Goal: Task Accomplishment & Management: Use online tool/utility

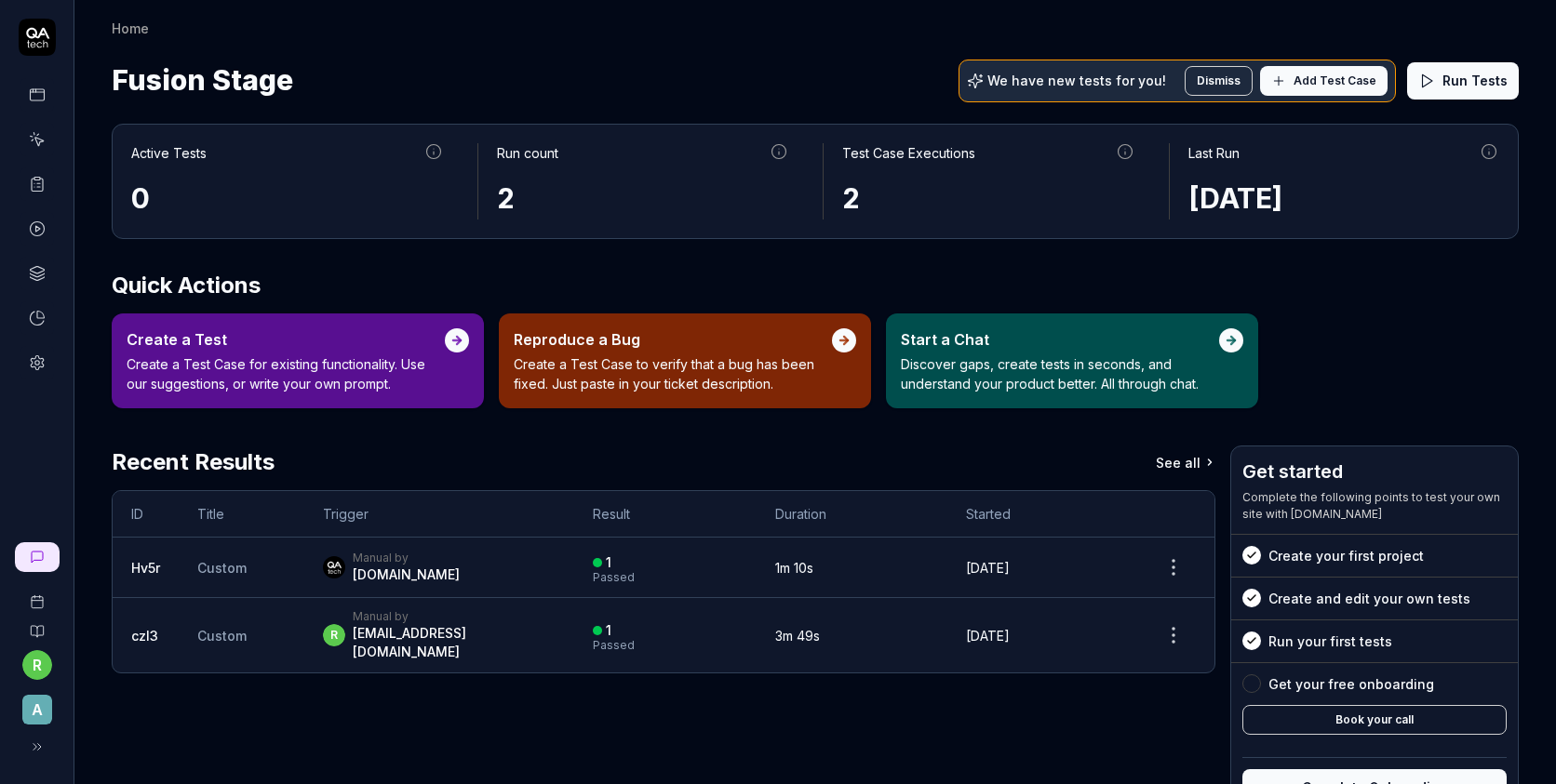
click at [1315, 84] on span "Add Test Case" at bounding box center [1334, 81] width 83 height 17
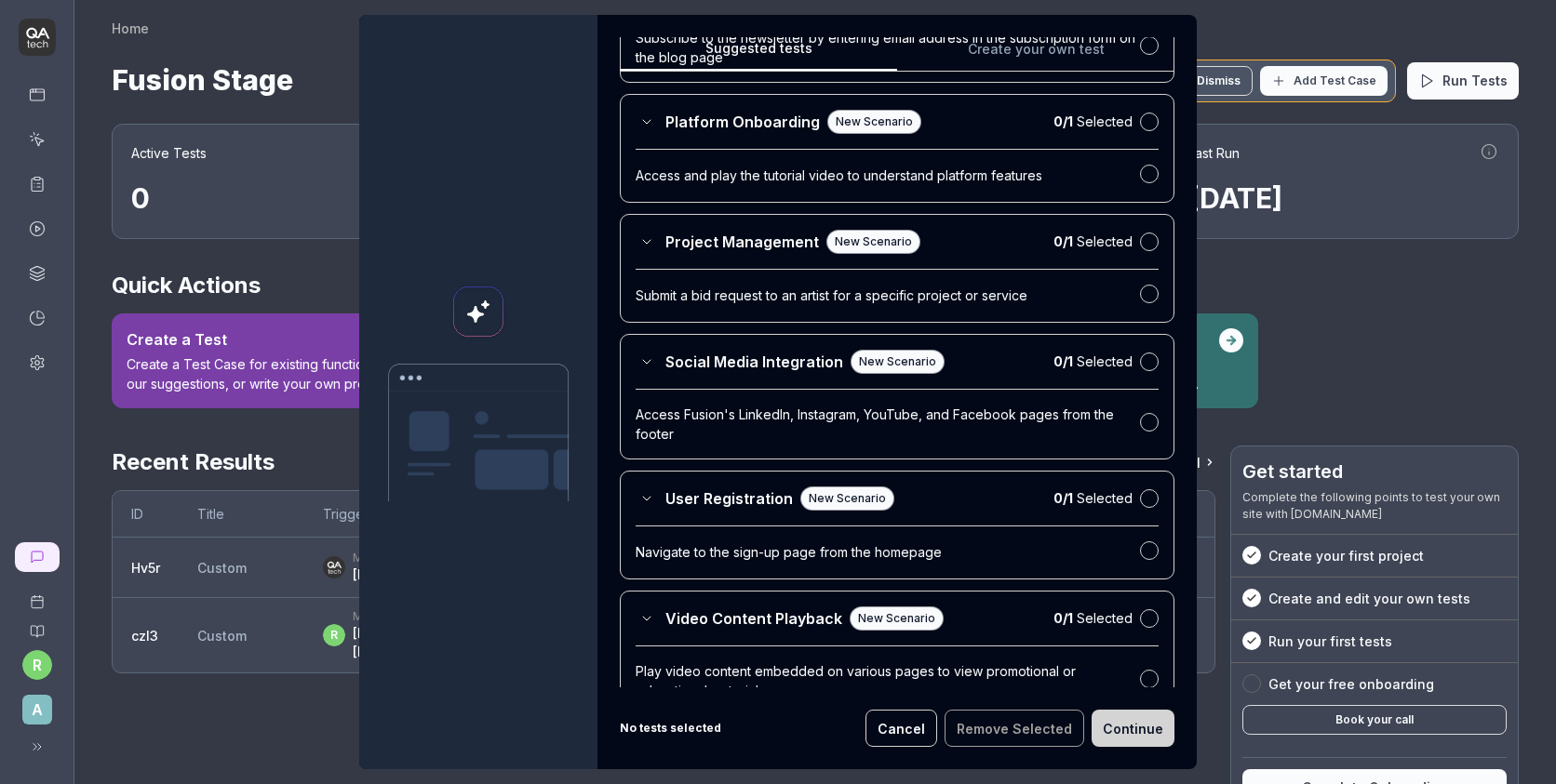
scroll to position [3075, 0]
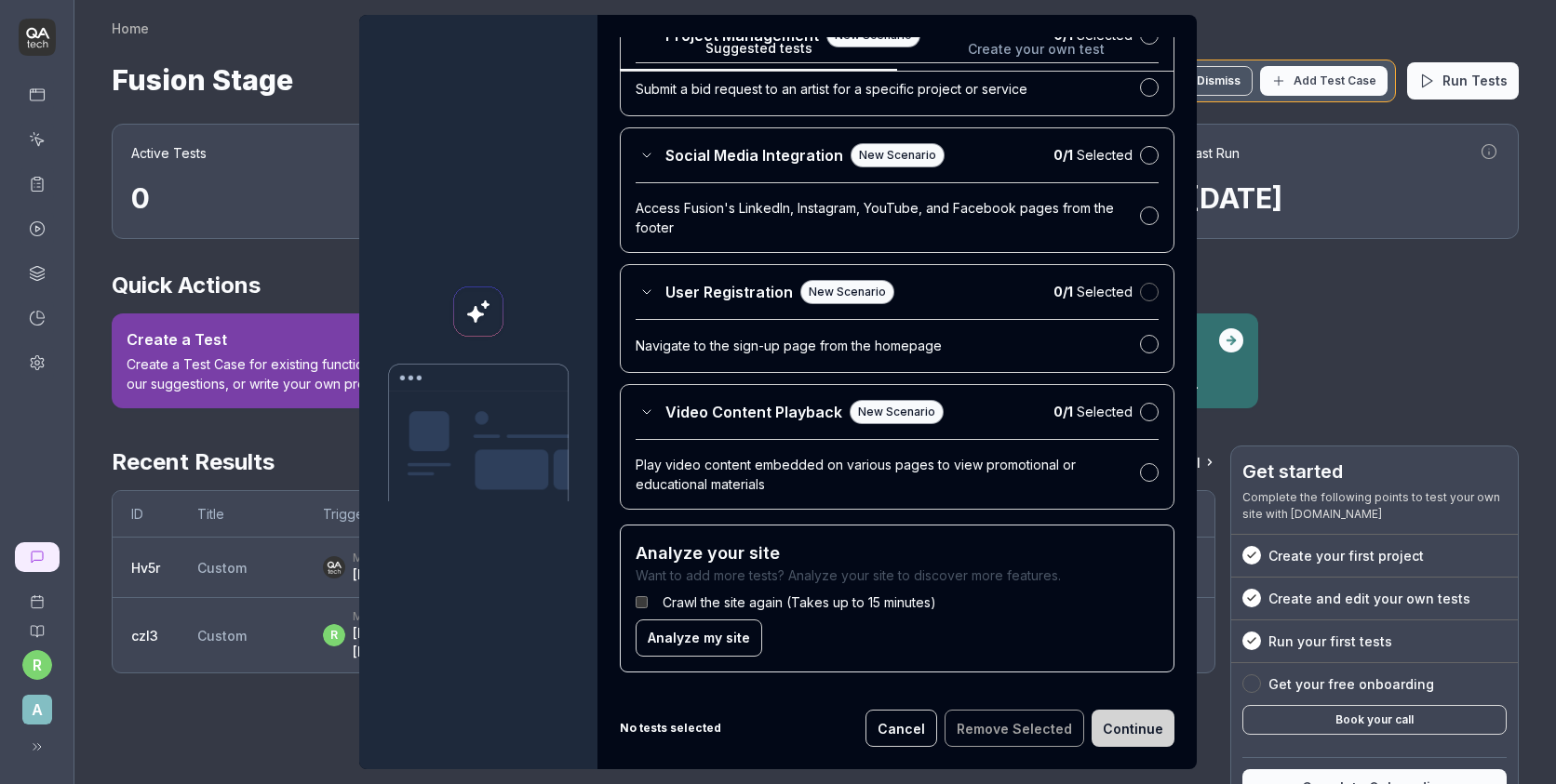
click at [1149, 294] on button "button" at bounding box center [1149, 292] width 18 height 18
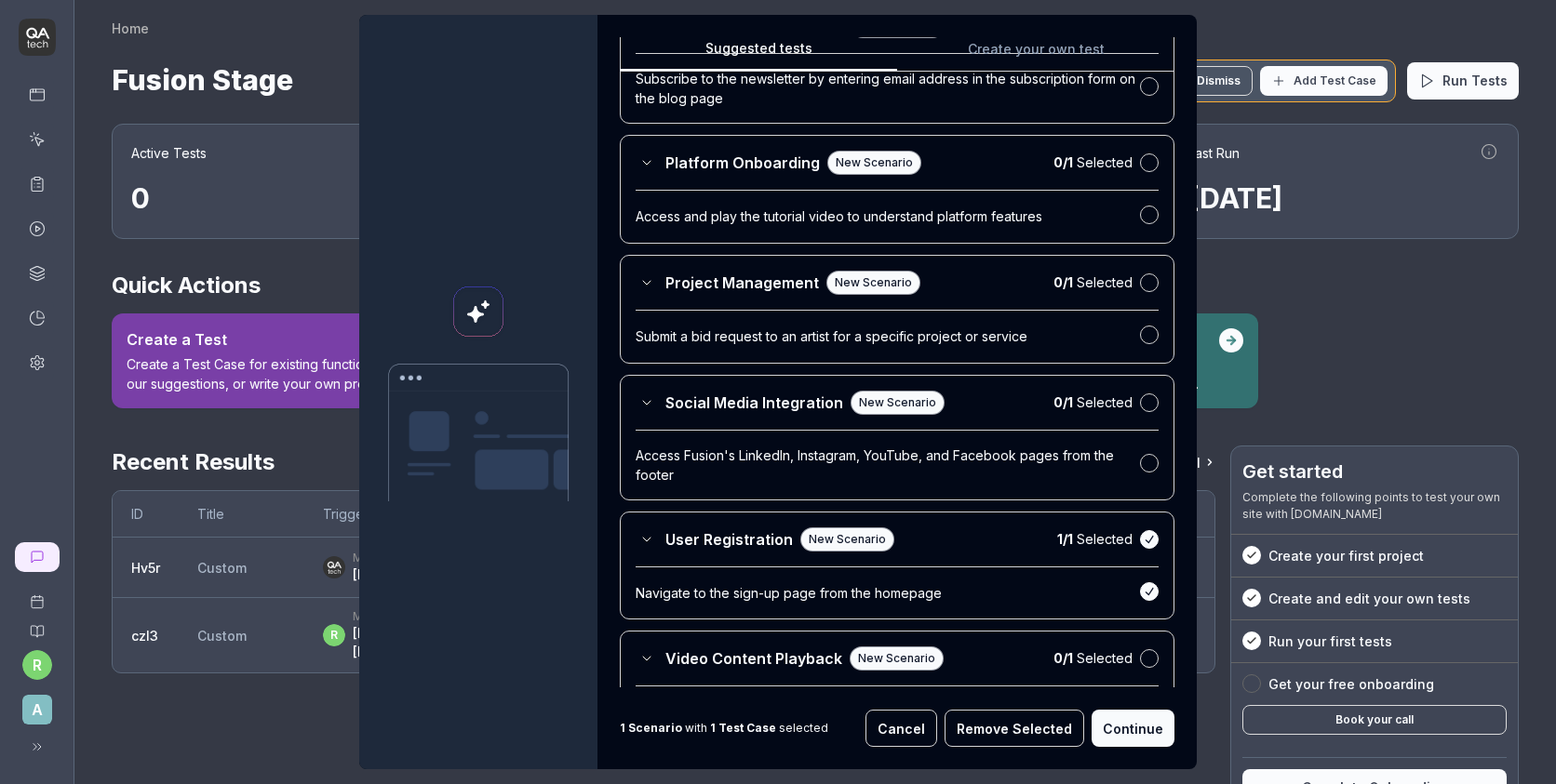
scroll to position [2808, 0]
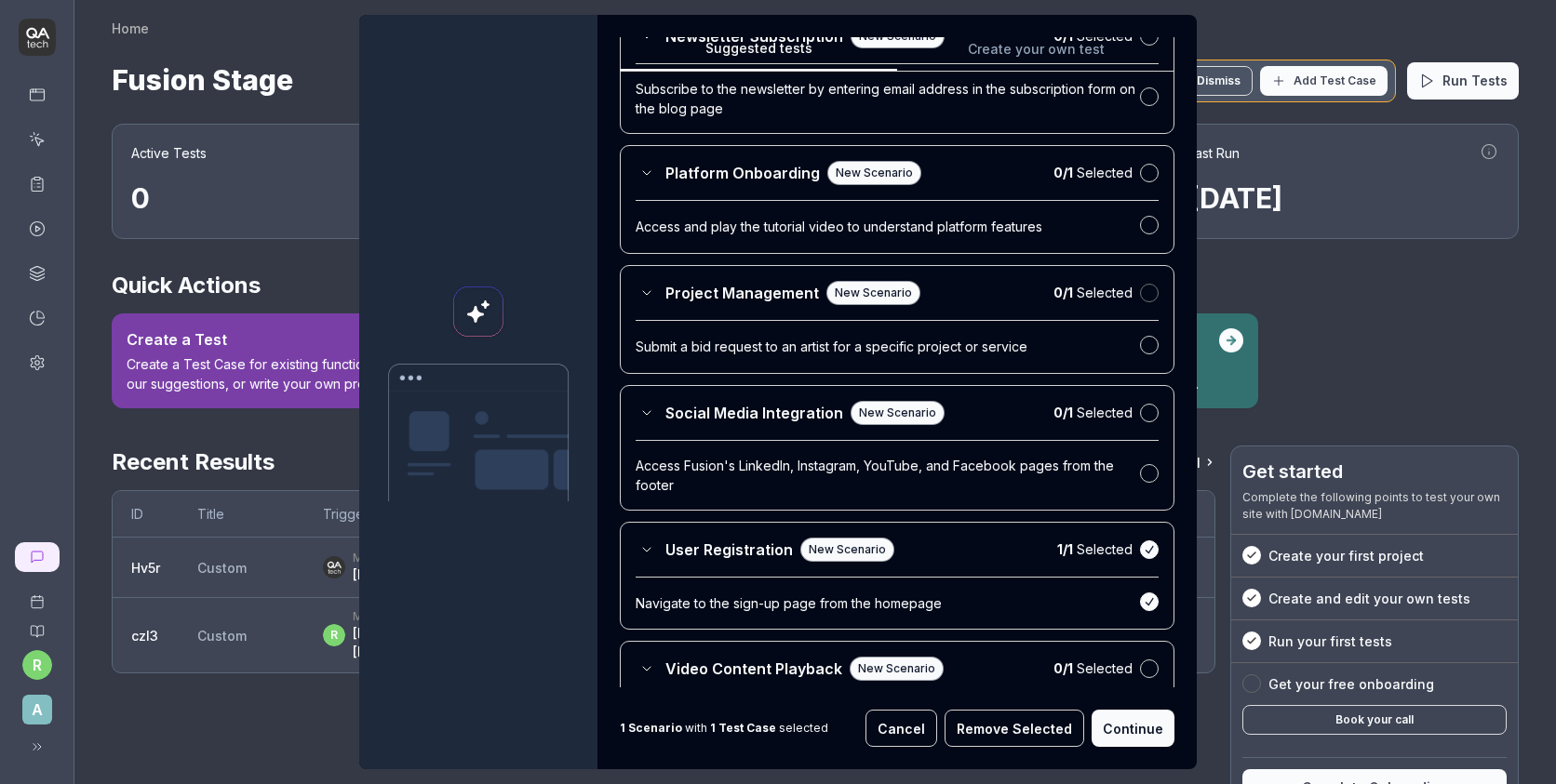
click at [1143, 297] on button "button" at bounding box center [1149, 293] width 18 height 18
click at [1145, 421] on button "button" at bounding box center [1149, 411] width 18 height 18
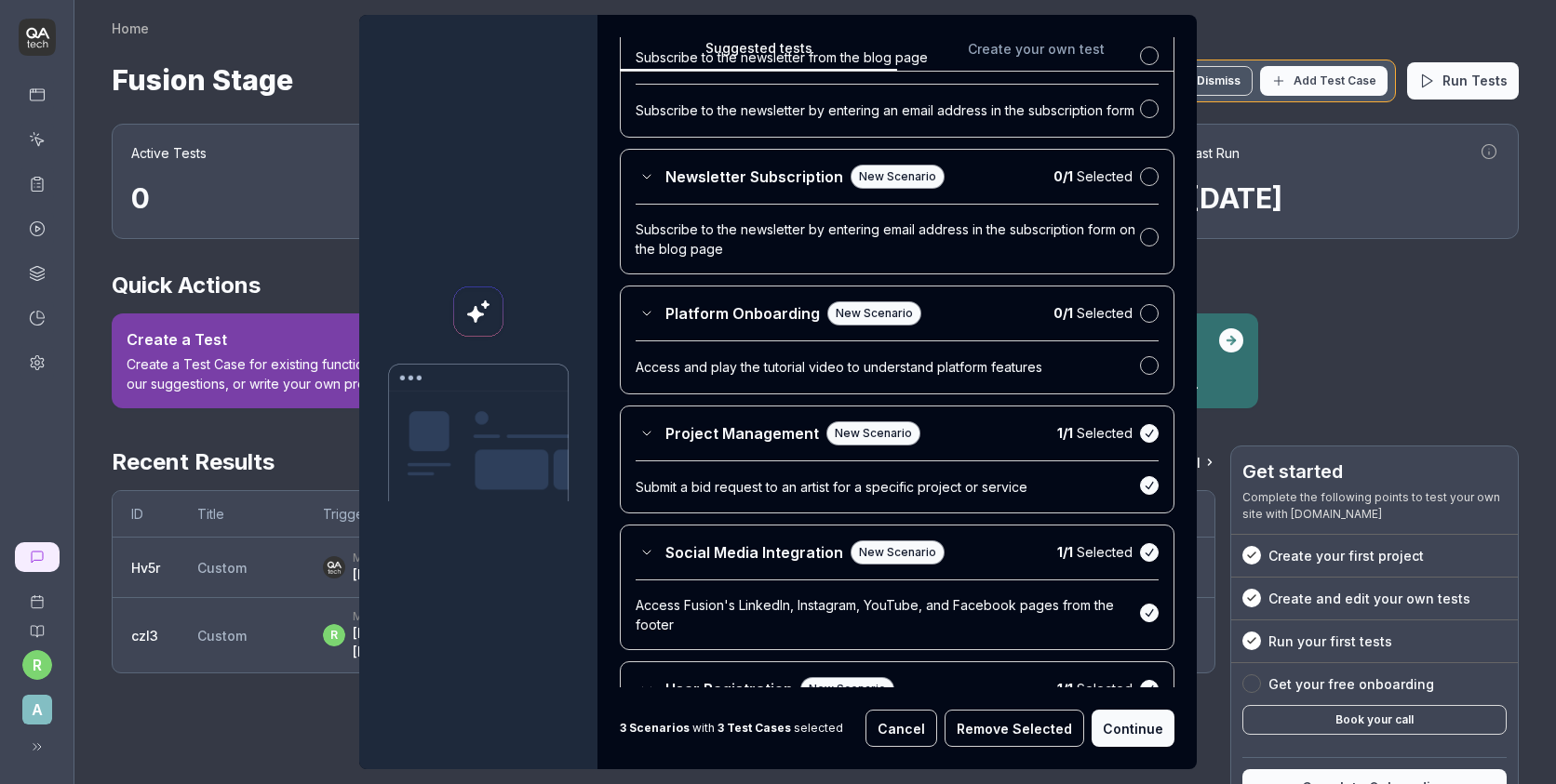
scroll to position [2658, 0]
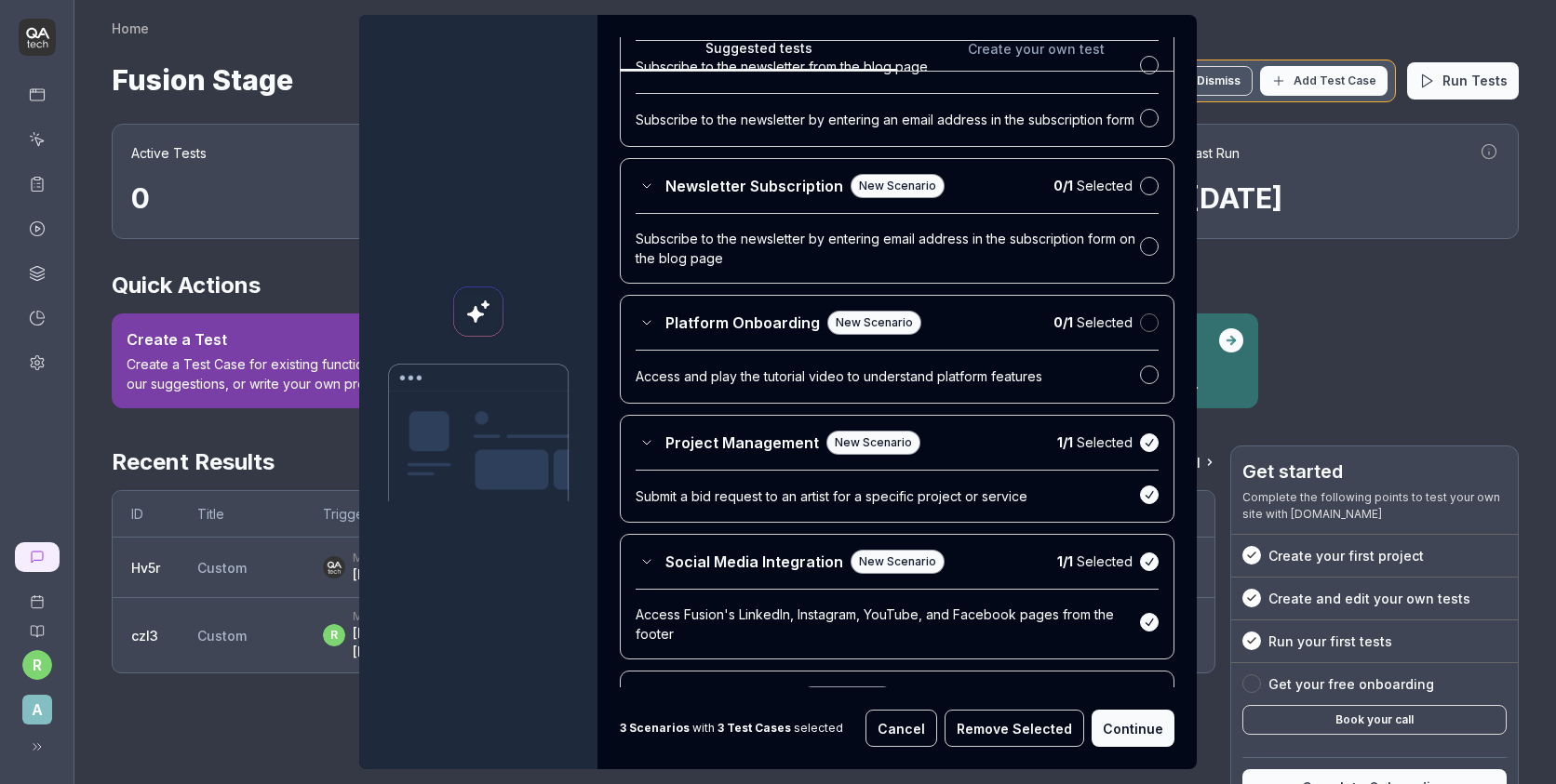
click at [1151, 329] on button "button" at bounding box center [1149, 322] width 18 height 18
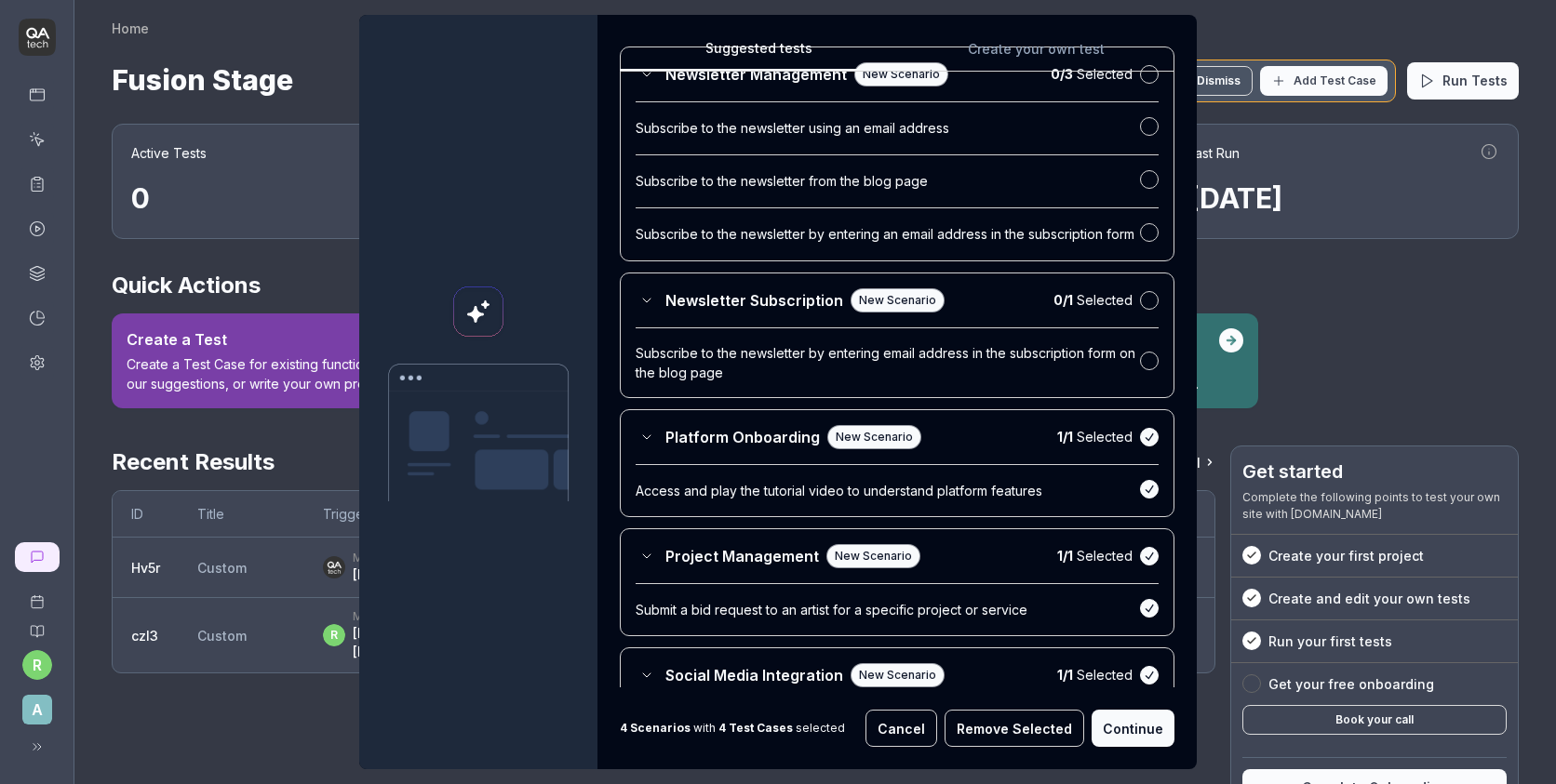
scroll to position [2526, 0]
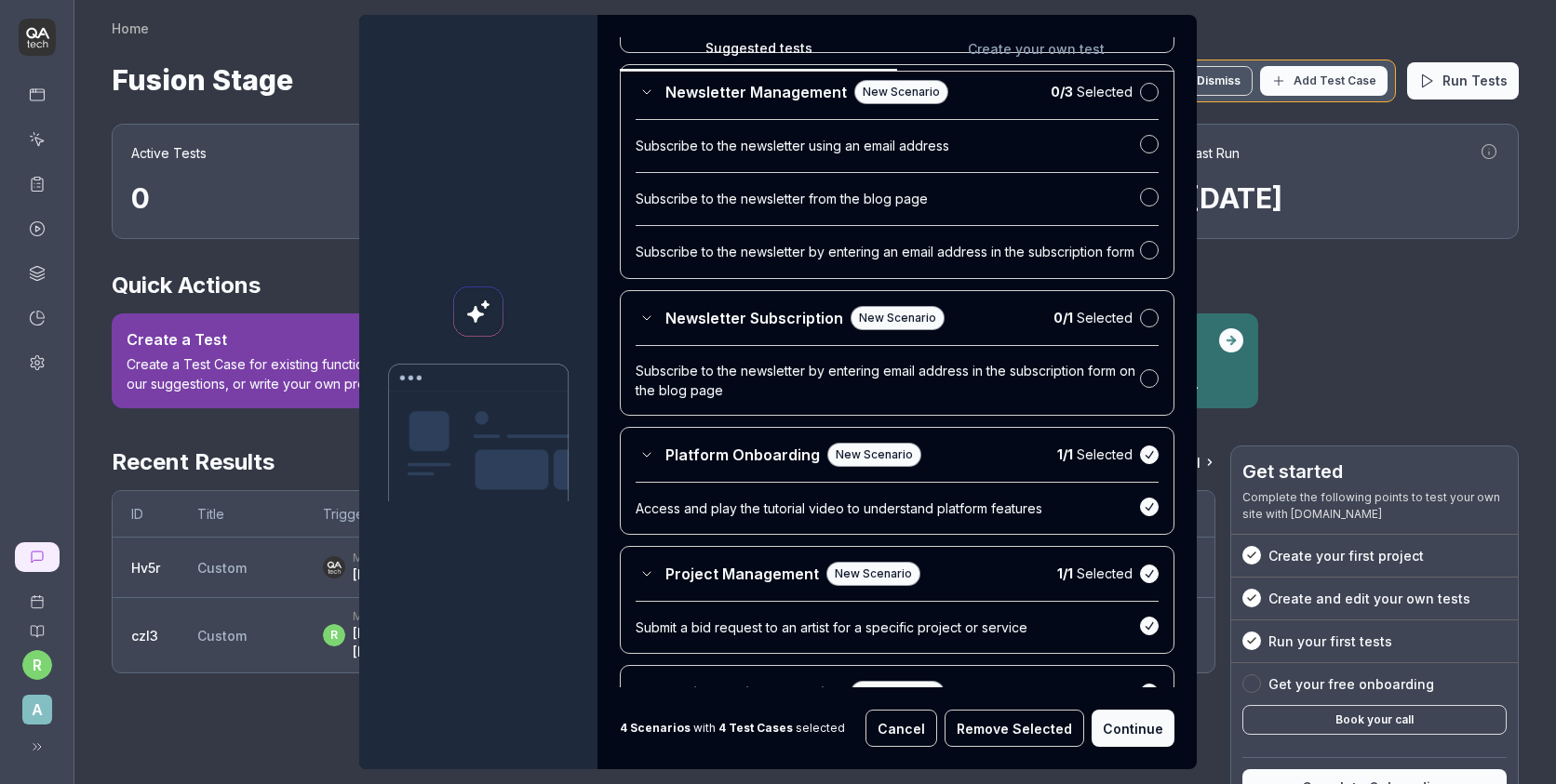
click at [1140, 321] on div "0 / 1 Selected" at bounding box center [1106, 318] width 105 height 19
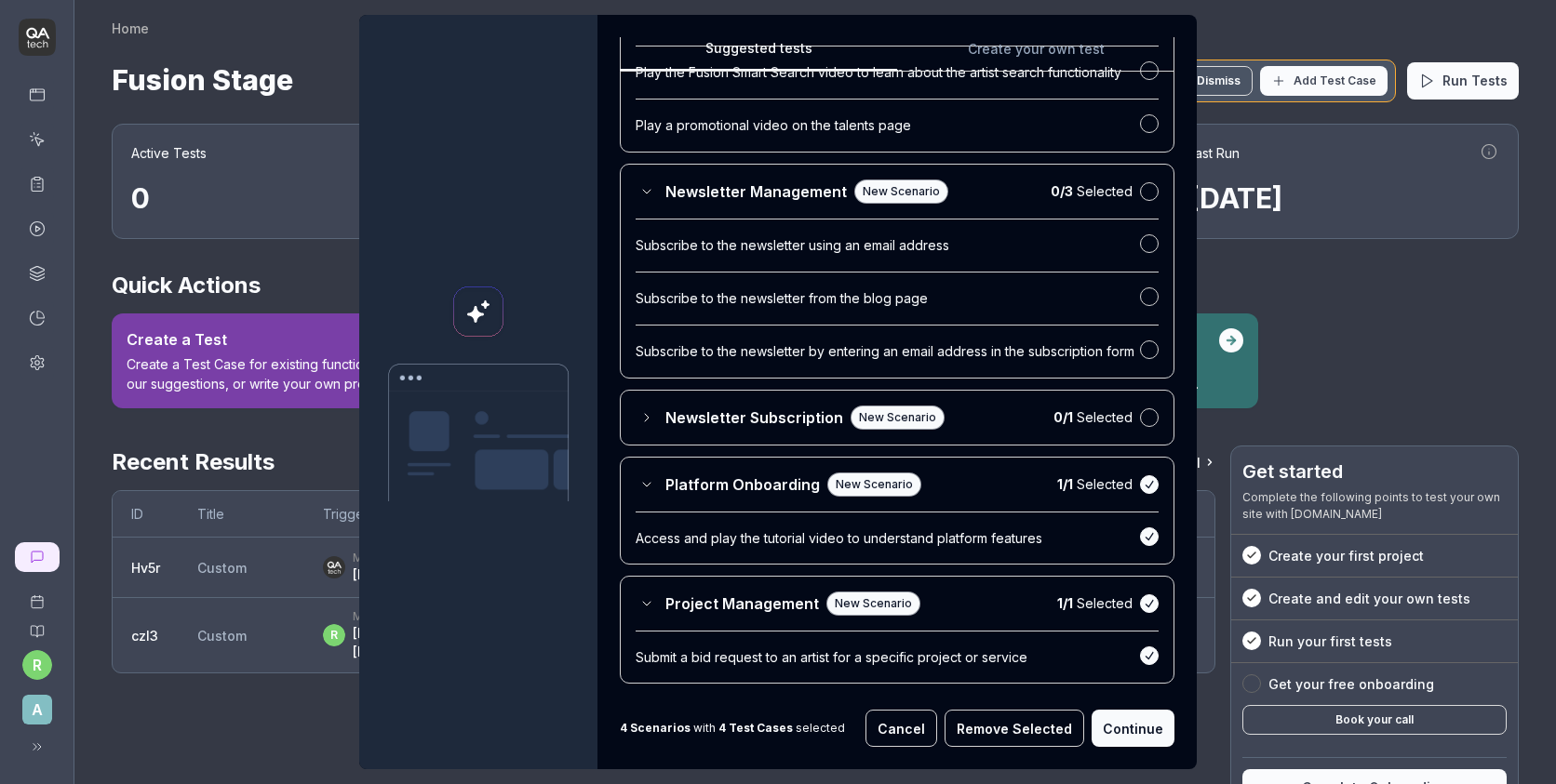
scroll to position [2405, 0]
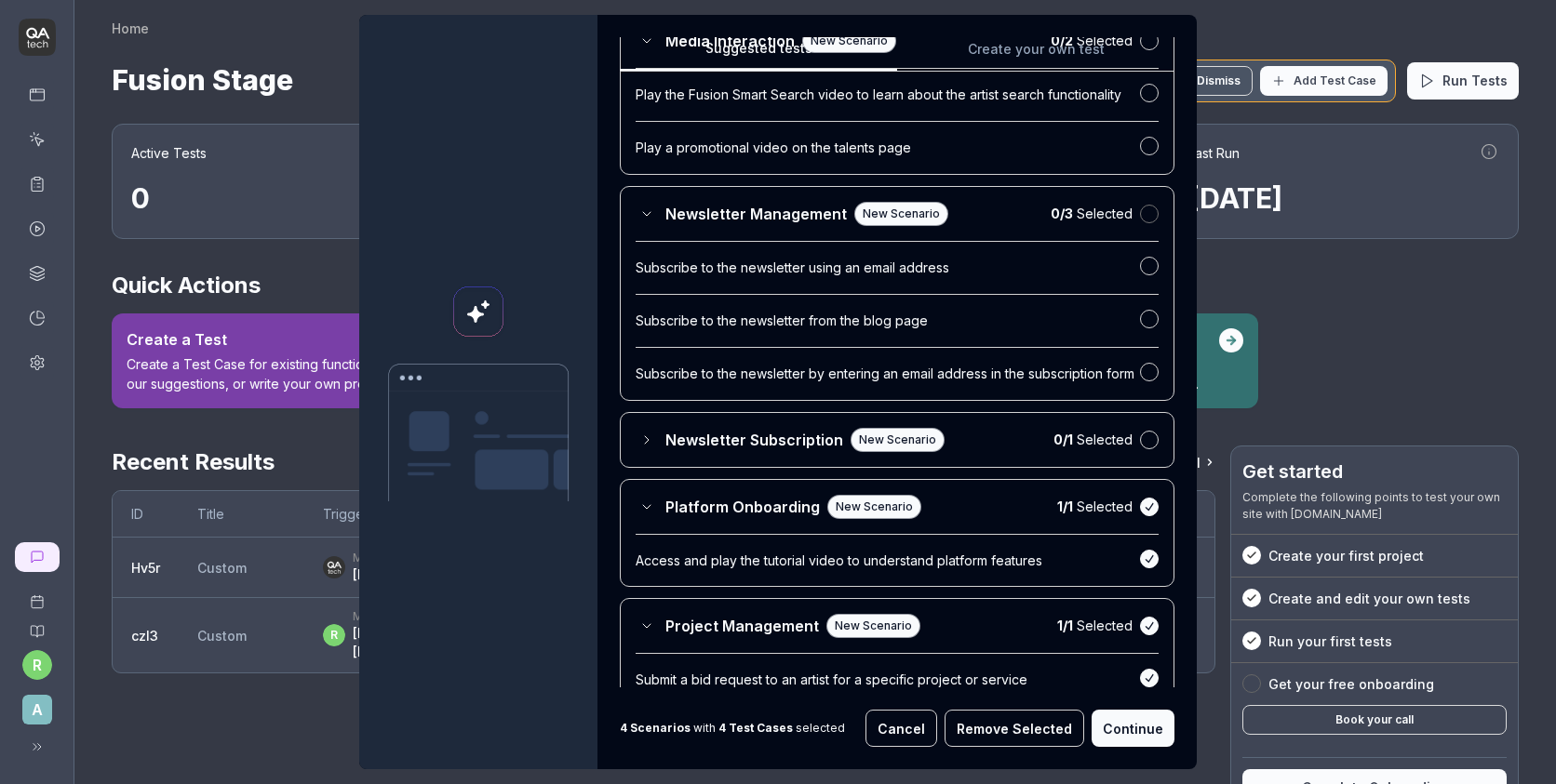
click at [1148, 210] on button "button" at bounding box center [1149, 213] width 18 height 18
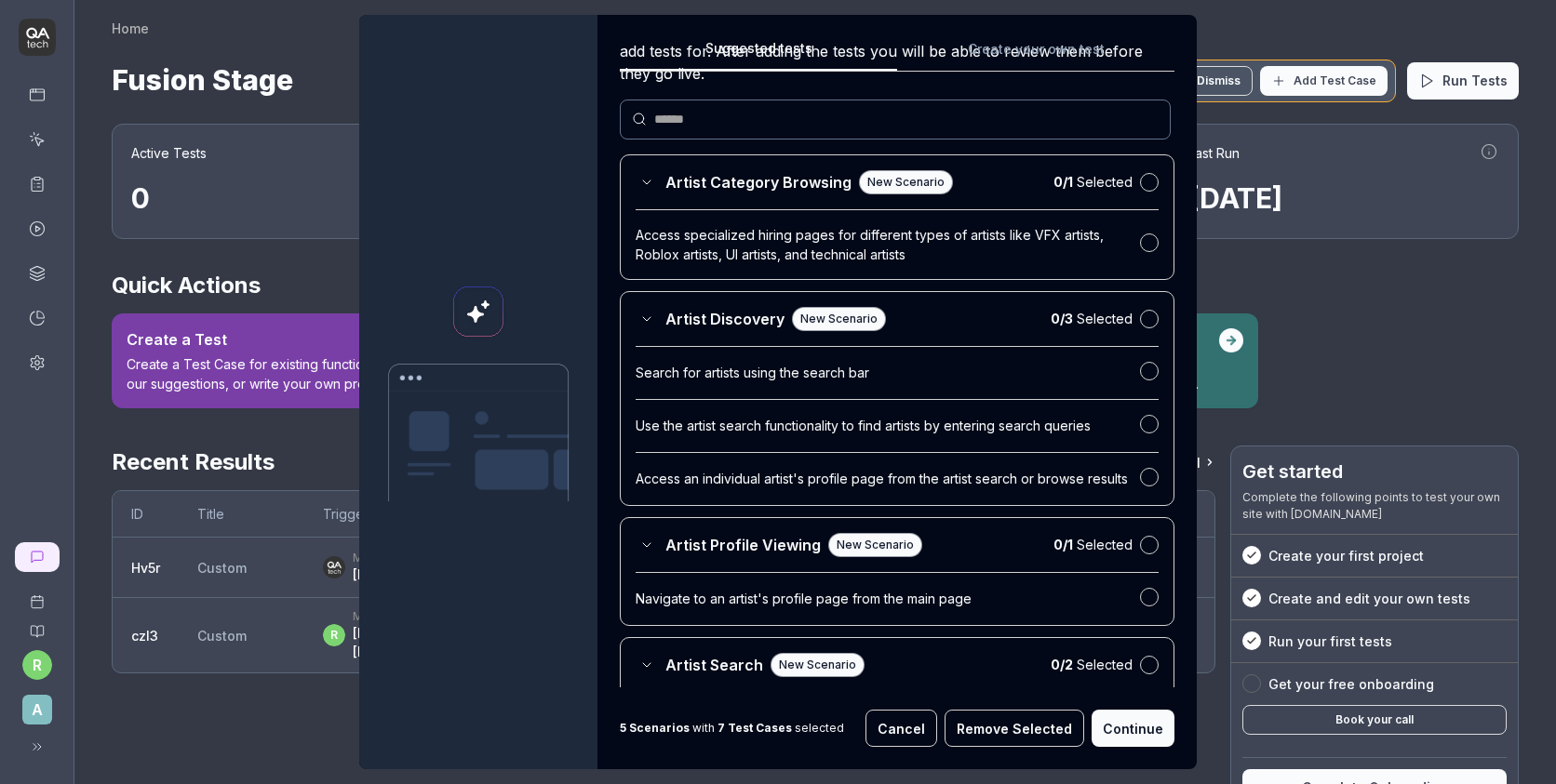
scroll to position [0, 0]
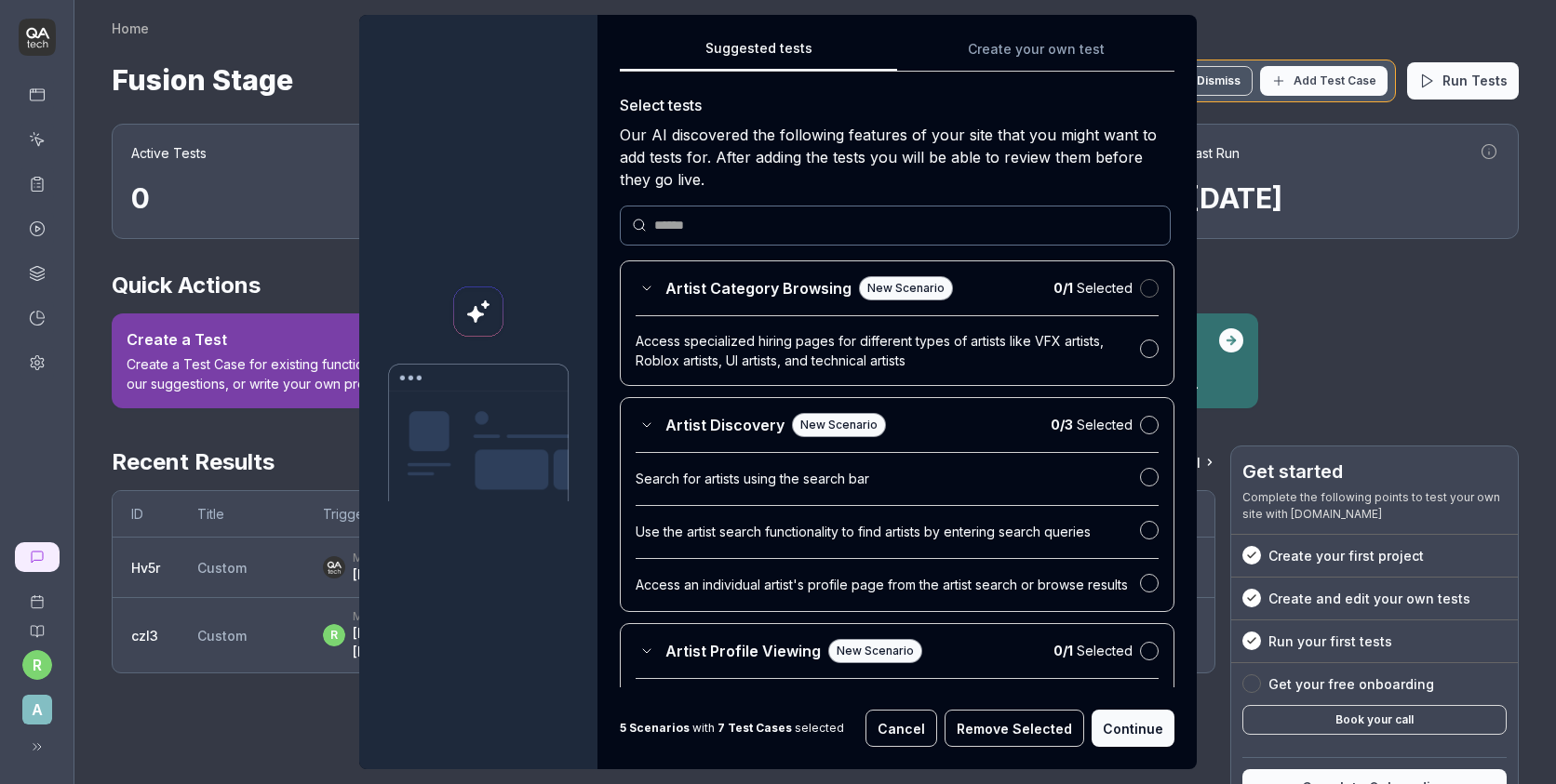
click at [1150, 279] on button "button" at bounding box center [1149, 288] width 18 height 18
click at [1153, 423] on button "button" at bounding box center [1149, 424] width 18 height 18
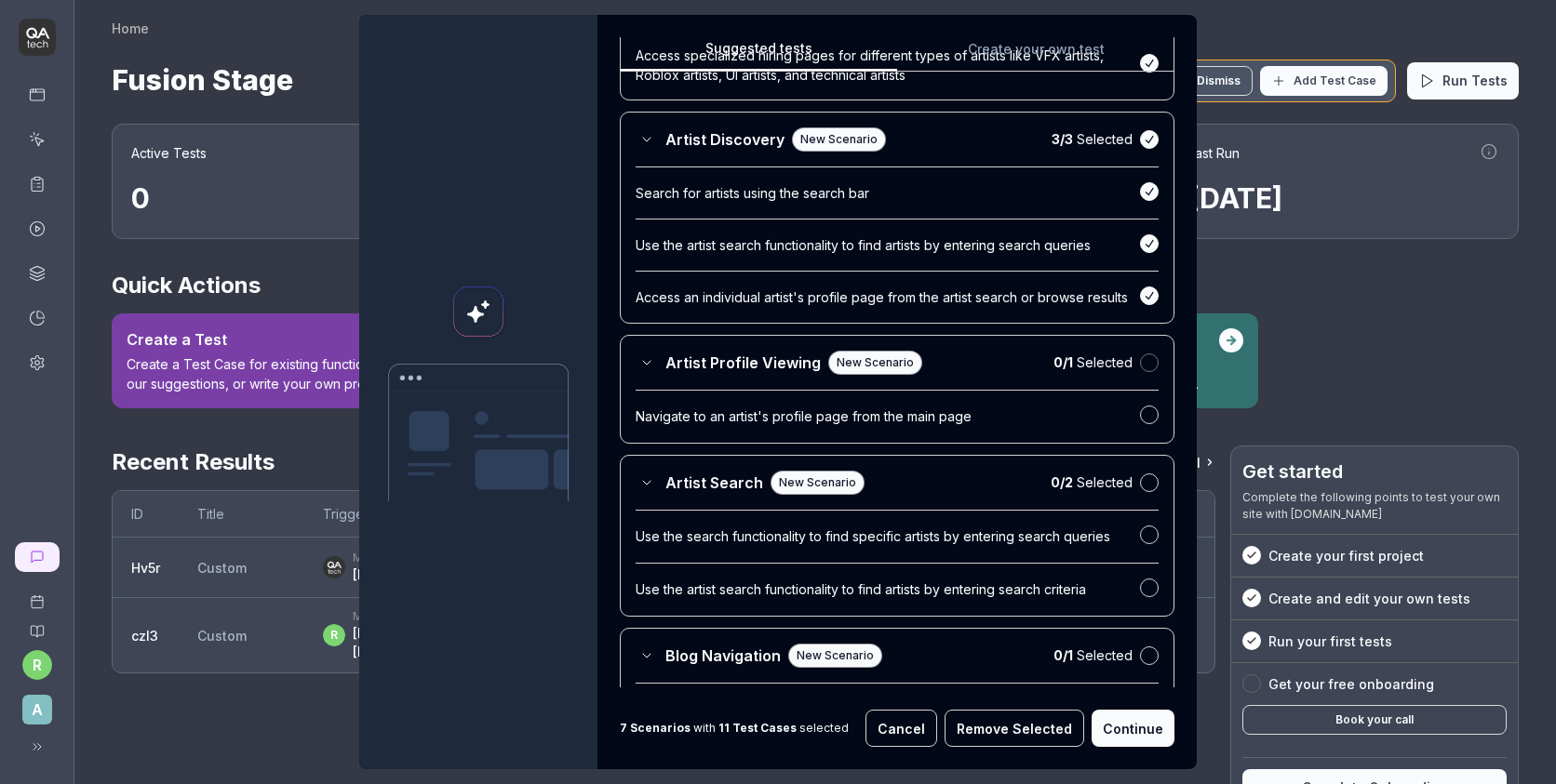
click at [1145, 358] on button "button" at bounding box center [1149, 362] width 18 height 18
click at [1147, 478] on button "button" at bounding box center [1149, 481] width 18 height 18
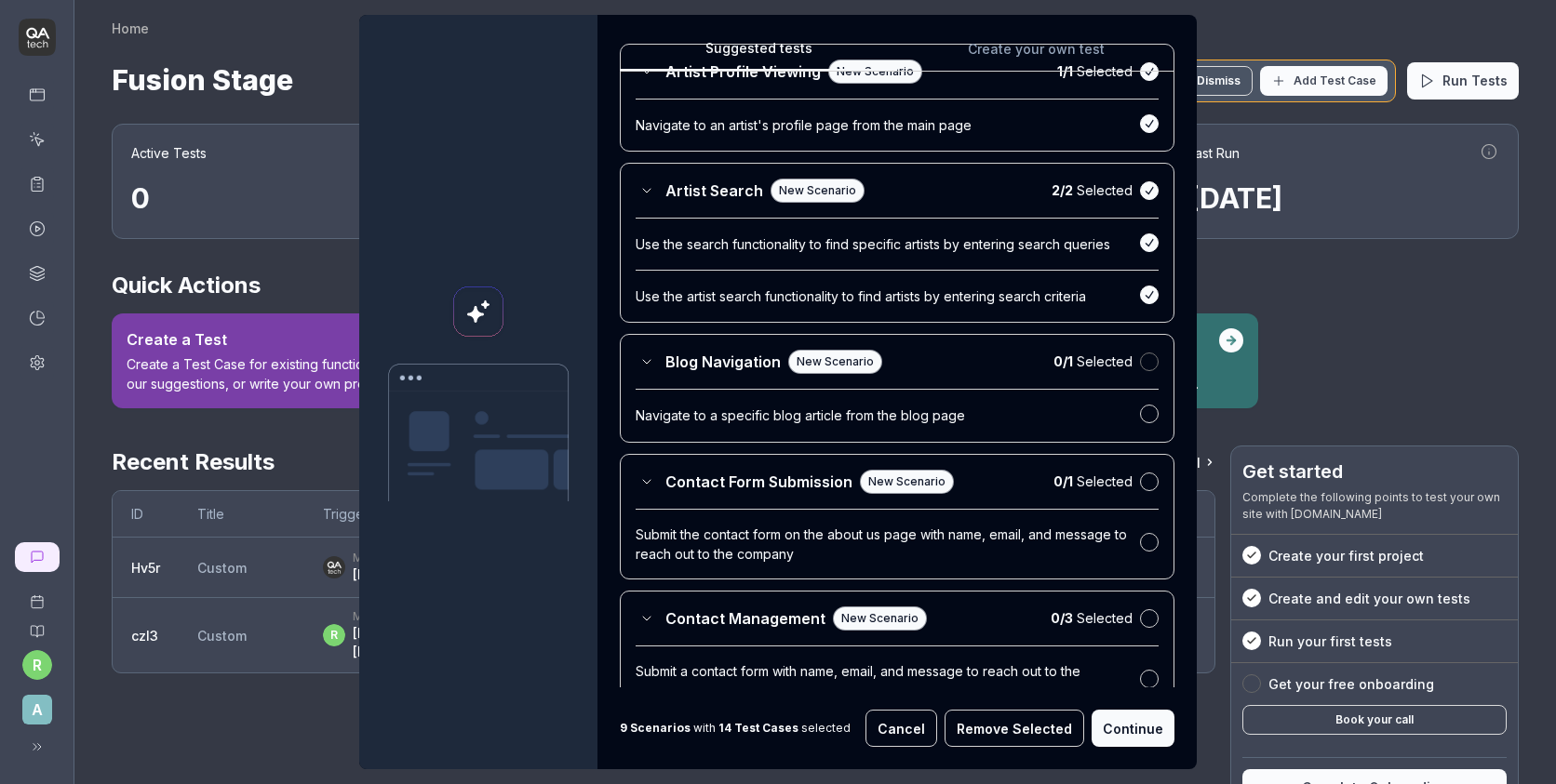
click at [1148, 365] on button "button" at bounding box center [1149, 361] width 18 height 18
click at [1151, 479] on button "button" at bounding box center [1149, 481] width 18 height 18
click at [1148, 616] on button "button" at bounding box center [1149, 617] width 18 height 18
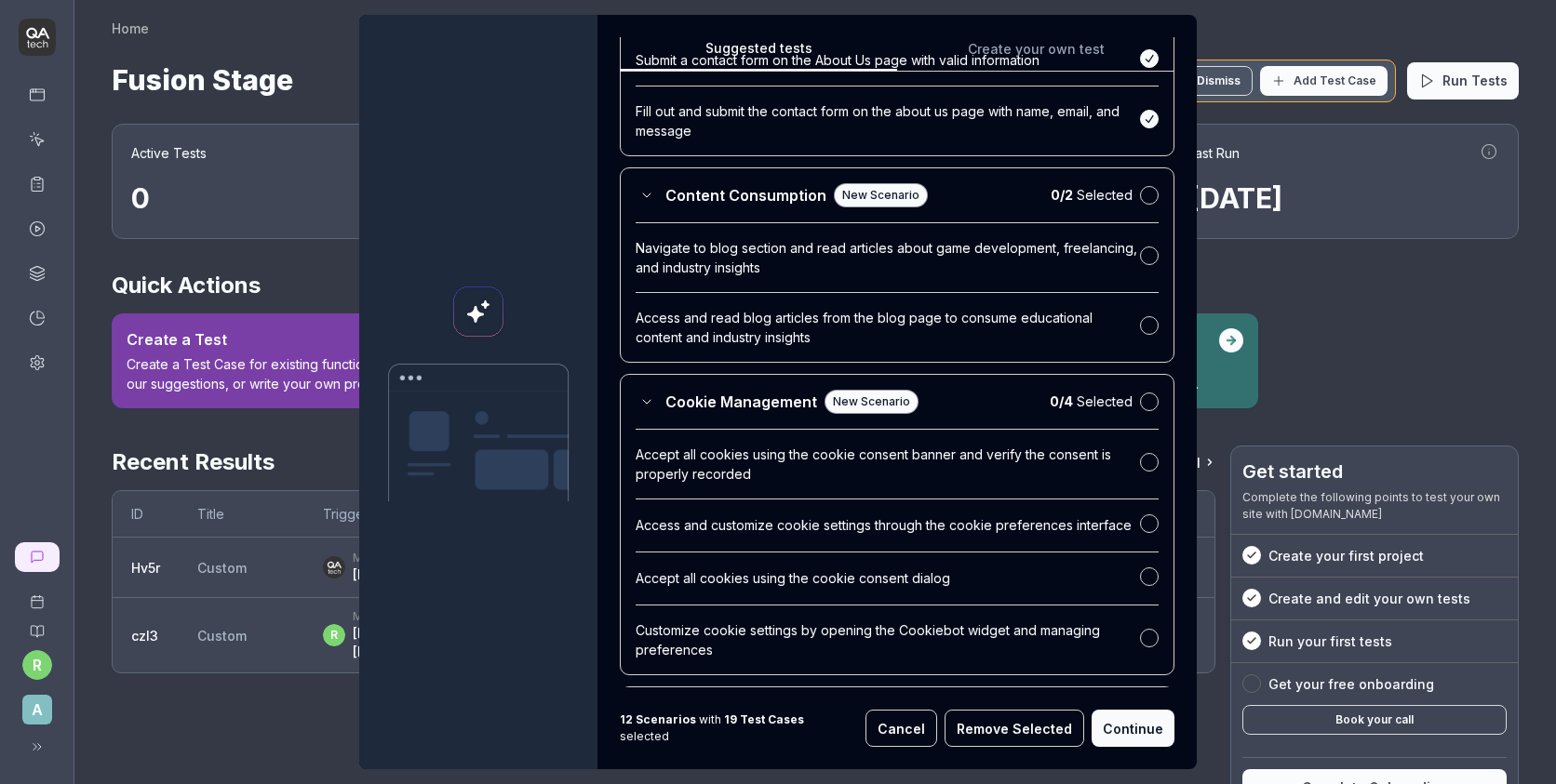
scroll to position [1261, 0]
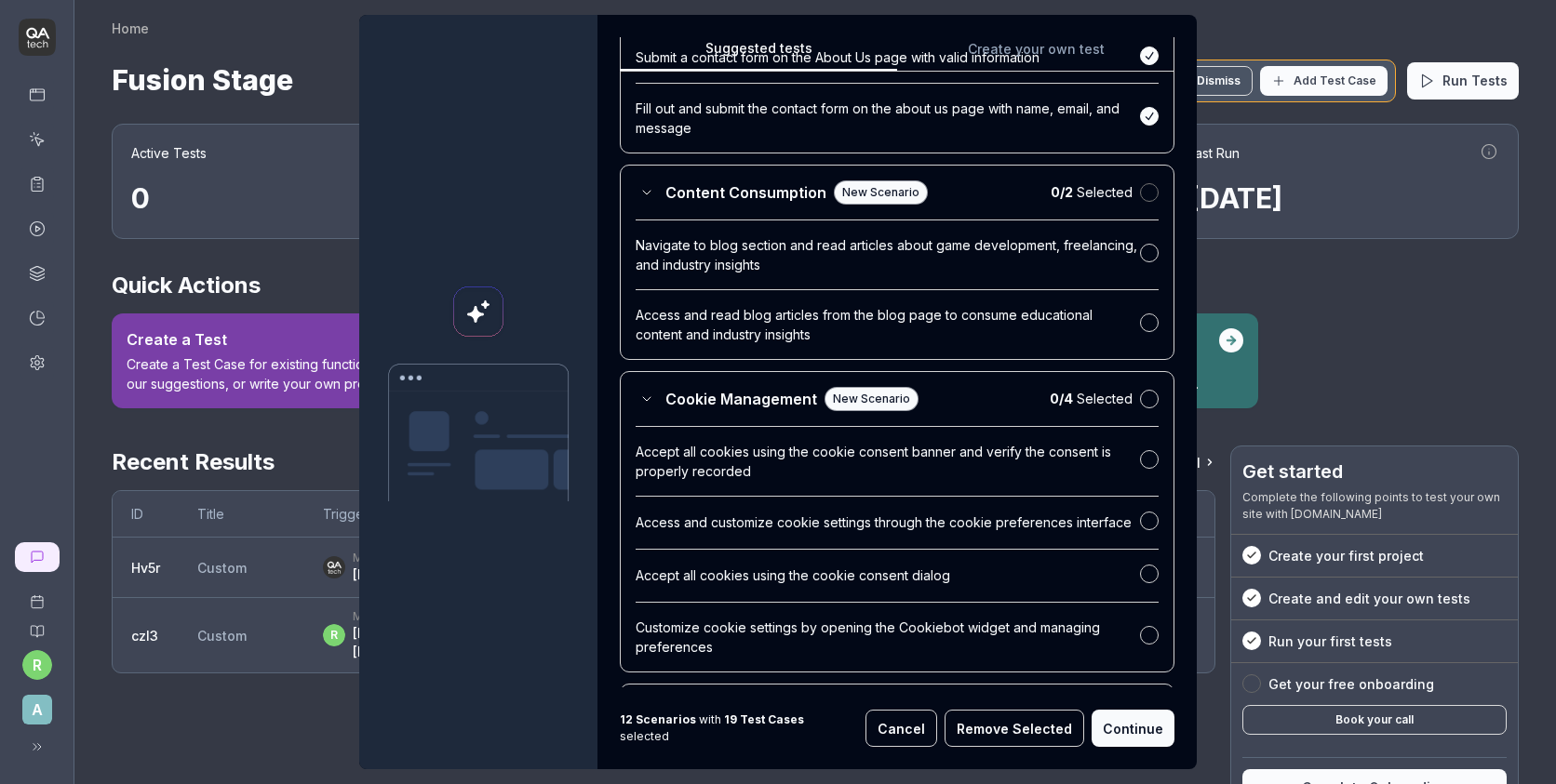
click at [1143, 197] on button "button" at bounding box center [1149, 192] width 18 height 18
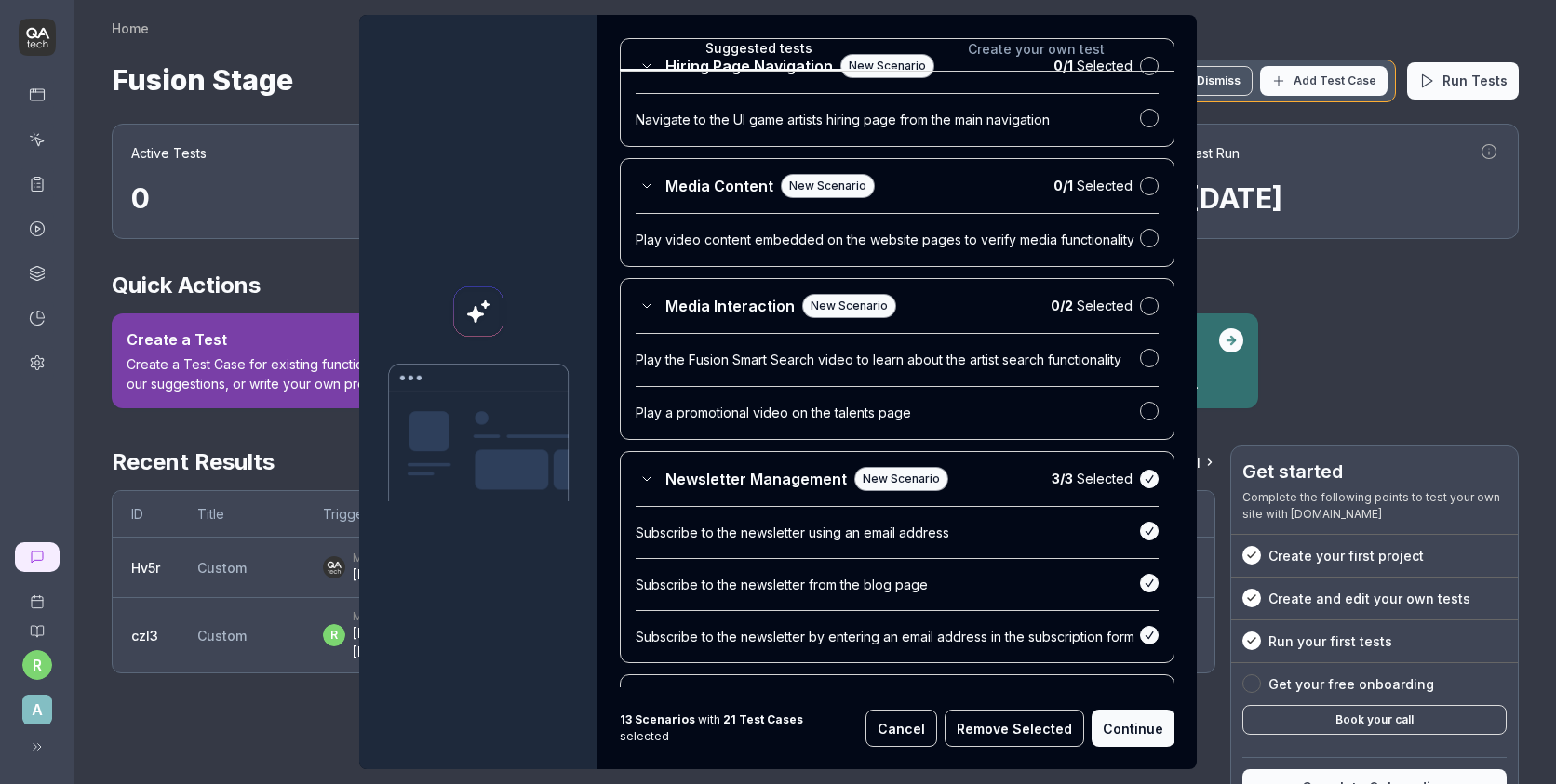
scroll to position [2120, 0]
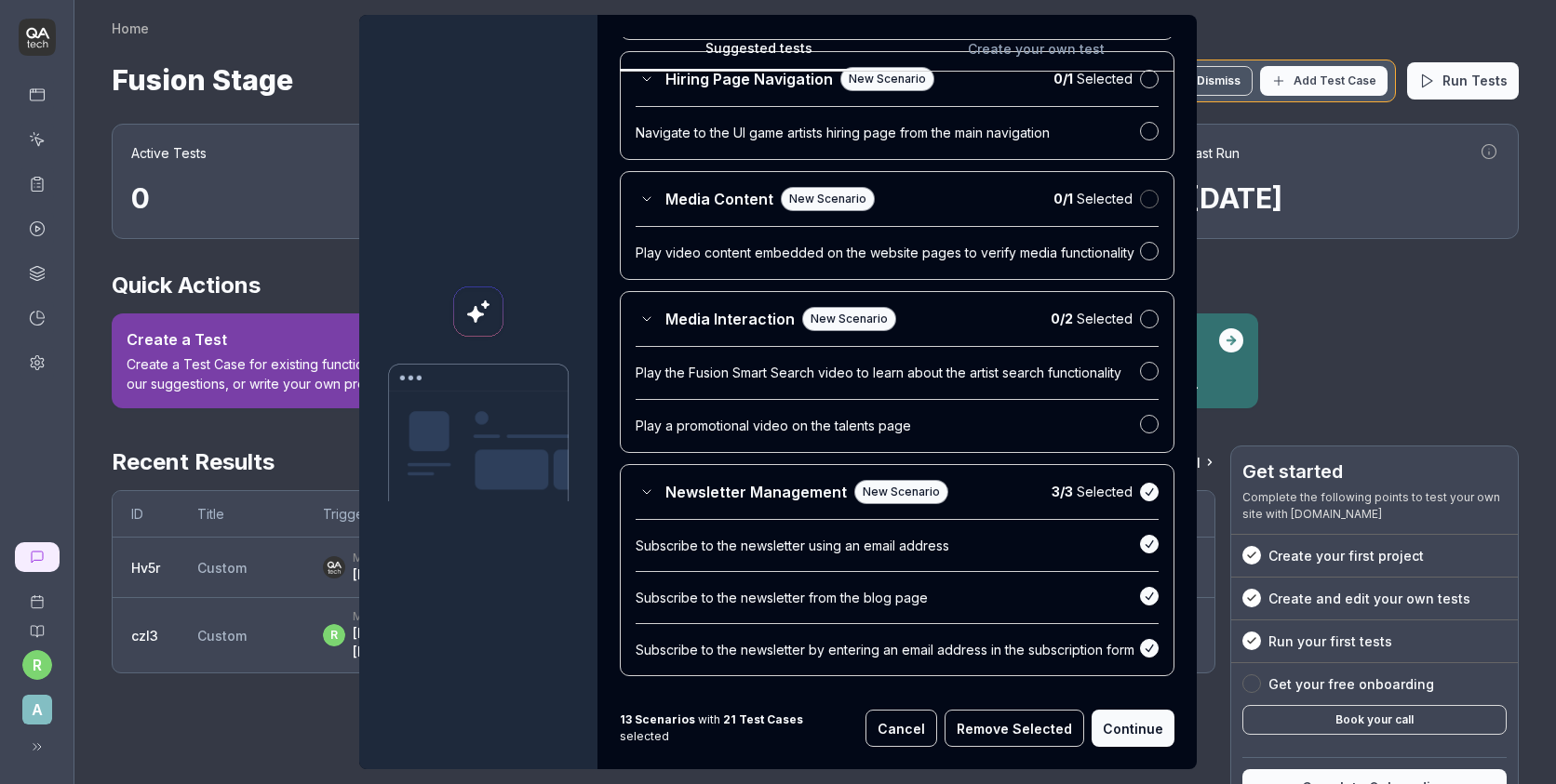
click at [1150, 199] on button "button" at bounding box center [1149, 198] width 18 height 18
click at [1148, 309] on div "Media Interaction New Scenario 0 / 2 Selected Play the Fusion Smart Search vide…" at bounding box center [897, 371] width 555 height 161
click at [1148, 330] on div "Media Interaction New Scenario 0 / 2 Selected" at bounding box center [896, 318] width 523 height 24
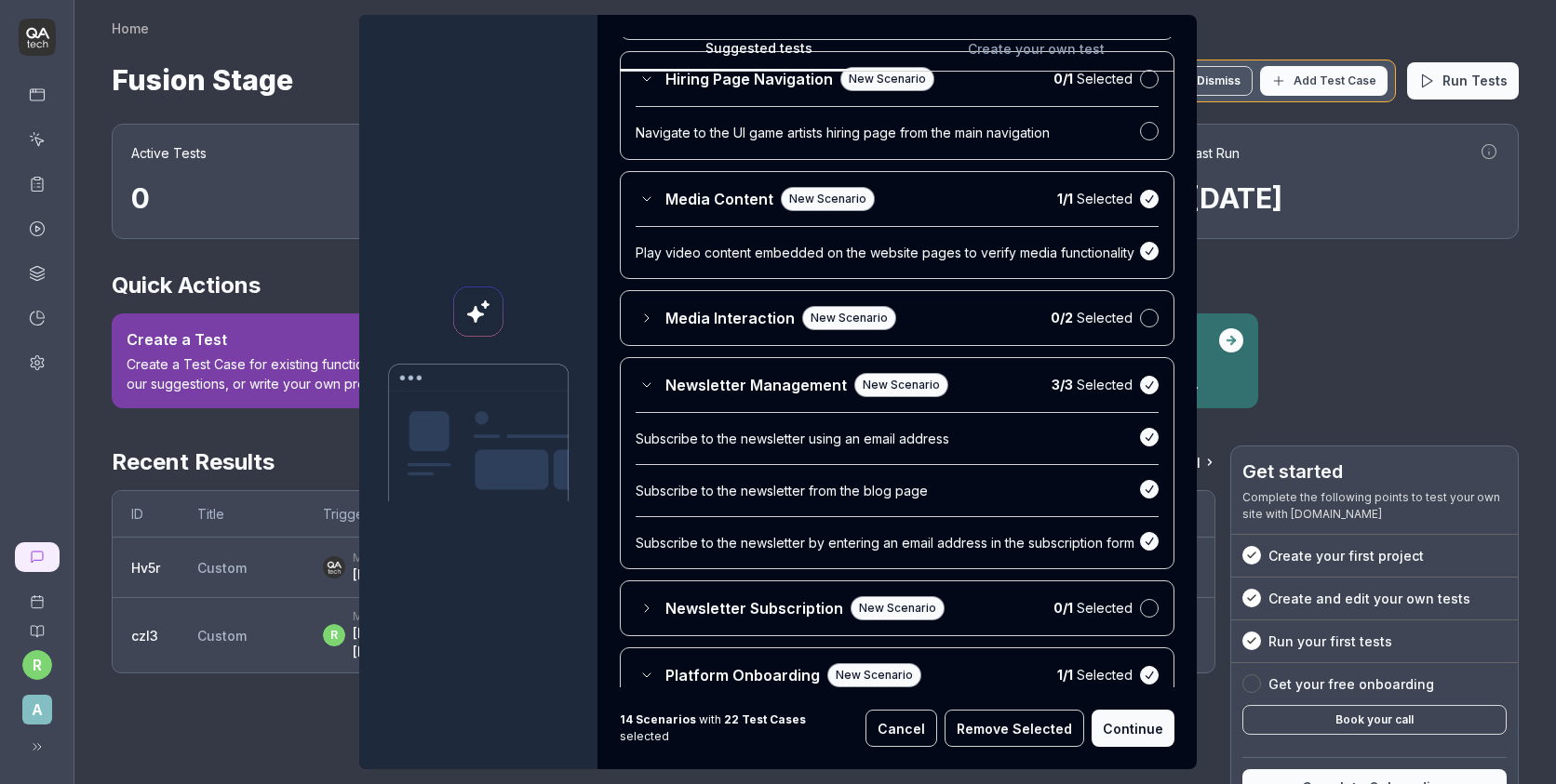
click at [1123, 731] on button "Continue" at bounding box center [1133, 729] width 83 height 37
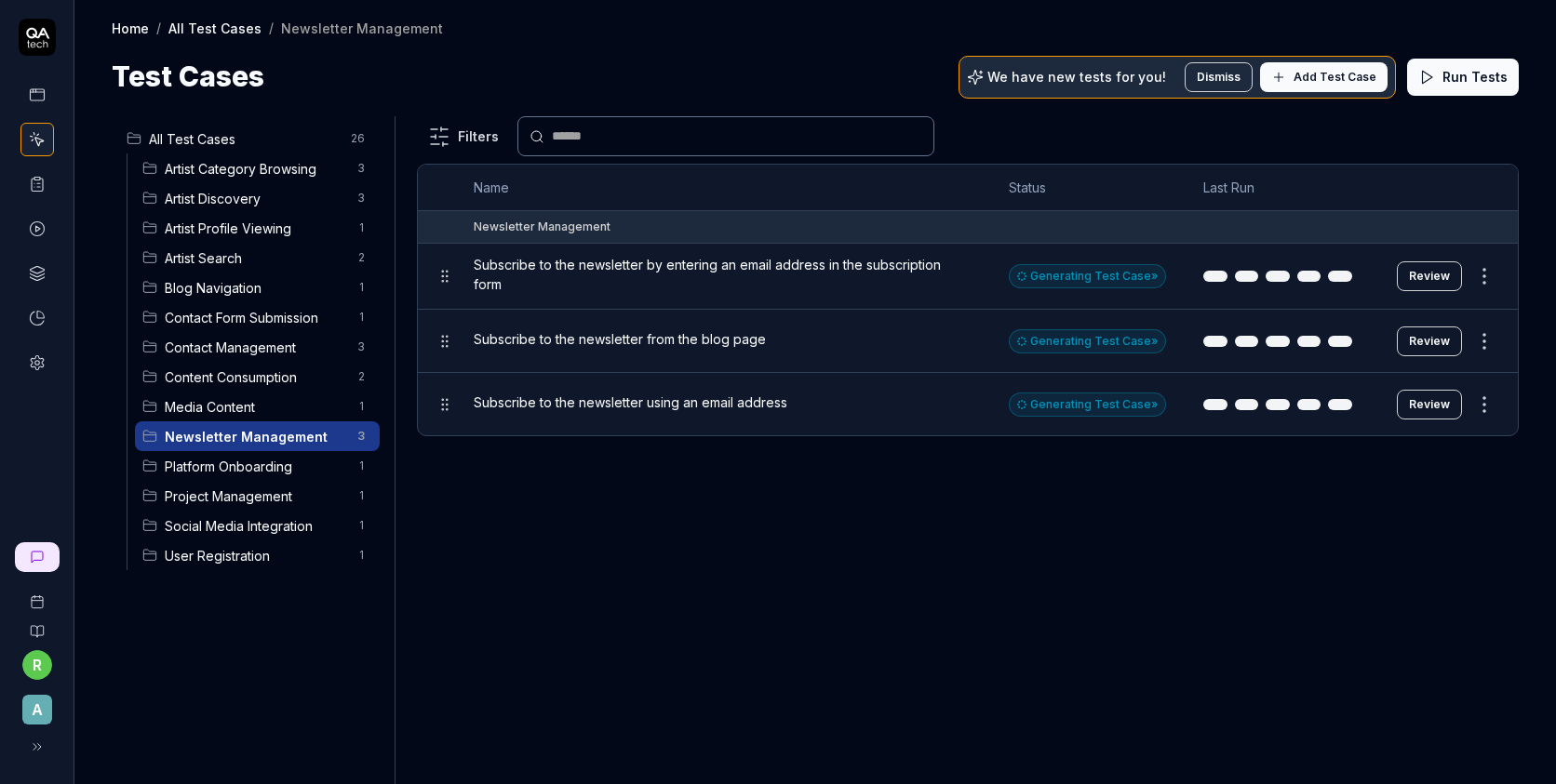
click at [1344, 78] on span "Add Test Case" at bounding box center [1334, 77] width 83 height 17
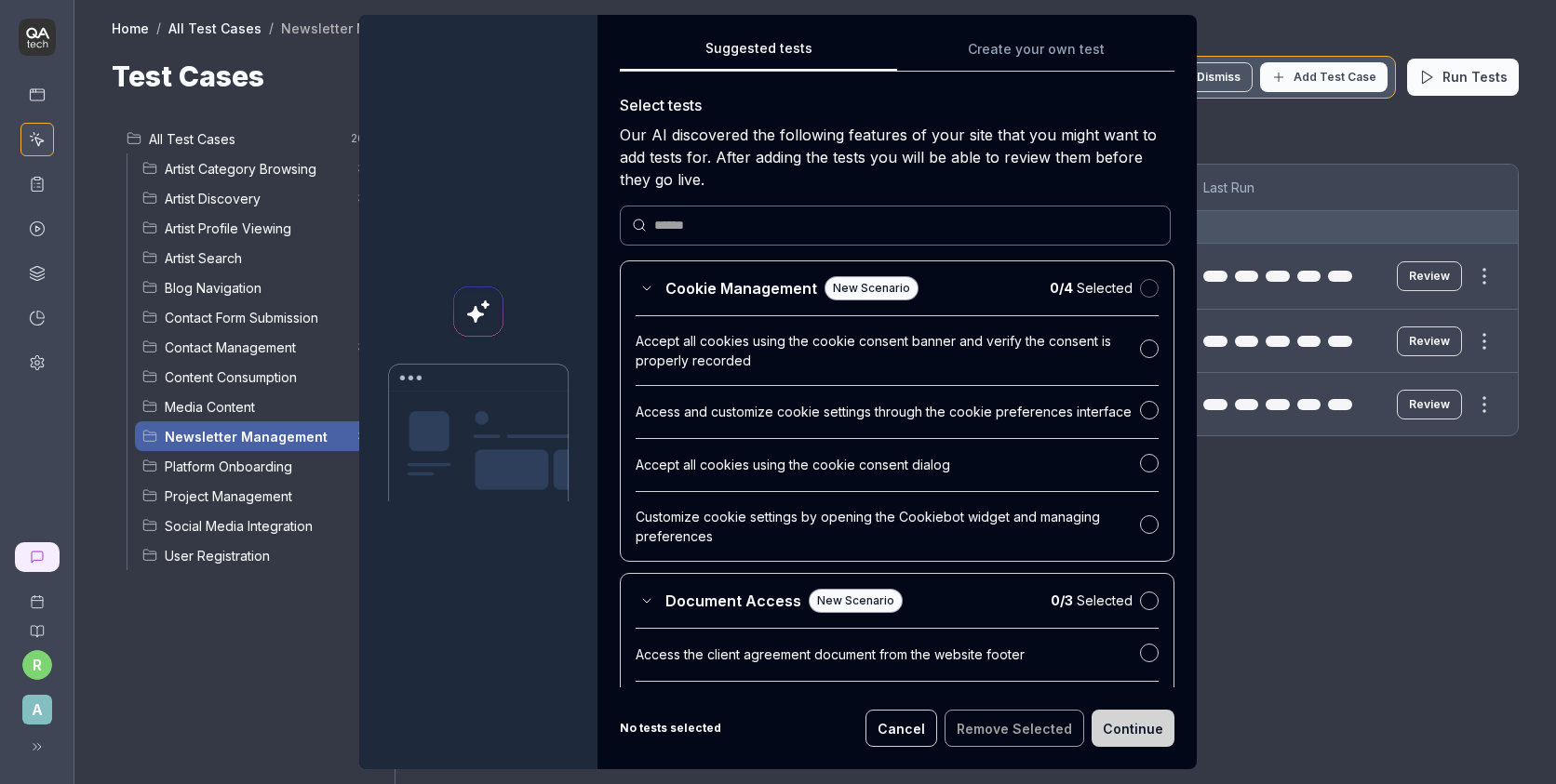
click at [1150, 291] on button "button" at bounding box center [1149, 288] width 18 height 18
click at [1145, 595] on button "button" at bounding box center [1149, 598] width 18 height 18
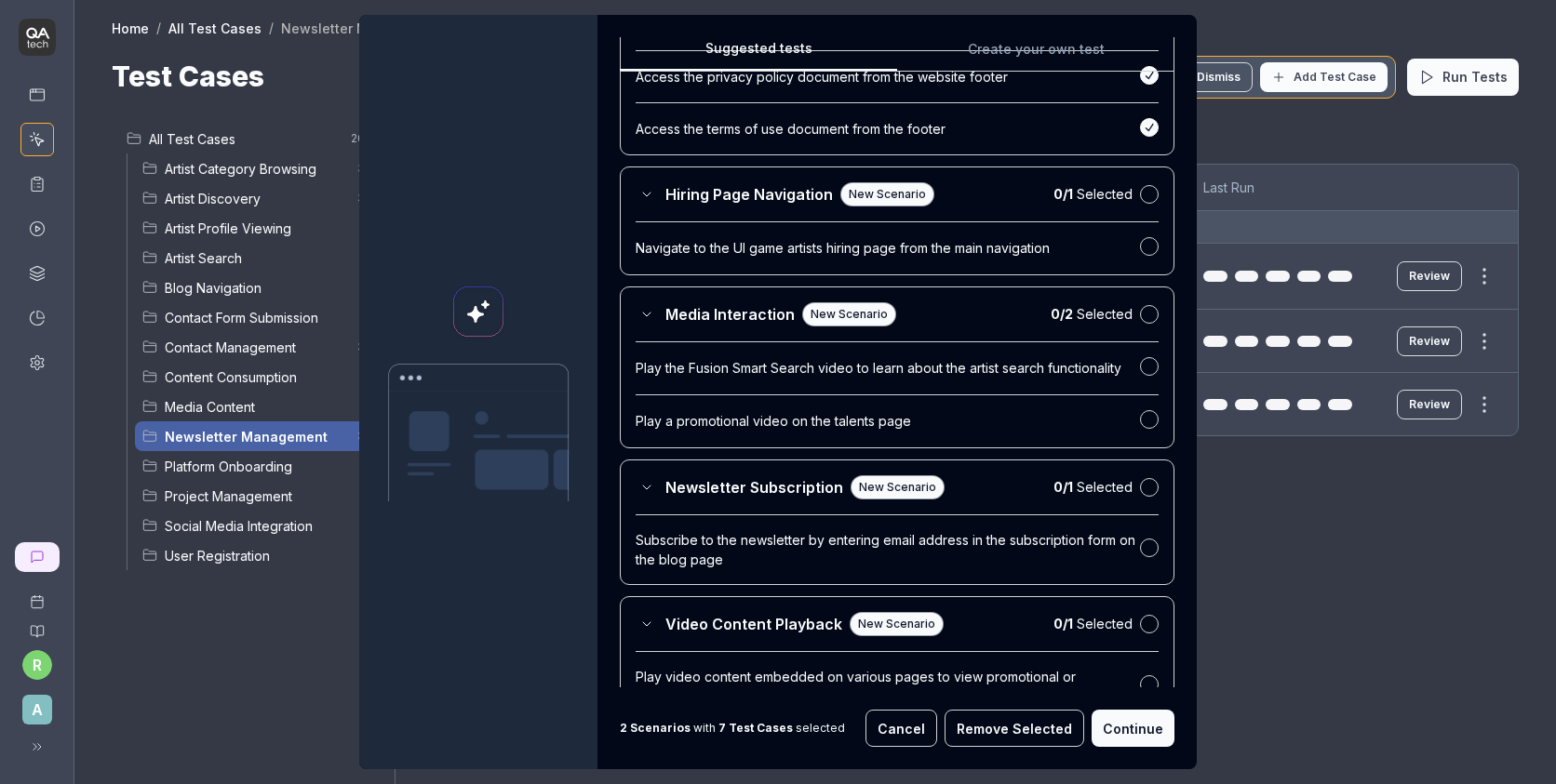
scroll to position [595, 0]
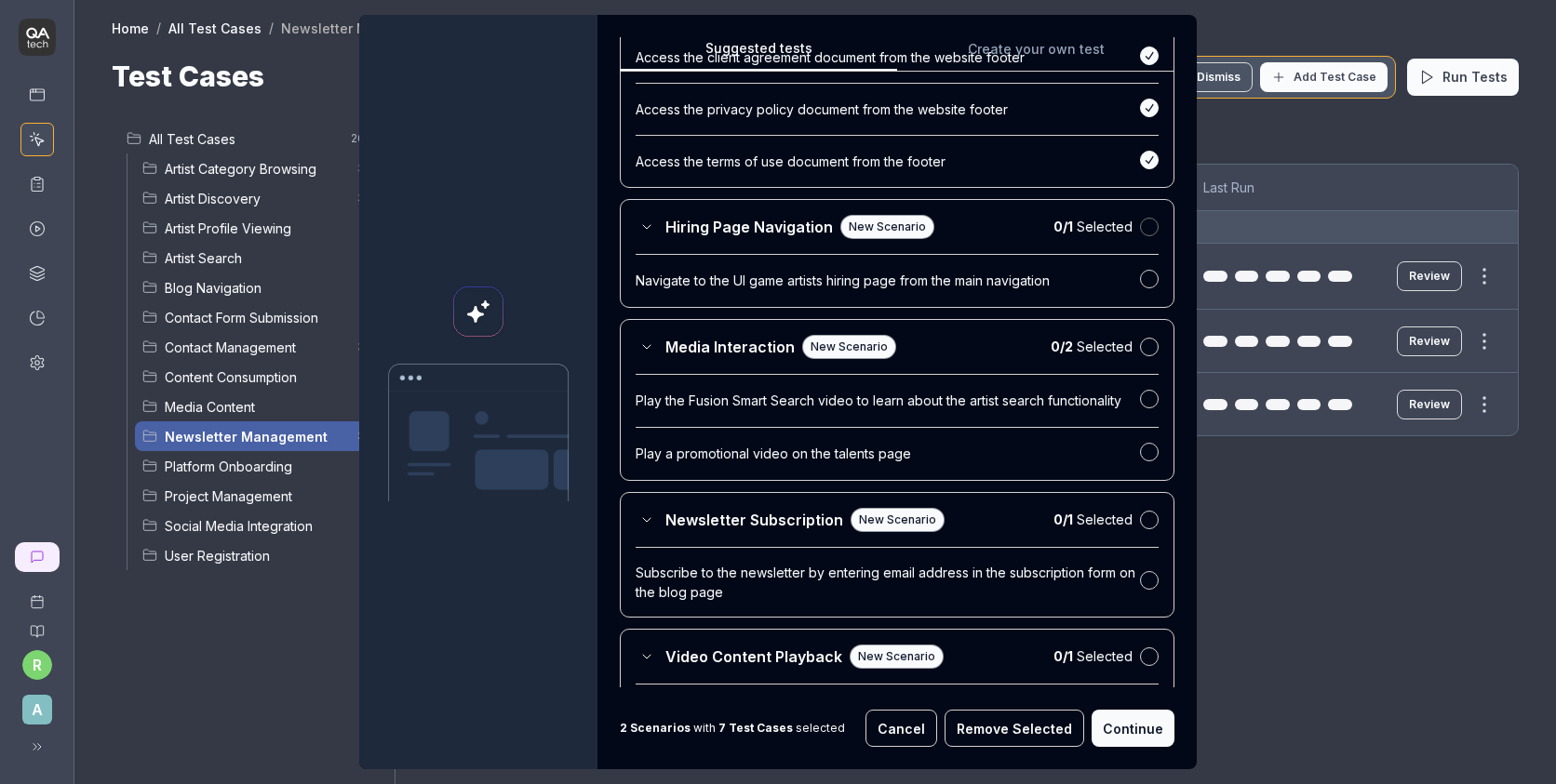
click at [1148, 229] on button "button" at bounding box center [1149, 227] width 18 height 18
click at [1144, 351] on button "button" at bounding box center [1149, 345] width 18 height 18
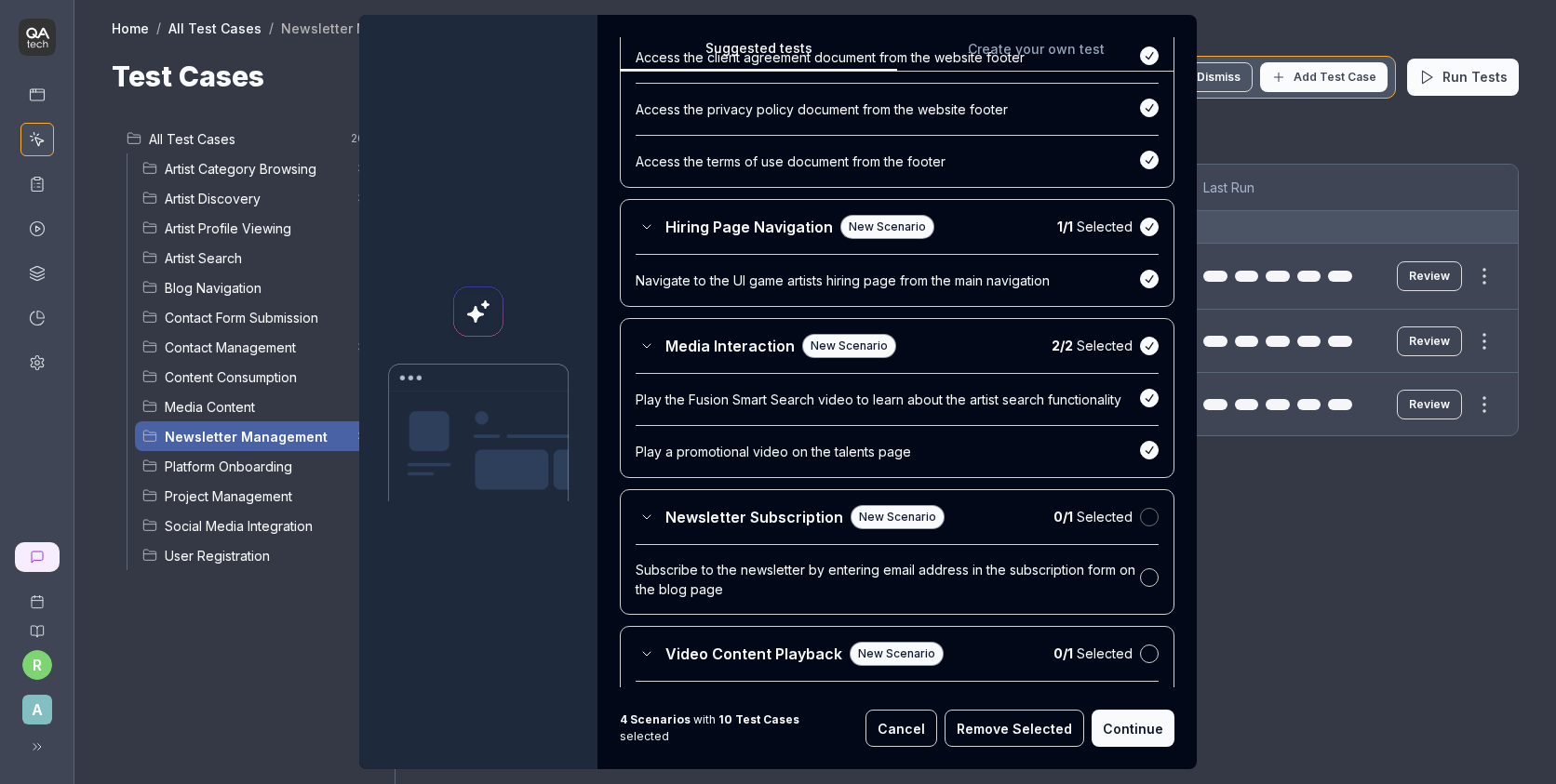
click at [1149, 516] on button "button" at bounding box center [1149, 517] width 18 height 18
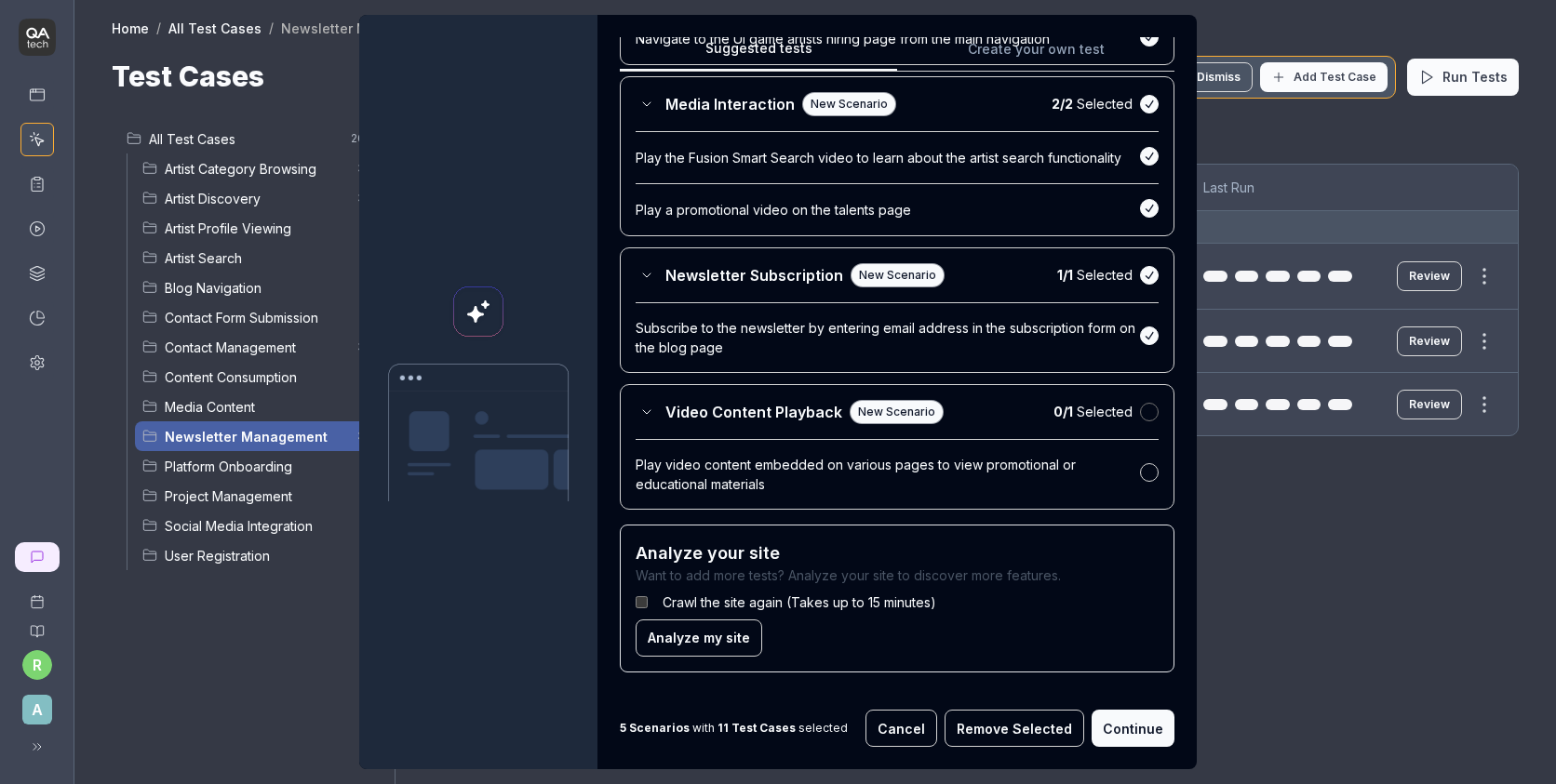
click at [1148, 407] on button "button" at bounding box center [1149, 411] width 18 height 18
click at [1119, 726] on button "Continue" at bounding box center [1133, 729] width 83 height 37
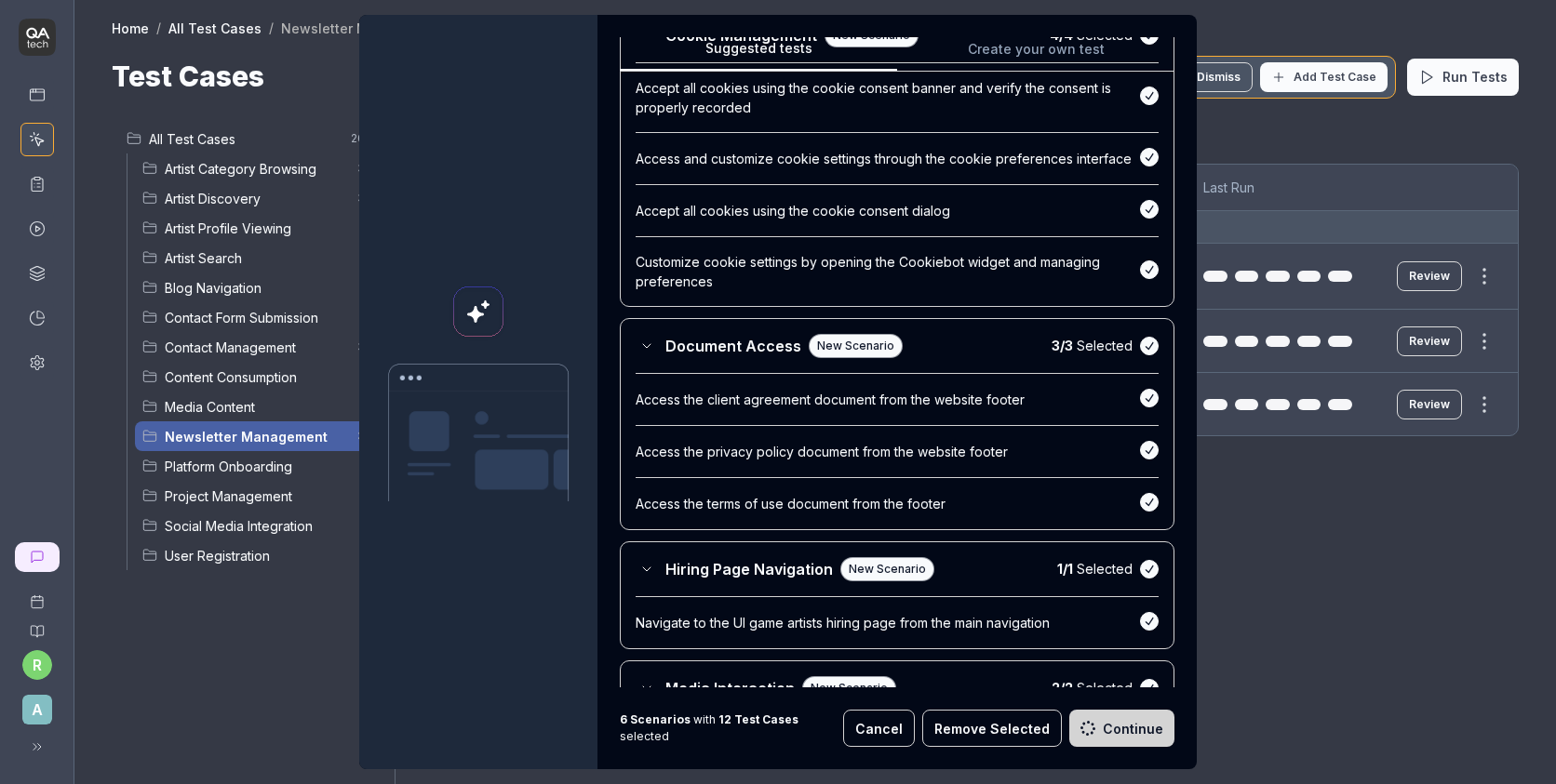
scroll to position [0, 0]
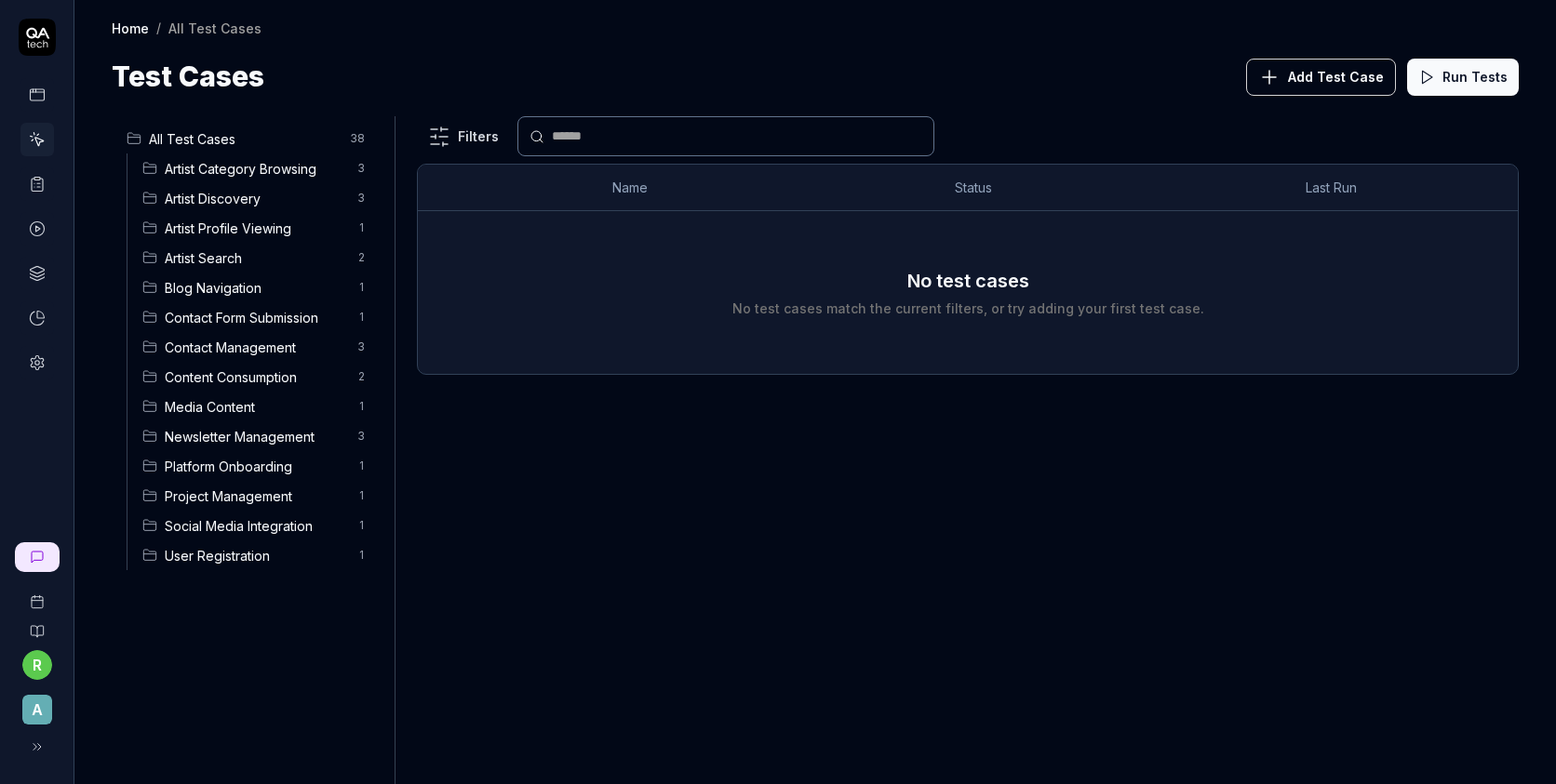
click at [476, 141] on html "r A Home / All Test Cases Home / All Test Cases Test Cases Add Test Case Run Te…" at bounding box center [778, 392] width 1556 height 784
click at [1301, 80] on span "Add Test Case" at bounding box center [1336, 77] width 96 height 19
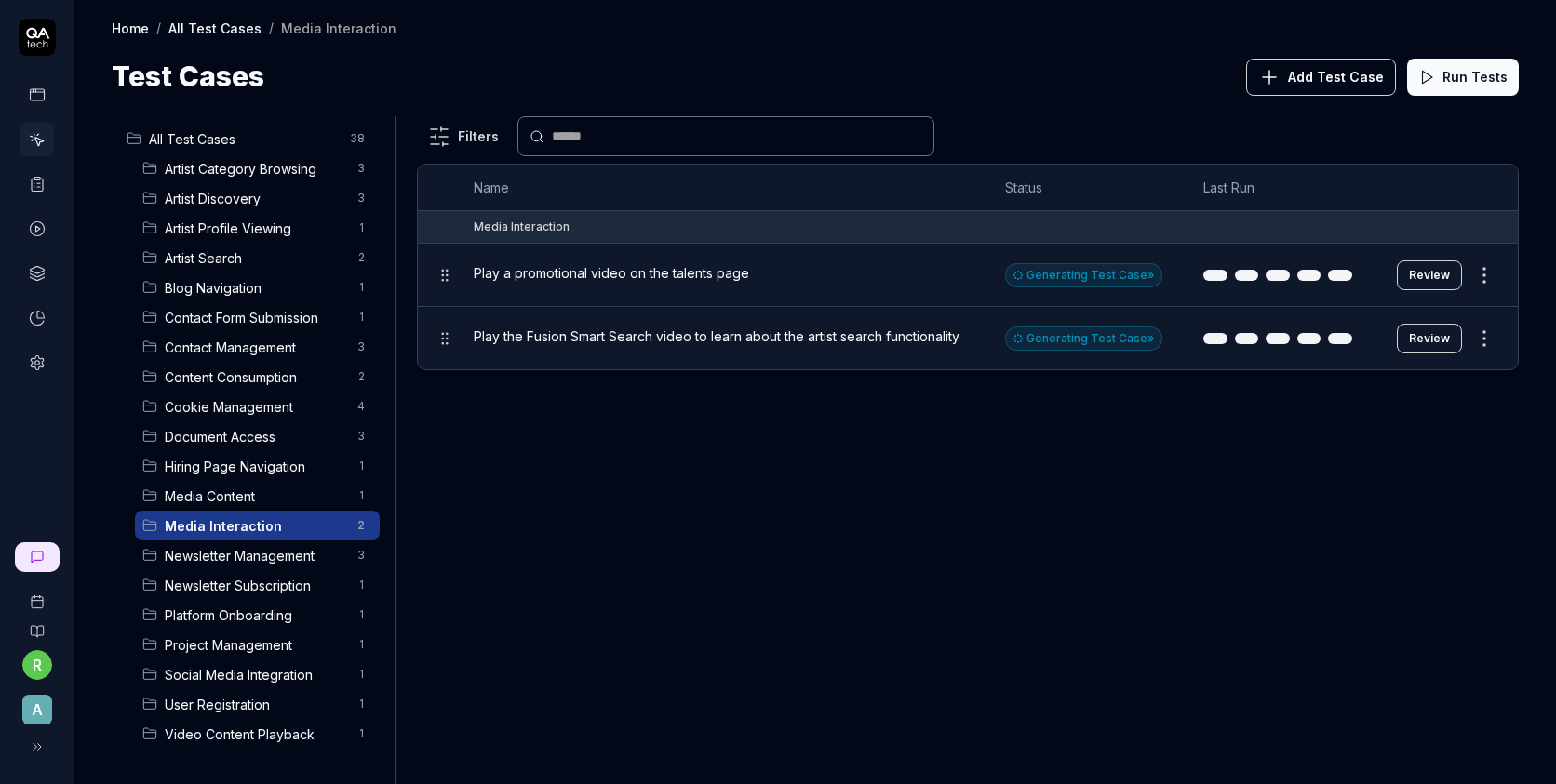
click at [262, 228] on span "Artist Profile Viewing" at bounding box center [255, 229] width 181 height 19
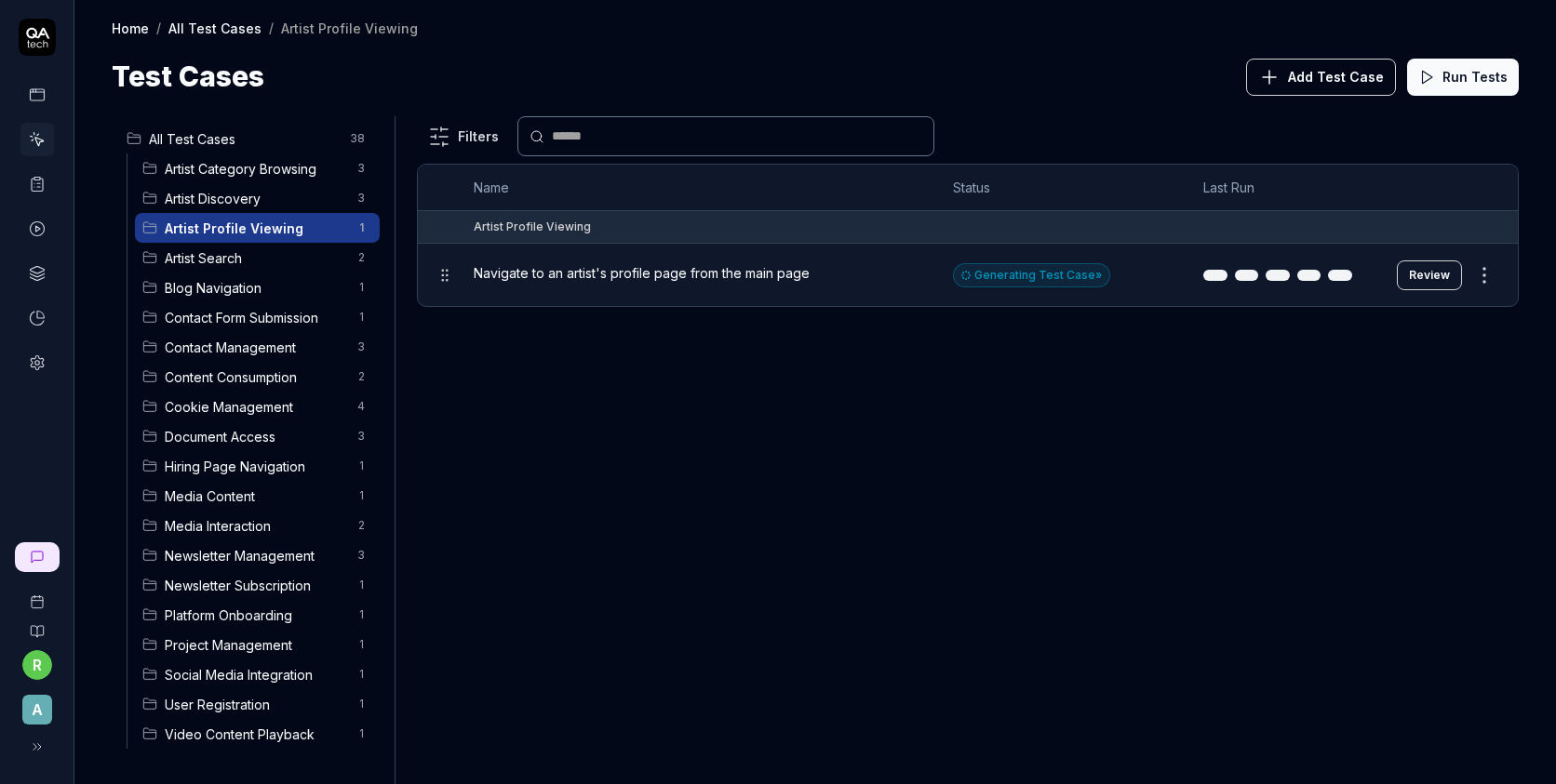
click at [254, 197] on span "Artist Discovery" at bounding box center [255, 198] width 181 height 19
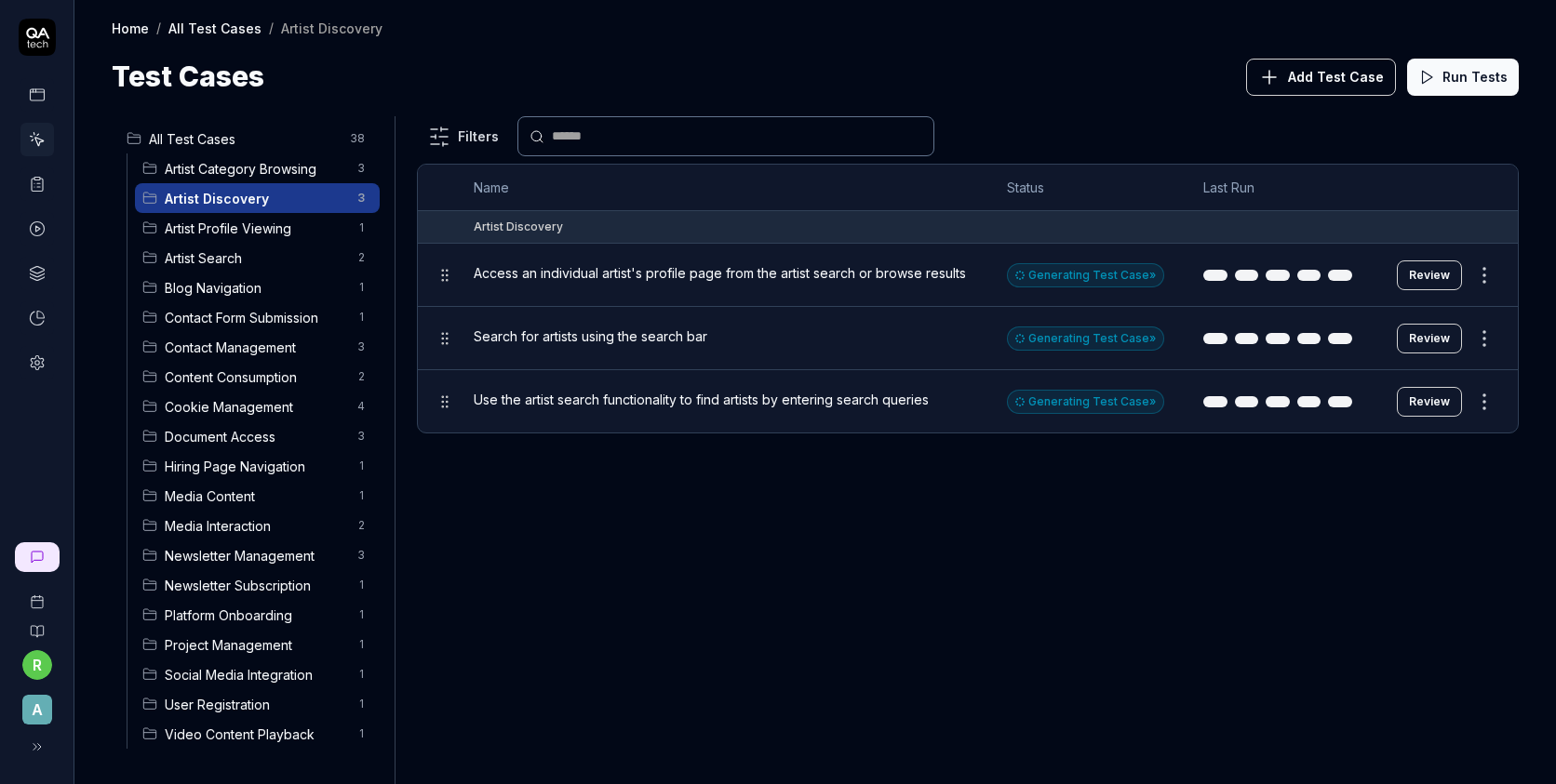
click at [249, 177] on span "Artist Category Browsing" at bounding box center [255, 169] width 181 height 19
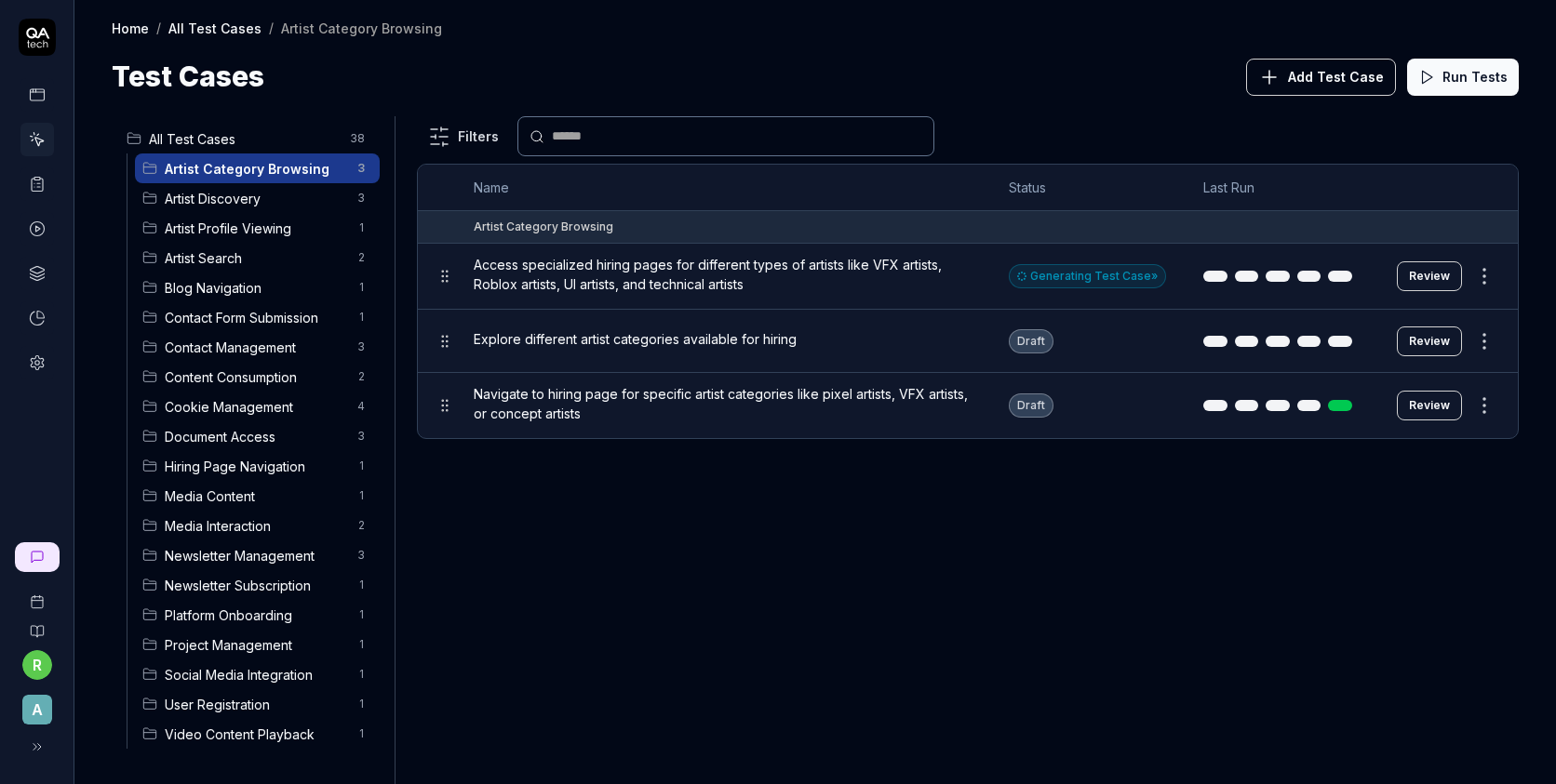
click at [48, 268] on link at bounding box center [37, 273] width 33 height 33
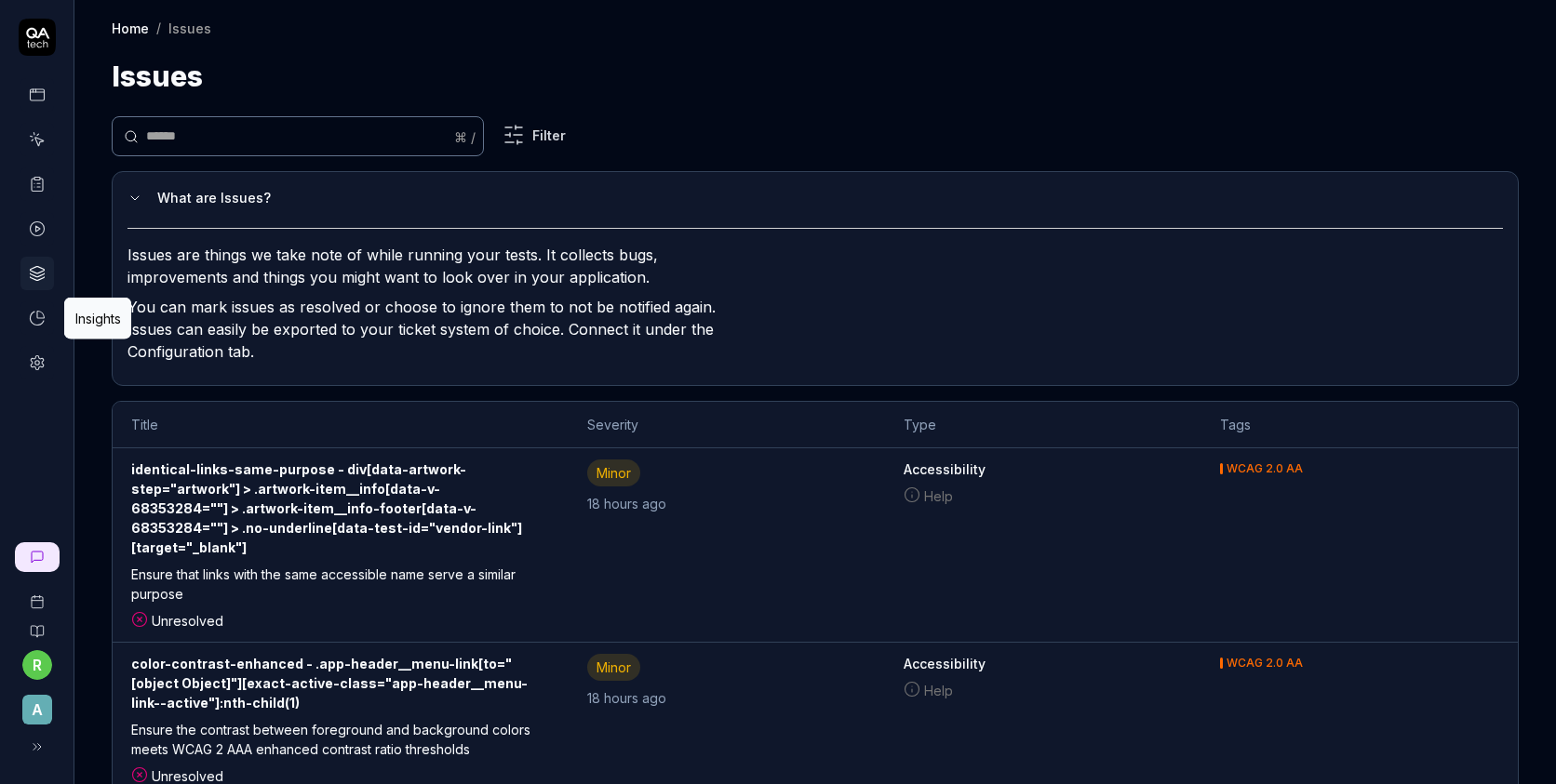
click at [40, 316] on icon at bounding box center [37, 317] width 17 height 17
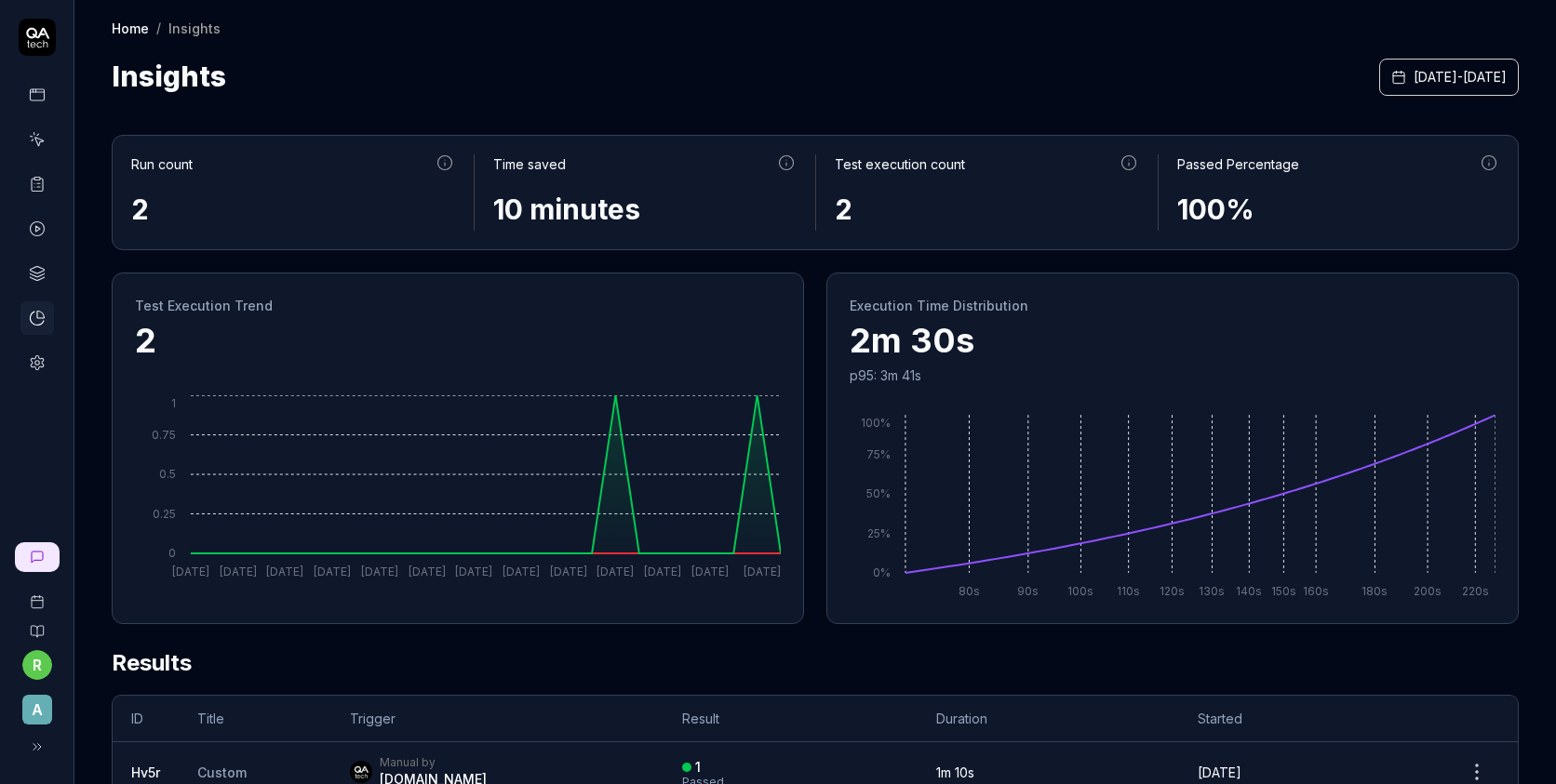
click at [37, 372] on link at bounding box center [37, 363] width 33 height 33
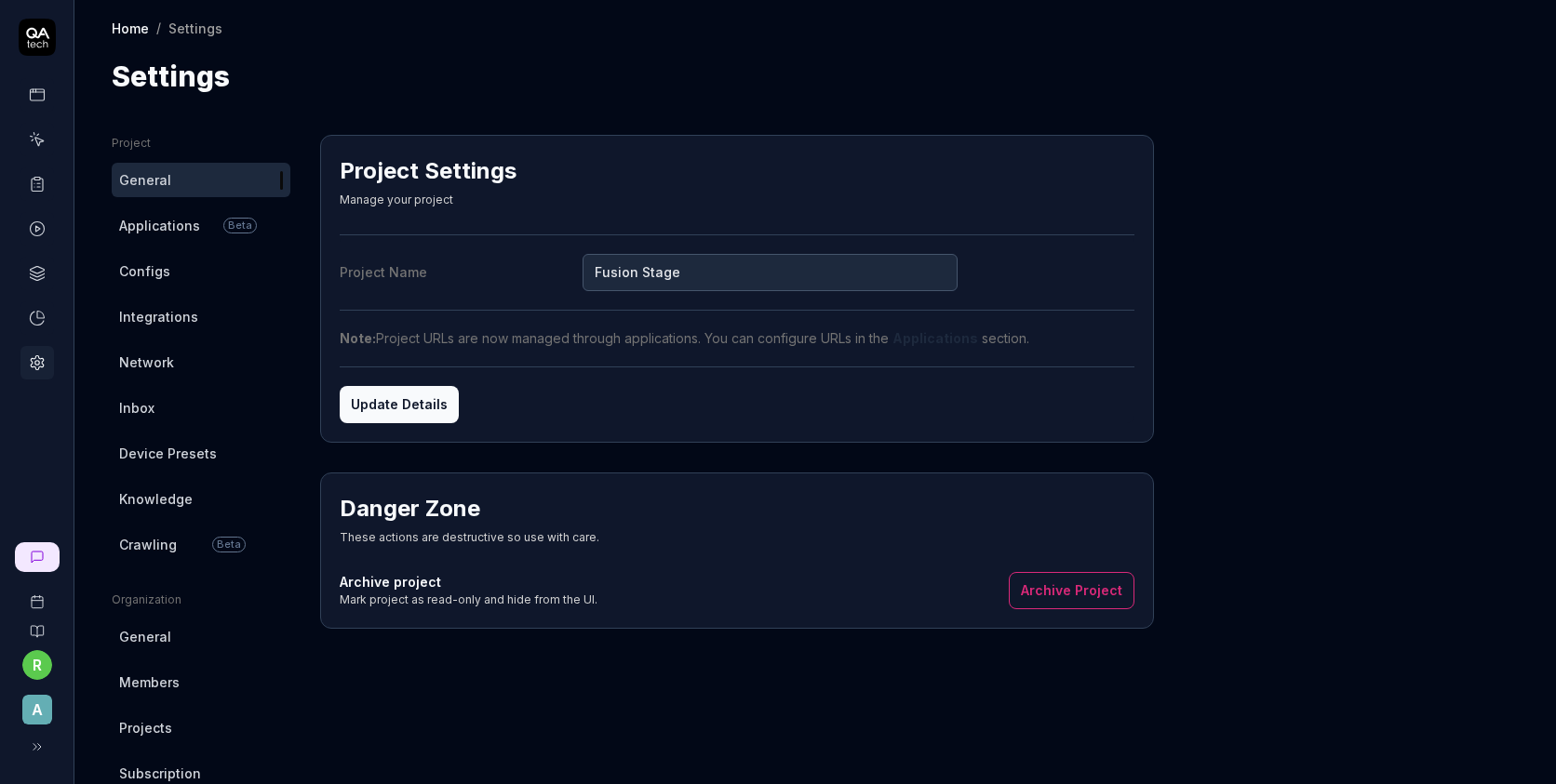
click at [43, 108] on link at bounding box center [37, 94] width 33 height 33
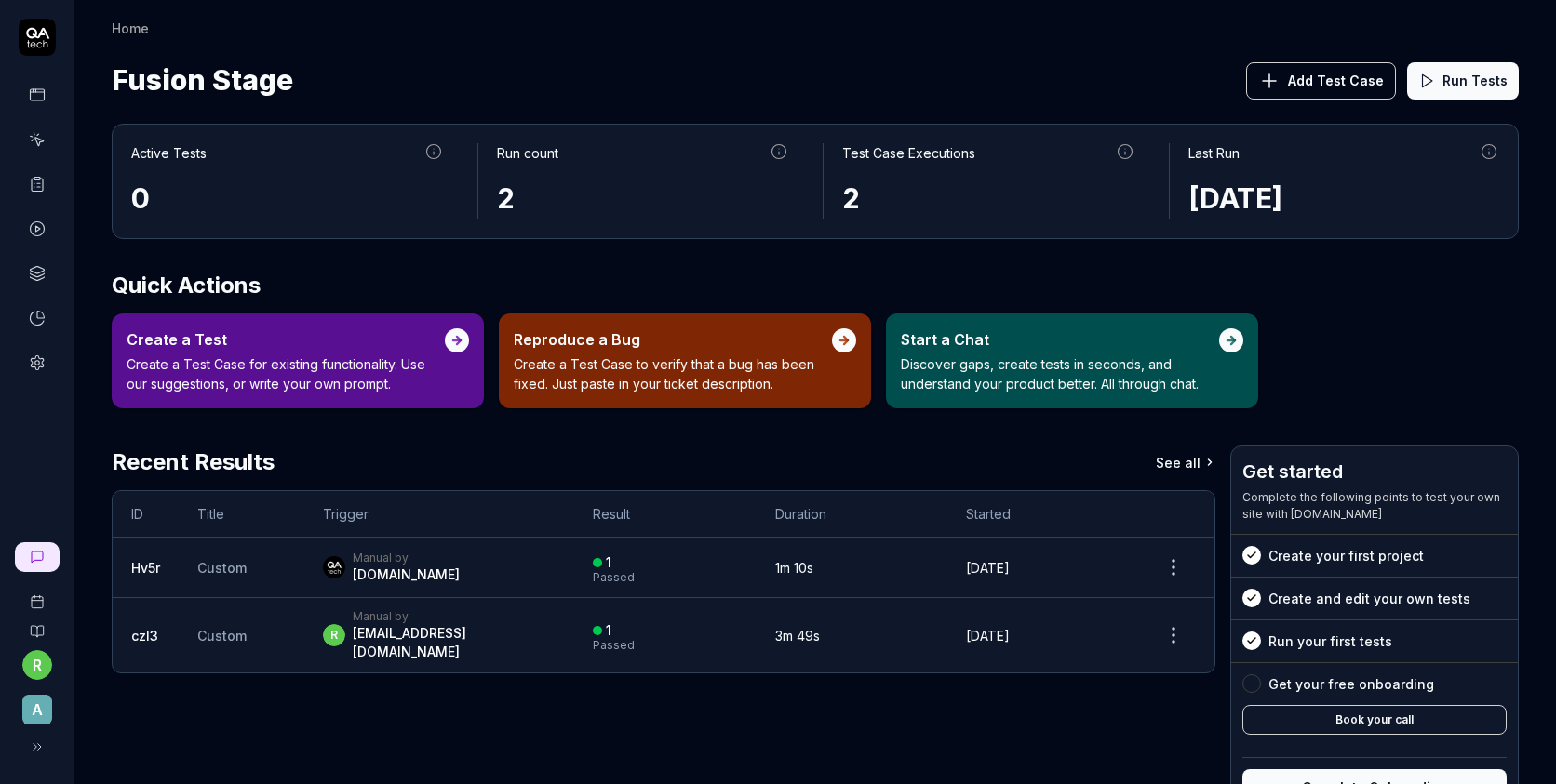
click at [1339, 75] on span "Add Test Case" at bounding box center [1336, 81] width 96 height 19
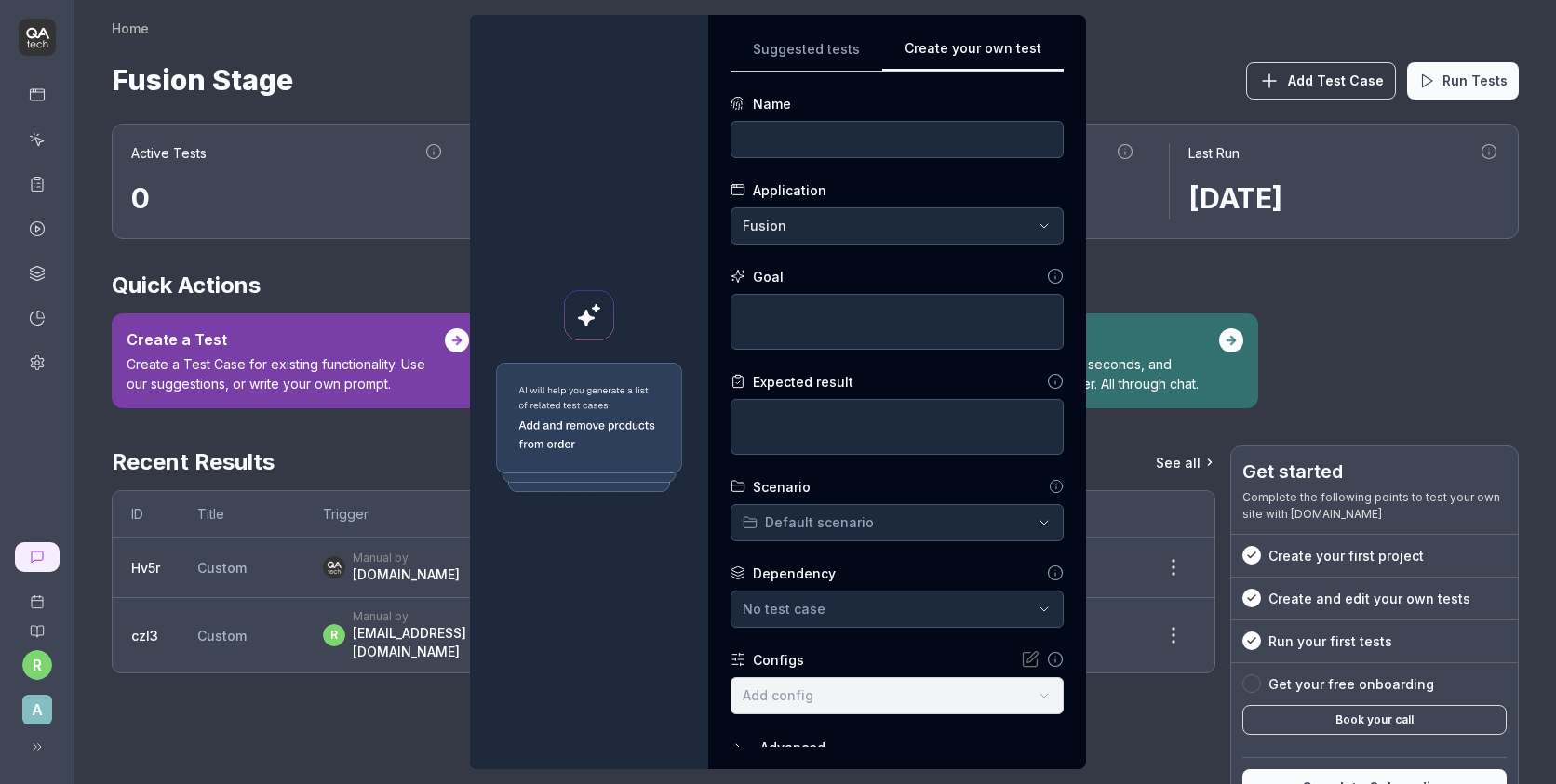
click at [1025, 189] on div "Suggested tests Create your own test Name Application Fusion Goal Expected resu…" at bounding box center [897, 392] width 333 height 710
click at [848, 138] on input at bounding box center [897, 139] width 333 height 37
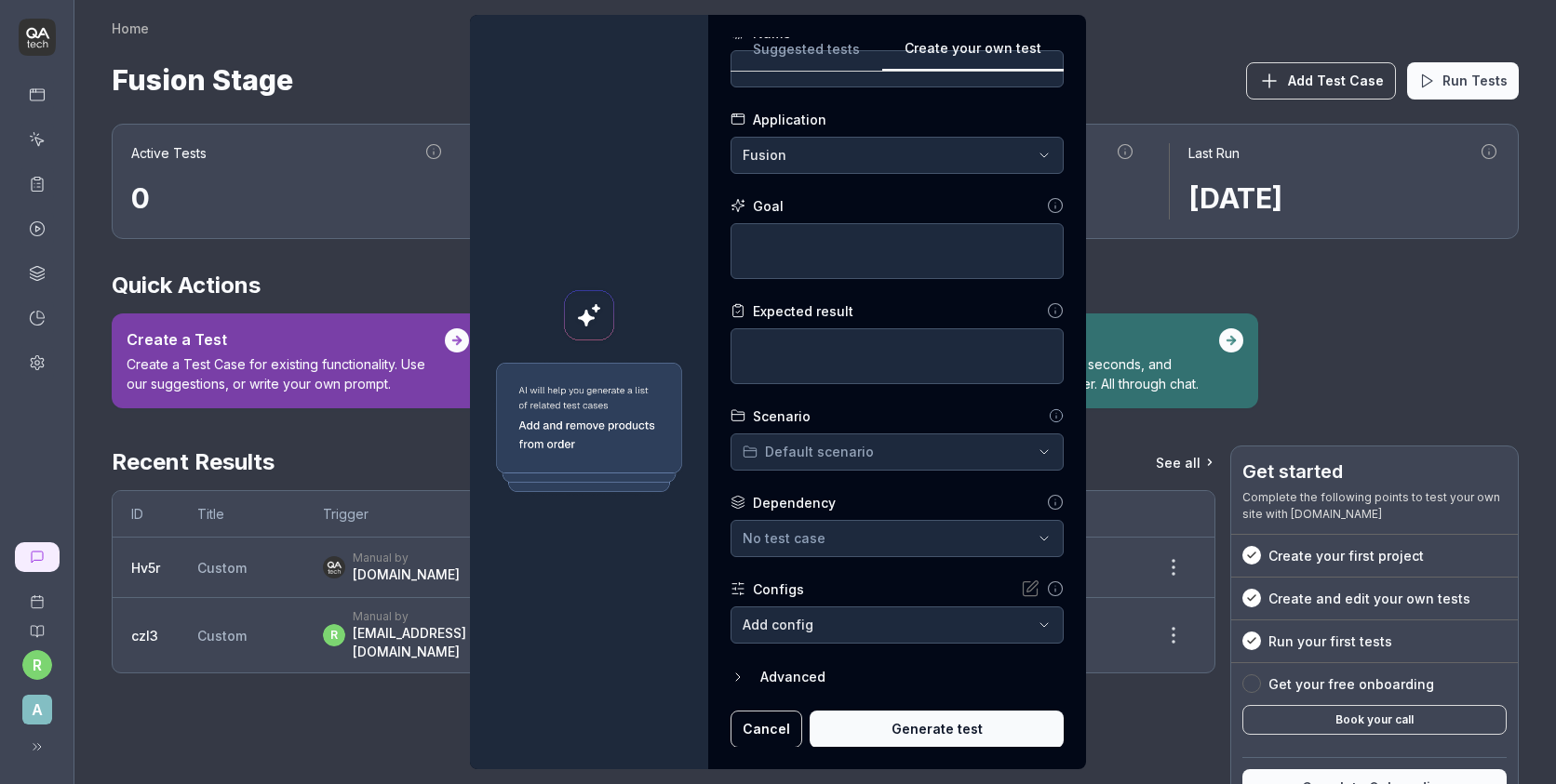
click at [765, 684] on button "Advanced" at bounding box center [897, 677] width 333 height 22
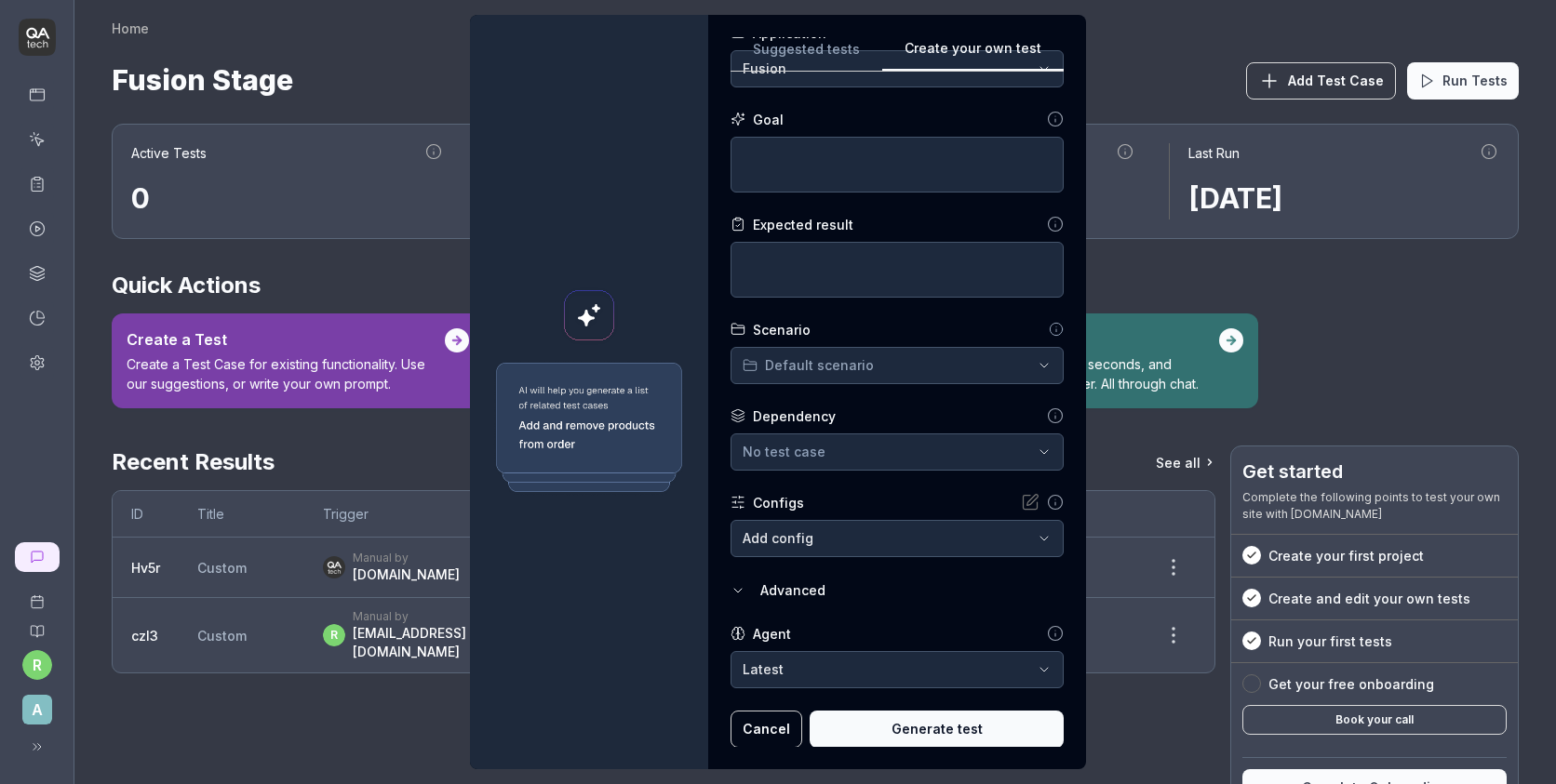
click at [781, 664] on body "r A Home Home Fusion Stage Add Test Case Run Tests Active Tests 0 Run count 2 T…" at bounding box center [778, 392] width 1556 height 784
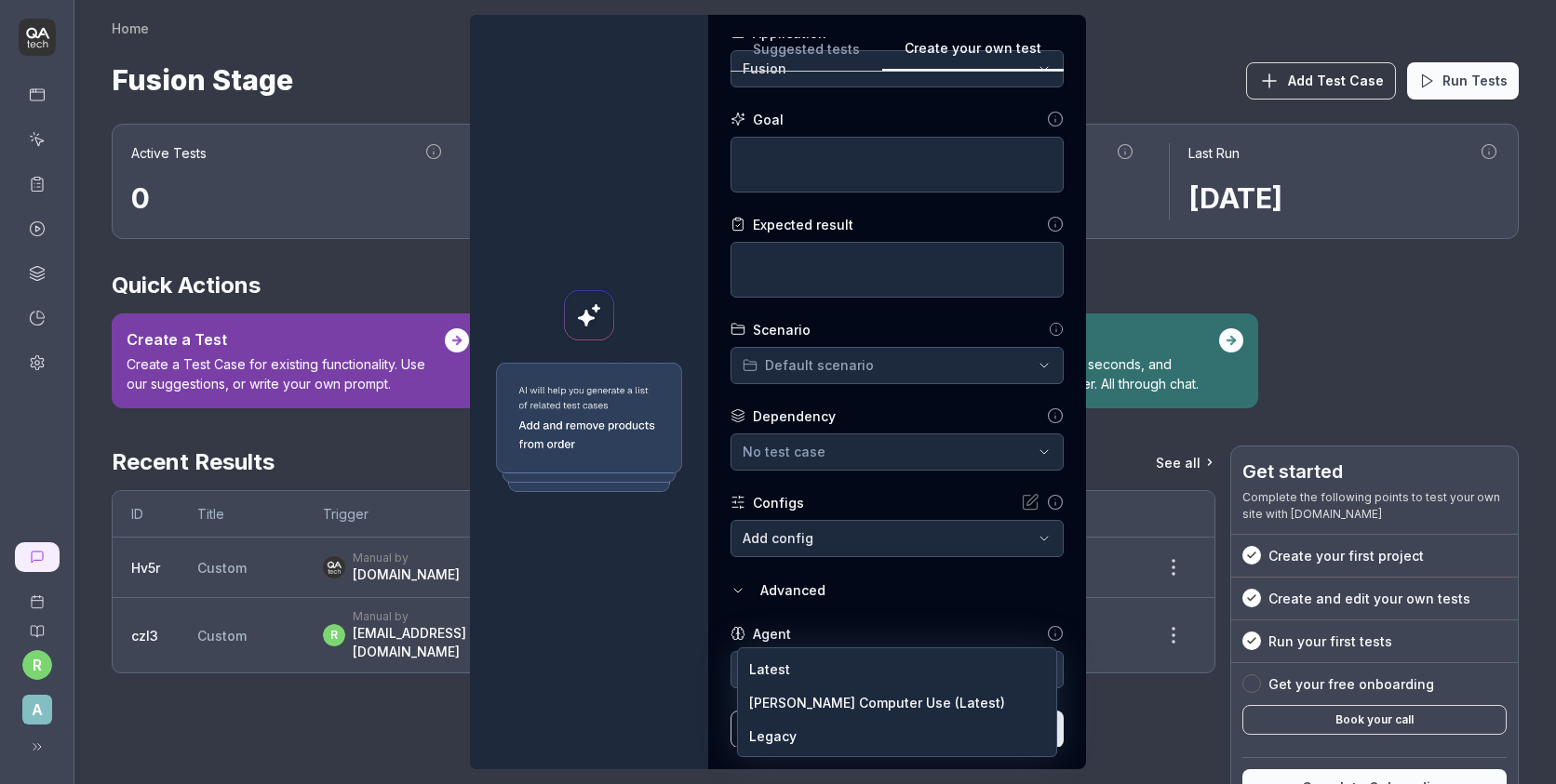
select select "**********"
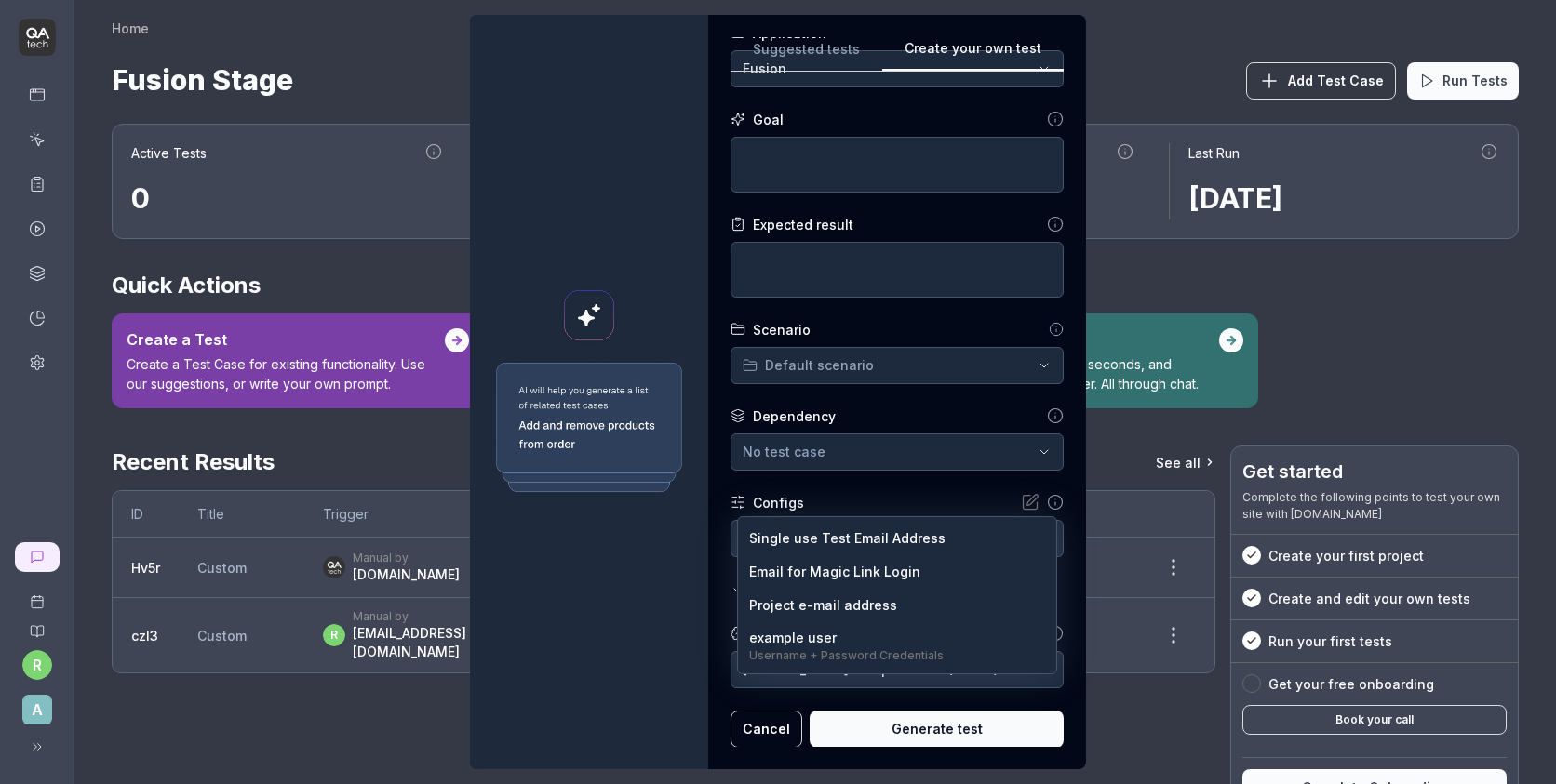
click at [838, 532] on body "r A Home Home Fusion Stage Add Test Case Run Tests Active Tests 0 Run count 2 T…" at bounding box center [778, 392] width 1556 height 784
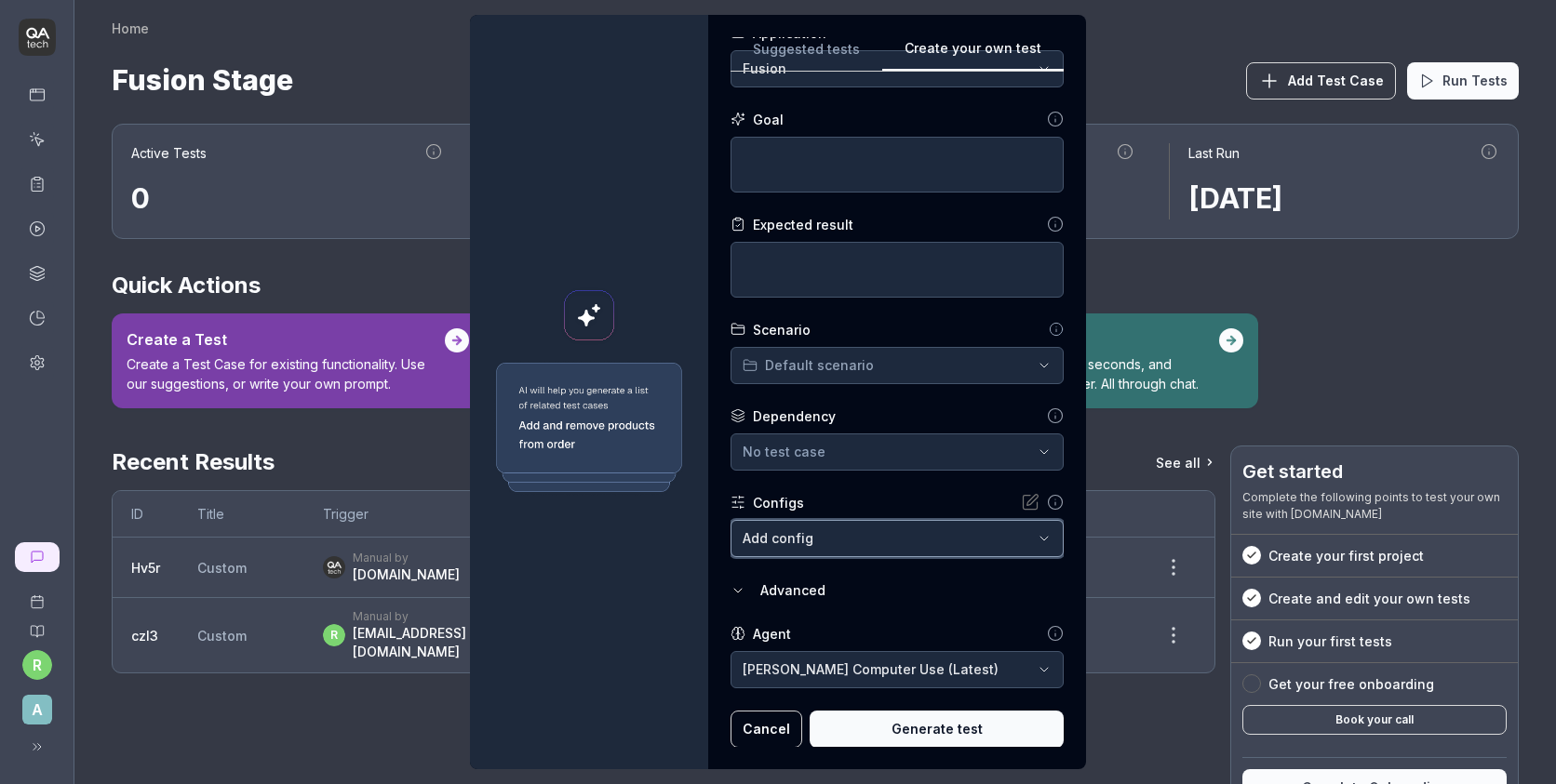
click at [860, 499] on div "**********" at bounding box center [778, 392] width 1556 height 784
click at [860, 498] on div "Configs" at bounding box center [897, 503] width 333 height 19
click at [841, 534] on body "r A Home Home Fusion Stage Add Test Case Run Tests Active Tests 0 Run count 2 T…" at bounding box center [778, 392] width 1556 height 784
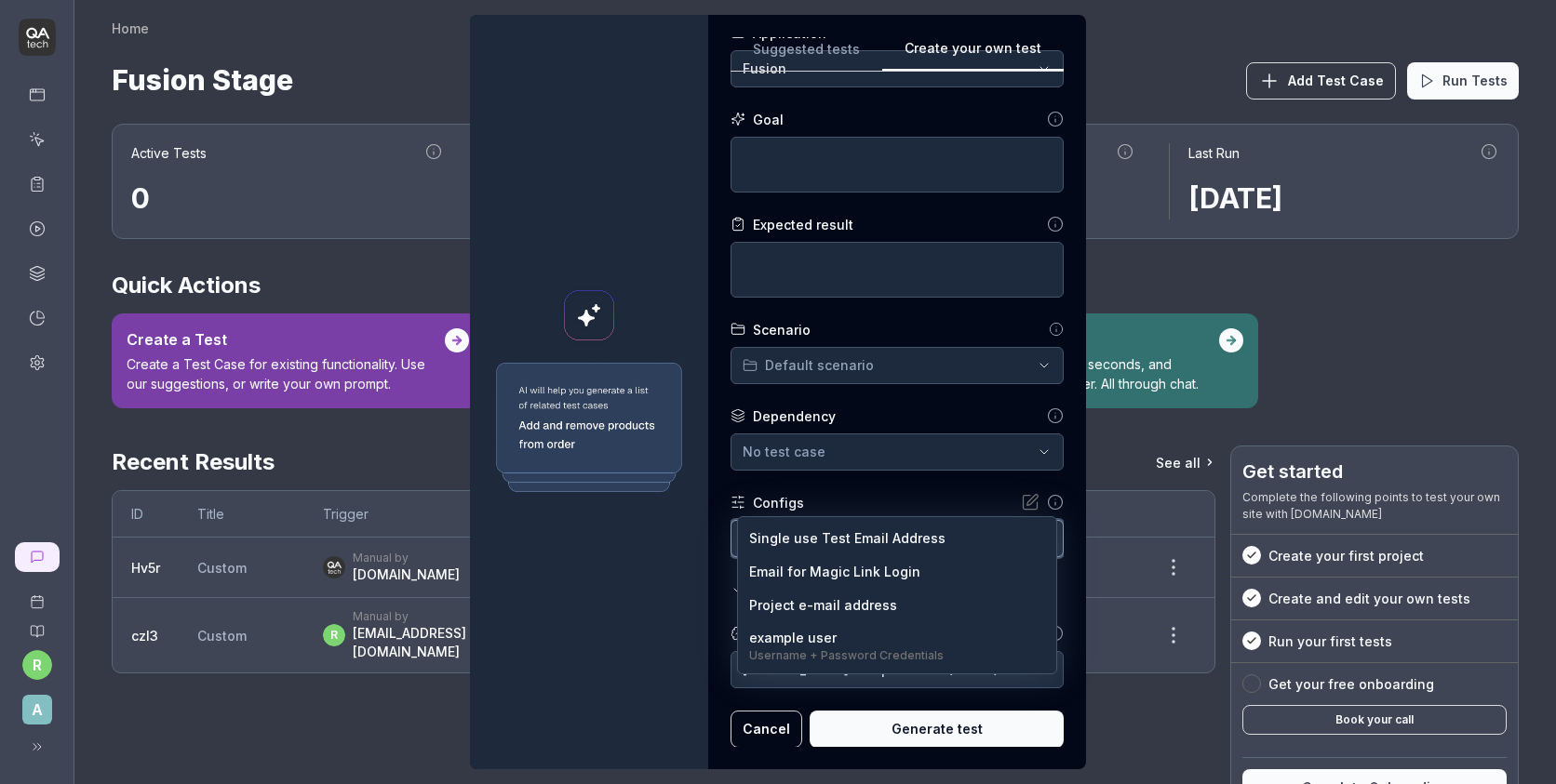
click at [859, 483] on div "**********" at bounding box center [778, 392] width 1556 height 784
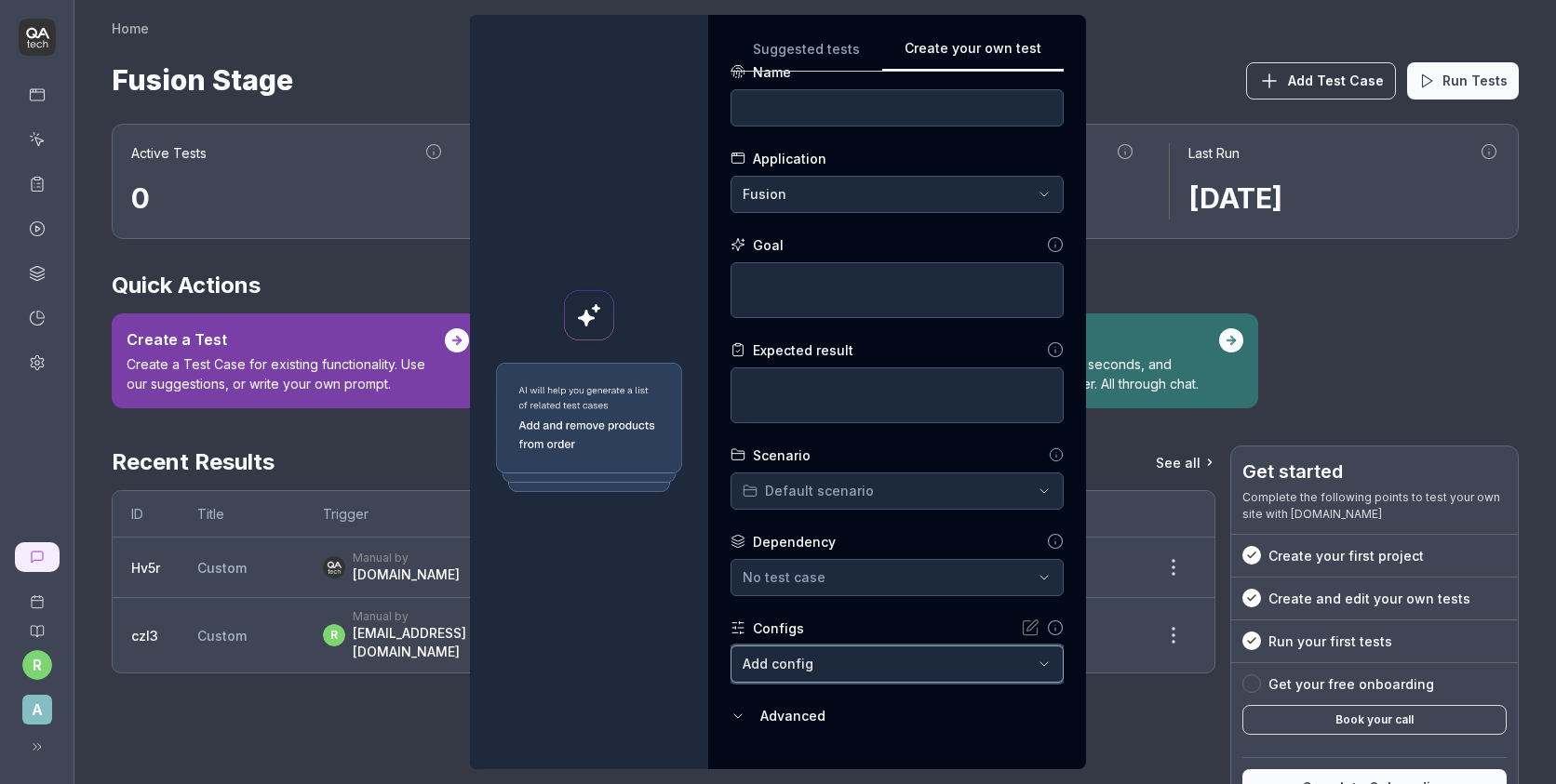
scroll to position [0, 0]
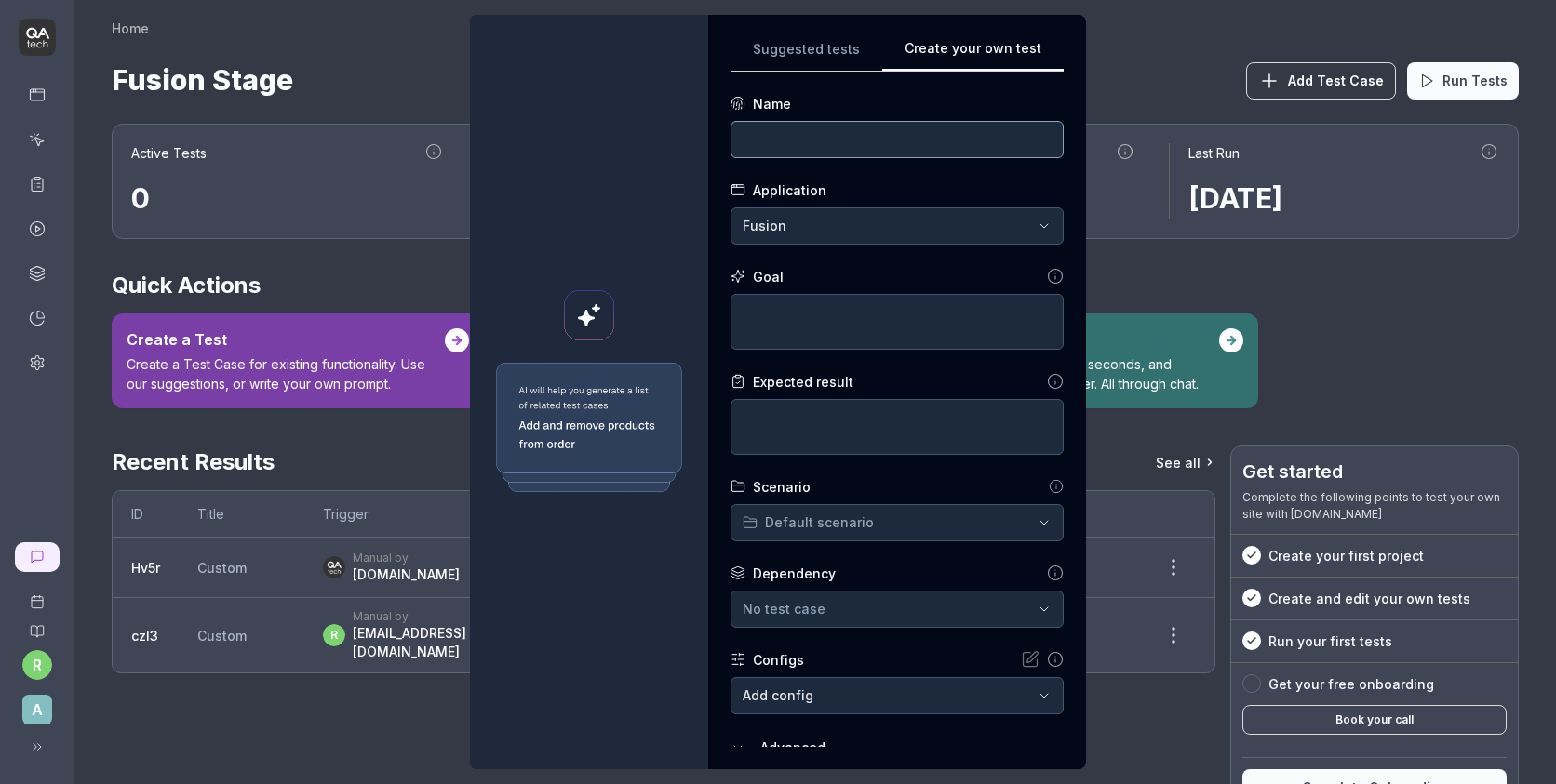
click at [922, 148] on input at bounding box center [897, 139] width 333 height 37
type input "Collection"
click at [901, 297] on textarea at bounding box center [897, 321] width 333 height 55
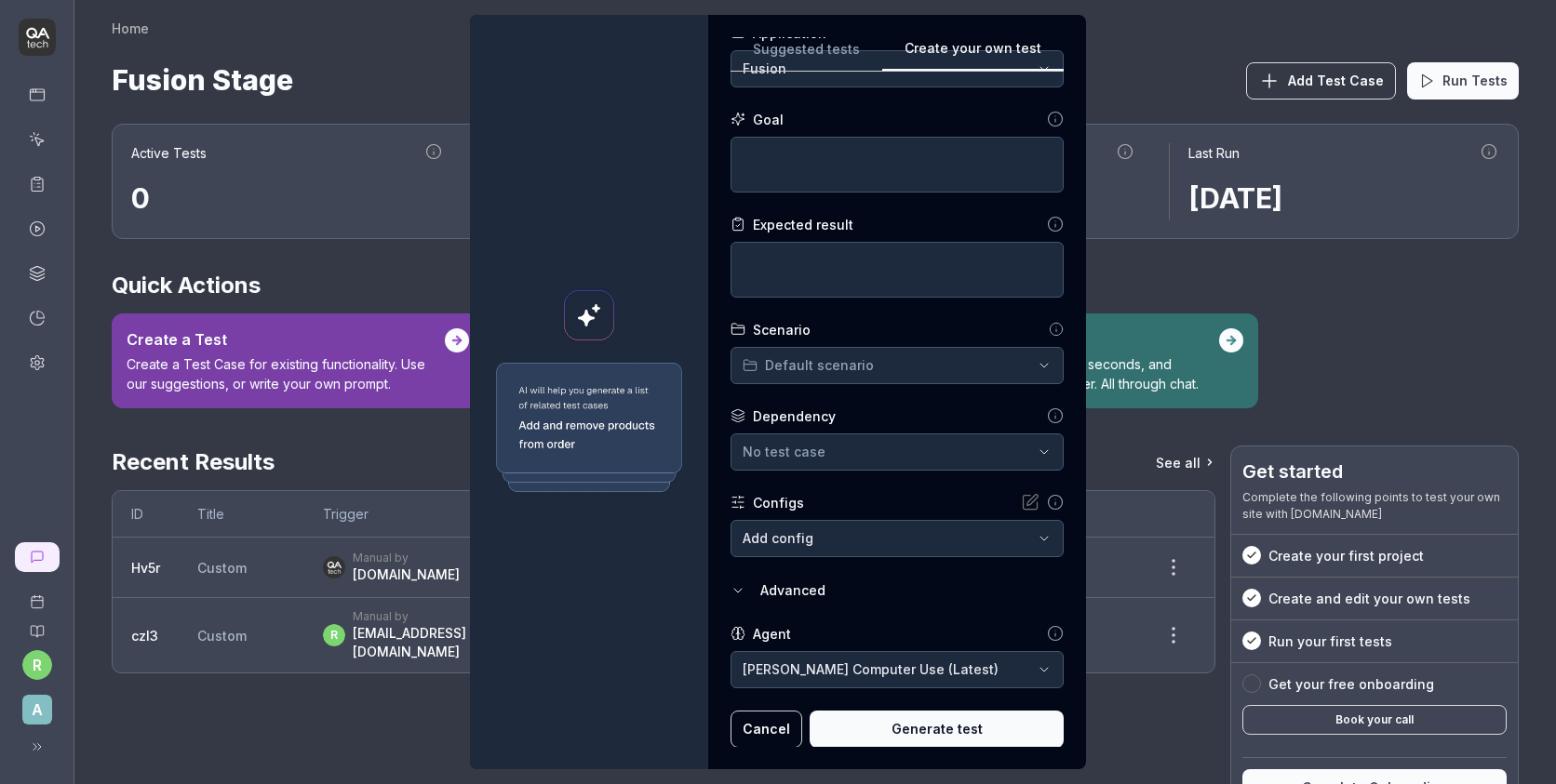
click at [820, 580] on div "Advanced" at bounding box center [912, 590] width 304 height 22
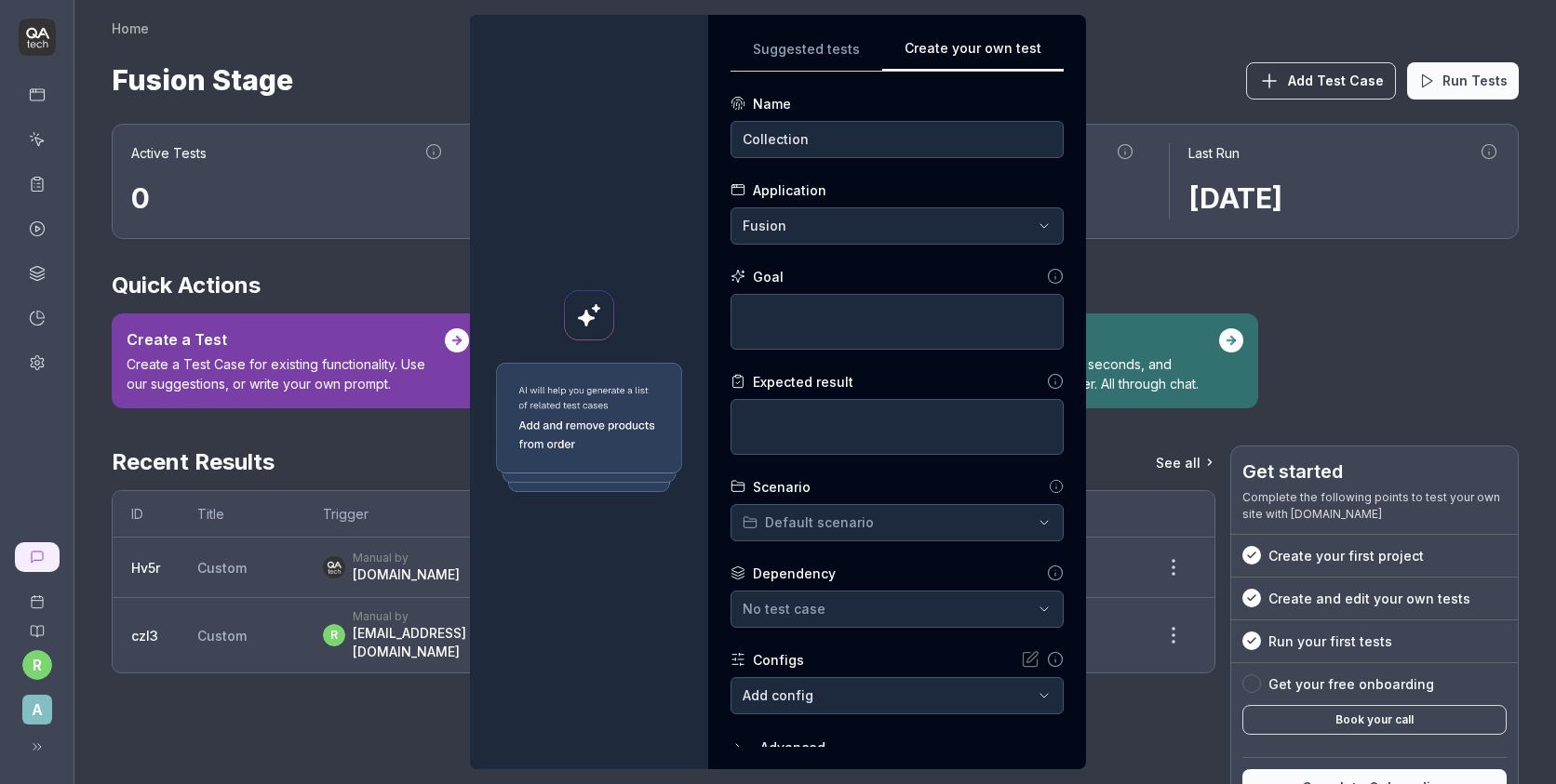
scroll to position [71, 0]
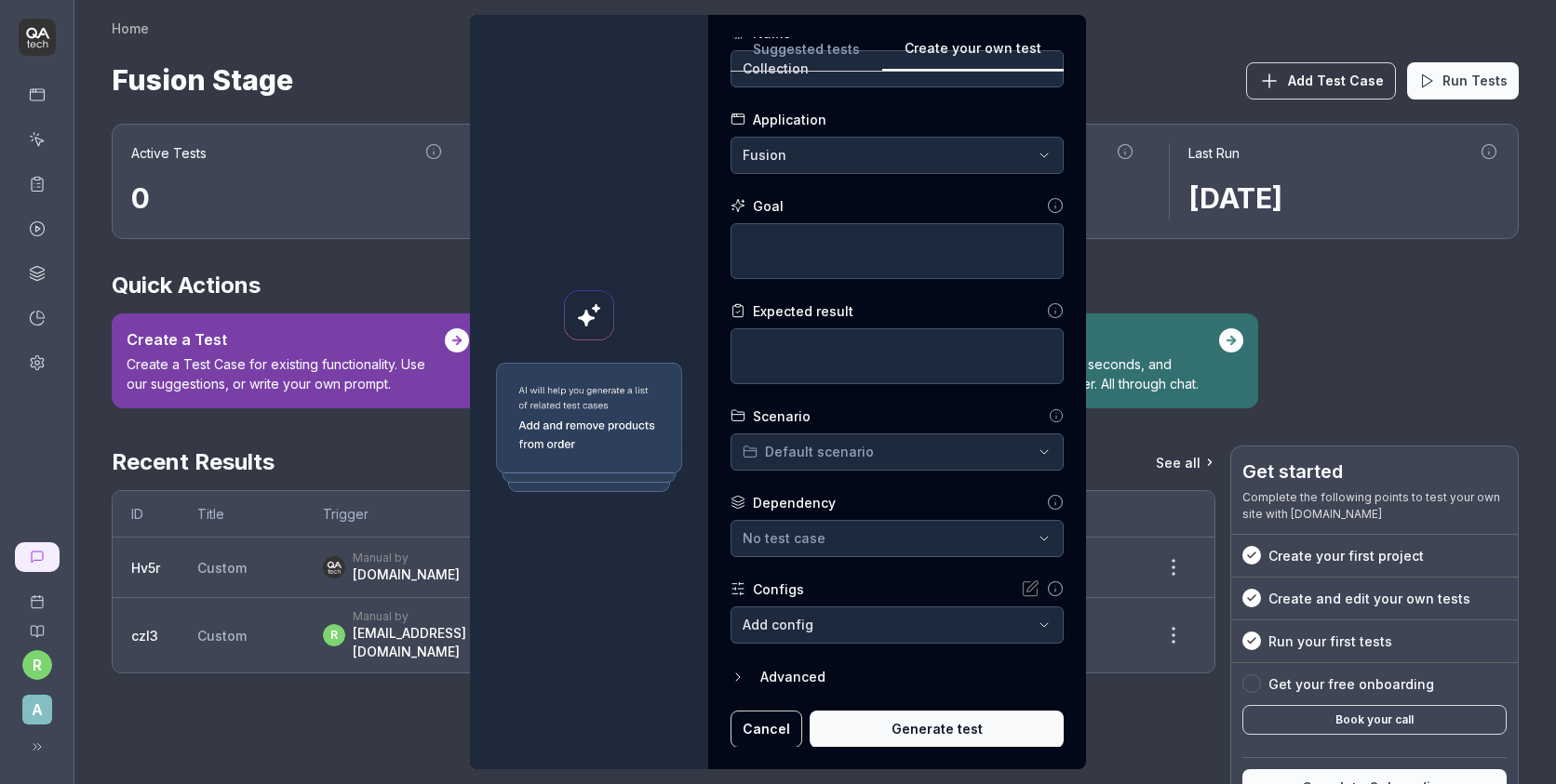
click at [892, 726] on button "Generate test" at bounding box center [936, 730] width 254 height 37
type textarea "*"
type textarea "I"
type textarea "*"
type textarea "I"
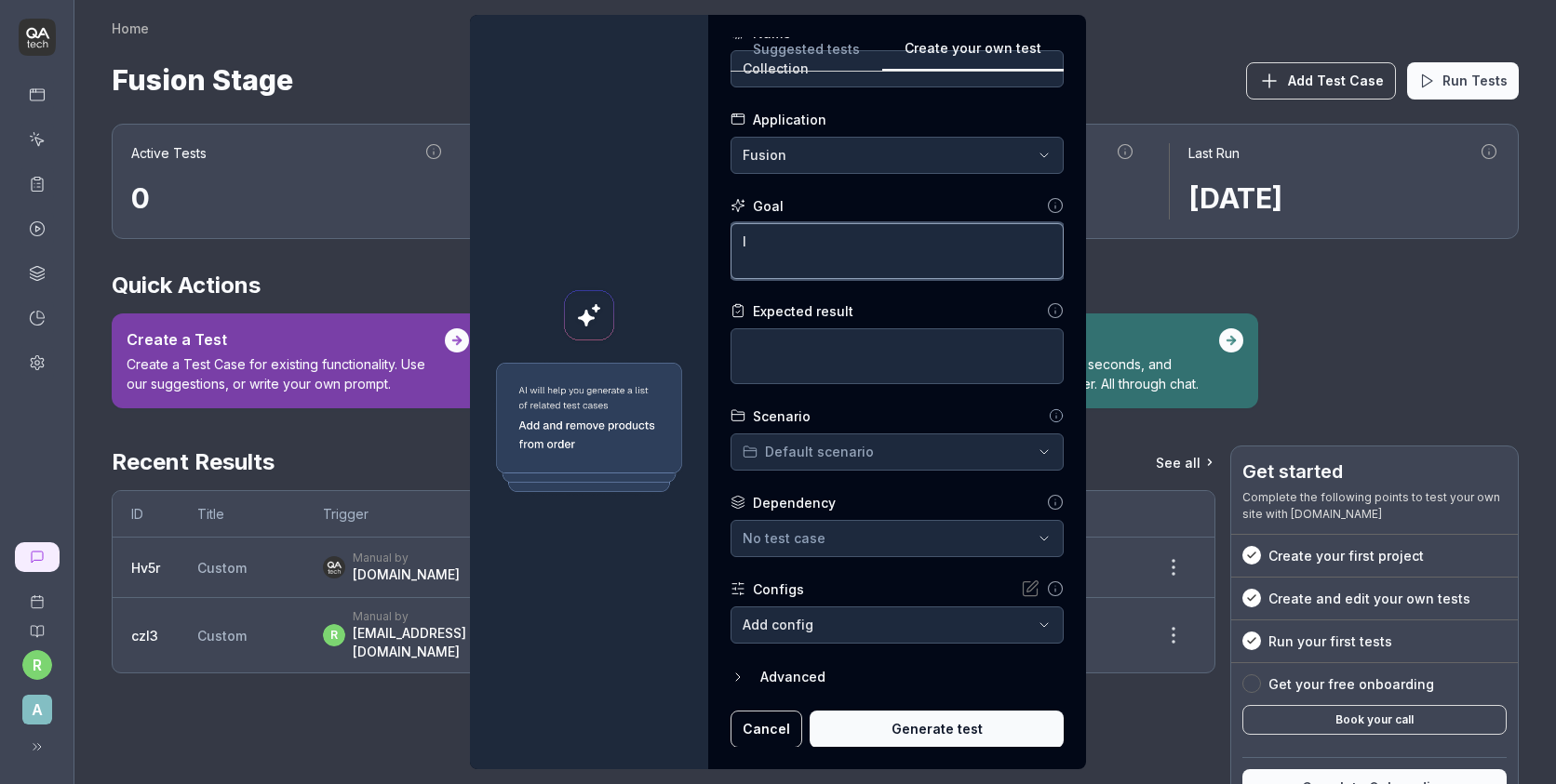
type textarea "*"
type textarea "I n"
type textarea "*"
type textarea "I ne"
type textarea "*"
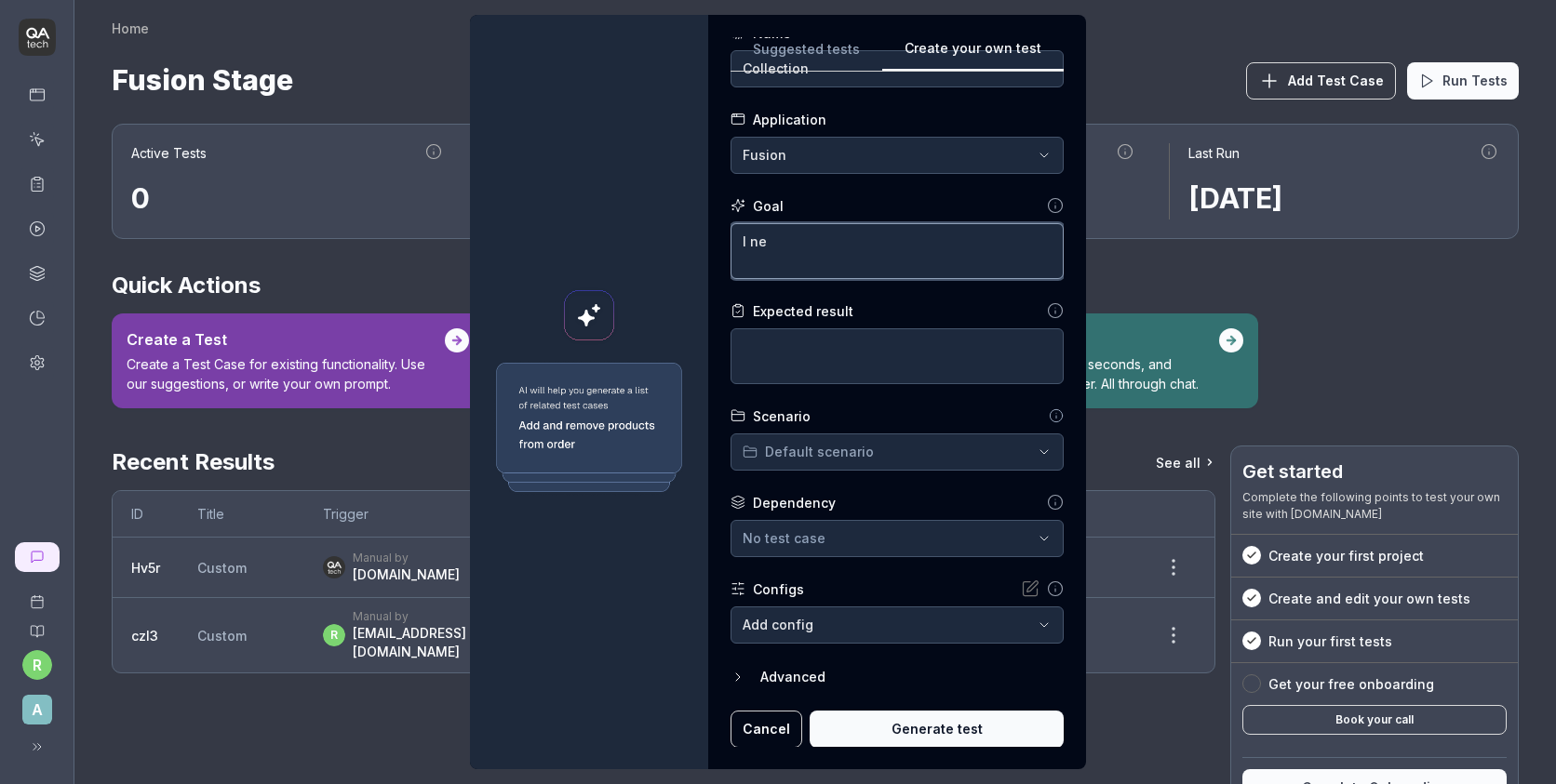
type textarea "I nee"
type textarea "*"
type textarea "I need"
type textarea "*"
type textarea "I need"
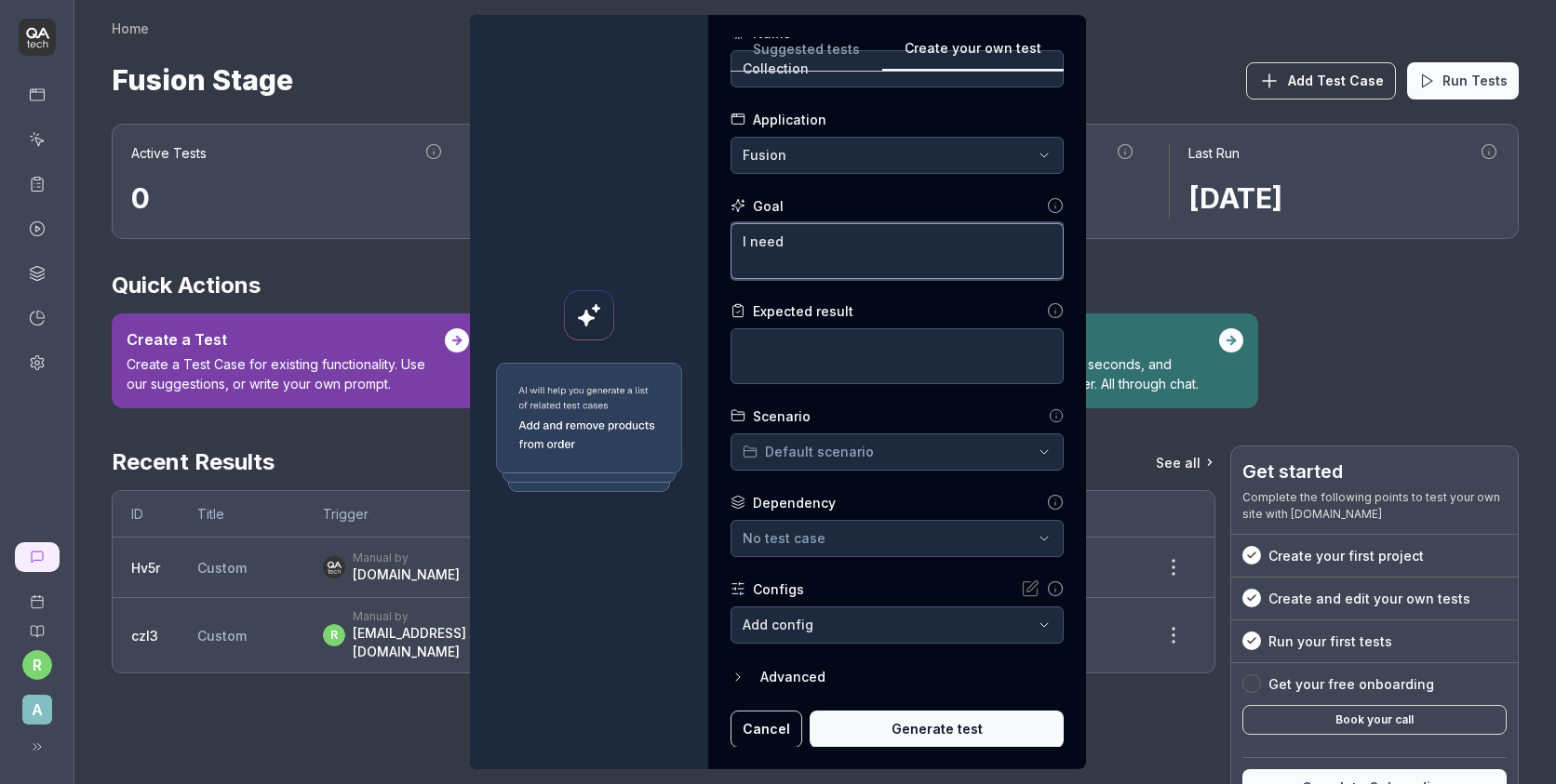
type textarea "*"
type textarea "I need t"
type textarea "*"
type textarea "I need to"
type textarea "*"
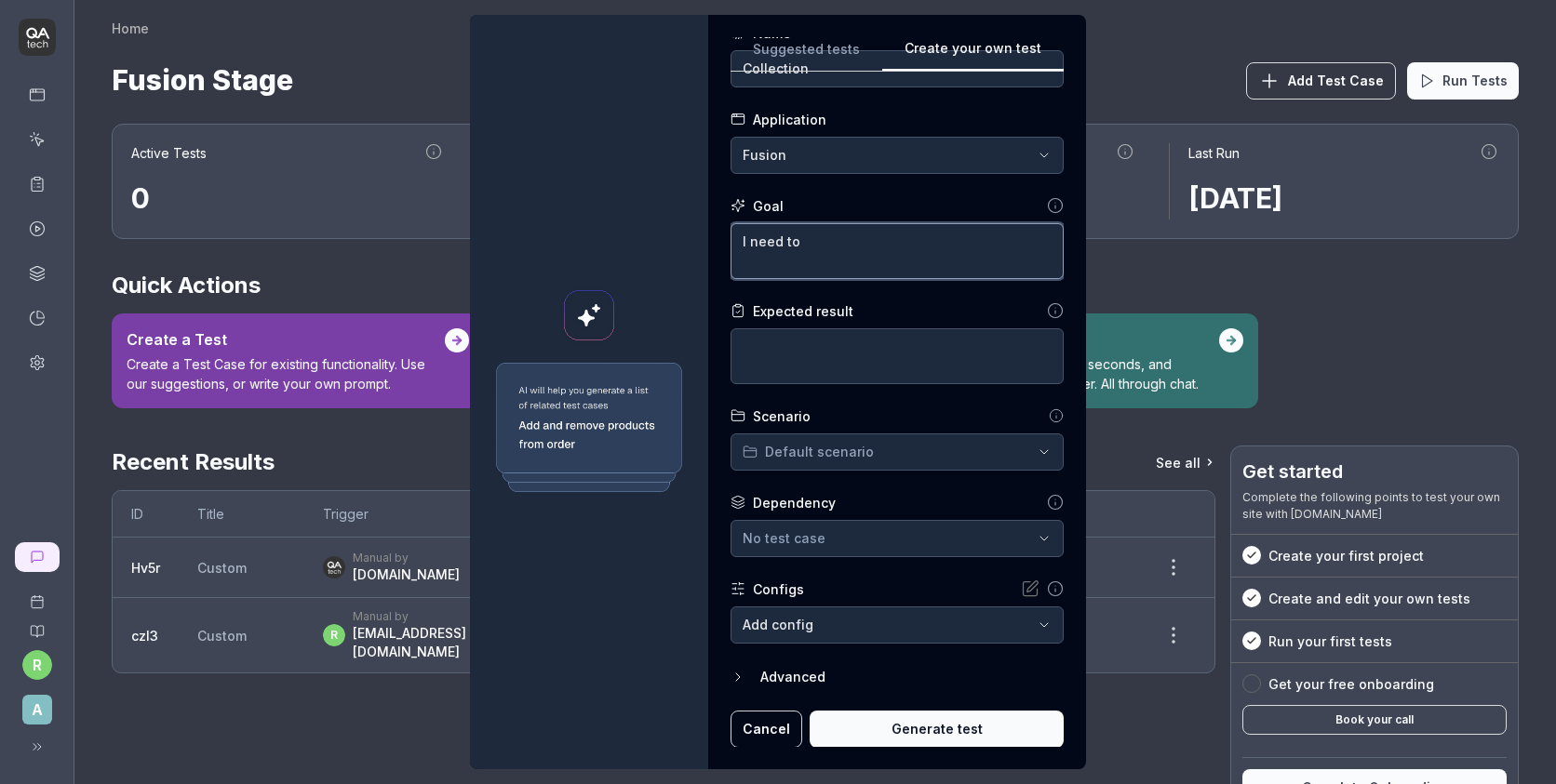
type textarea "I need to"
type textarea "*"
type textarea "I need to e"
type textarea "*"
type textarea "I need to en"
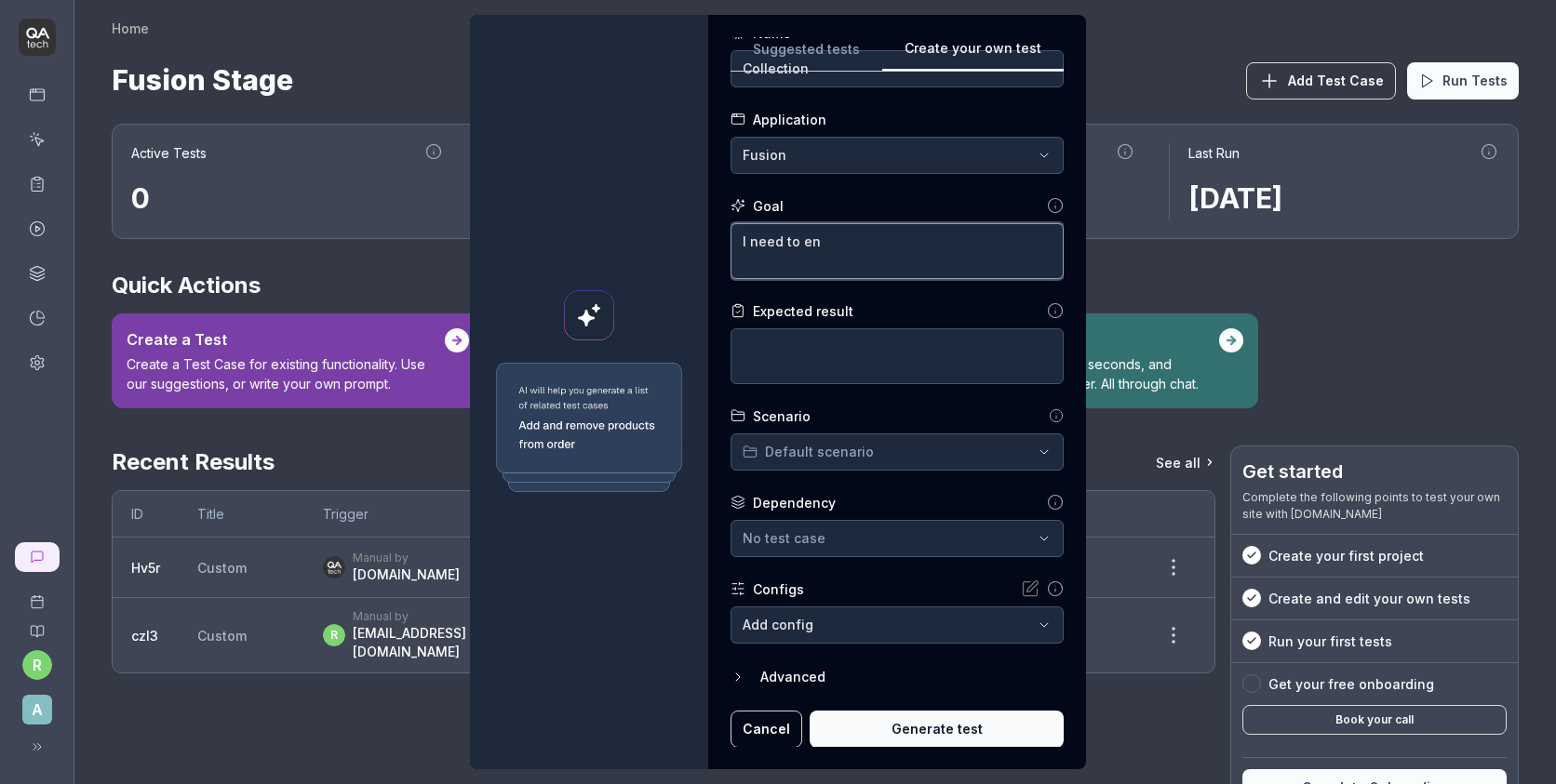
type textarea "*"
type textarea "I need to ens"
type textarea "*"
type textarea "I need to ensu"
type textarea "*"
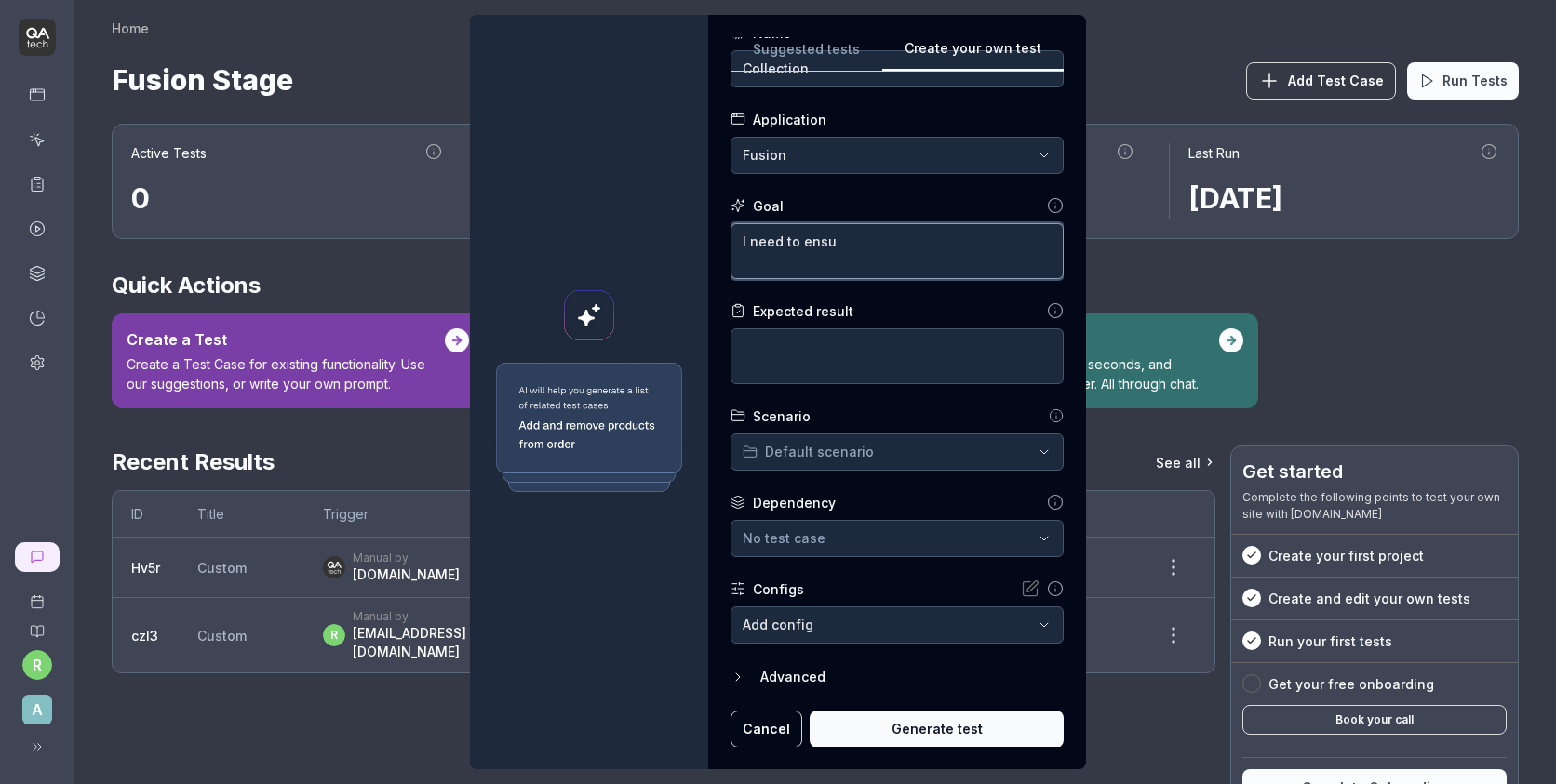
type textarea "I need to ensur"
type textarea "*"
type textarea "I need to ensure"
type textarea "*"
type textarea "I need to ensure"
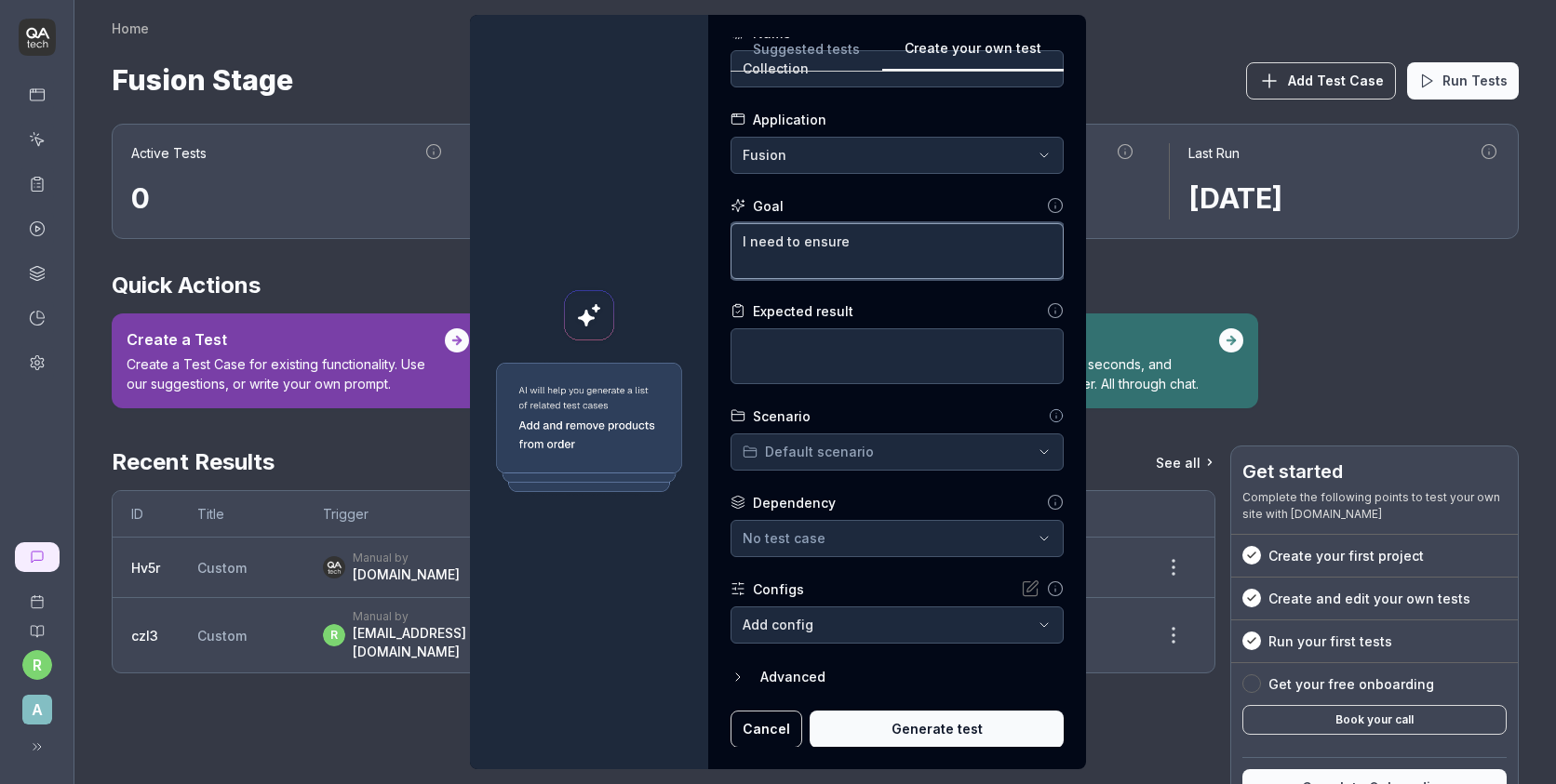
type textarea "*"
type textarea "I need to ensure t"
type textarea "*"
type textarea "I need to ensure th"
type textarea "*"
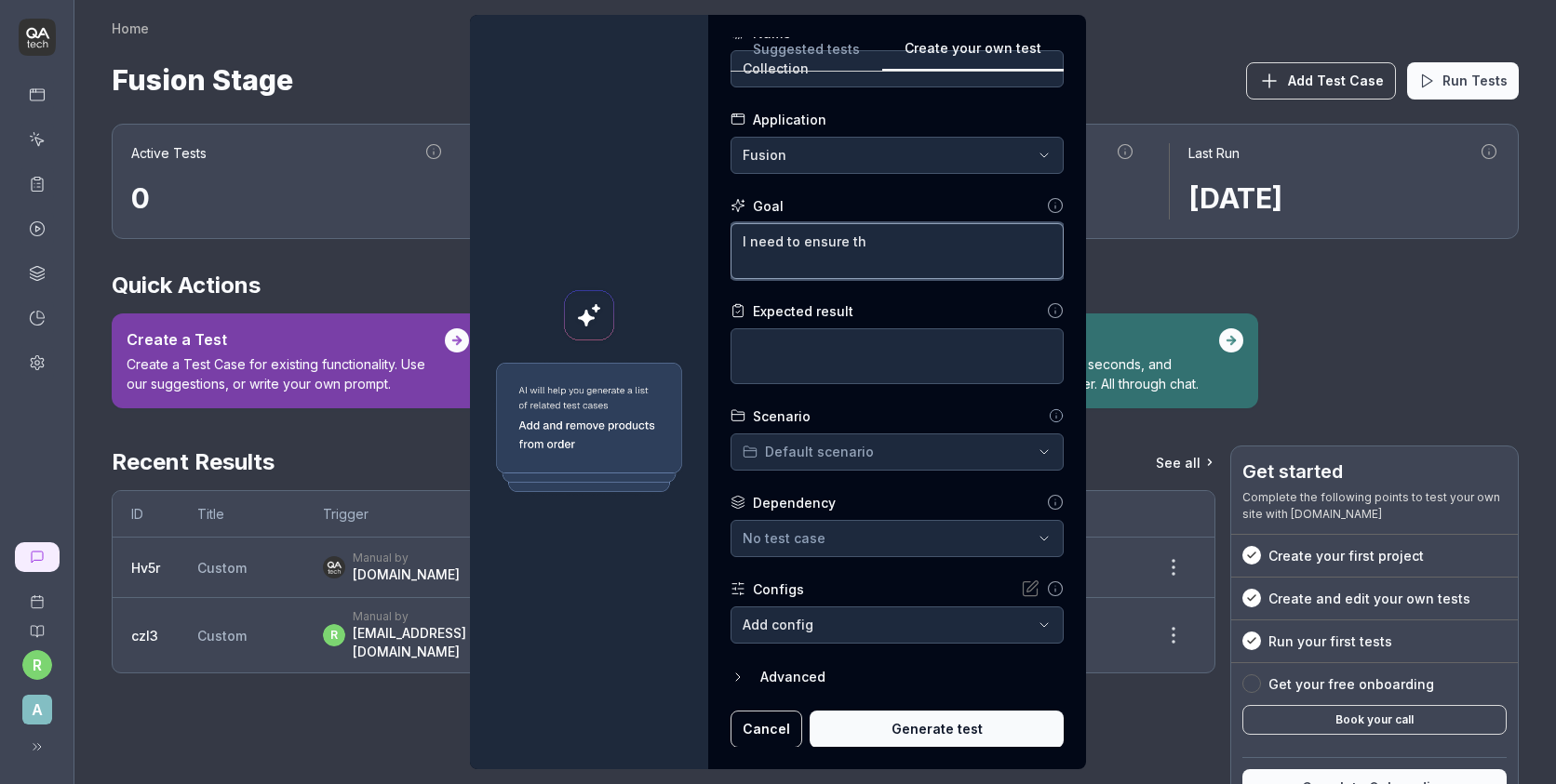
type textarea "I need to ensure tha"
type textarea "*"
type textarea "I need to ensure that"
type textarea "*"
type textarea "I need to ensure that"
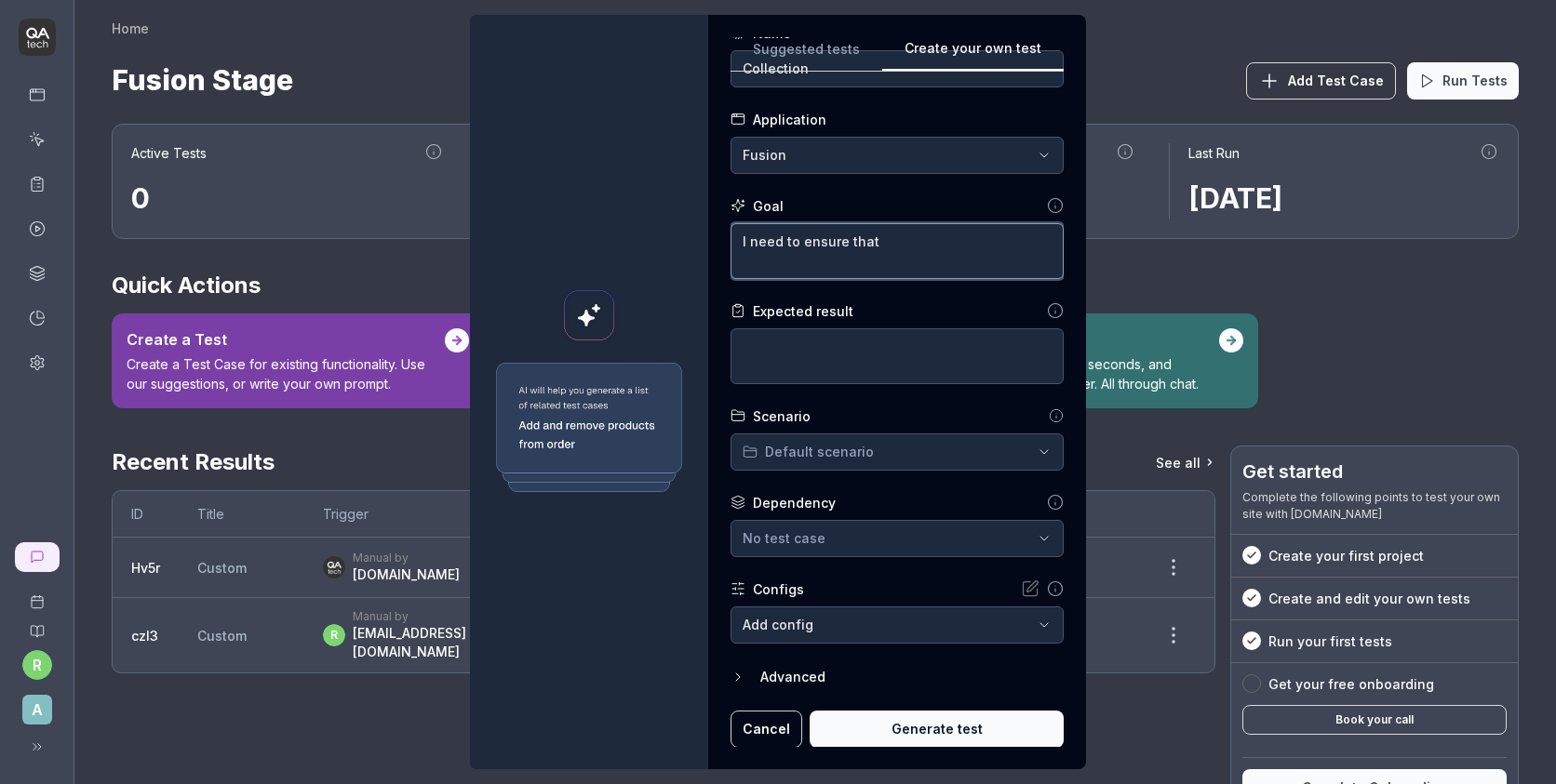
type textarea "*"
type textarea "I need to ensure that c"
type textarea "*"
type textarea "I need to ensure that co"
type textarea "*"
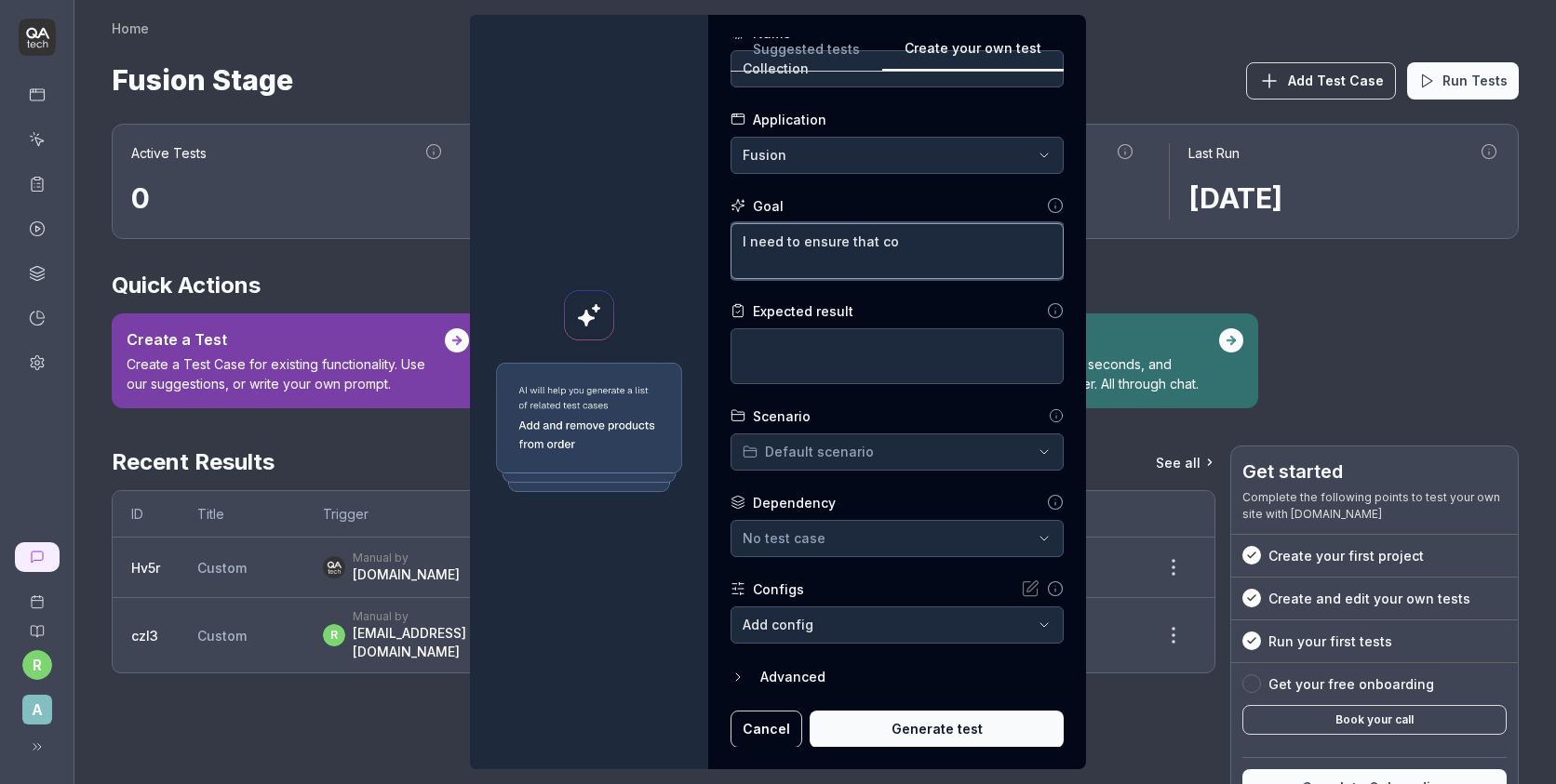
type textarea "I need to ensure that col"
type textarea "*"
type textarea "I need to ensure that coll"
type textarea "*"
type textarea "I need to ensure that colle"
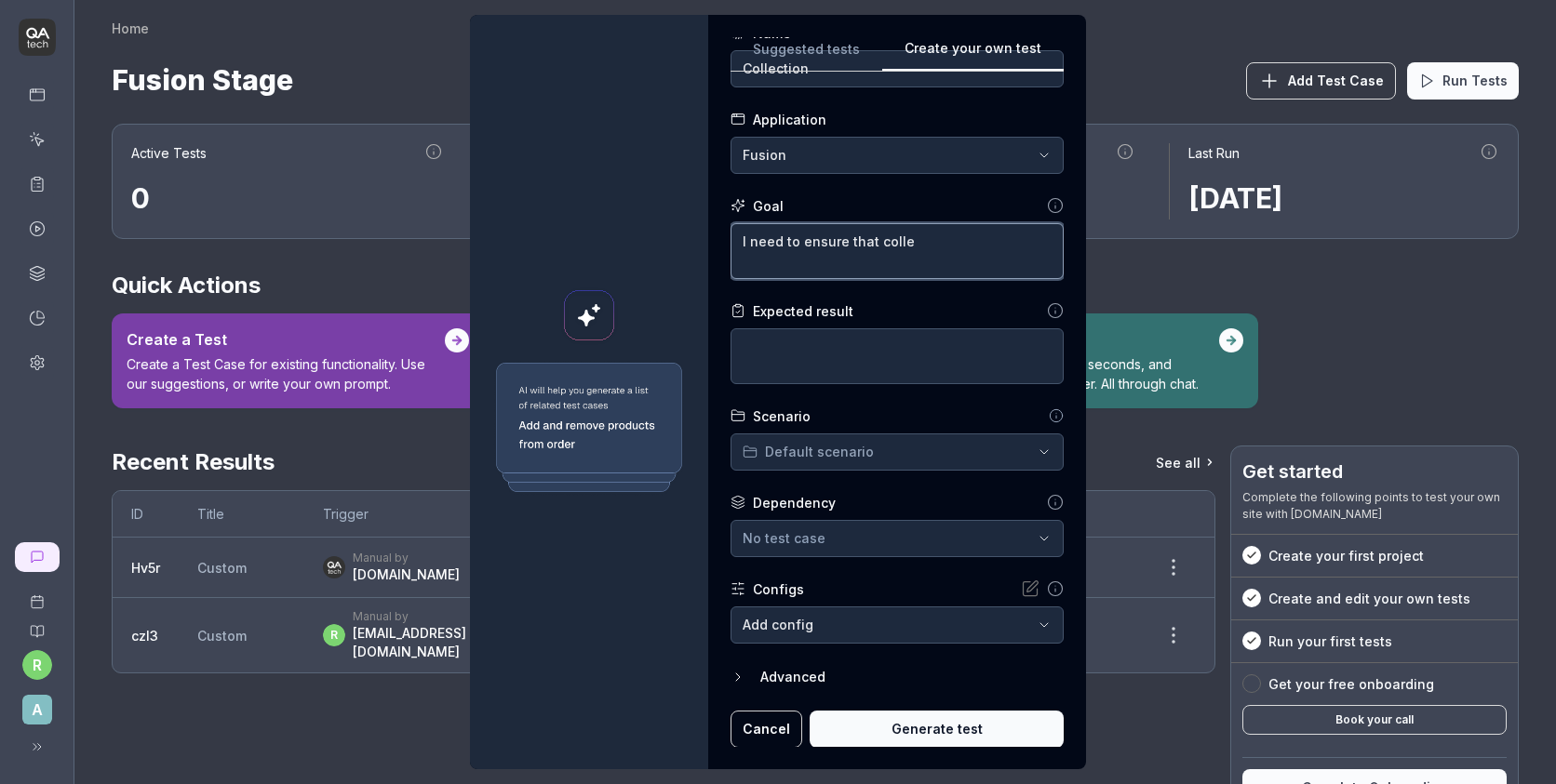
type textarea "*"
type textarea "I need to ensure that collec"
type textarea "*"
type textarea "I need to ensure that collect"
type textarea "*"
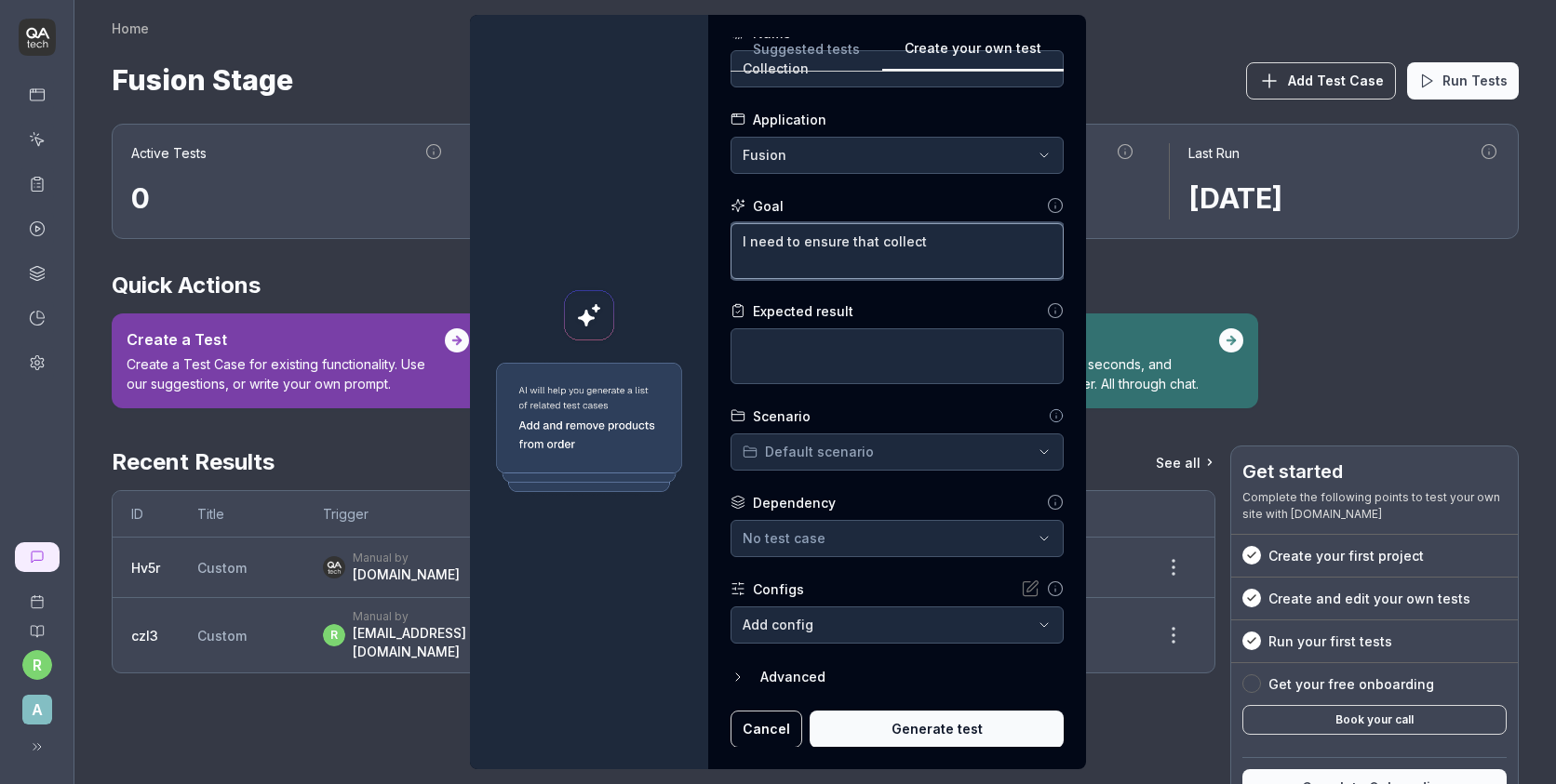
type textarea "I need to ensure that collecti"
type textarea "*"
type textarea "I need to ensure that collectio"
type textarea "*"
type textarea "I need to ensure that collection"
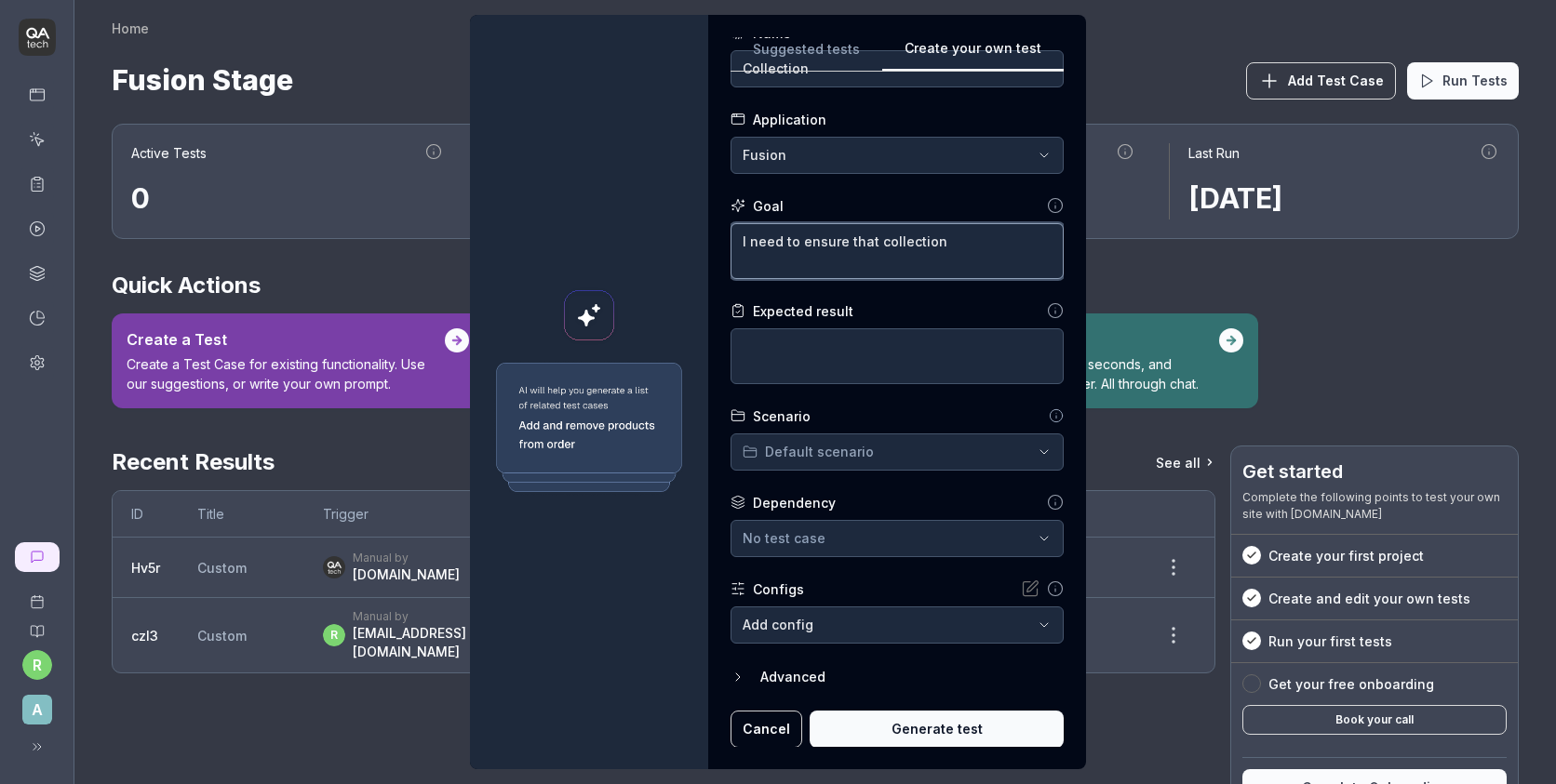
type textarea "*"
type textarea "I need to ensure that collection"
type textarea "*"
type textarea "I need to ensure that collection a"
type textarea "*"
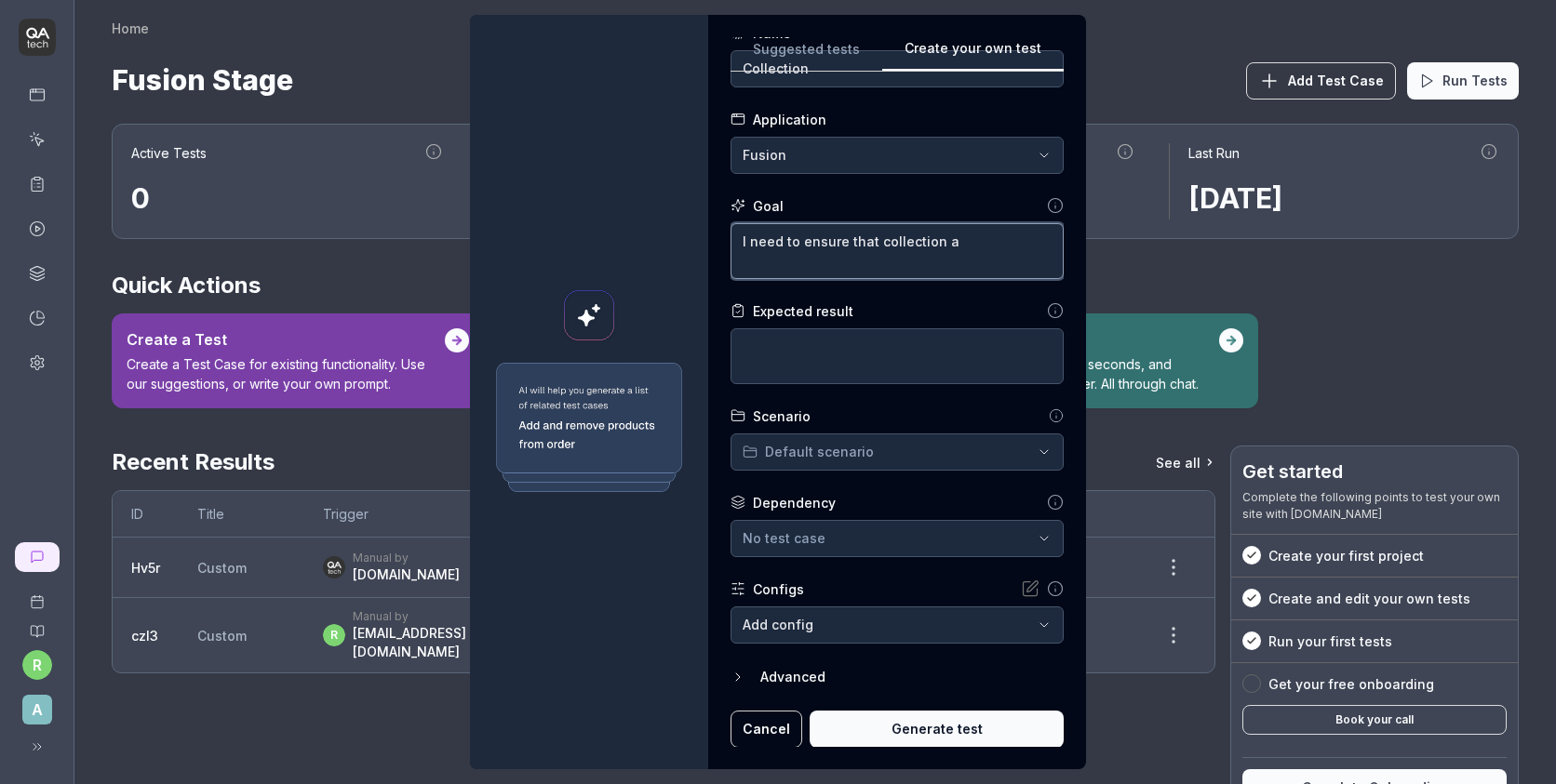
type textarea "I need to ensure that collection ar"
type textarea "*"
type textarea "I need to ensure that collection are"
type textarea "*"
type textarea "I need to ensure that collection are"
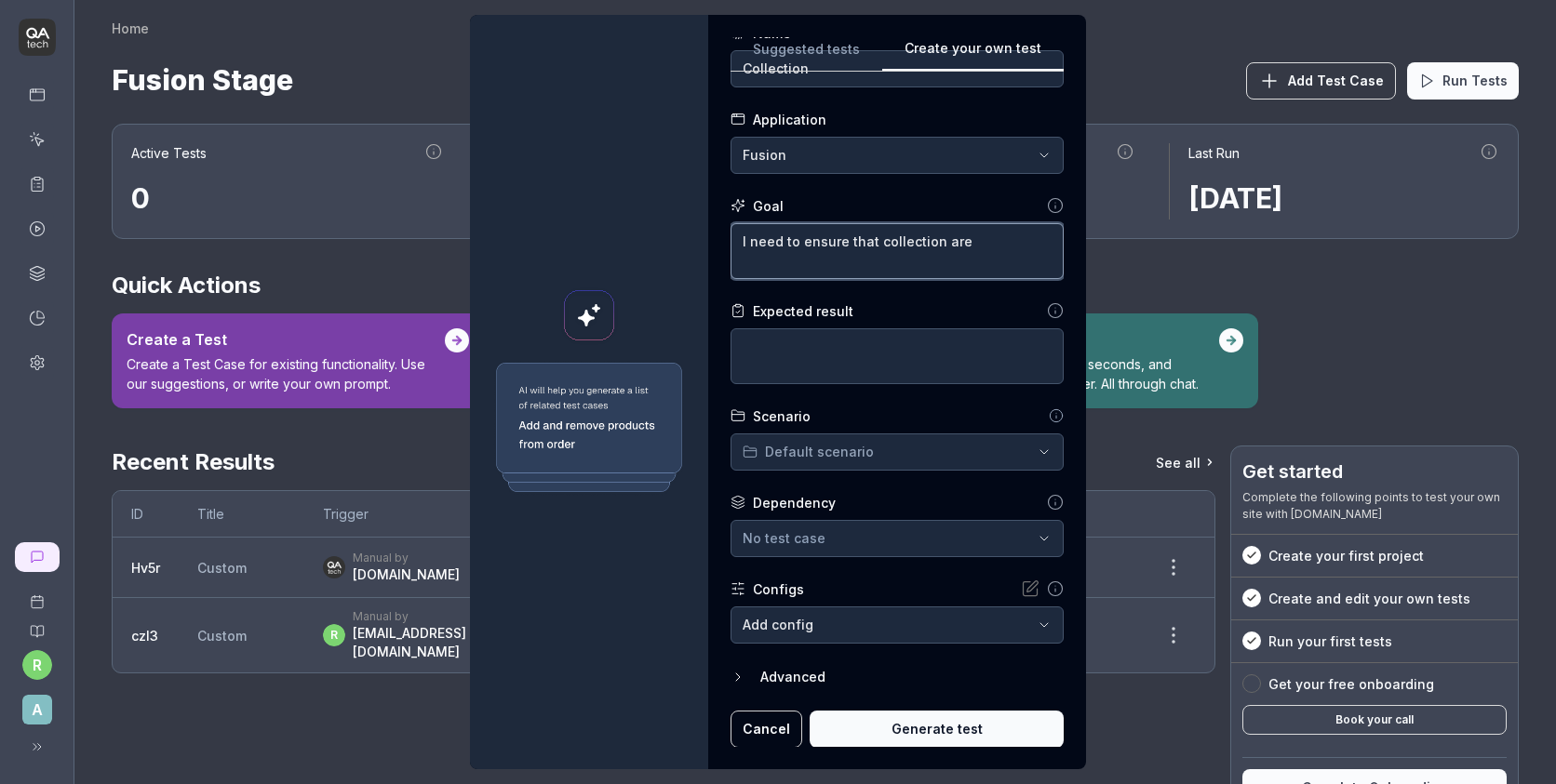
type textarea "*"
type textarea "I need to ensure that collection are w"
type textarea "*"
type textarea "I need to ensure that collection are wo"
type textarea "*"
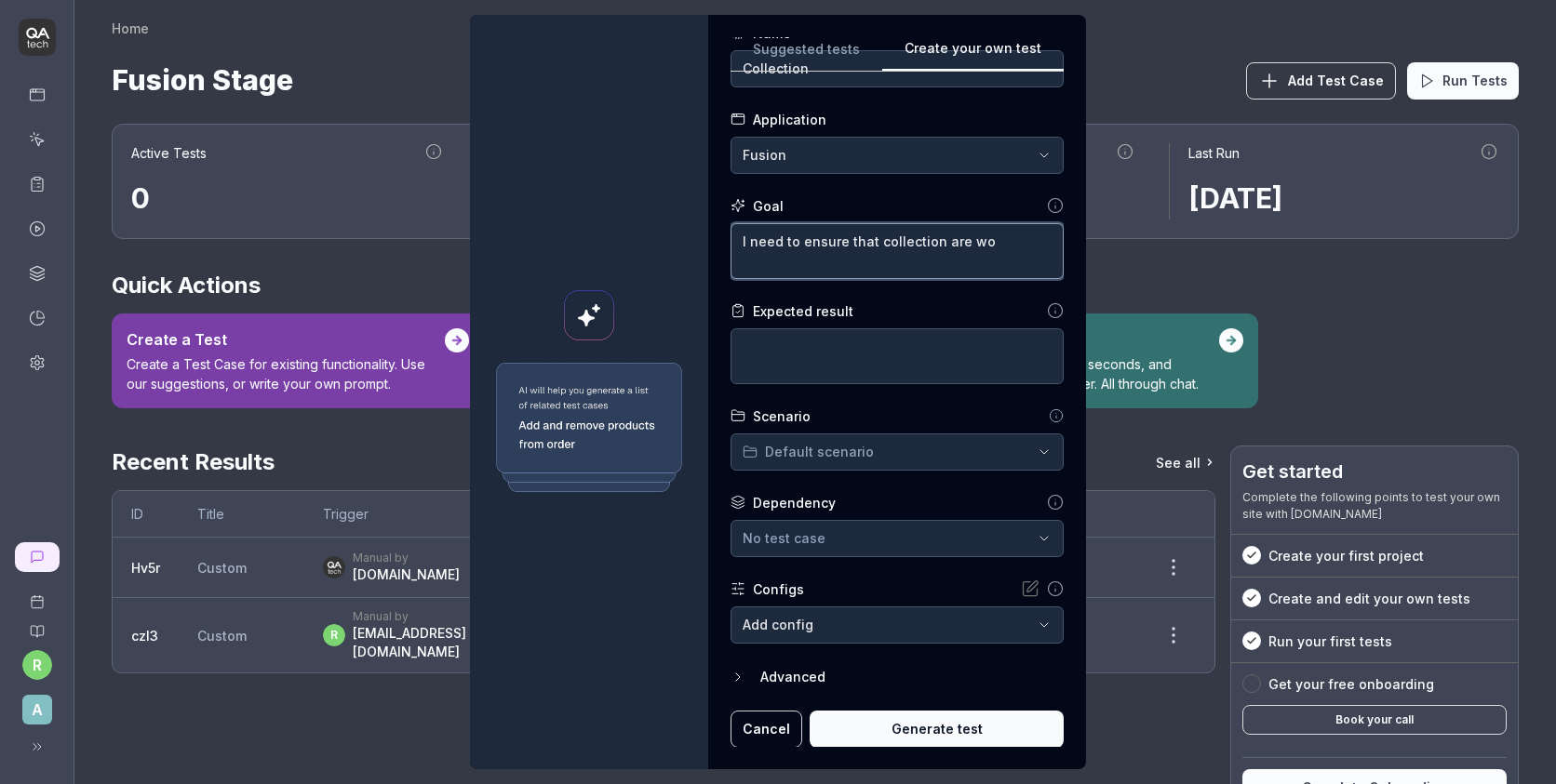
type textarea "I need to ensure that collection are wor"
type textarea "*"
type textarea "I need to ensure that collection are work"
type textarea "*"
type textarea "I need to ensure that collection are worki"
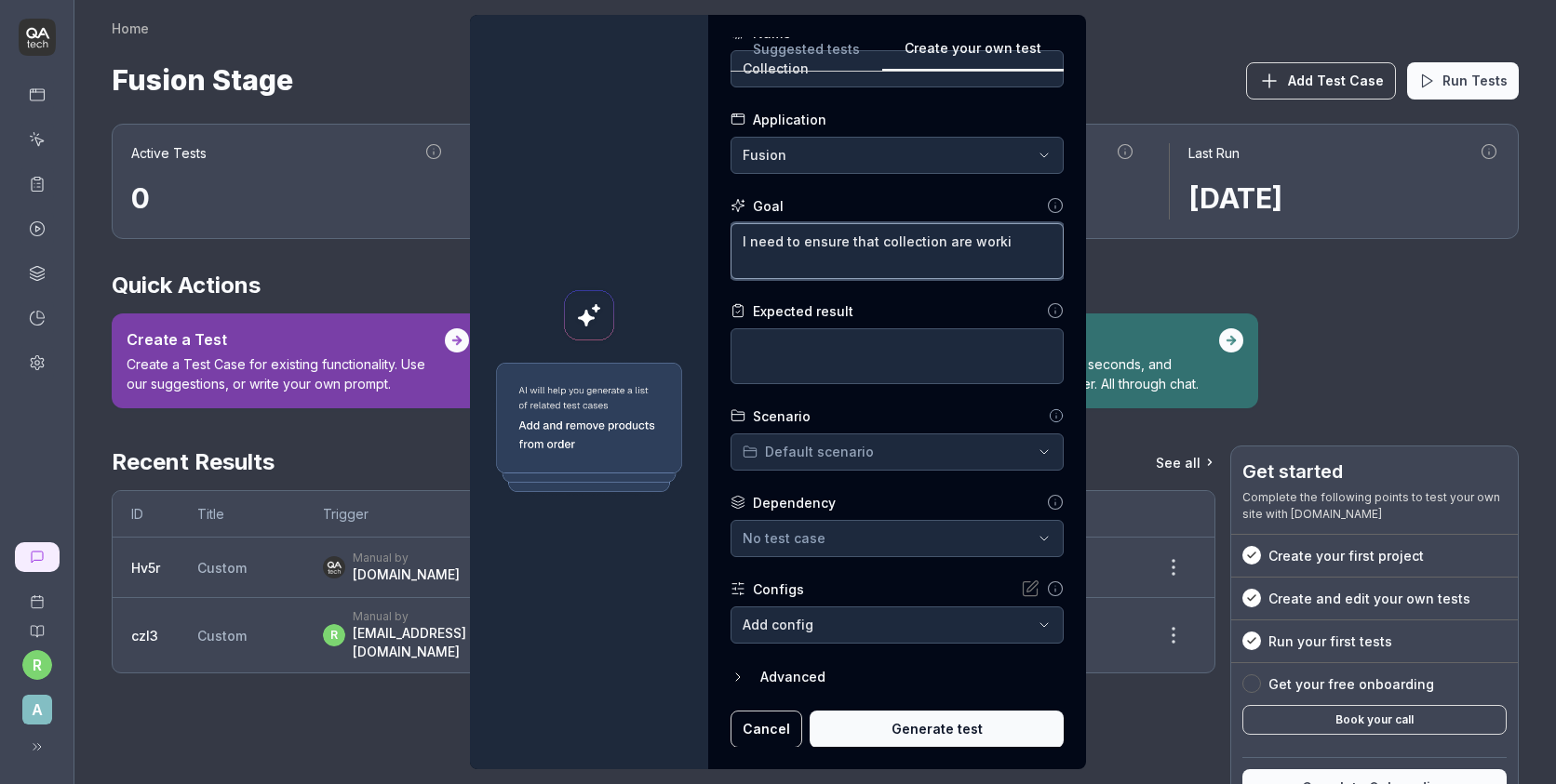
type textarea "*"
type textarea "I need to ensure that collection are workin"
type textarea "*"
type textarea "I need to ensure that collection are working"
type textarea "*"
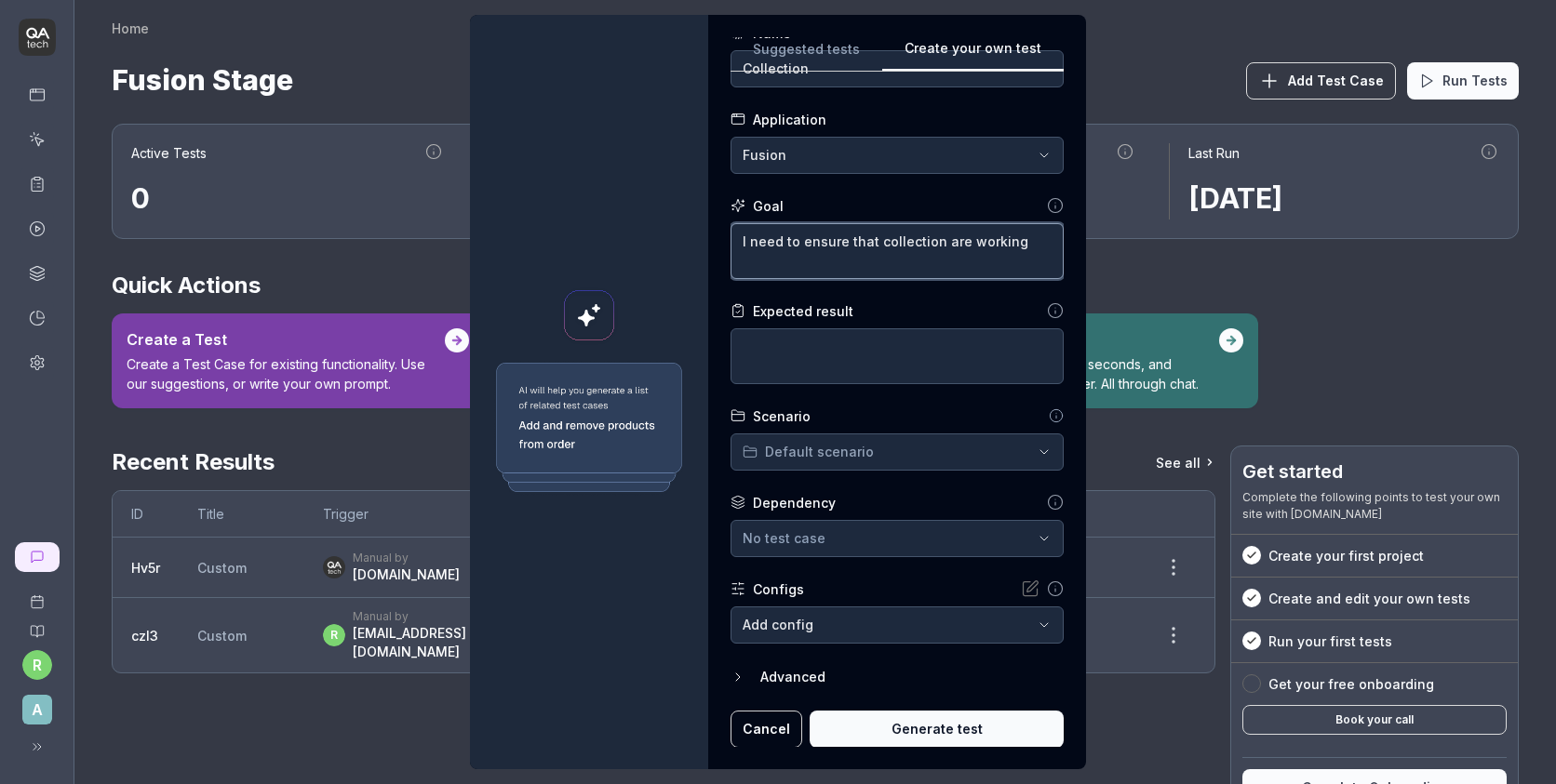
type textarea "I need to ensure that collection are working"
type textarea "*"
type textarea "I need to ensure that collection are working a"
type textarea "*"
type textarea "I need to ensure that collection are working an"
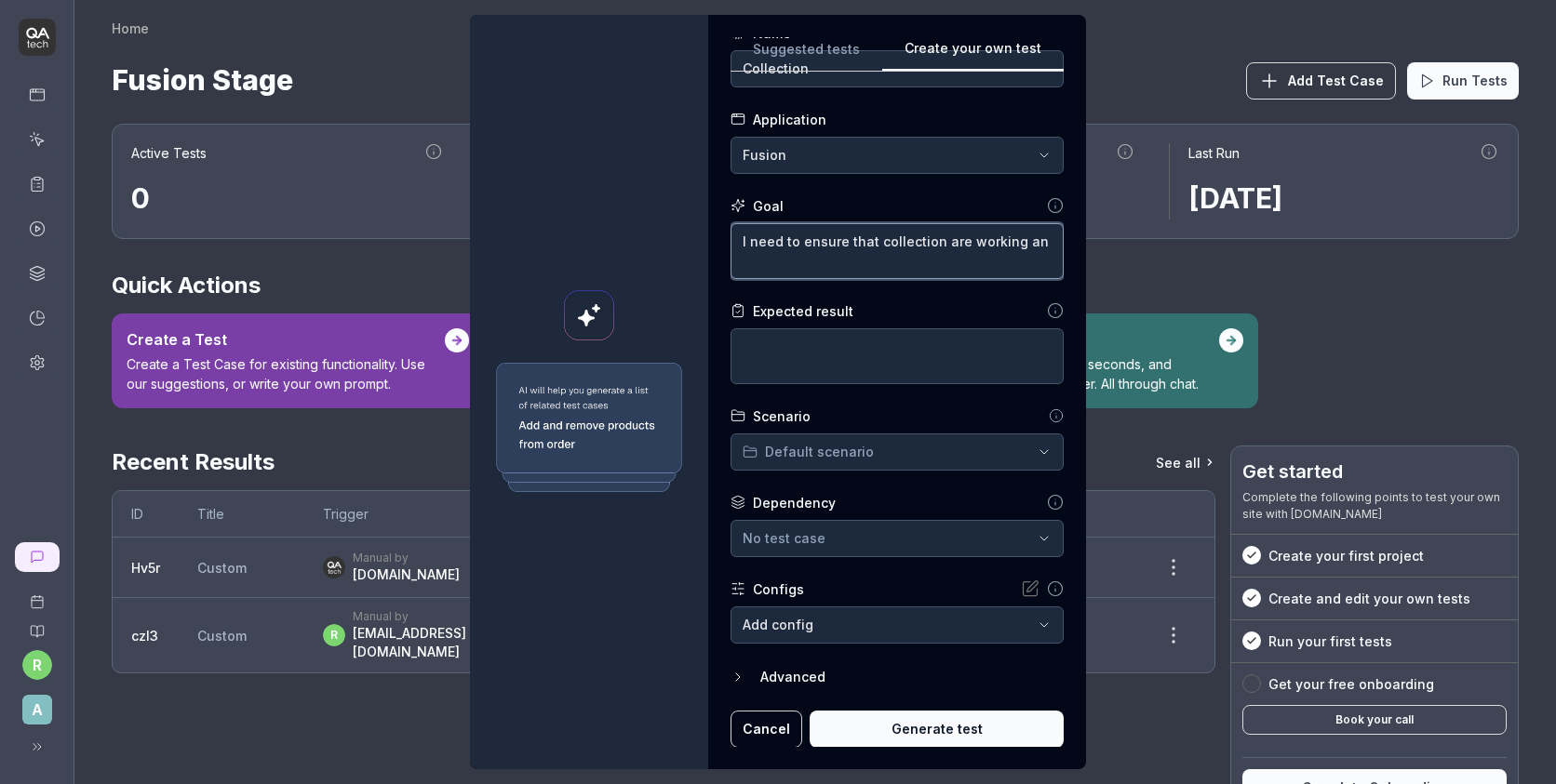
type textarea "*"
type textarea "I need to ensure that collection are working and"
type textarea "*"
type textarea "I need to ensure that collection are working and"
type textarea "*"
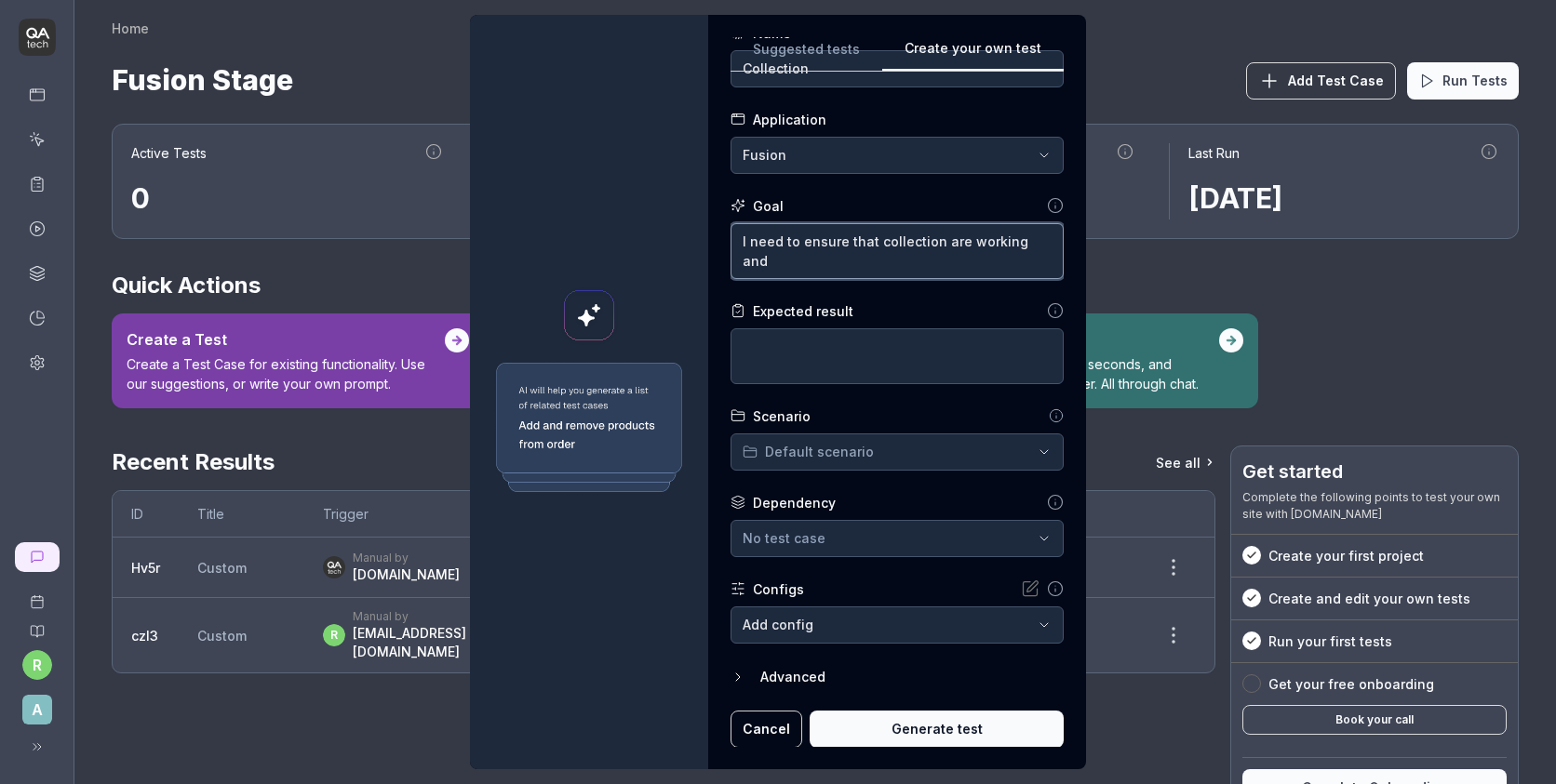
type textarea "I need to ensure that collection are working and a"
type textarea "*"
type textarea "I need to ensure that collection are working and al"
type textarea "*"
type textarea "I need to ensure that collection are working and all"
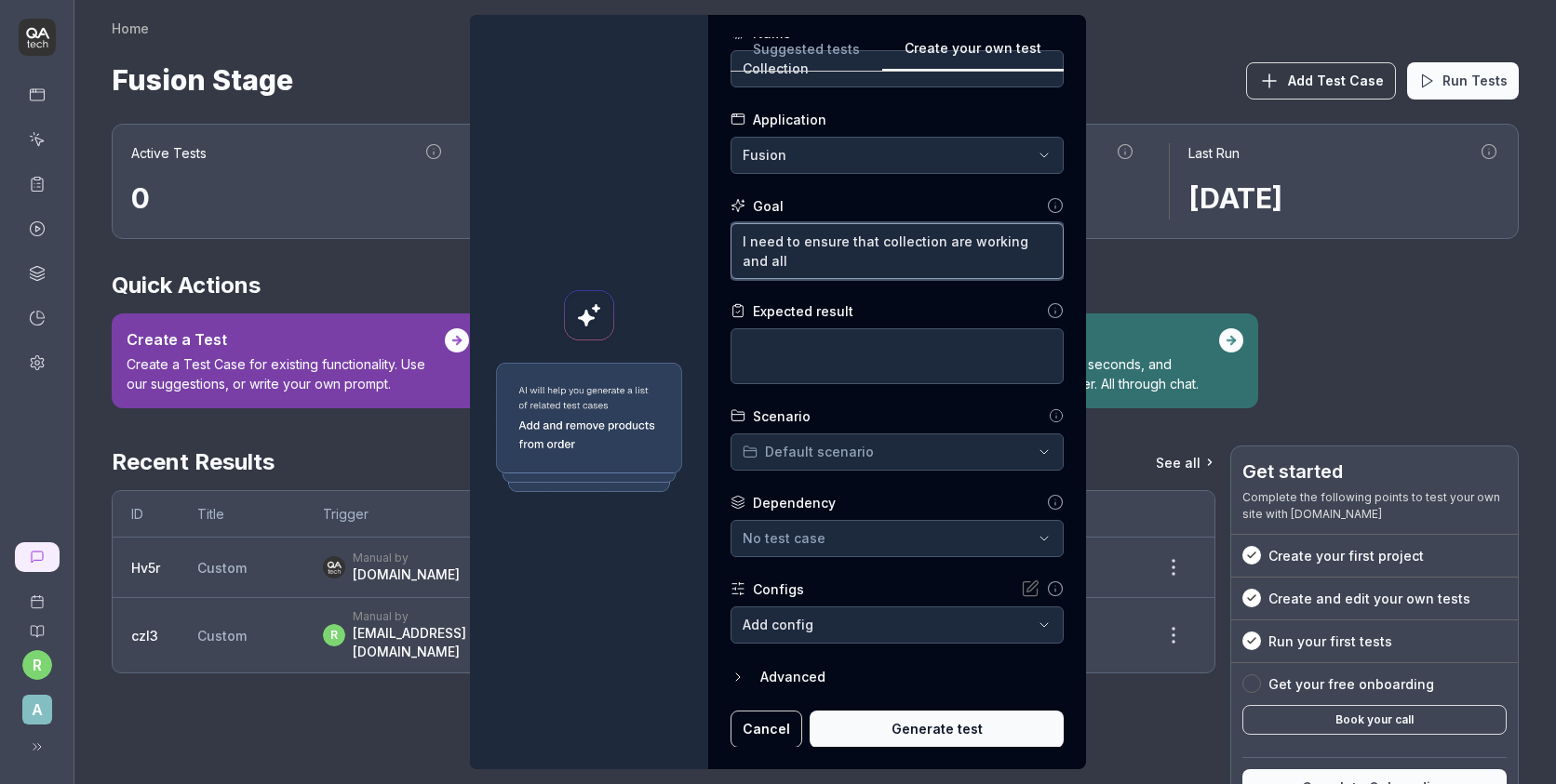
type textarea "*"
type textarea "I need to ensure that collection are working and all"
type textarea "*"
type textarea "I need to ensure that collection are working and all a"
type textarea "*"
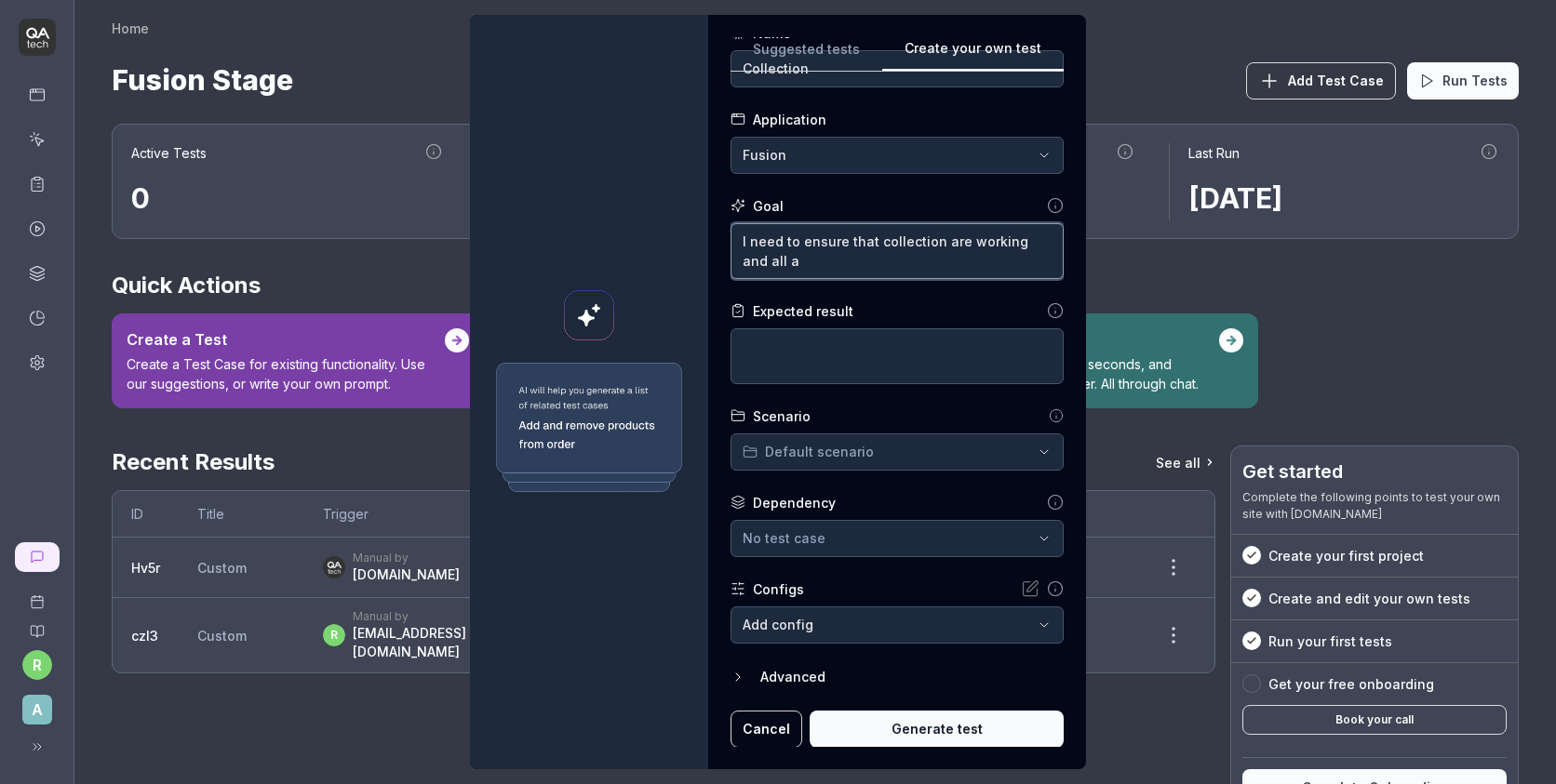
type textarea "I need to ensure that collection are working and all ar"
type textarea "*"
type textarea "I need to ensure that collection are working and all art"
type textarea "*"
type textarea "I need to ensure that collection are working and all artw"
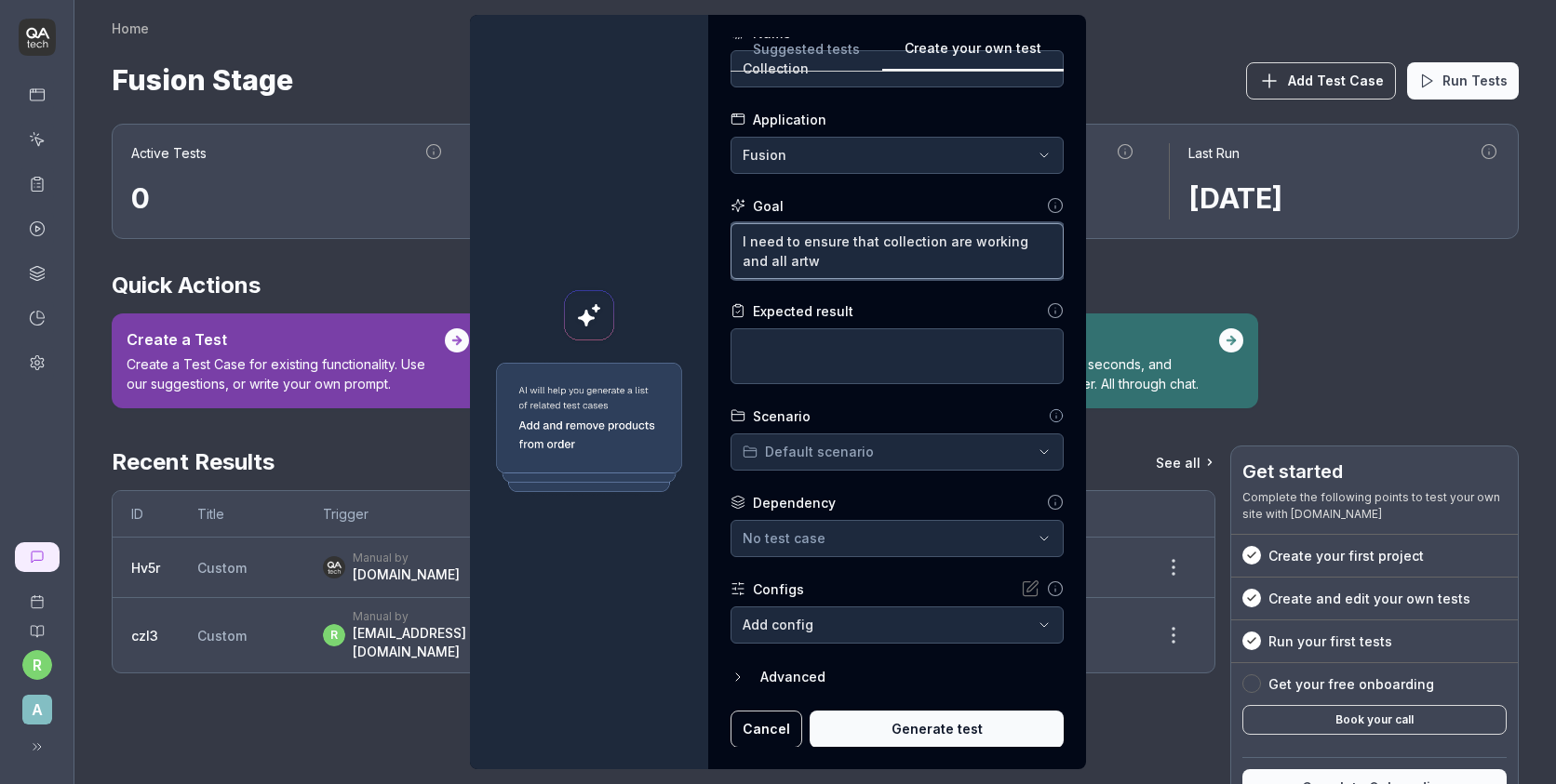
type textarea "*"
type textarea "I need to ensure that collection are working and all artwo"
type textarea "*"
type textarea "I need to ensure that collection are working and all artw"
type textarea "*"
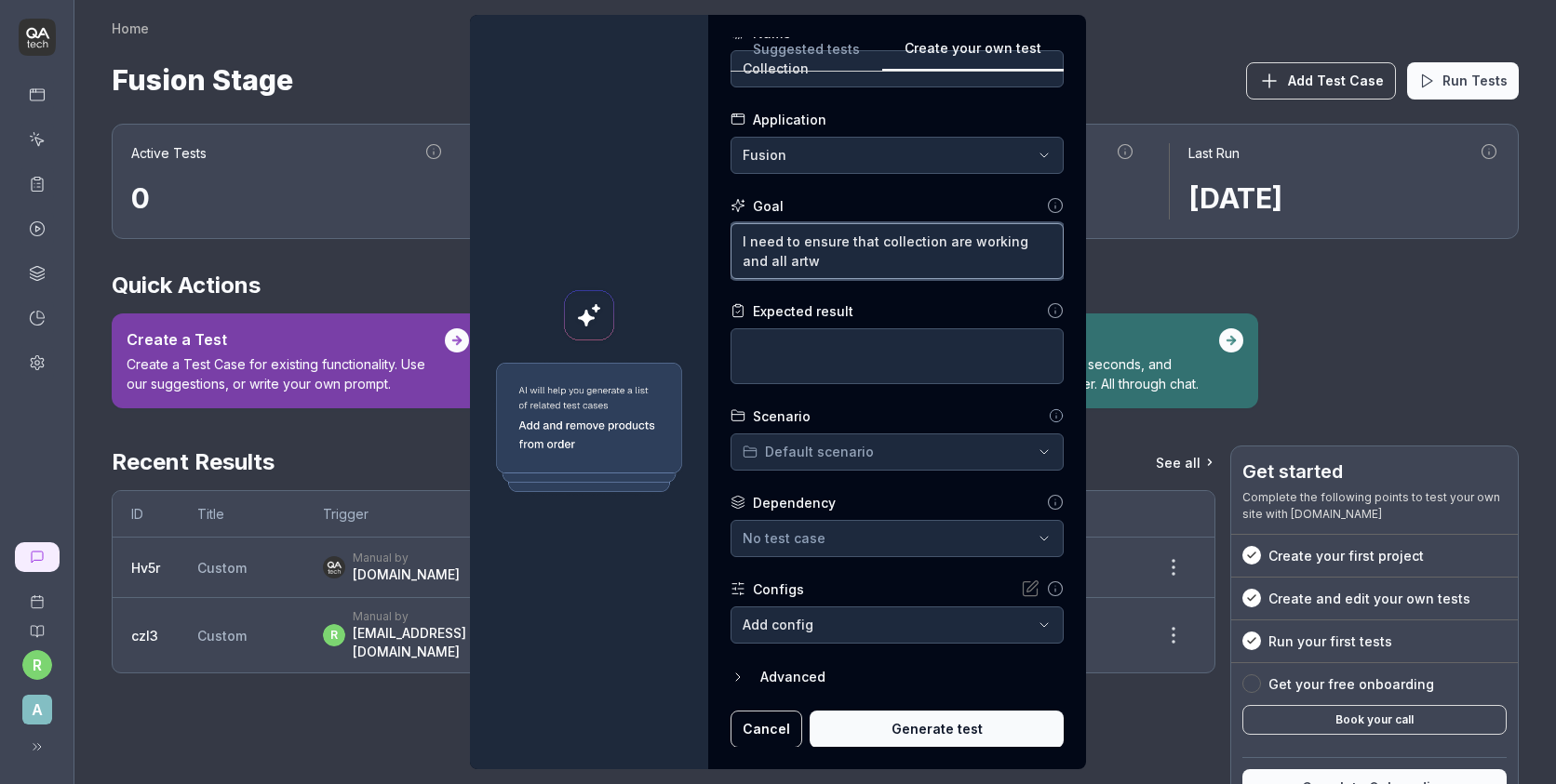
type textarea "I need to ensure that collection are working and all artwo"
type textarea "*"
type textarea "I need to ensure that collection are working and all artwow"
type textarea "*"
type textarea "I need to ensure that collection are working and all artwo"
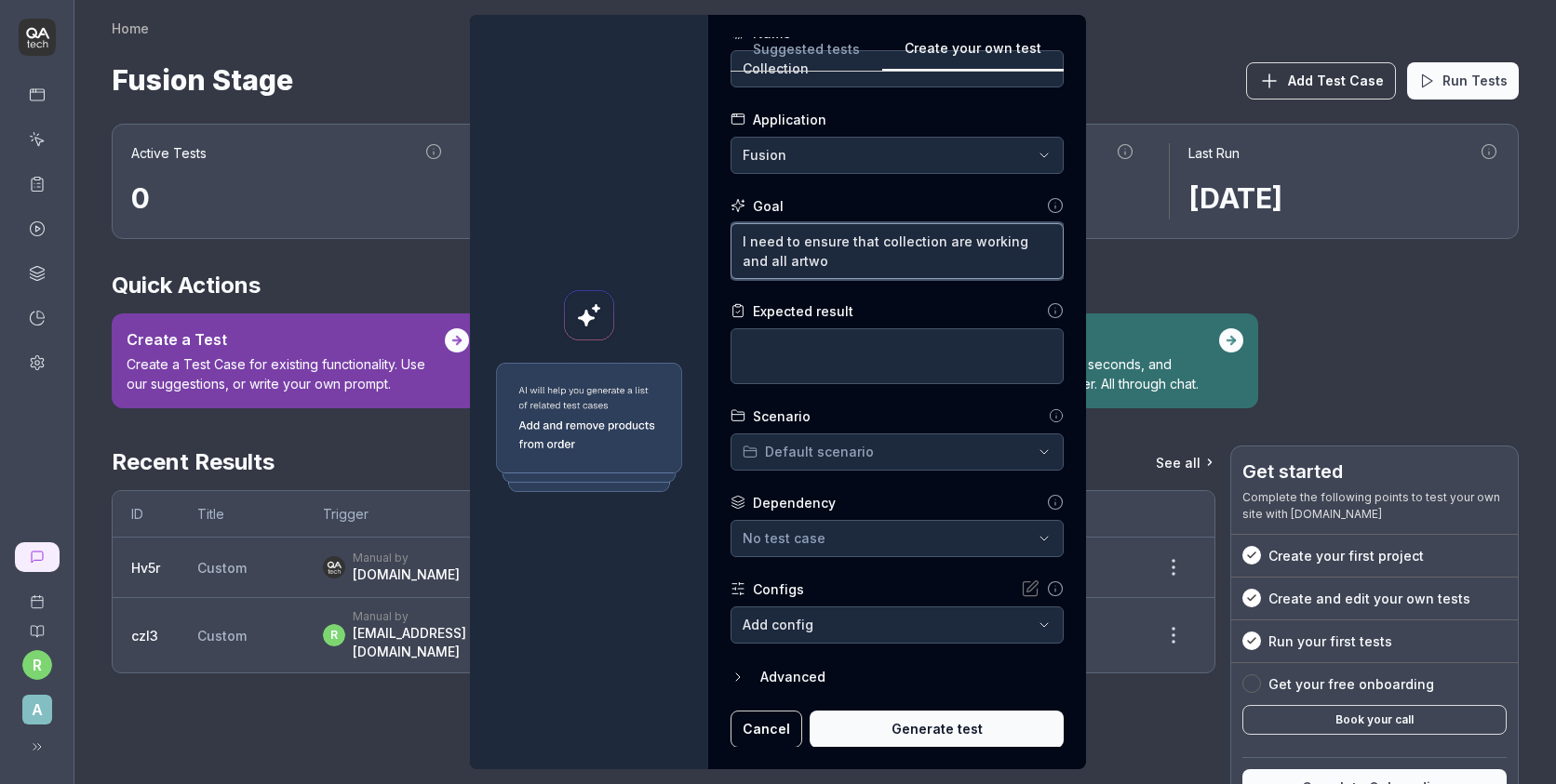
type textarea "*"
type textarea "I need to ensure that collection are working and all artwor"
type textarea "*"
type textarea "I need to ensure that collection are working and all artwork"
type textarea "*"
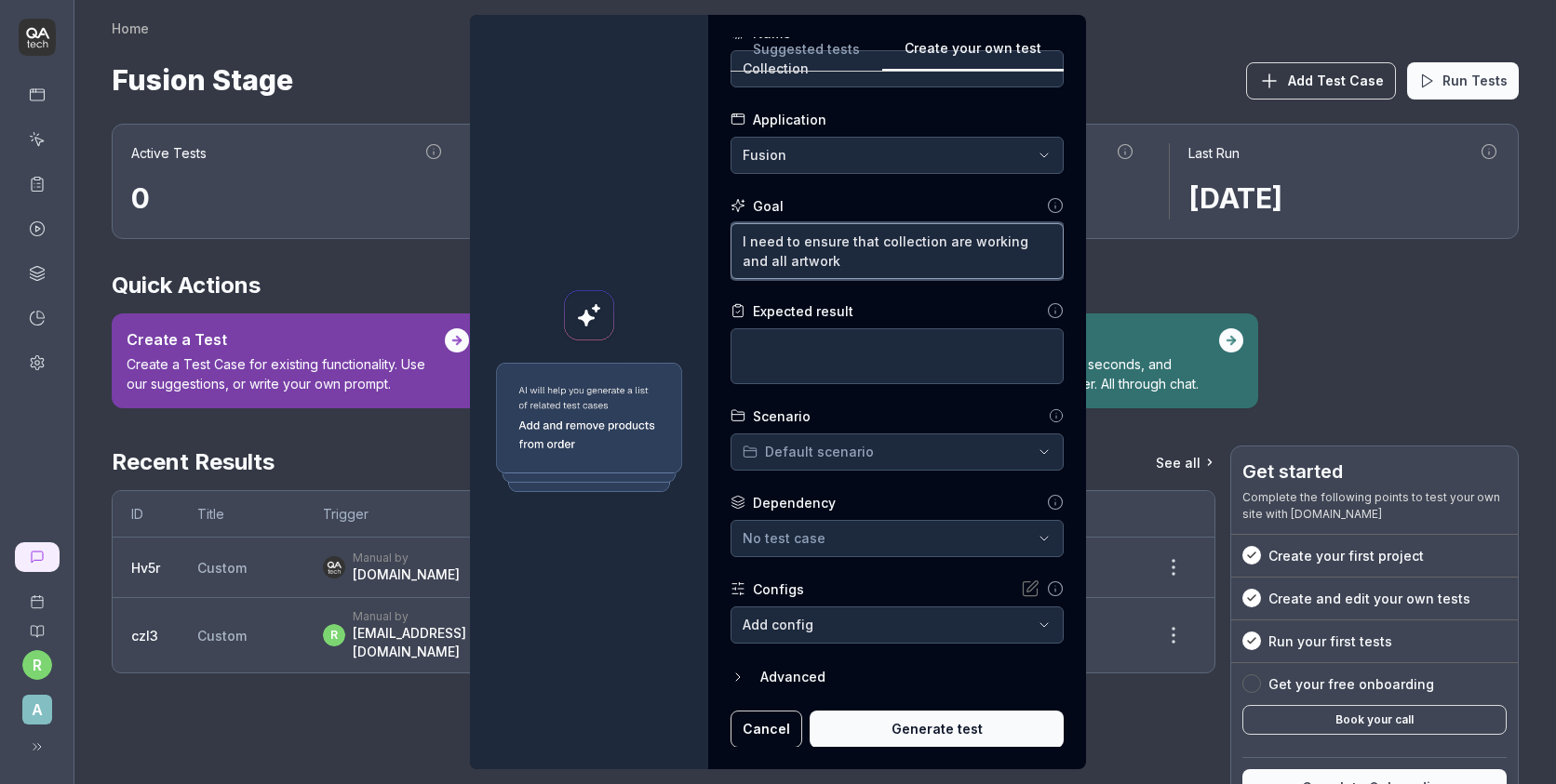
type textarea "I need to ensure that collection are working and all artworks"
type textarea "*"
type textarea "I need to ensure that collection are working and all artworks"
type textarea "*"
type textarea "I need to ensure that collection are working and all artworks c"
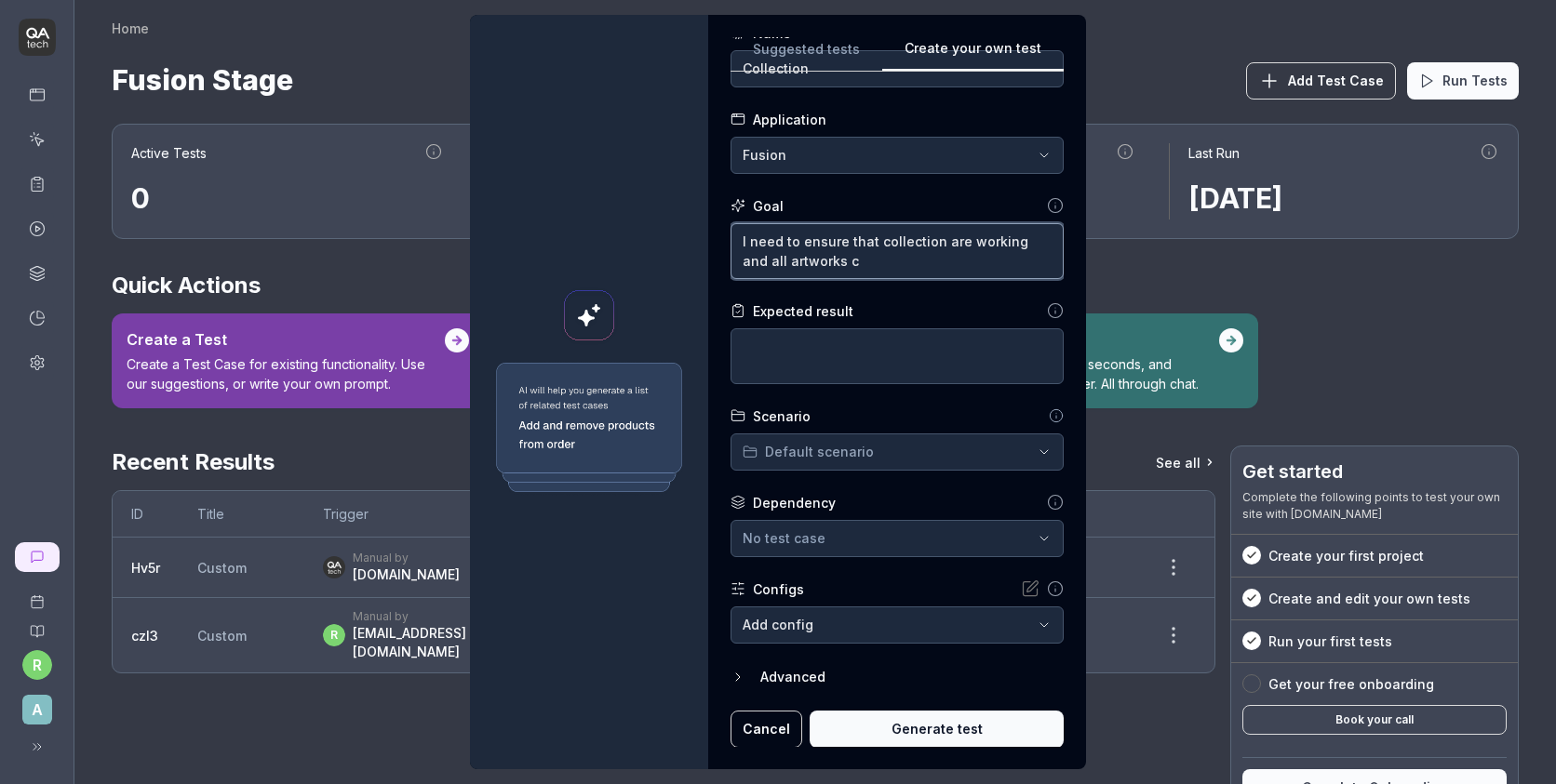
type textarea "*"
type textarea "I need to ensure that collection are working and all artworks co"
type textarea "*"
type textarea "I need to ensure that collection are working and all artworks cou"
type textarea "*"
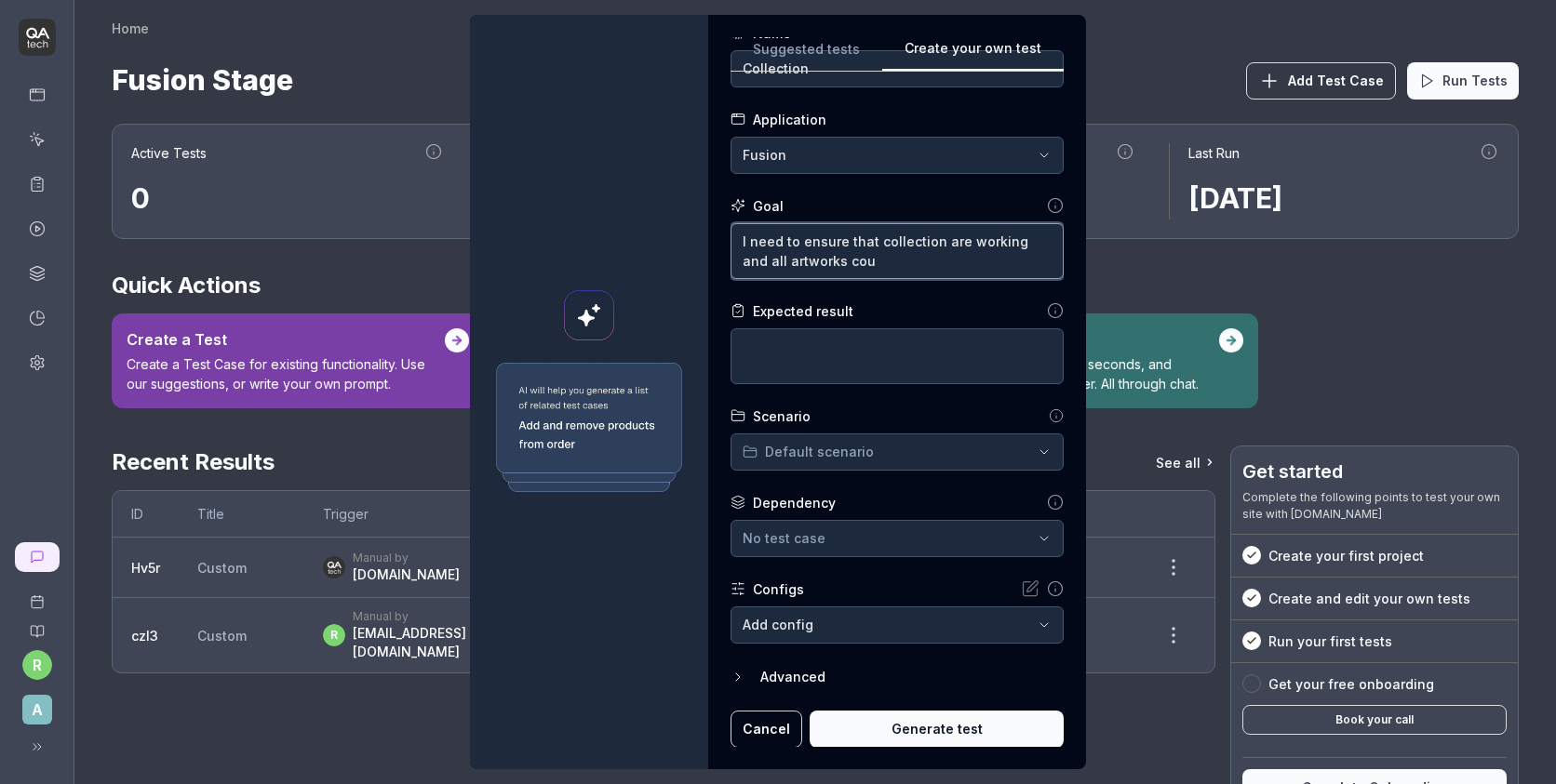
type textarea "I need to ensure that collection are working and all artworks coul"
type textarea "*"
type textarea "I need to ensure that collection are working and all artworks could"
type textarea "*"
type textarea "I need to ensure that collection are working and all artworks could"
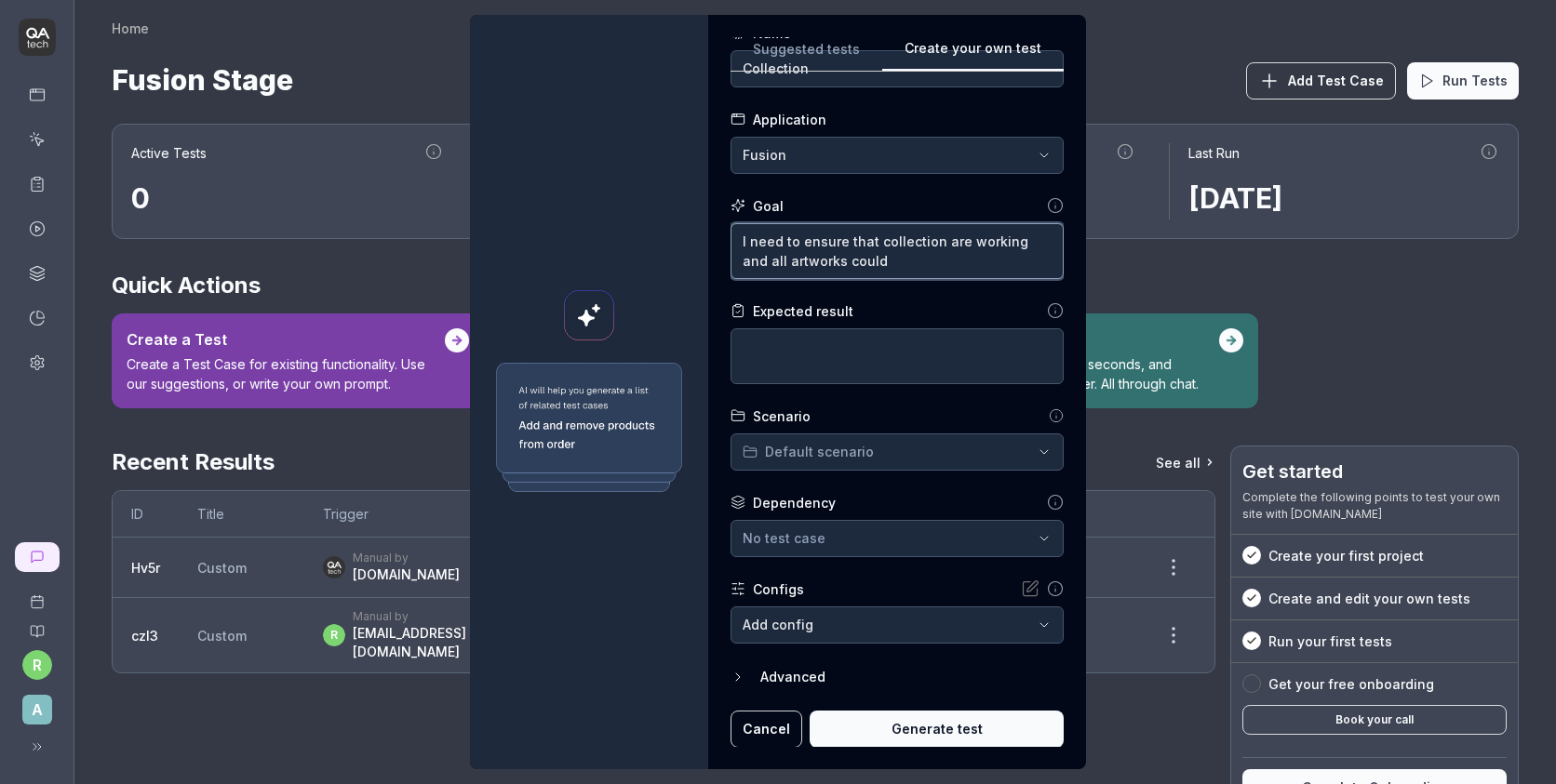
type textarea "*"
type textarea "I need to ensure that collection are working and all artworks could b"
type textarea "*"
type textarea "I need to ensure that collection are working and all artworks could be"
type textarea "*"
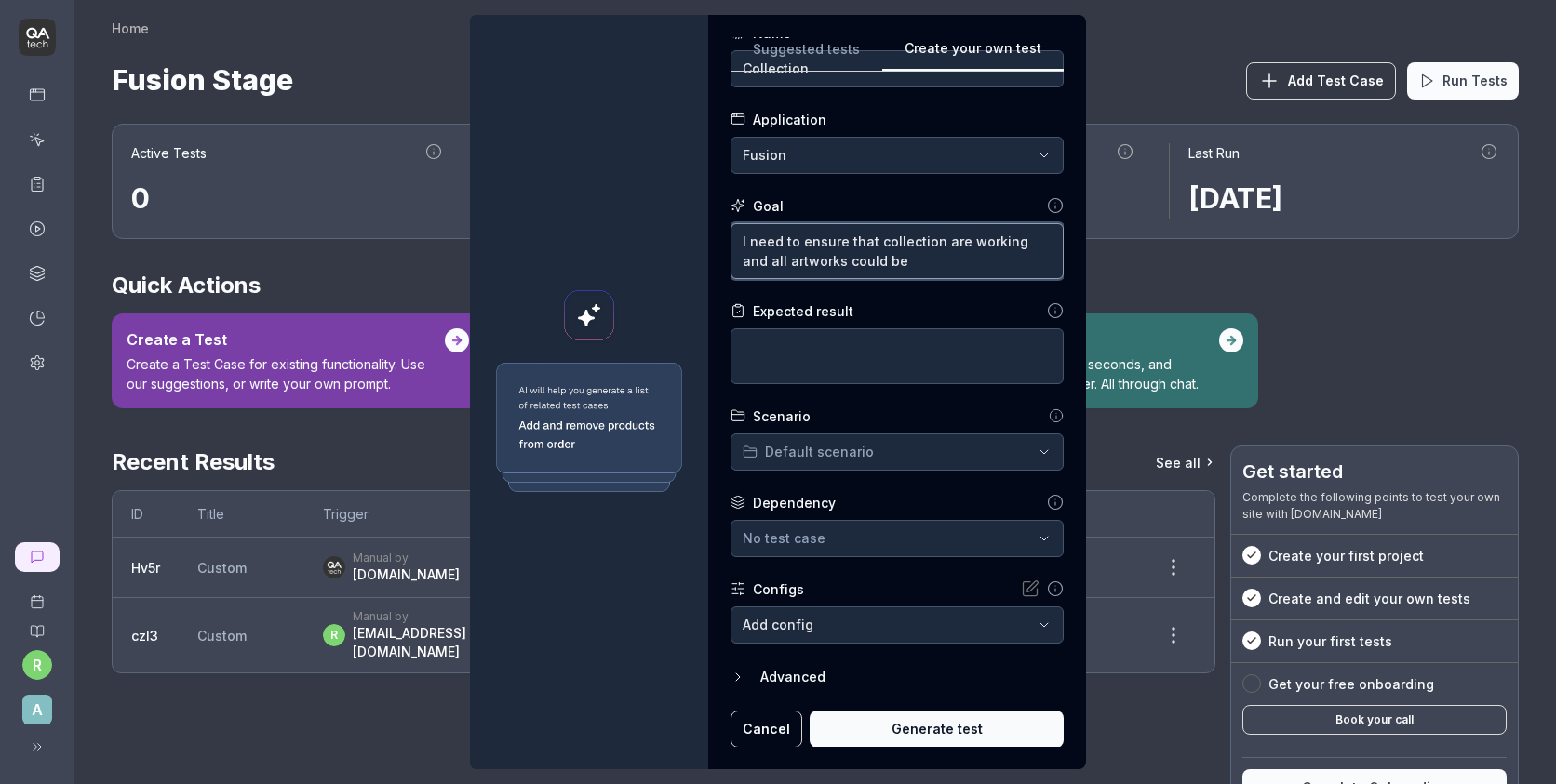
type textarea "I need to ensure that collection are working and all artworks could be"
type textarea "*"
type textarea "I need to ensure that collection are working and all artworks could be o"
type textarea "*"
type textarea "I need to ensure that collection are working and all artworks could be op"
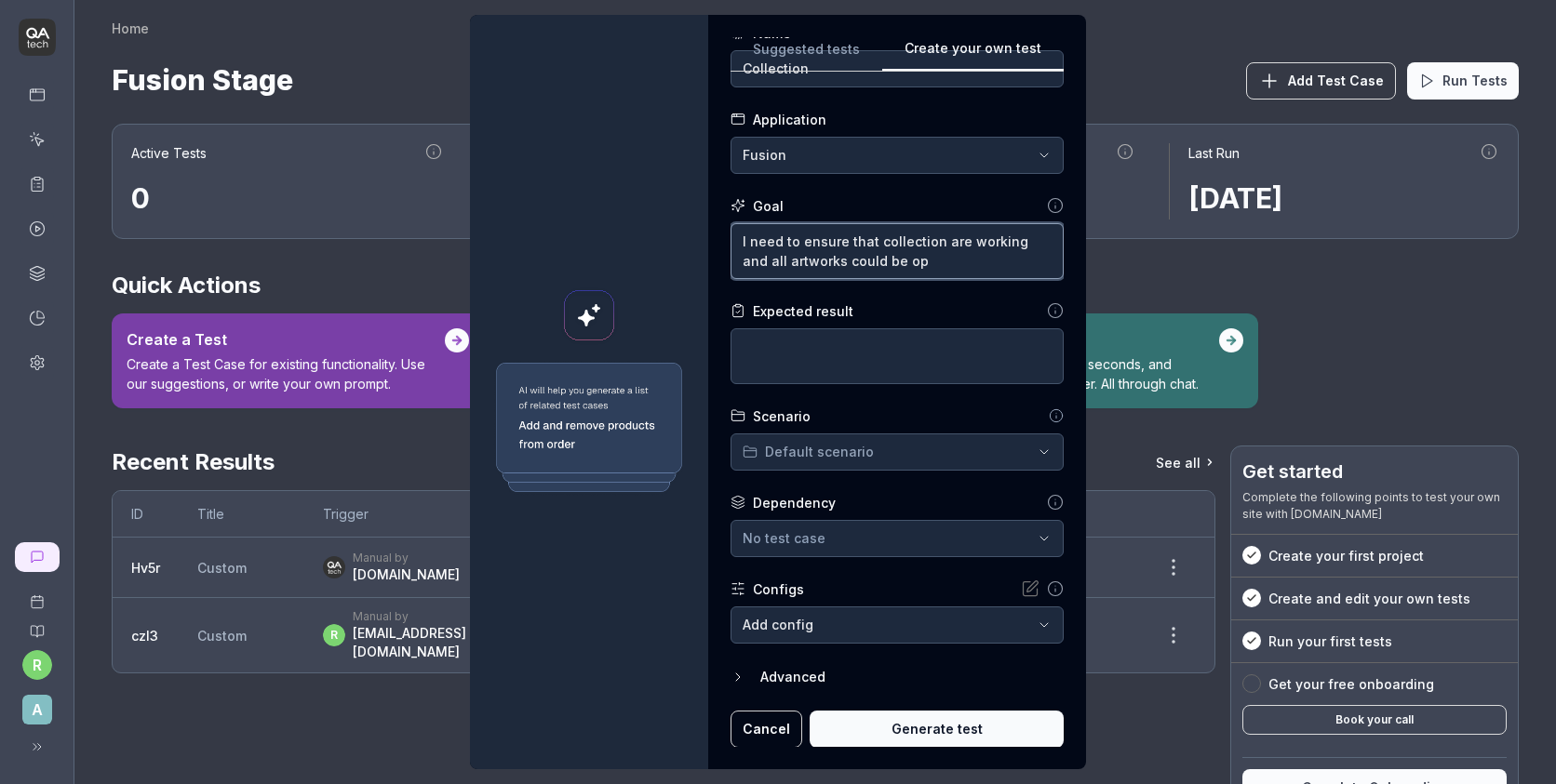
type textarea "*"
type textarea "I need to ensure that collection are working and all artworks could be ope"
type textarea "*"
type textarea "I need to ensure that collection are working and all artworks could be open"
type textarea "*"
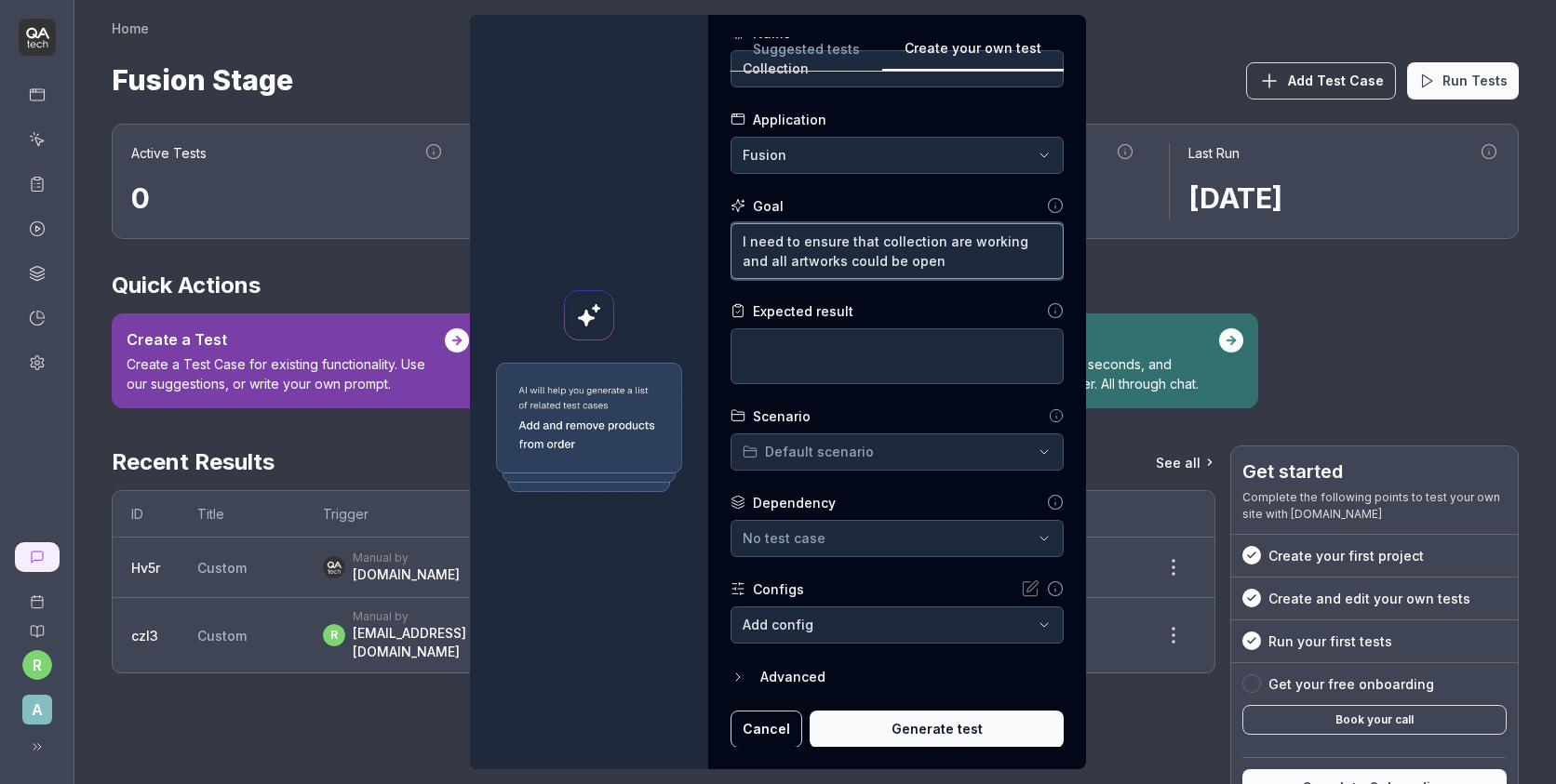
type textarea "I need to ensure that collection are working and all artworks could be opene"
type textarea "*"
type textarea "I need to ensure that collection are working and all artworks could be opened"
click at [924, 726] on button "Generate test" at bounding box center [936, 730] width 254 height 37
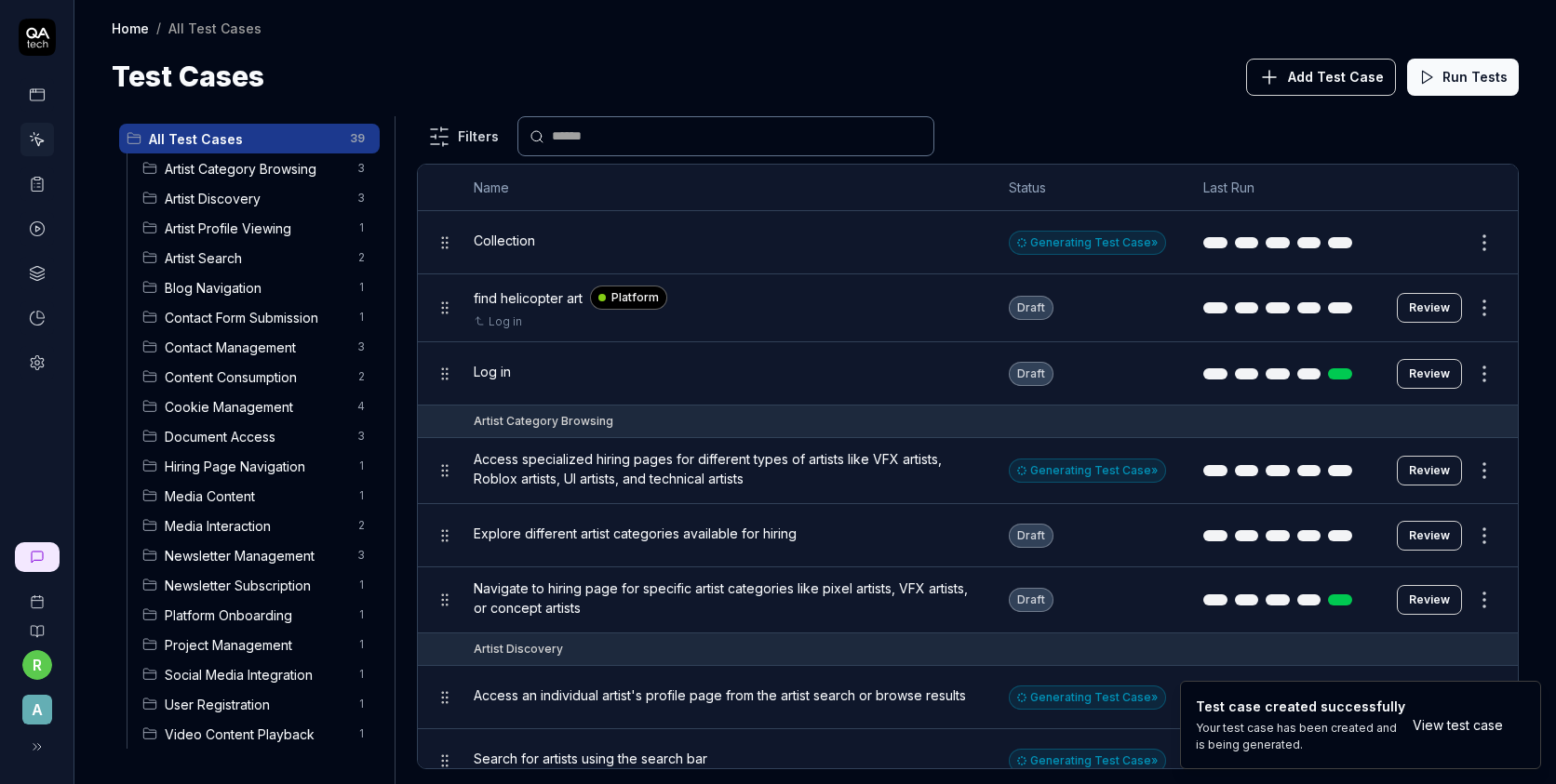
click at [630, 241] on div "Collection" at bounding box center [723, 240] width 498 height 19
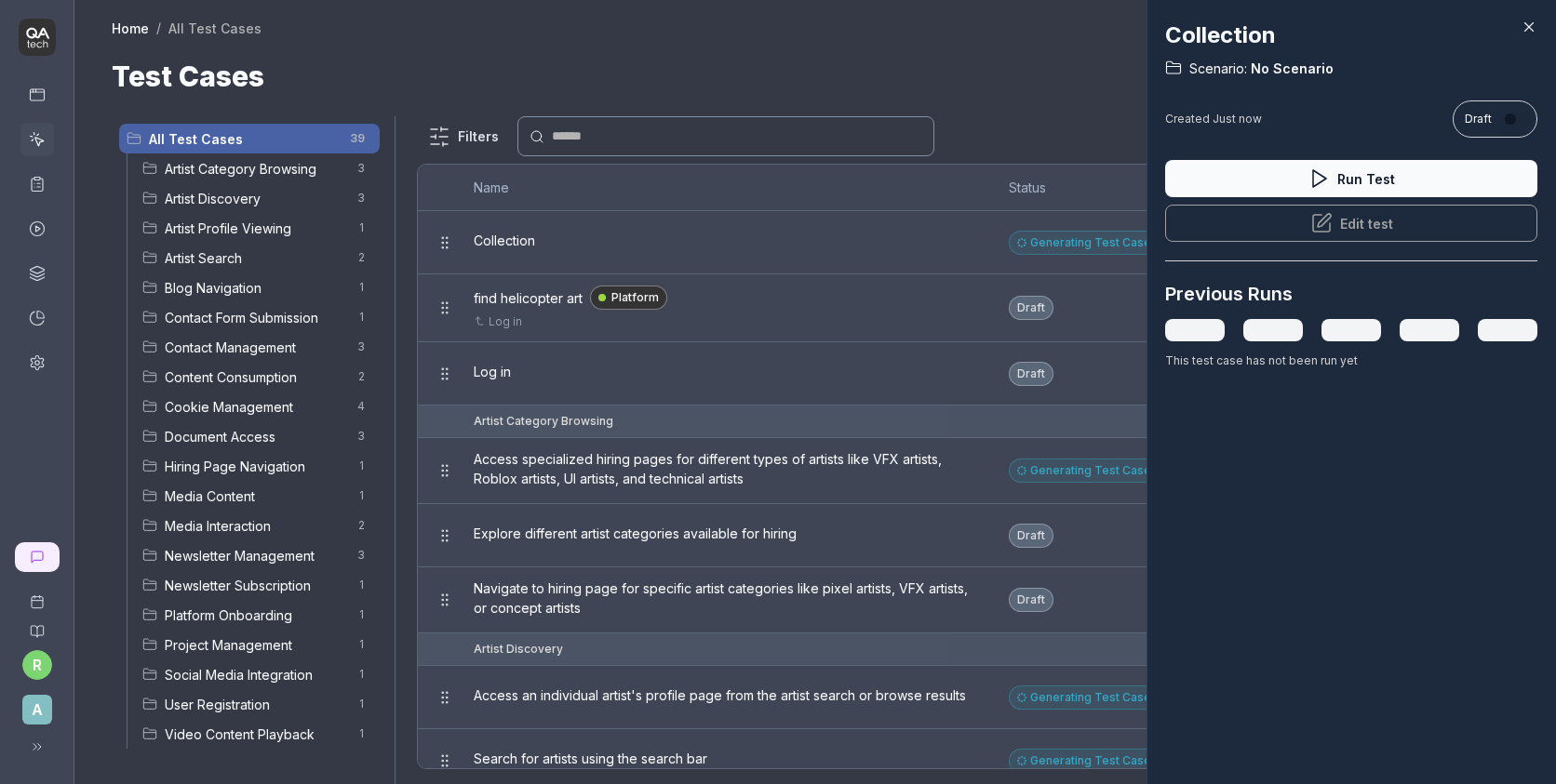
click at [1520, 15] on div "Collection Scenario: No Scenario Created Just now Draft Run Test Edit test Prev…" at bounding box center [1351, 194] width 373 height 388
click at [1523, 21] on icon at bounding box center [1529, 26] width 17 height 17
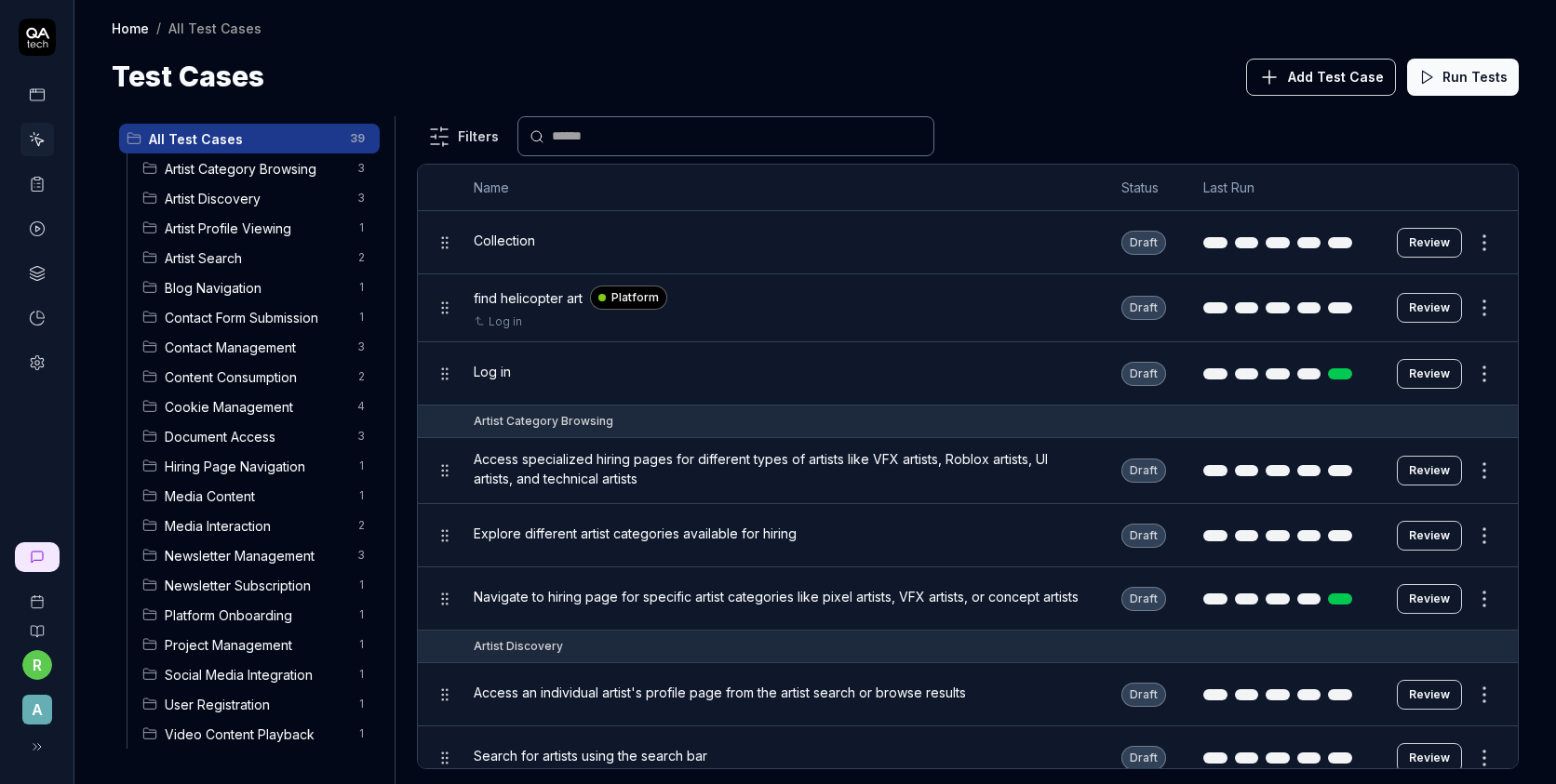
click at [232, 177] on span "Artist Category Browsing" at bounding box center [255, 169] width 181 height 19
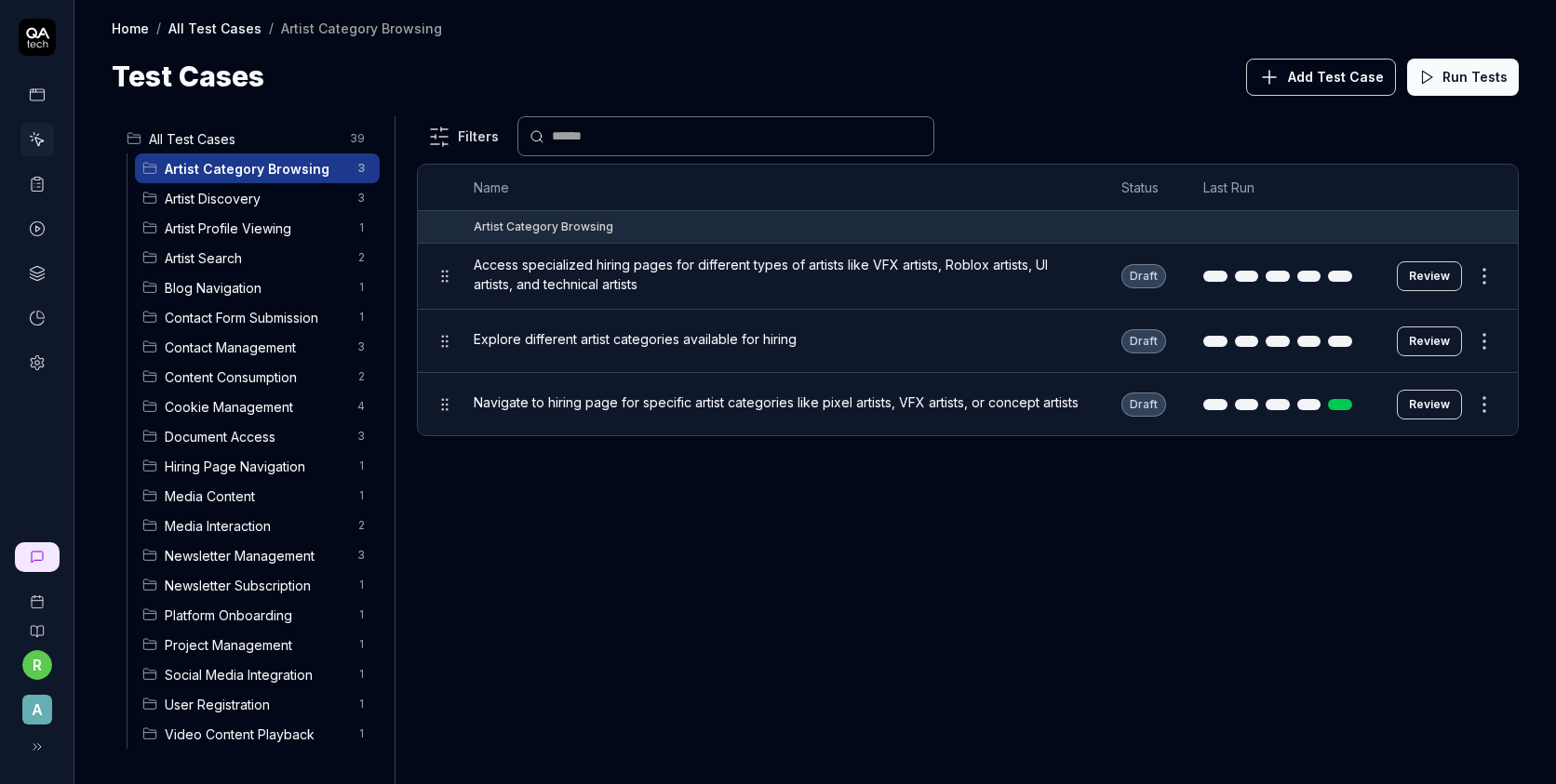
click at [1432, 412] on button "Review" at bounding box center [1429, 405] width 65 height 30
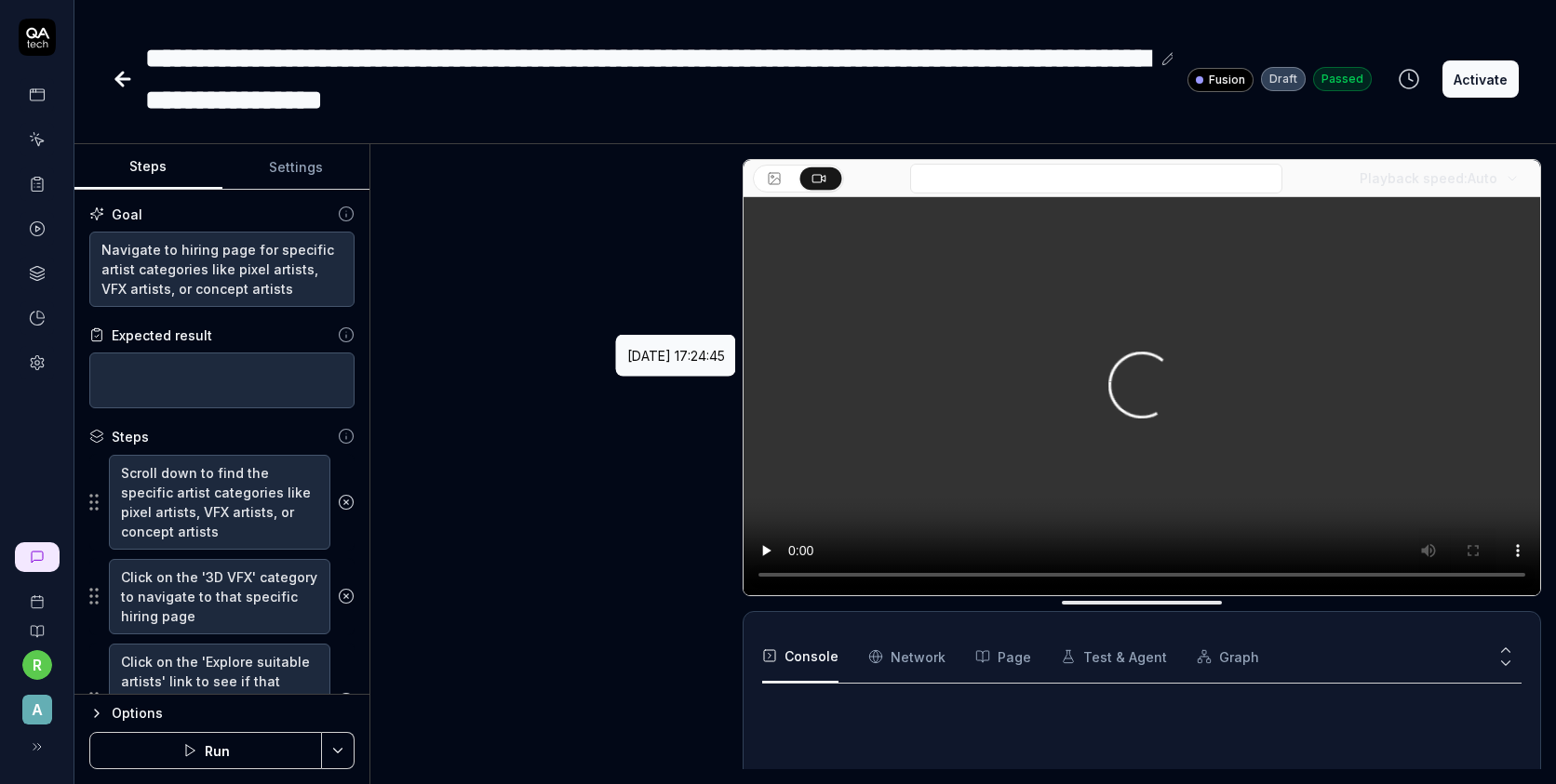
type textarea "*"
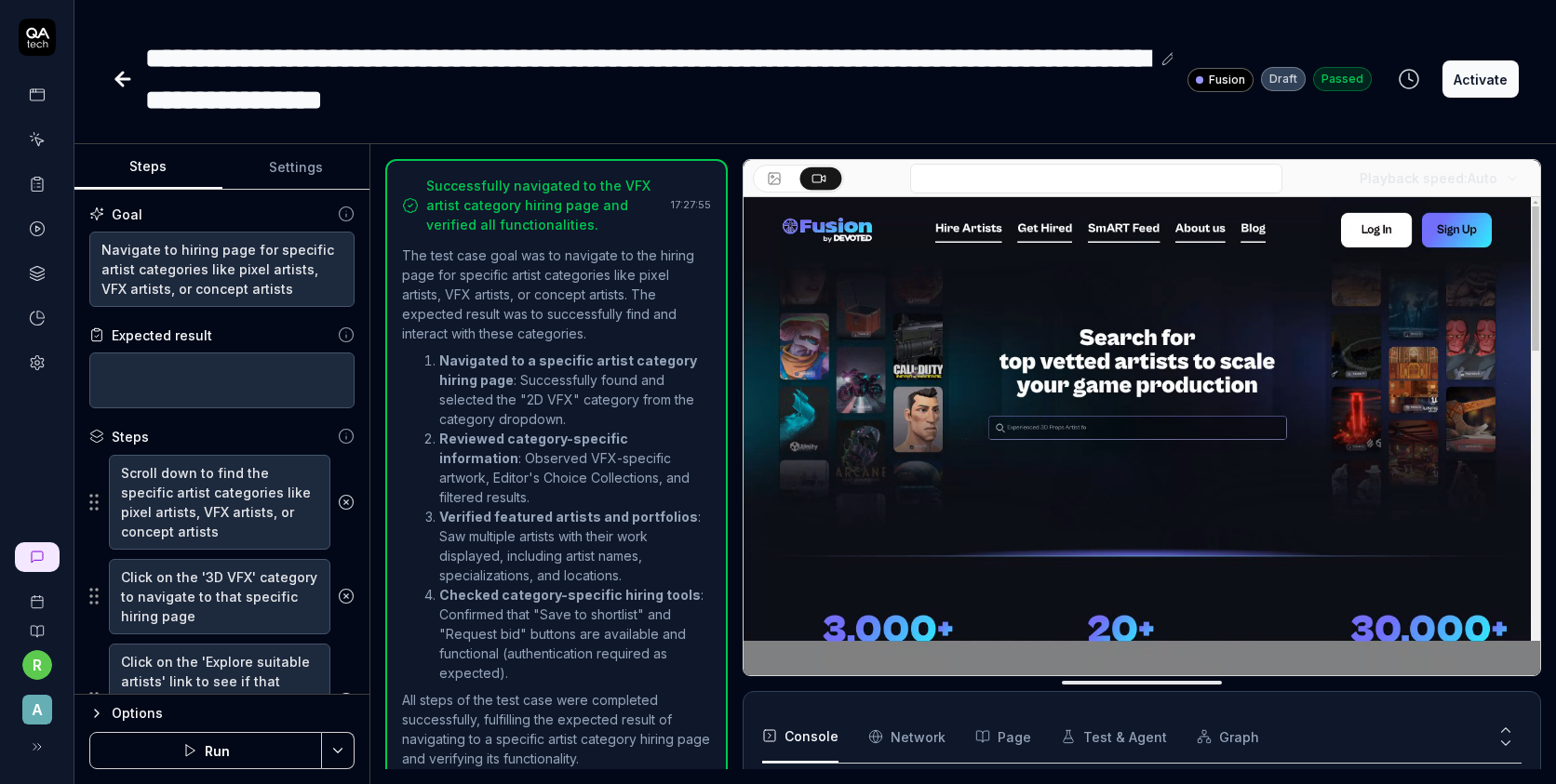
click at [33, 92] on icon at bounding box center [37, 94] width 17 height 17
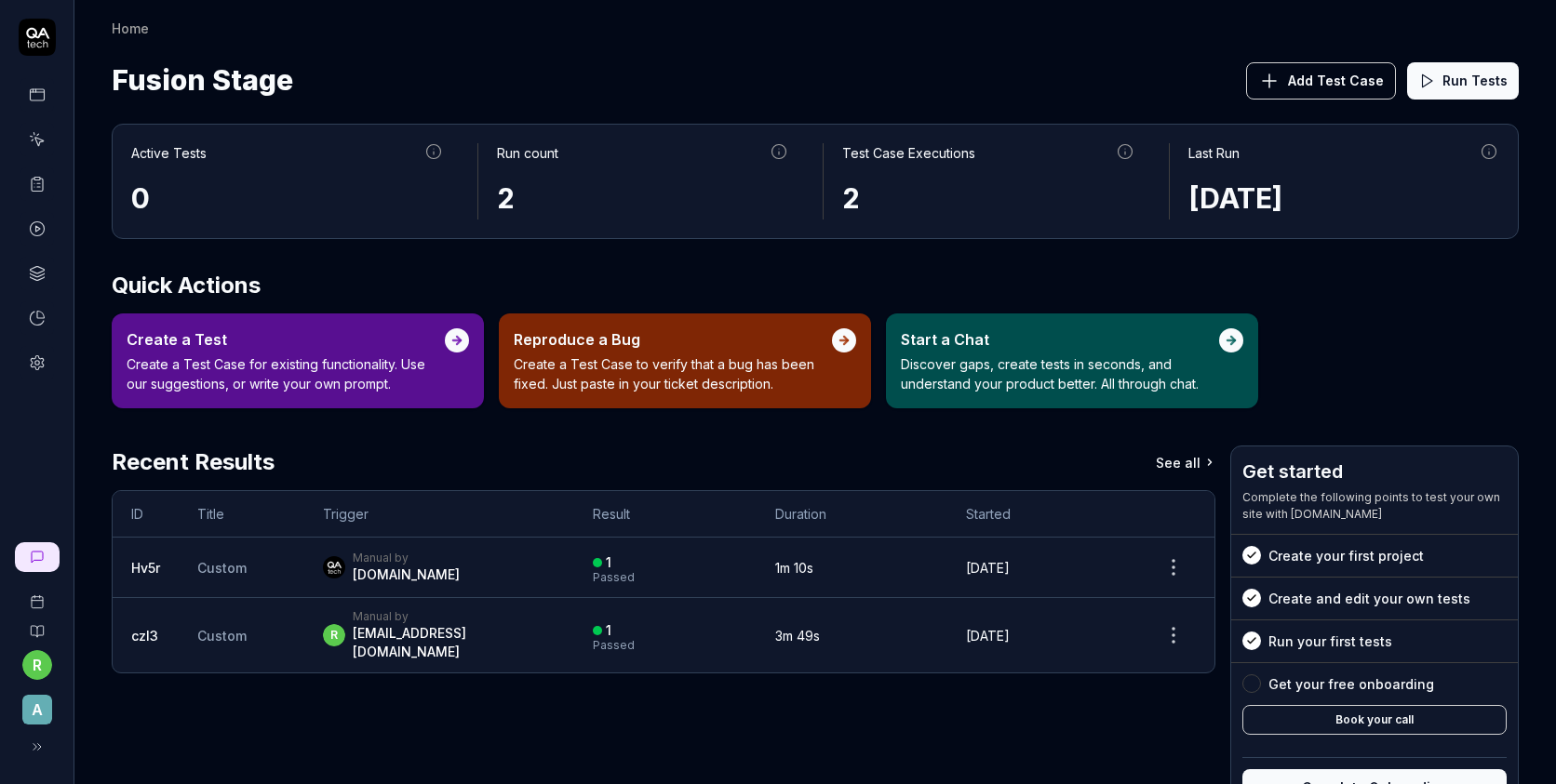
click at [39, 144] on icon at bounding box center [37, 139] width 17 height 17
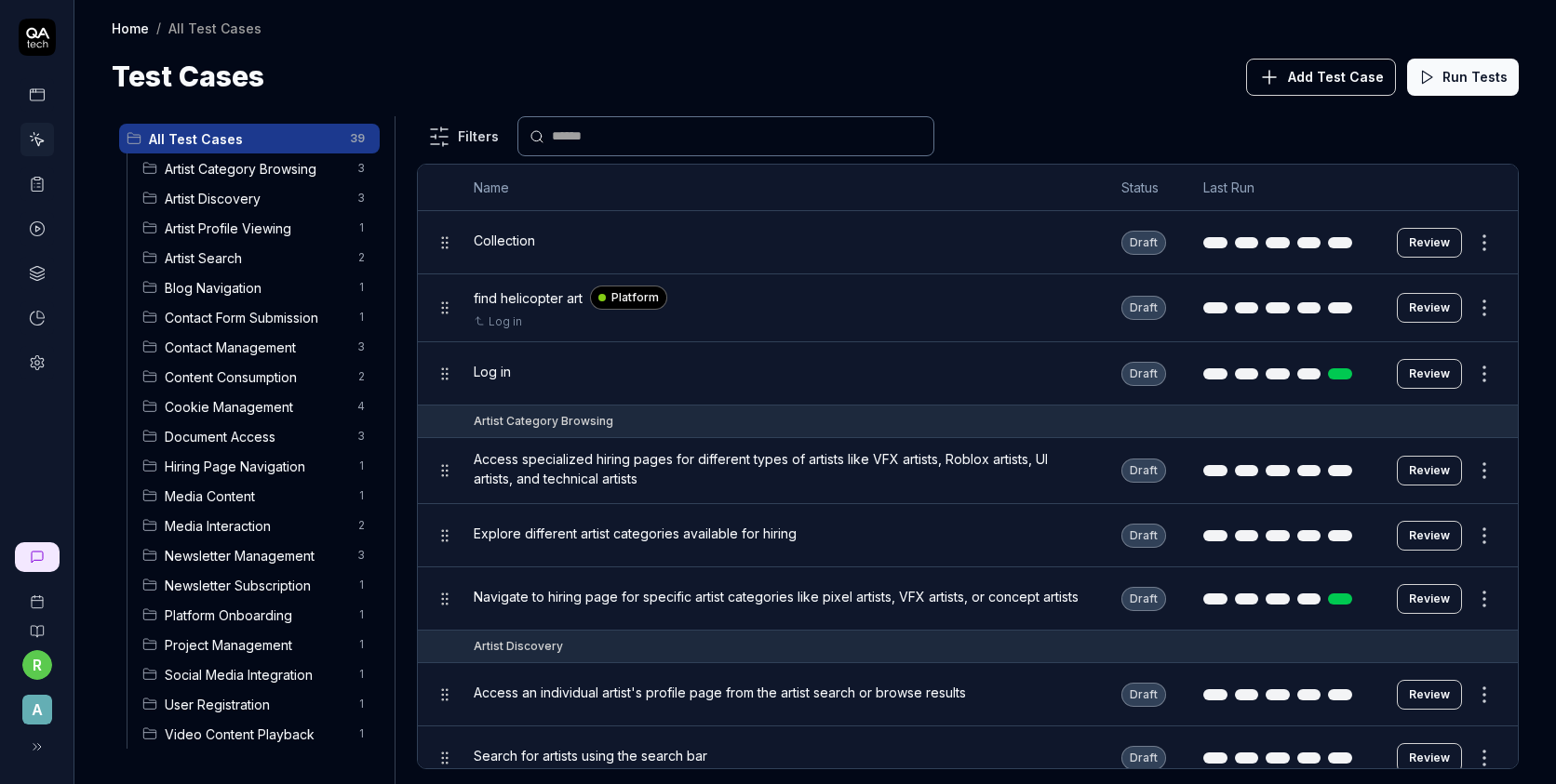
click at [1487, 81] on button "Run Tests" at bounding box center [1463, 77] width 112 height 37
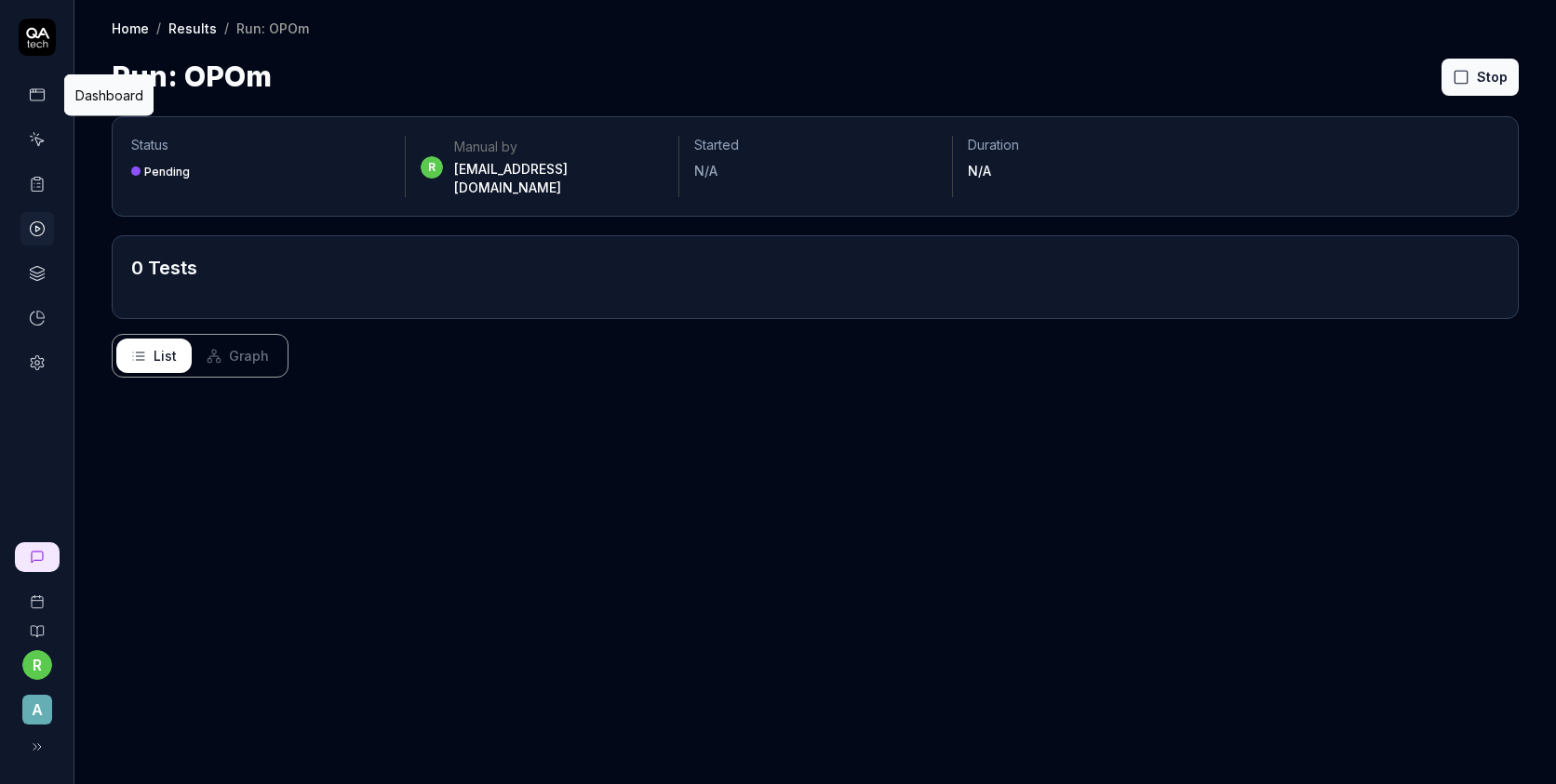
click at [42, 91] on icon at bounding box center [37, 94] width 17 height 17
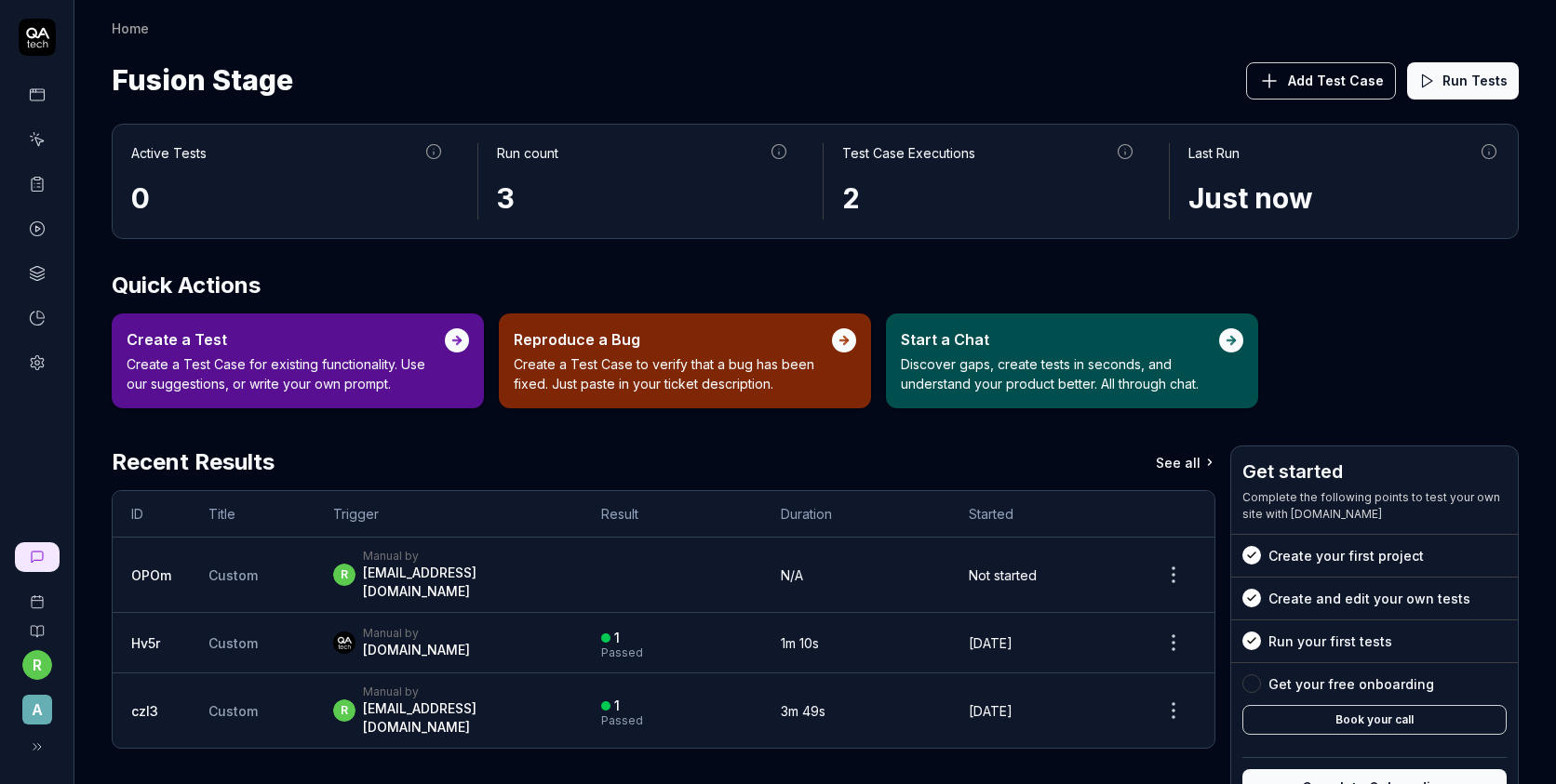
click at [33, 125] on link at bounding box center [37, 139] width 33 height 33
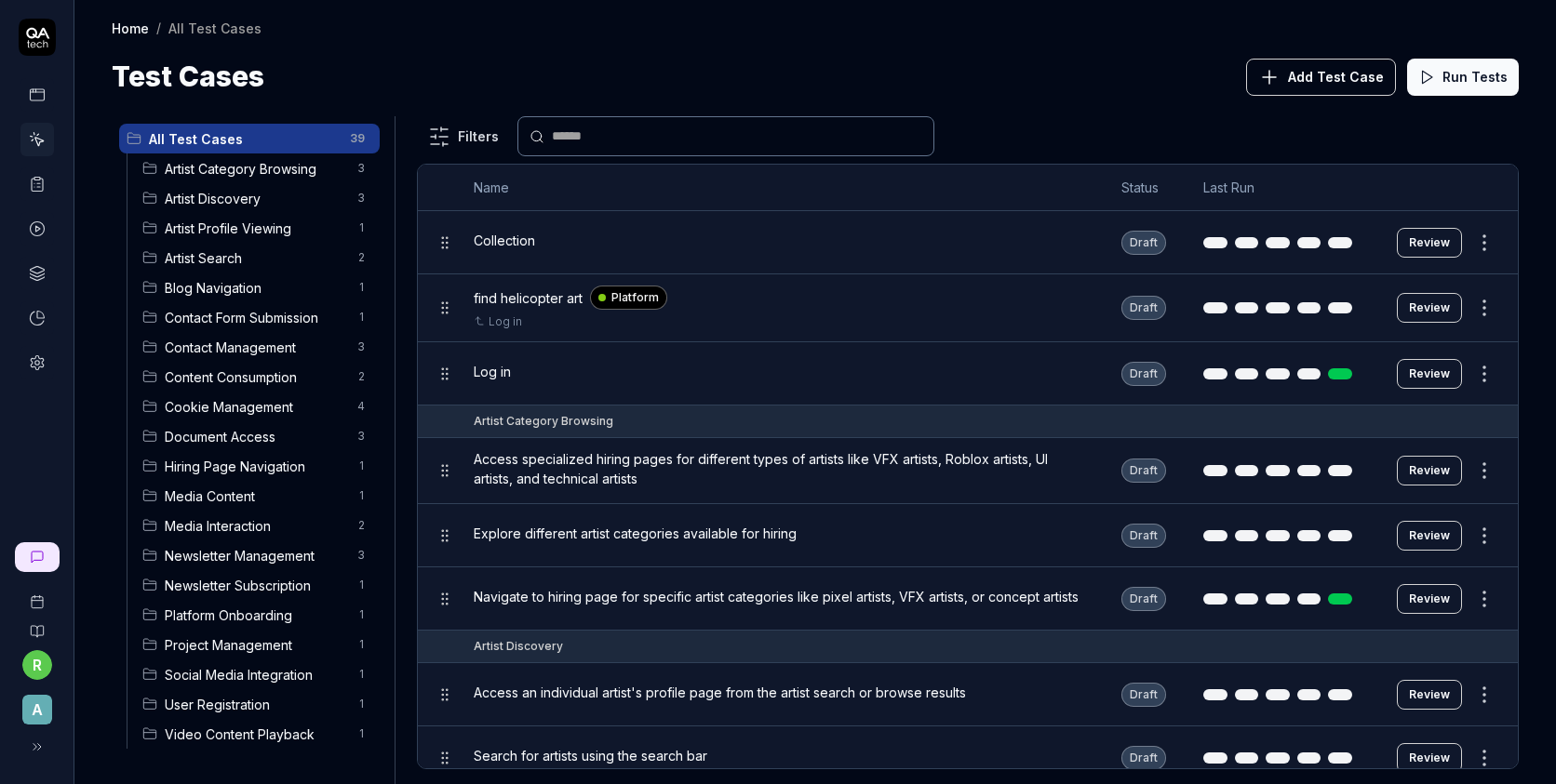
click at [171, 138] on span "All Test Cases" at bounding box center [243, 139] width 190 height 19
click at [165, 173] on span "Artist Category Browsing" at bounding box center [255, 169] width 181 height 19
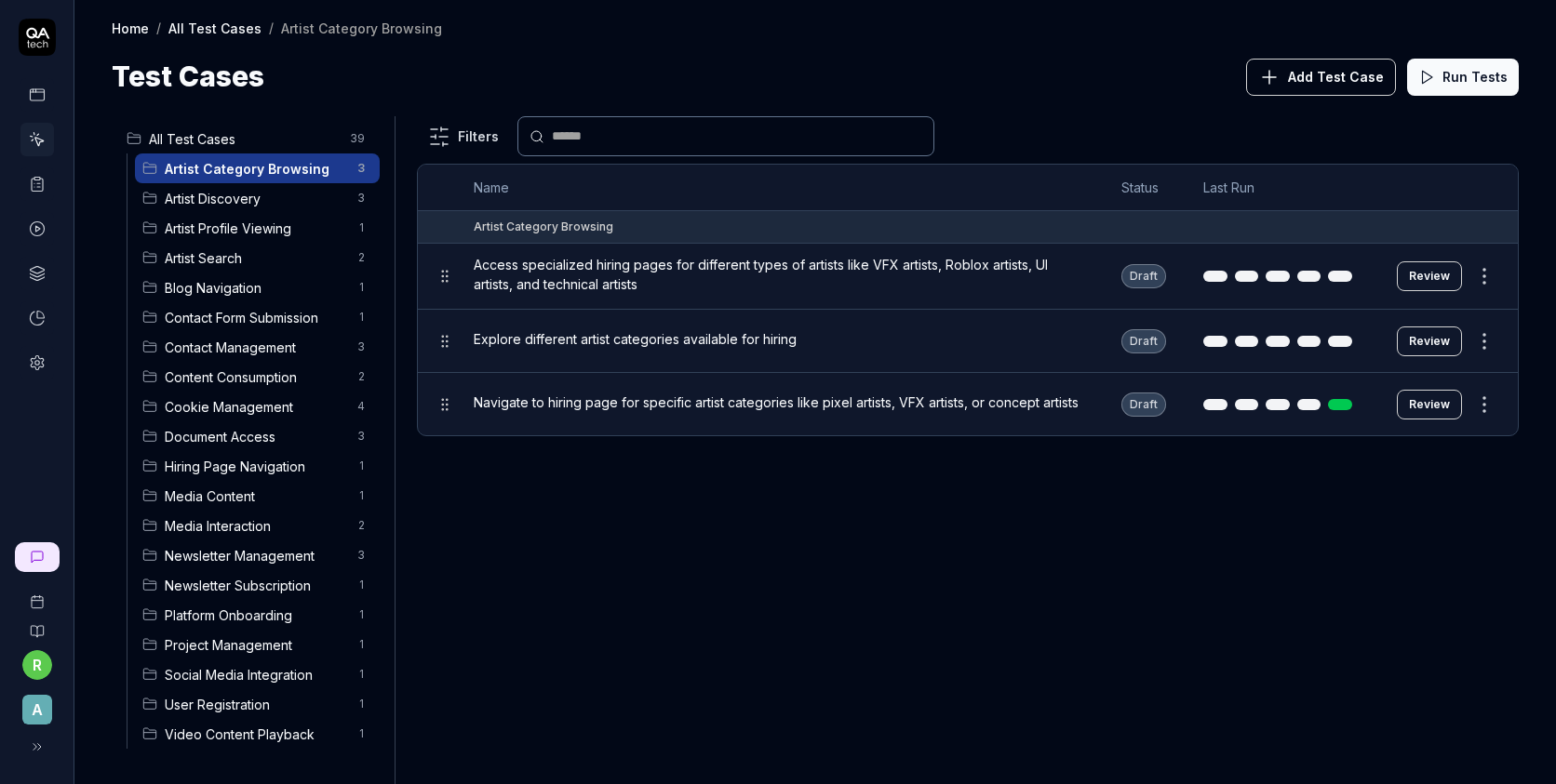
click at [165, 212] on div "Artist Discovery 3" at bounding box center [258, 197] width 245 height 30
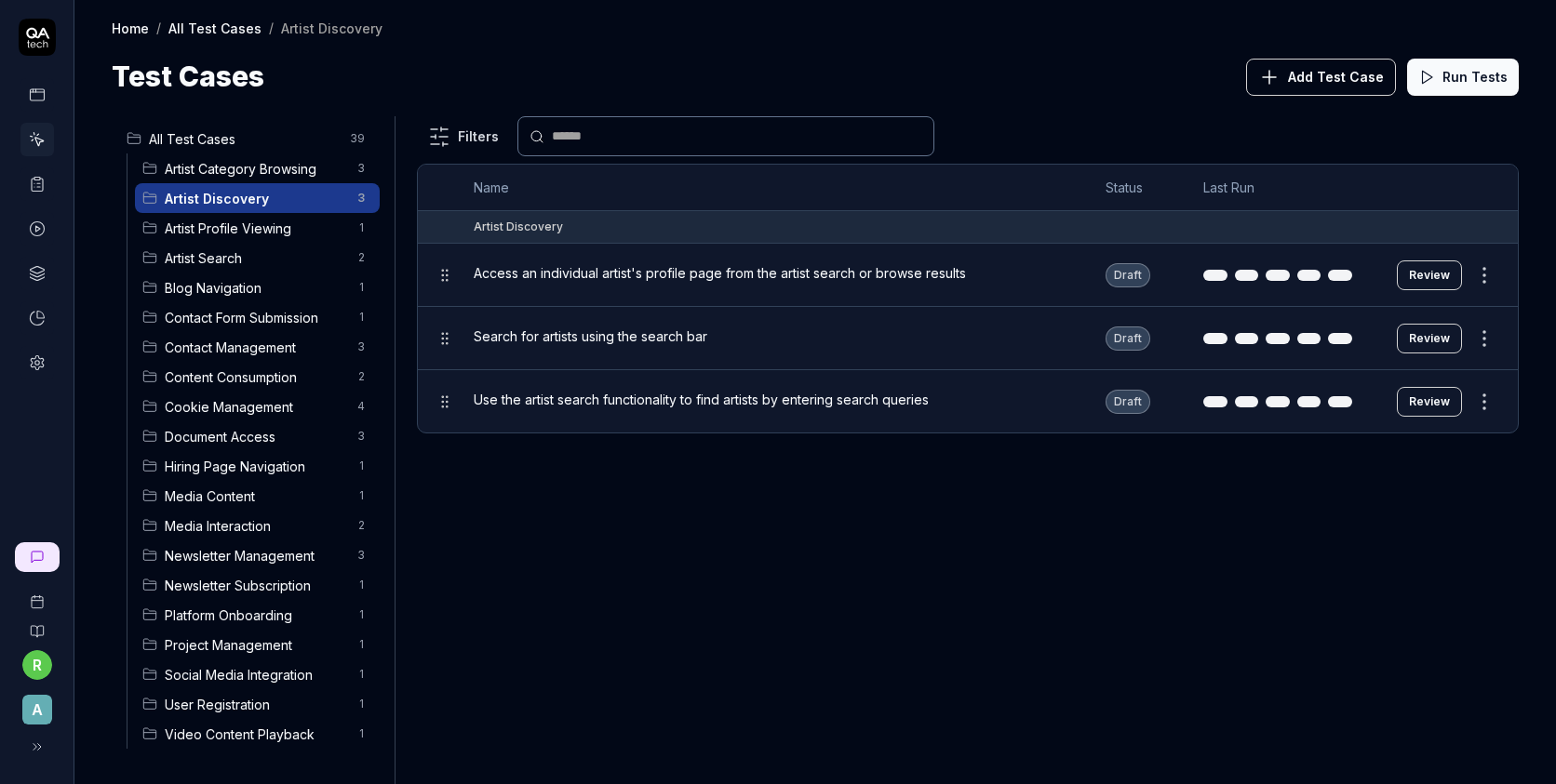
click at [165, 154] on div "Artist Category Browsing 3" at bounding box center [258, 168] width 245 height 30
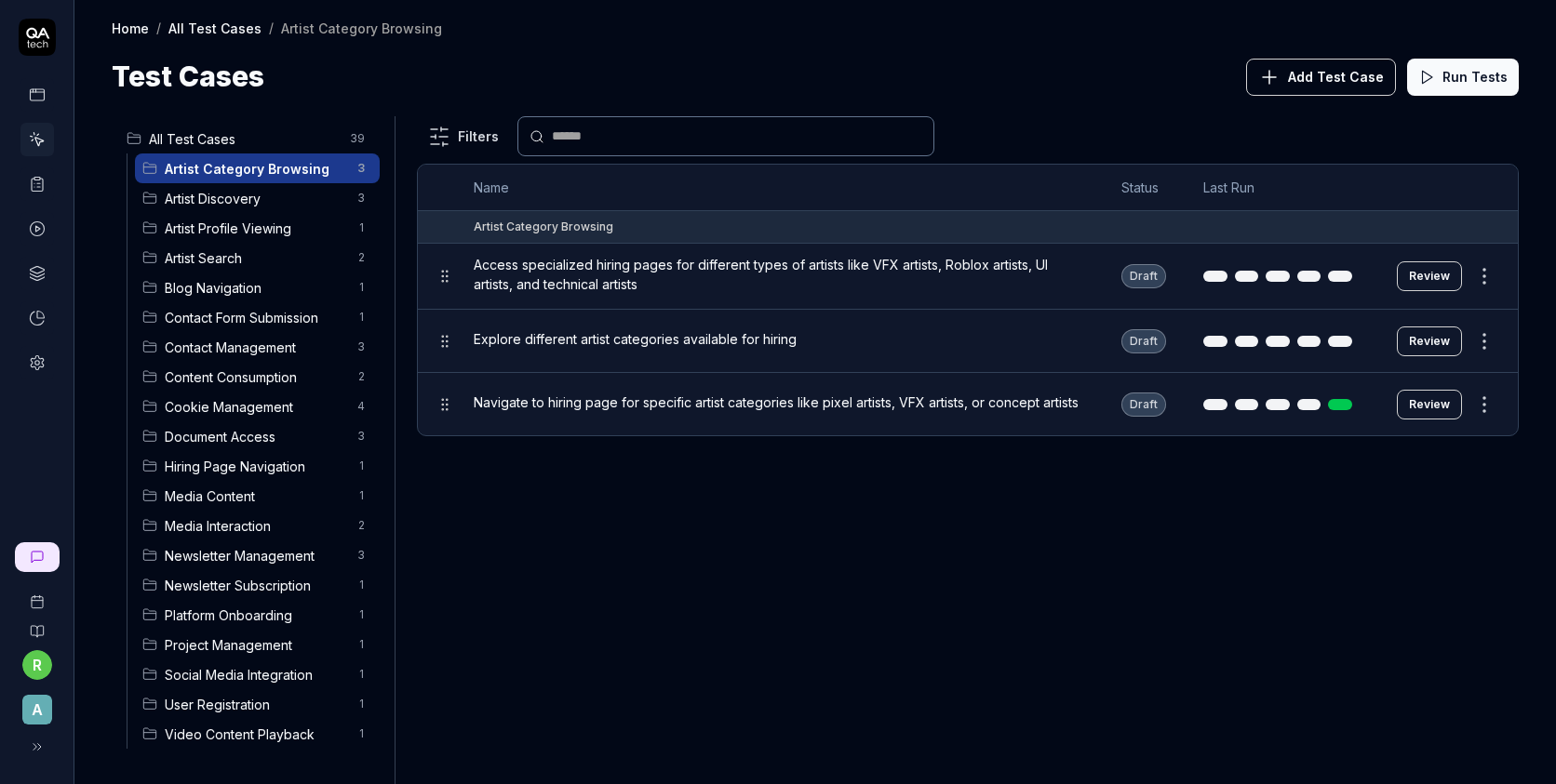
click at [163, 144] on span "All Test Cases" at bounding box center [243, 139] width 190 height 19
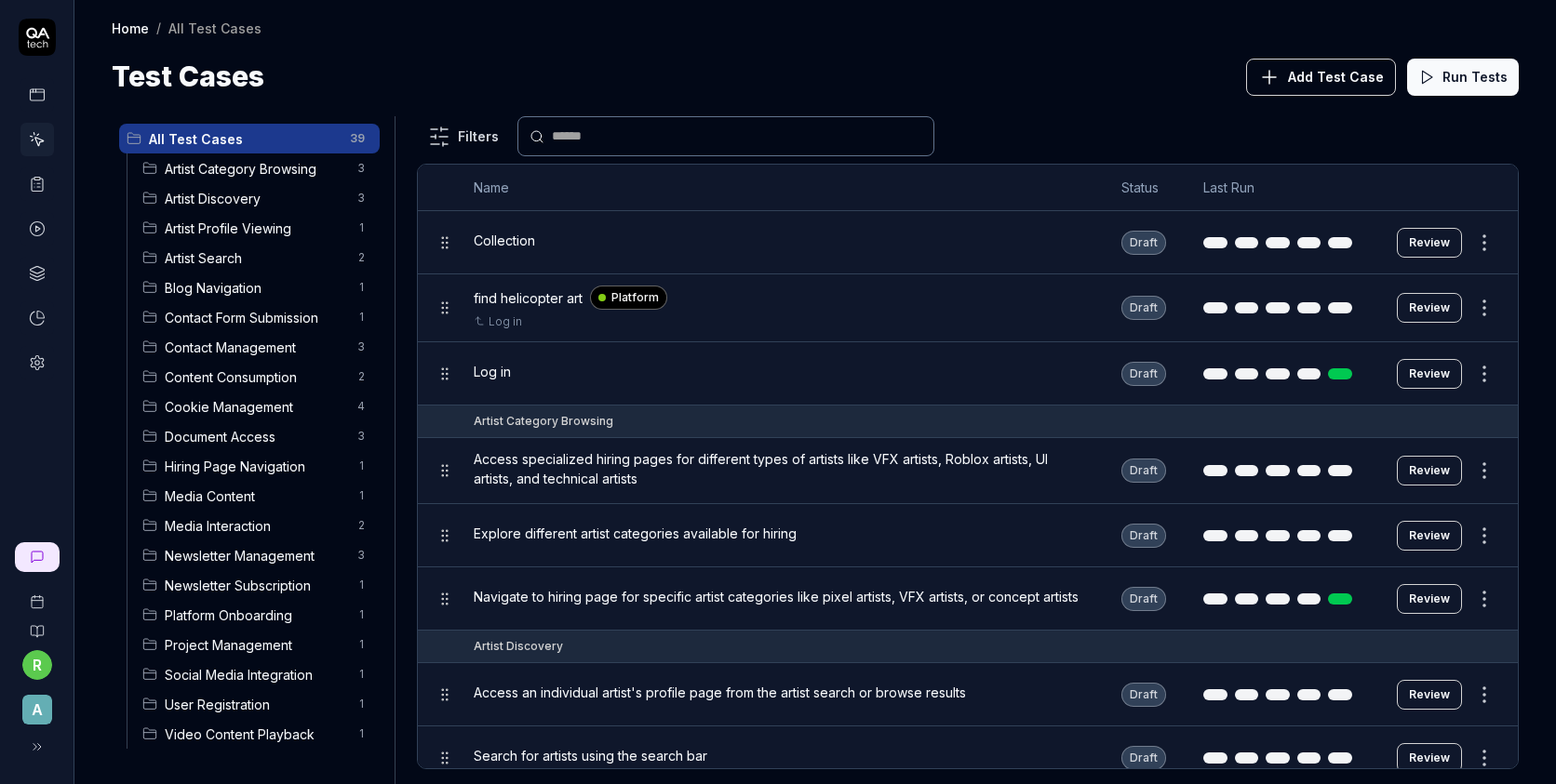
click at [31, 84] on link at bounding box center [37, 94] width 33 height 33
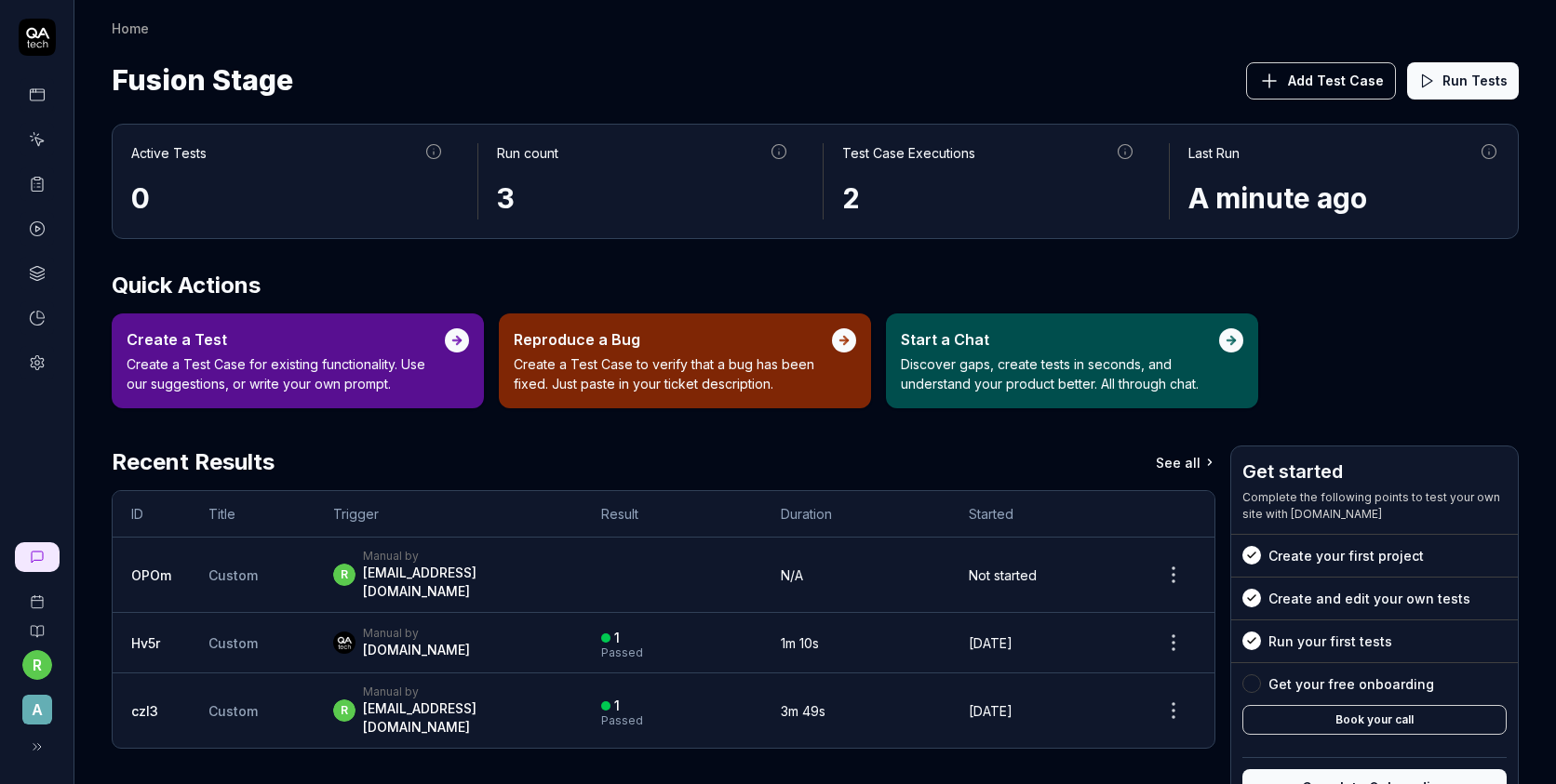
click at [209, 567] on span "Custom" at bounding box center [233, 575] width 50 height 16
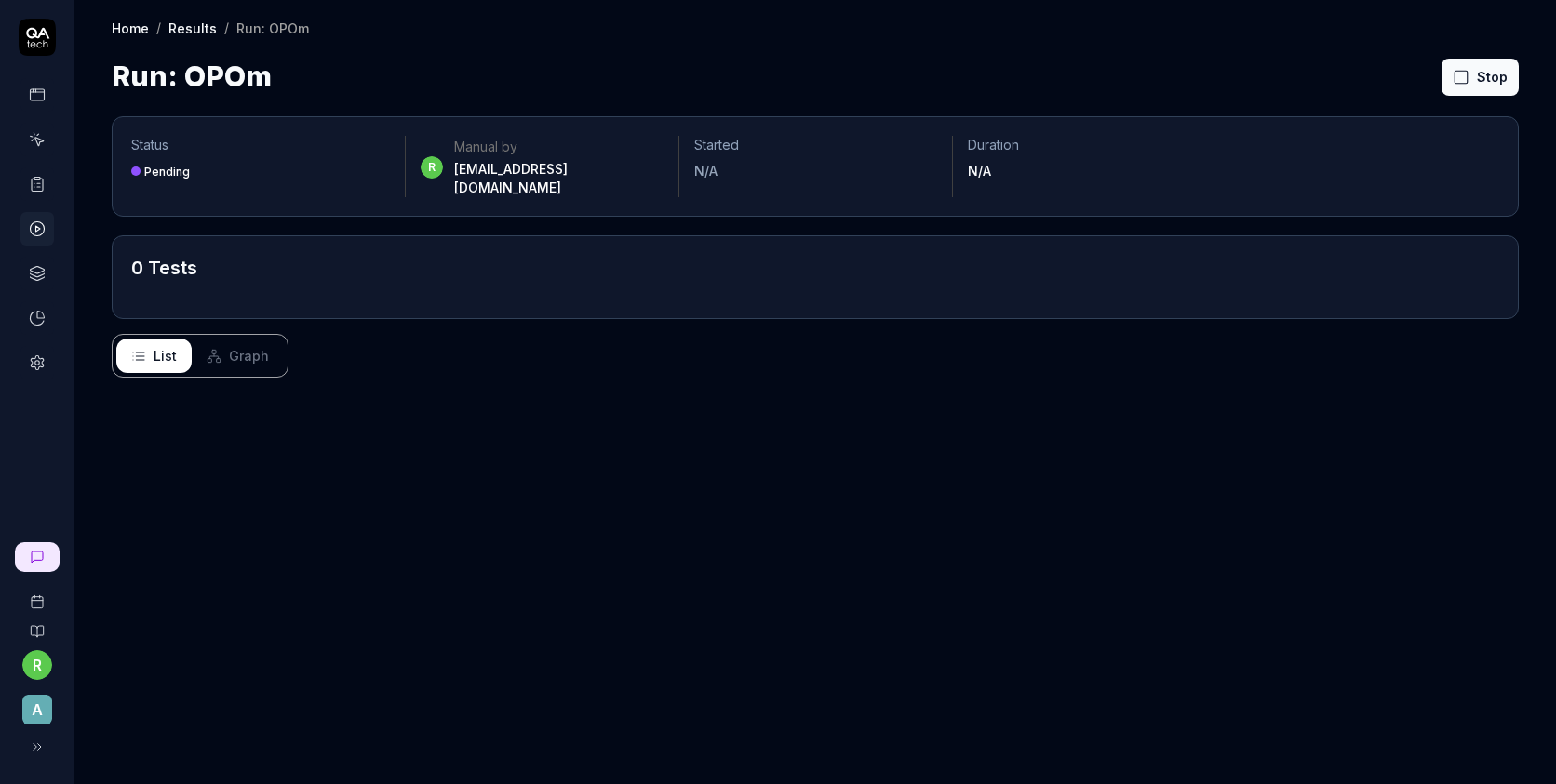
click at [54, 139] on div at bounding box center [37, 198] width 74 height 361
click at [37, 193] on link at bounding box center [37, 184] width 33 height 33
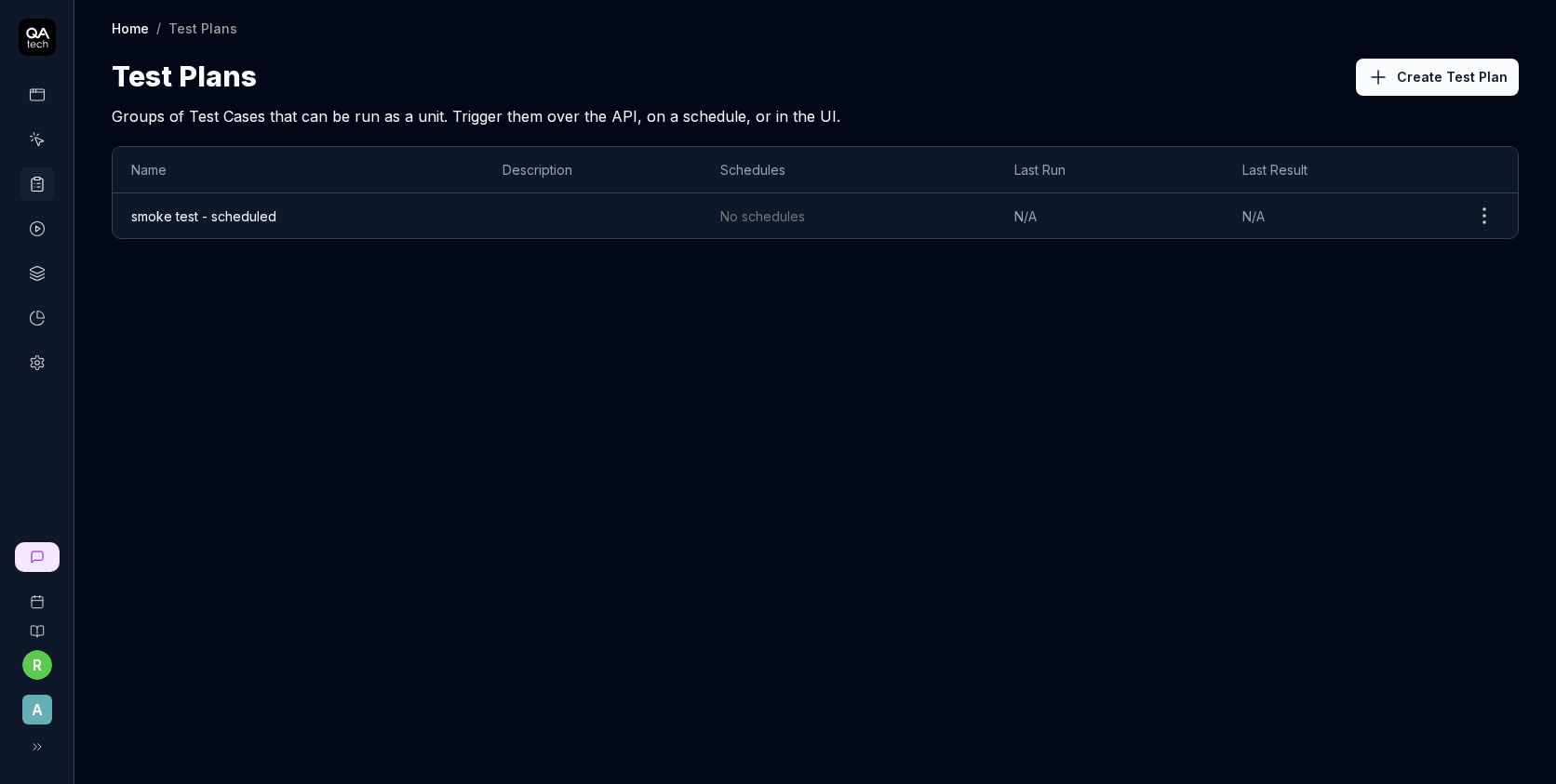
click at [981, 222] on td "No schedules" at bounding box center [849, 216] width 294 height 45
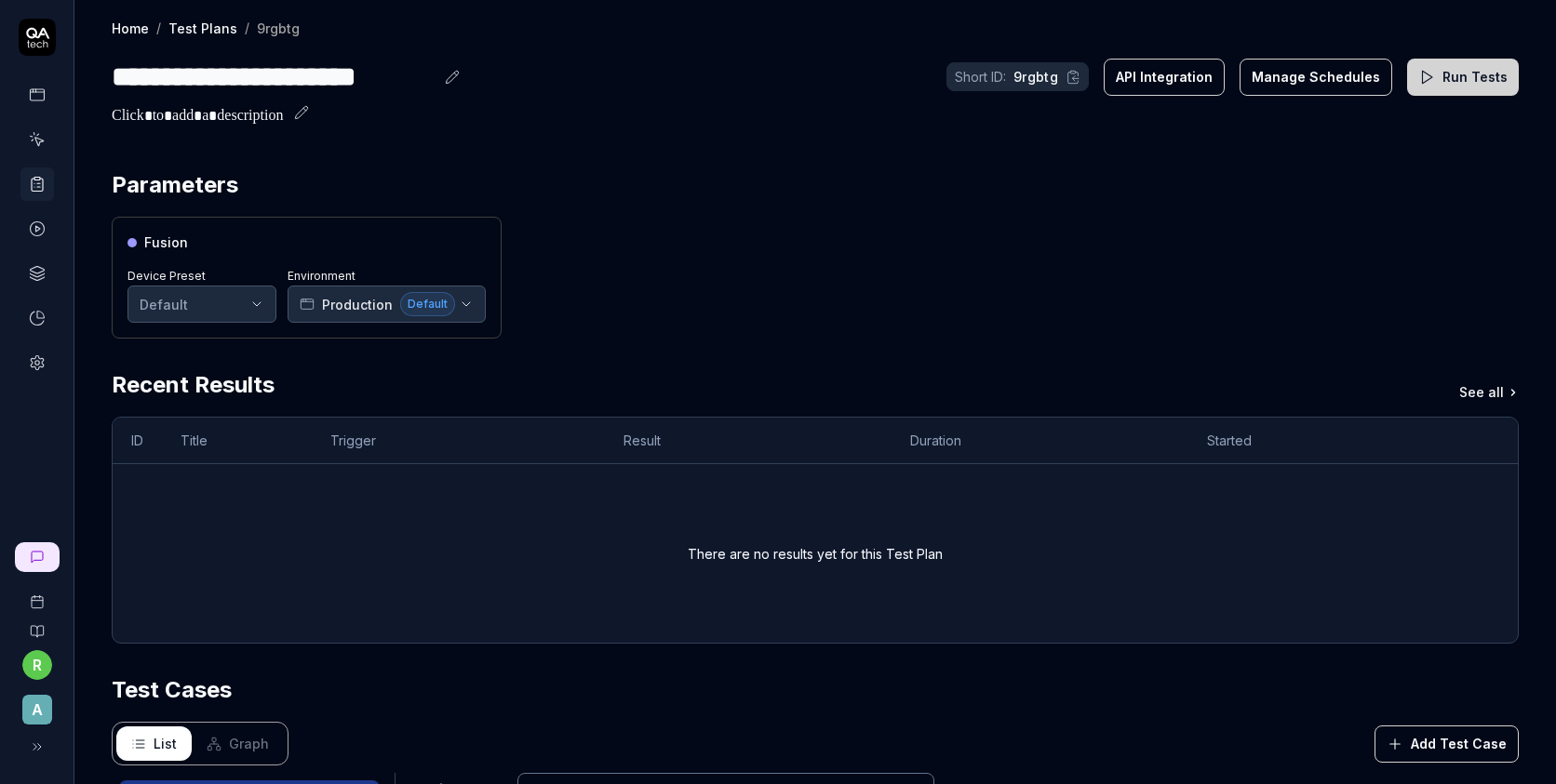
click at [39, 78] on link at bounding box center [37, 94] width 33 height 33
click at [32, 92] on icon at bounding box center [37, 94] width 17 height 17
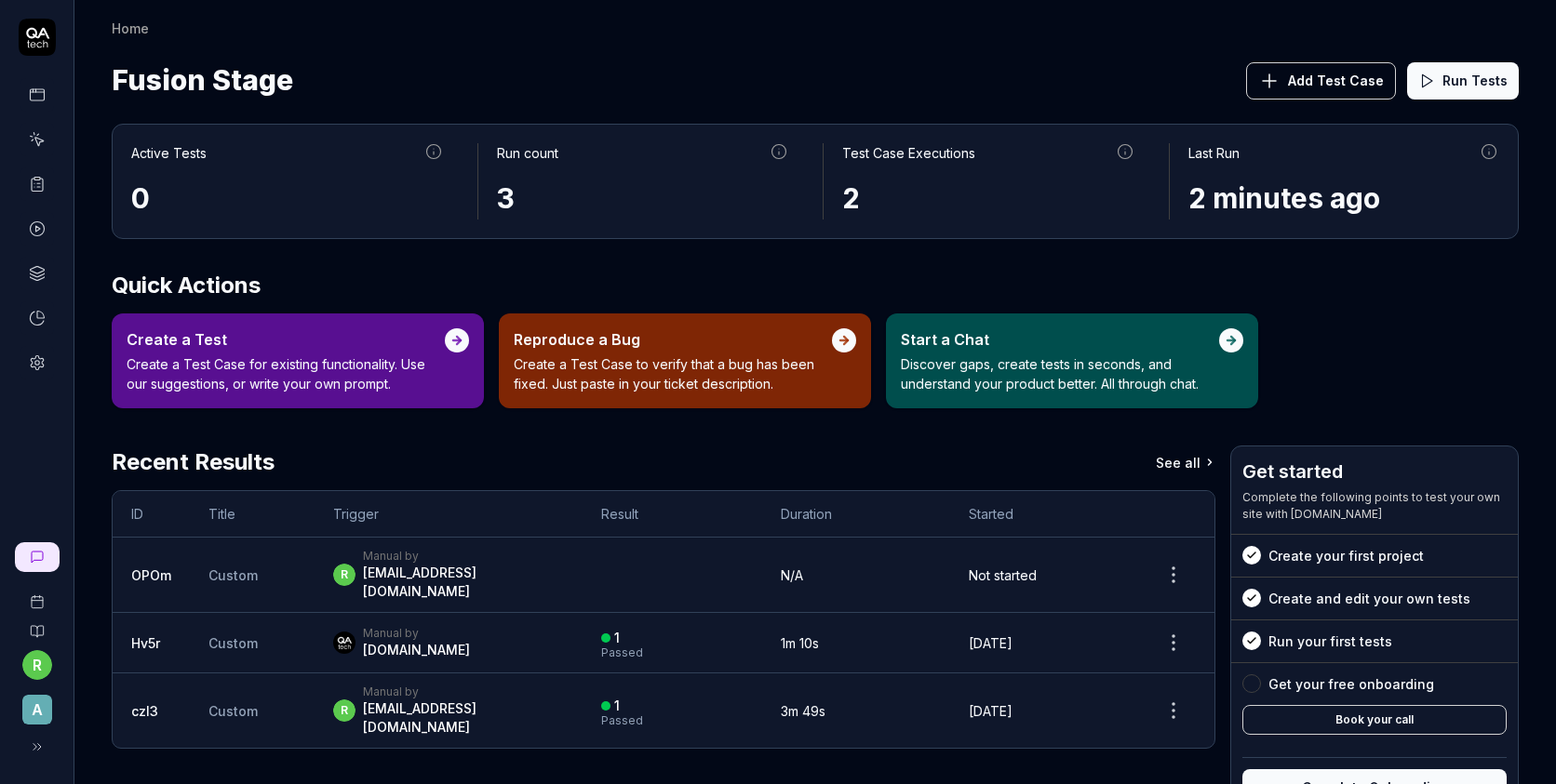
click at [1313, 86] on span "Add Test Case" at bounding box center [1336, 81] width 96 height 19
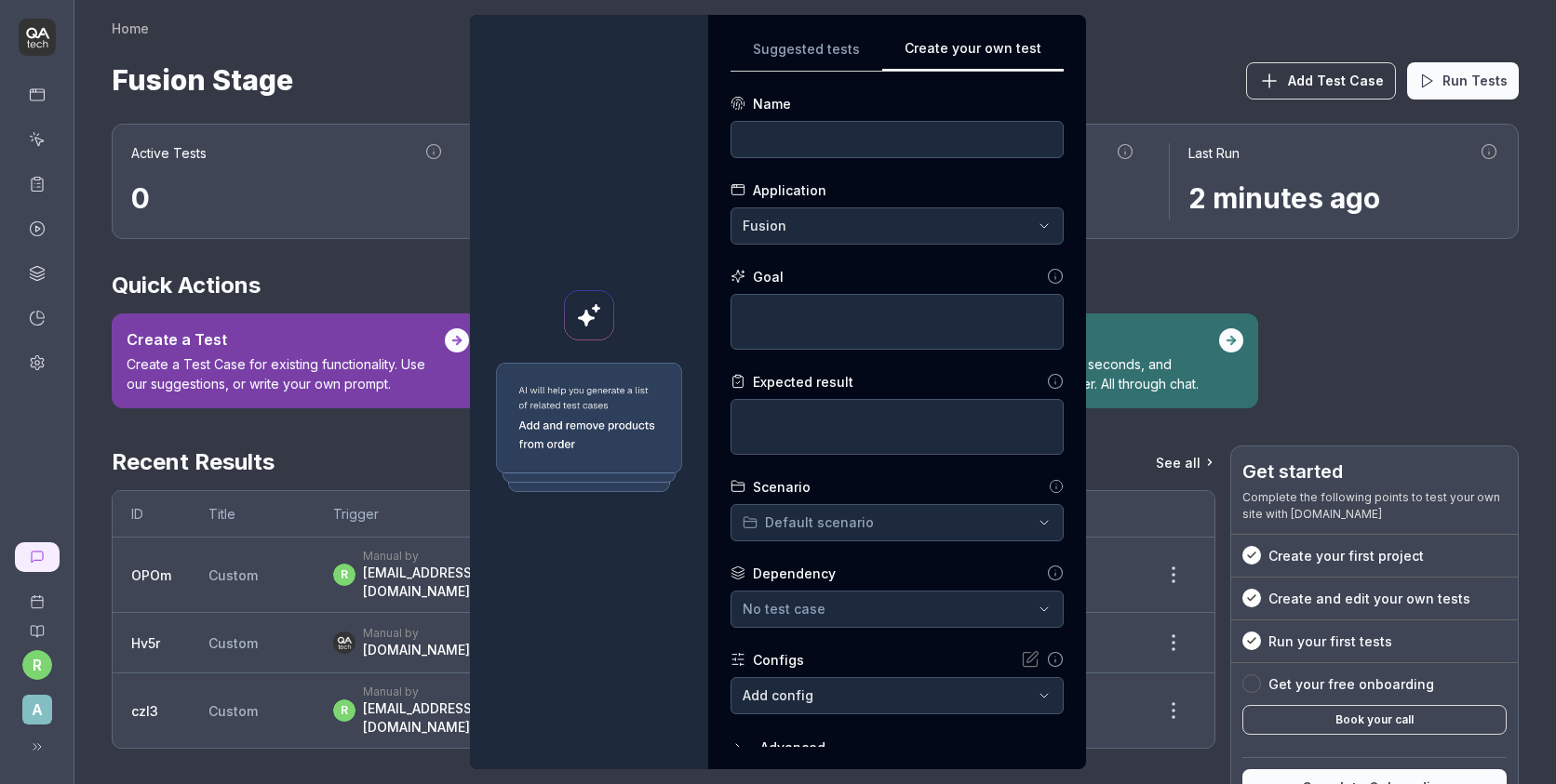
click at [1012, 190] on div "**********" at bounding box center [897, 392] width 333 height 710
click at [833, 125] on input at bounding box center [897, 139] width 333 height 37
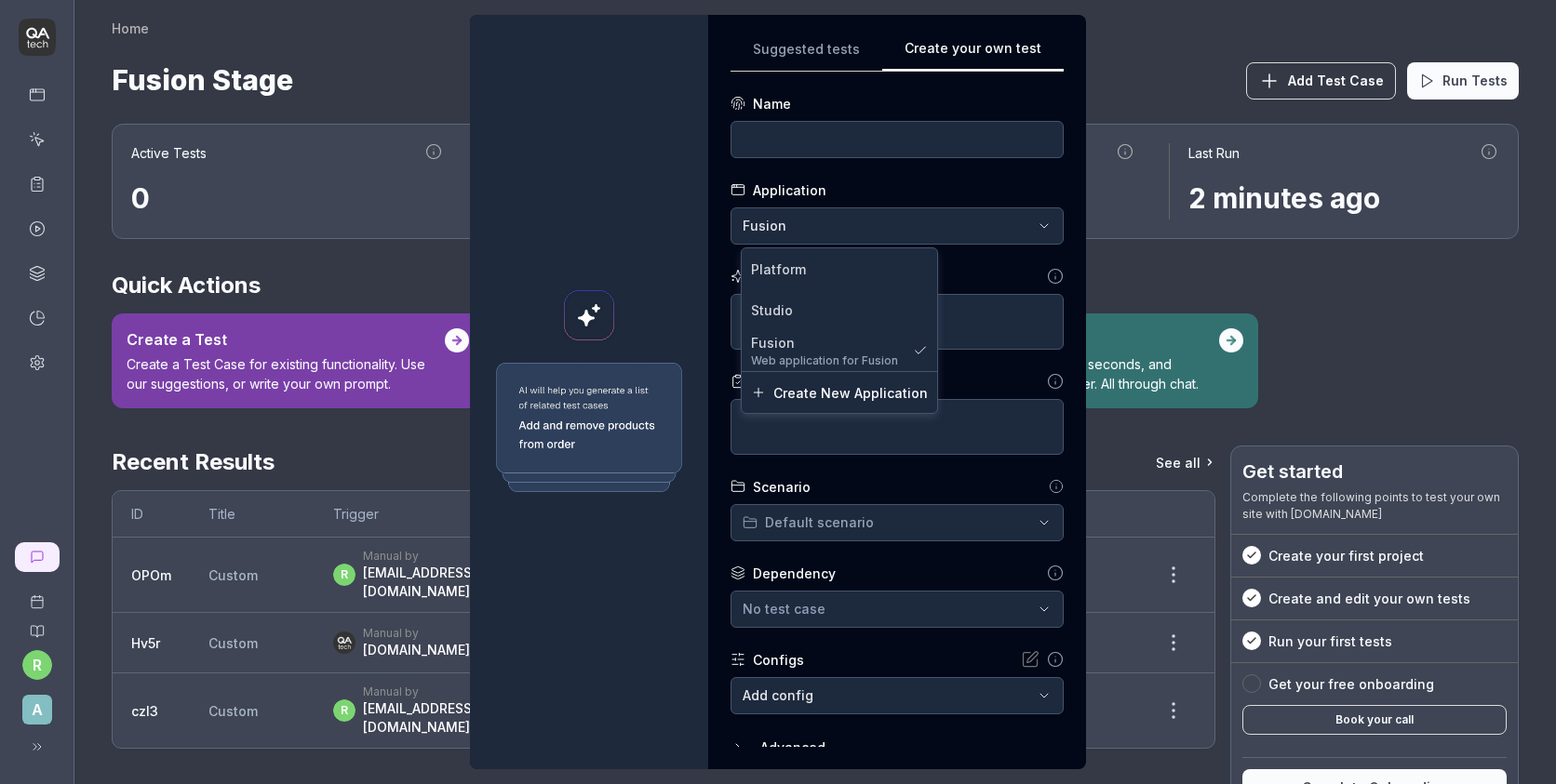
click at [770, 236] on div "**********" at bounding box center [778, 392] width 1556 height 784
click at [793, 277] on span "Platform" at bounding box center [778, 269] width 54 height 19
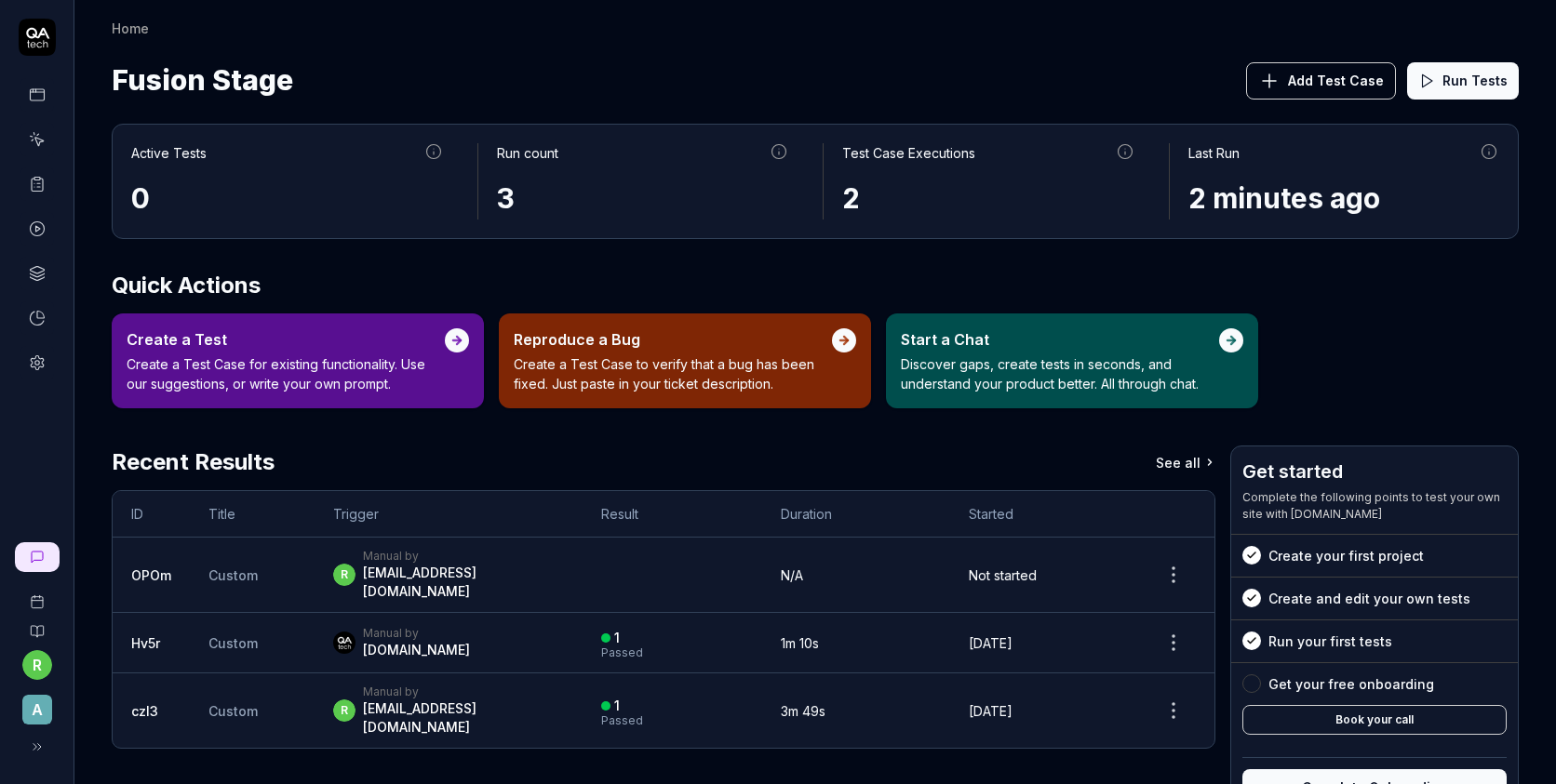
click at [32, 357] on icon at bounding box center [37, 363] width 13 height 14
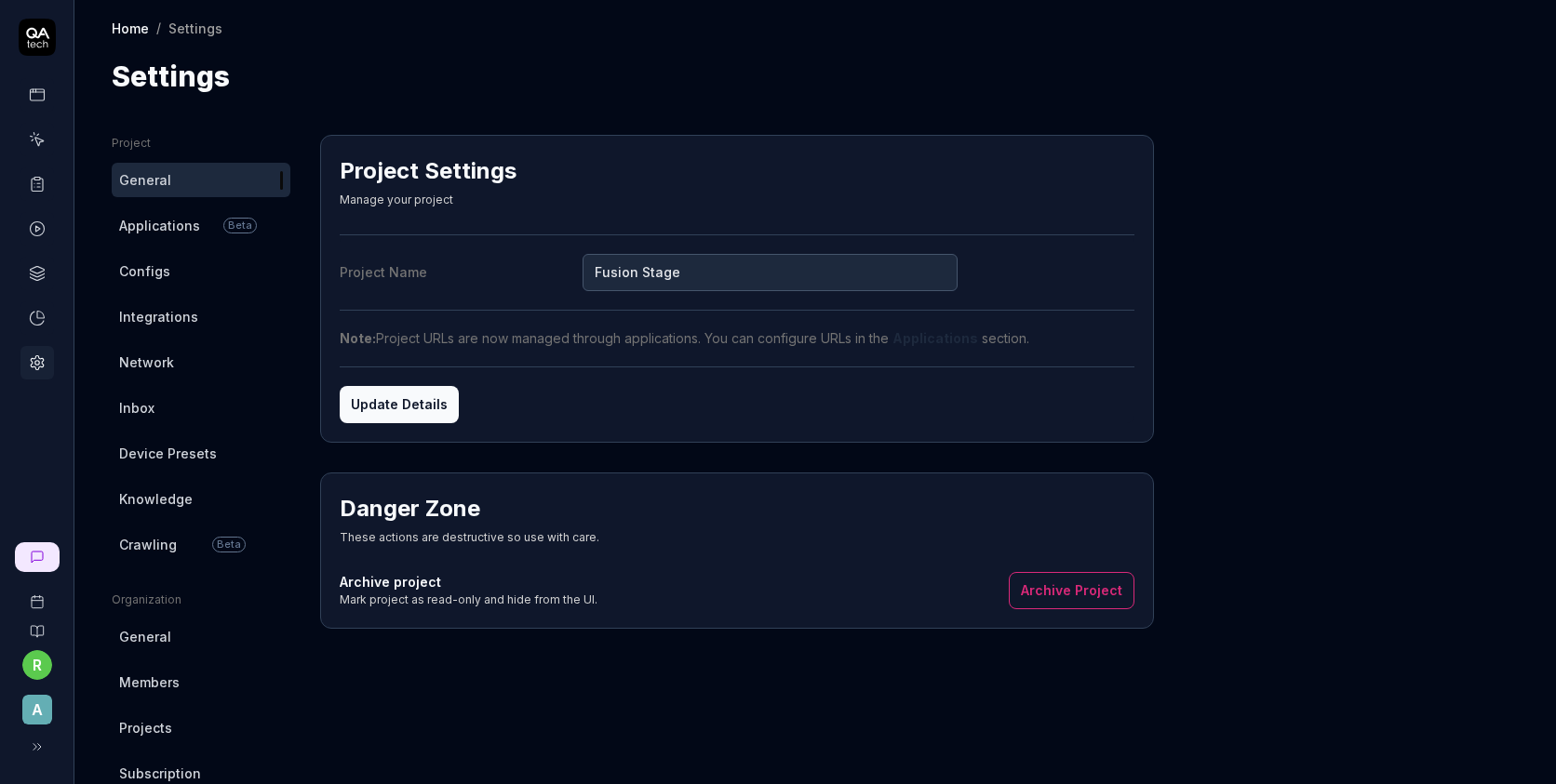
click at [163, 227] on span "Applications" at bounding box center [159, 226] width 81 height 19
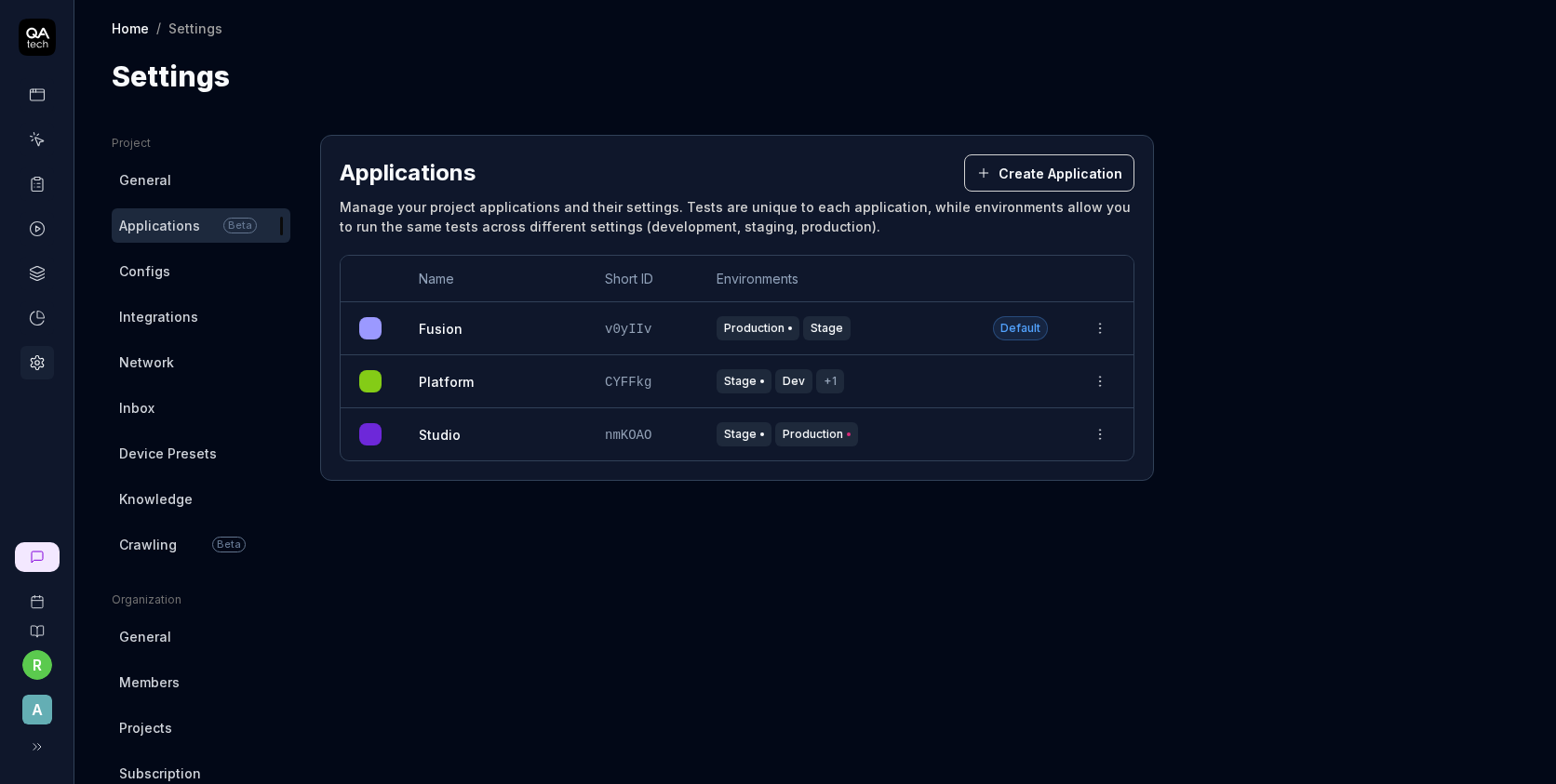
click at [827, 378] on button "+1" at bounding box center [830, 381] width 28 height 24
click at [32, 96] on icon at bounding box center [37, 94] width 17 height 17
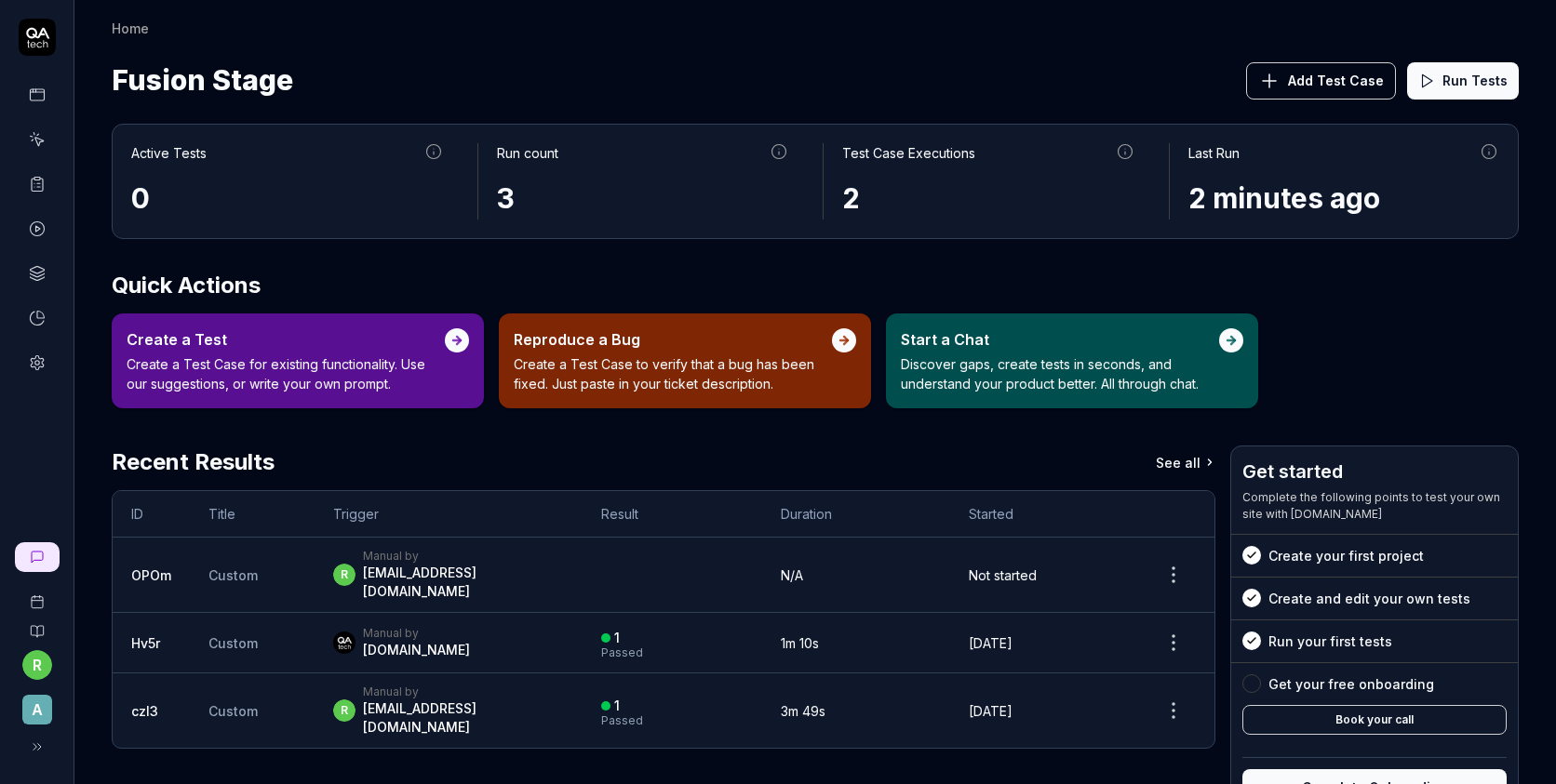
click at [1325, 75] on span "Add Test Case" at bounding box center [1336, 81] width 96 height 19
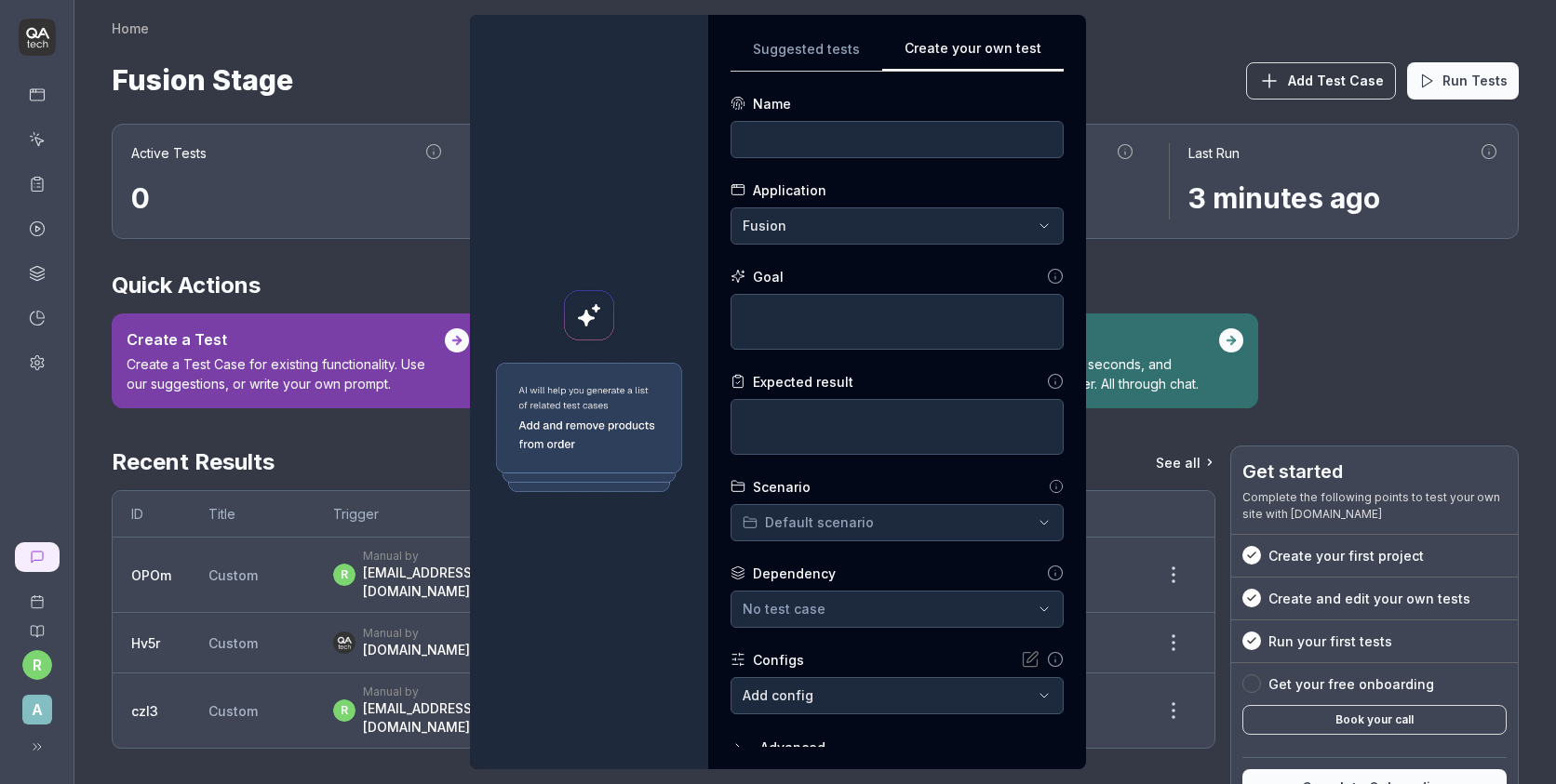
click at [1021, 196] on div "**********" at bounding box center [897, 392] width 333 height 710
click at [856, 138] on input at bounding box center [897, 139] width 333 height 37
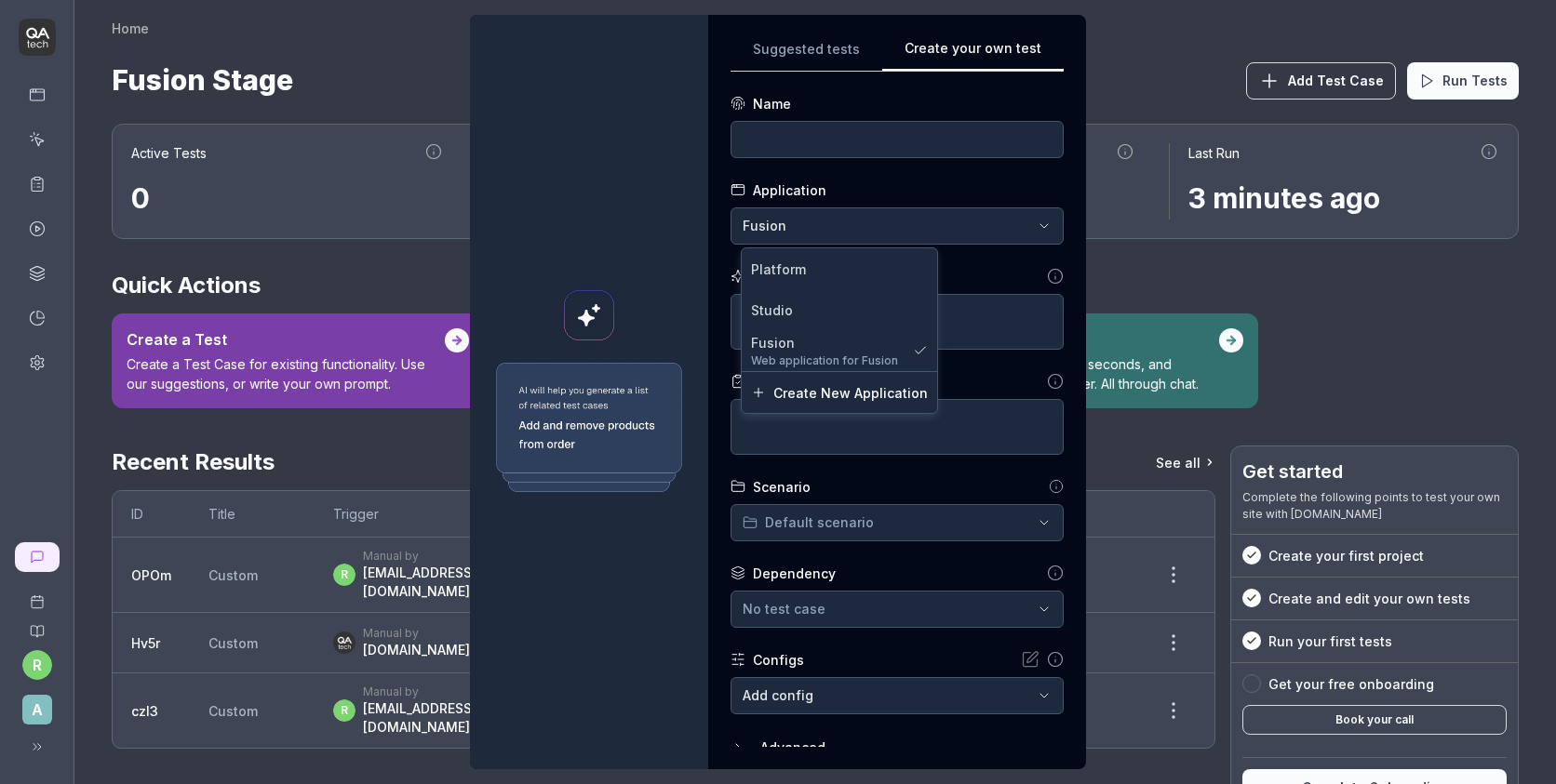
click at [802, 230] on div "**********" at bounding box center [778, 392] width 1556 height 784
click at [802, 276] on span "Platform" at bounding box center [778, 269] width 54 height 19
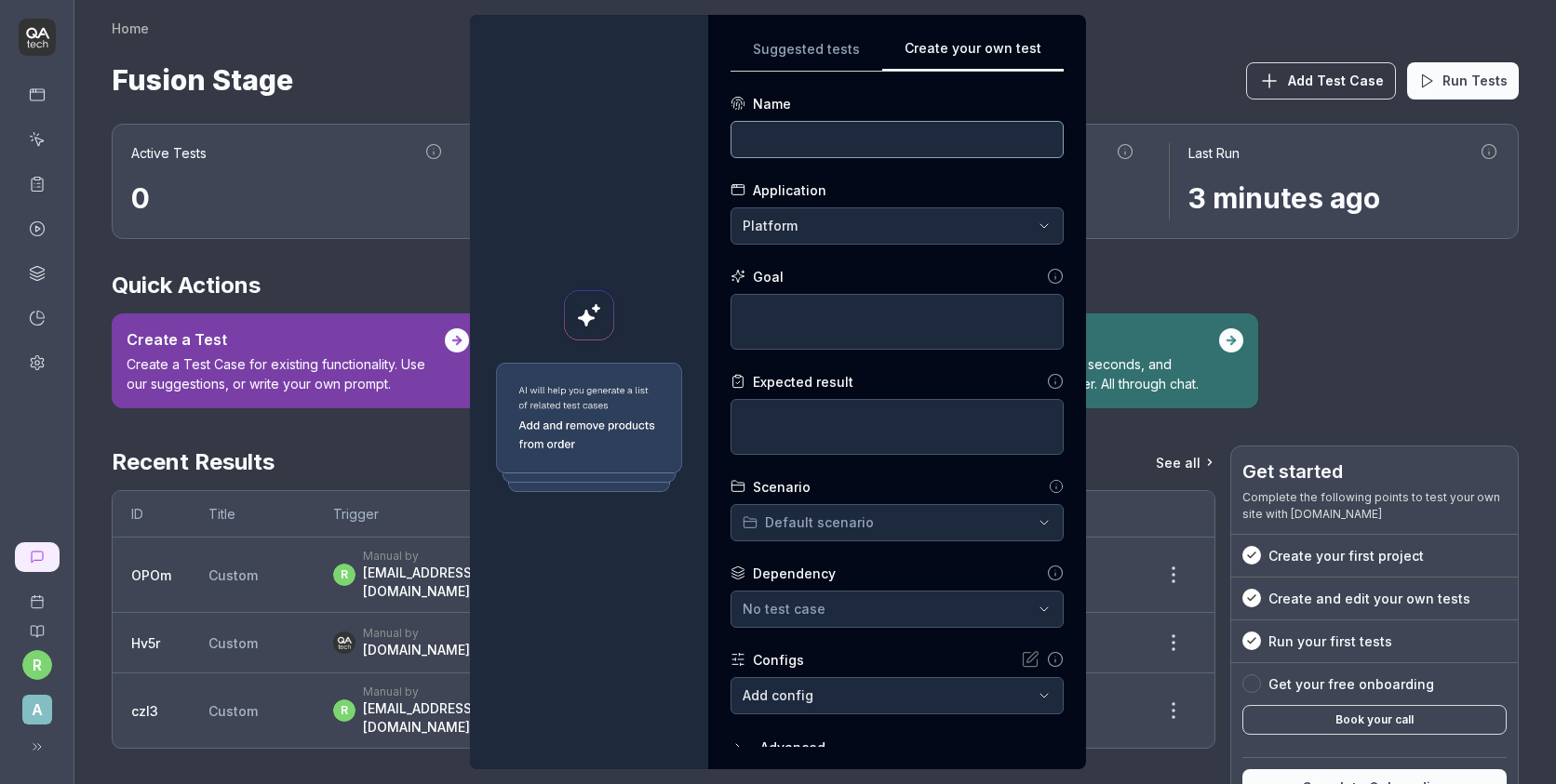
click at [800, 142] on input at bounding box center [897, 139] width 333 height 37
type input "Login"
click at [833, 312] on textarea at bounding box center [897, 321] width 333 height 55
type textarea "*"
type textarea "T"
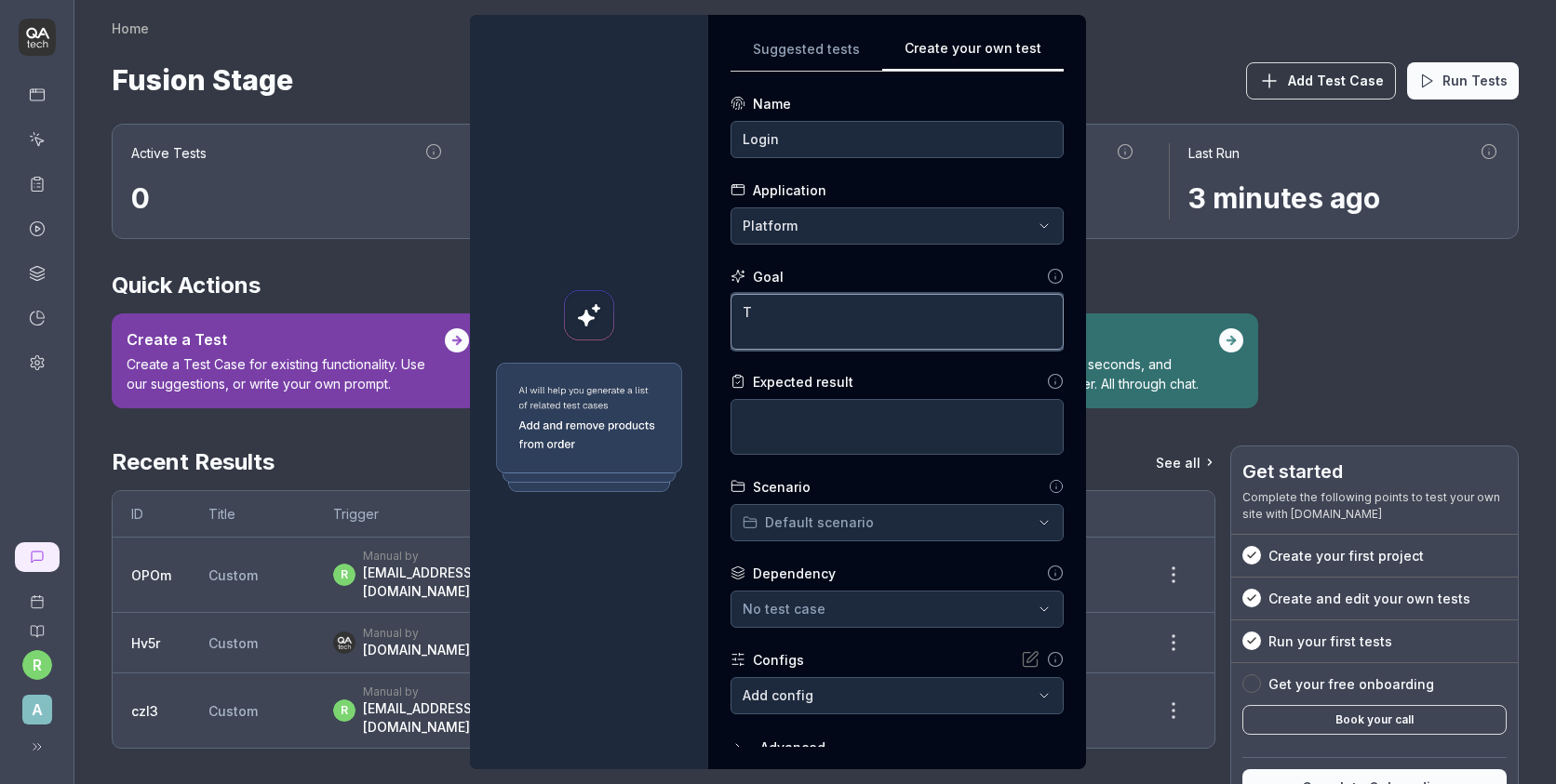
type textarea "*"
type textarea "Th"
type textarea "*"
type textarea "The"
type textarea "*"
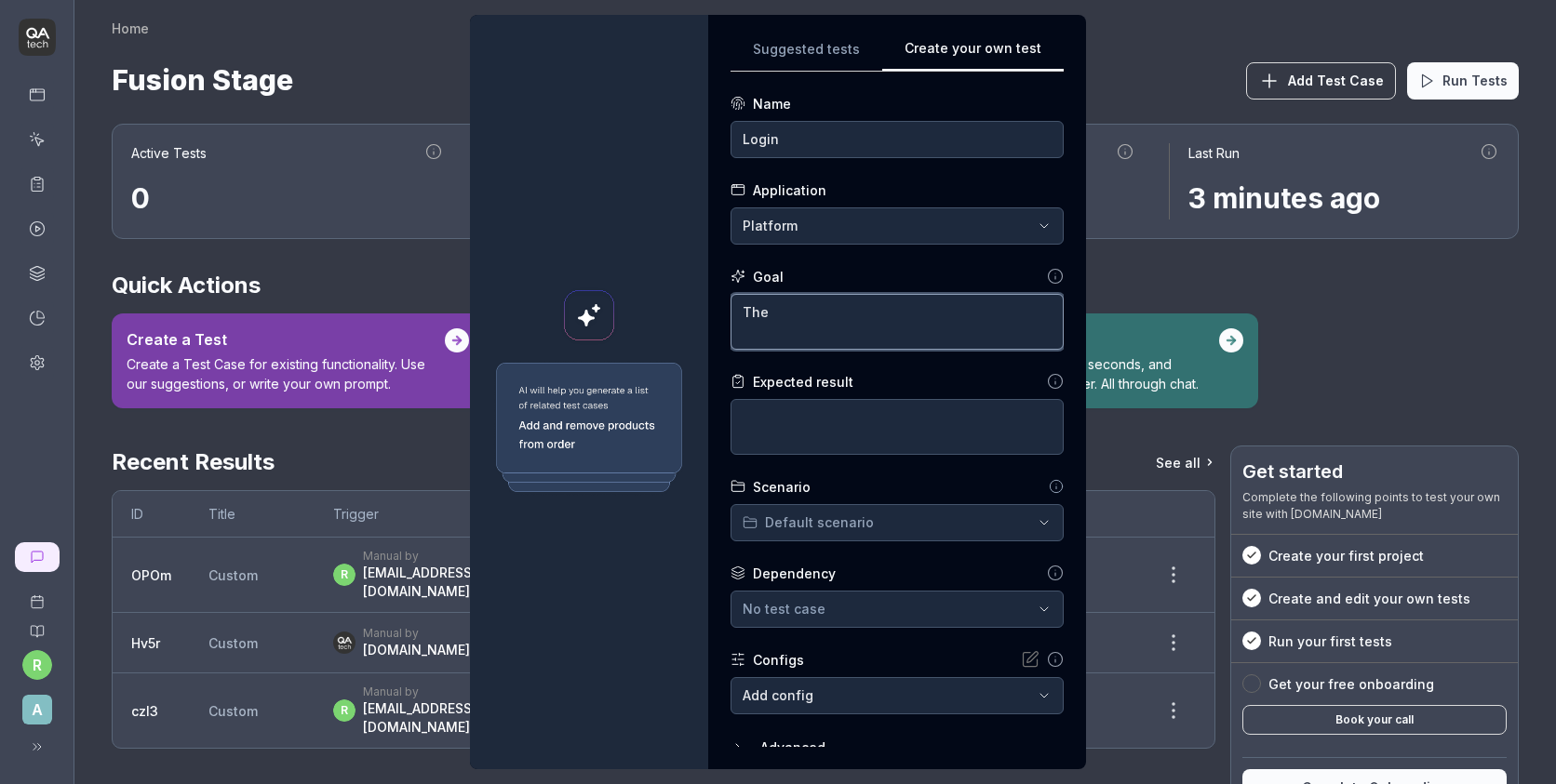
type textarea "The"
type textarea "*"
type textarea "The"
type textarea "*"
type textarea "Th"
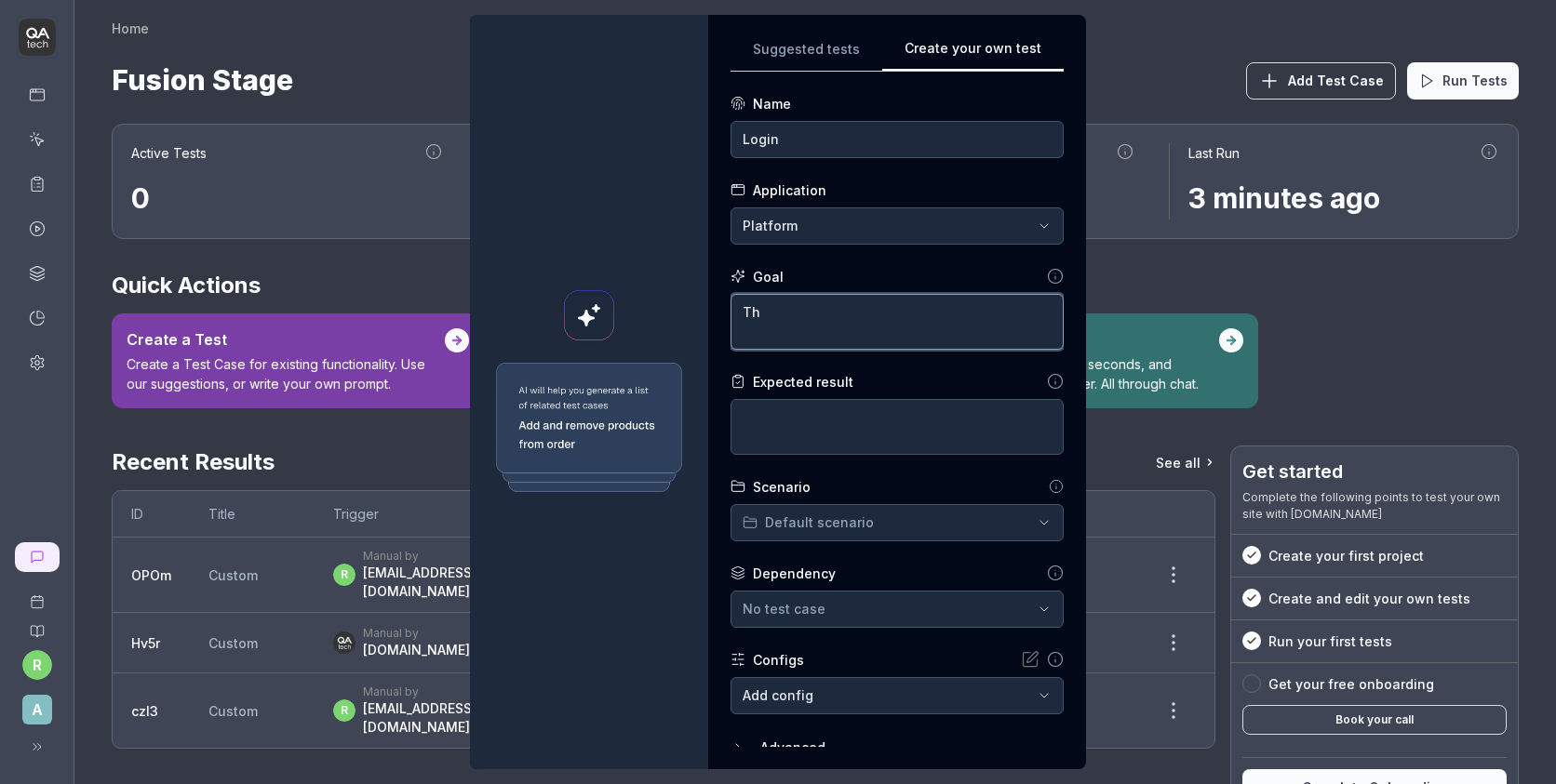
type textarea "*"
type textarea "T"
click at [831, 127] on input "Login" at bounding box center [897, 139] width 333 height 37
type input "S"
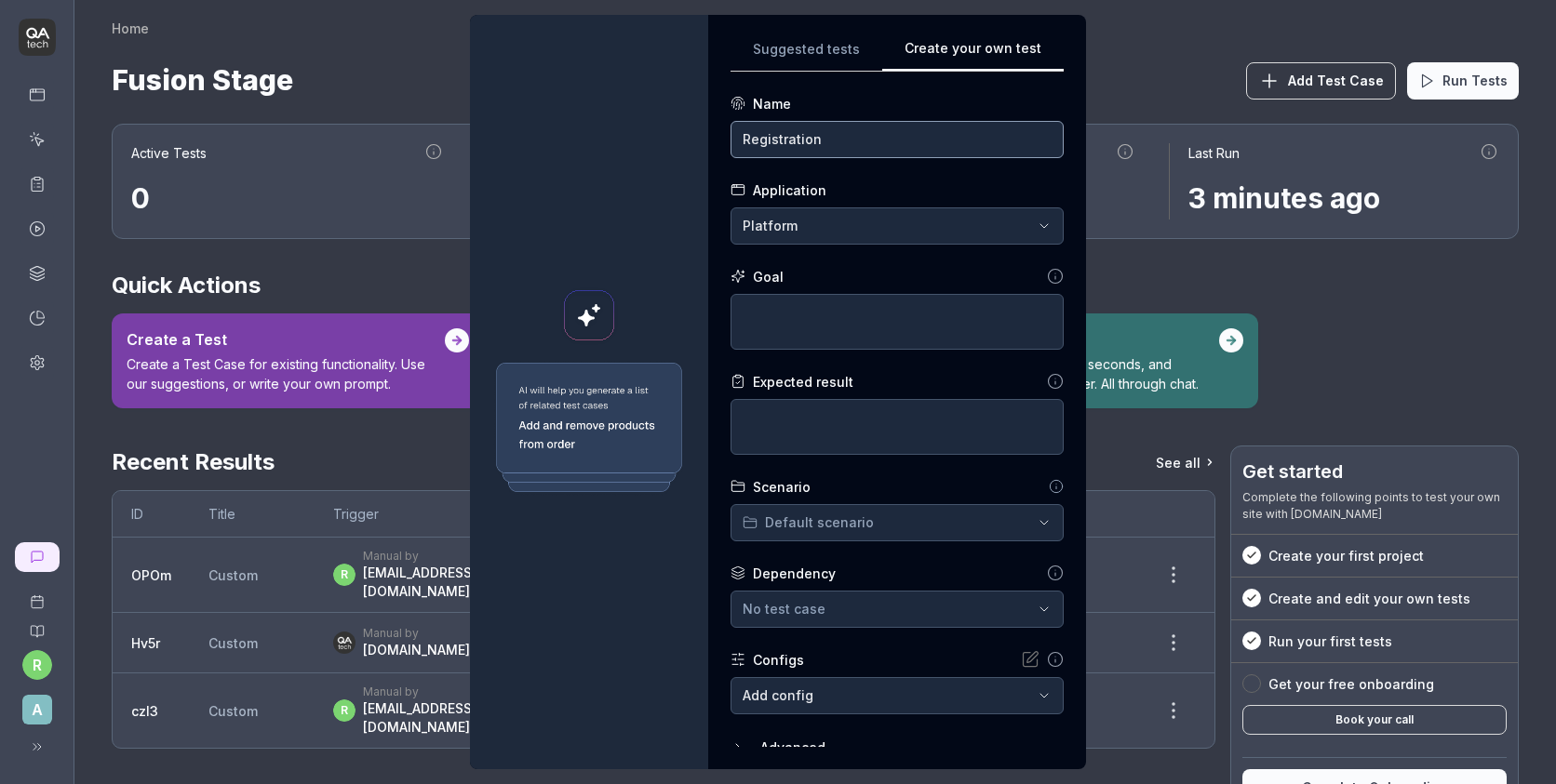
type input "Registration"
click at [814, 325] on textarea at bounding box center [897, 321] width 333 height 55
type textarea "*"
type textarea "T"
type textarea "*"
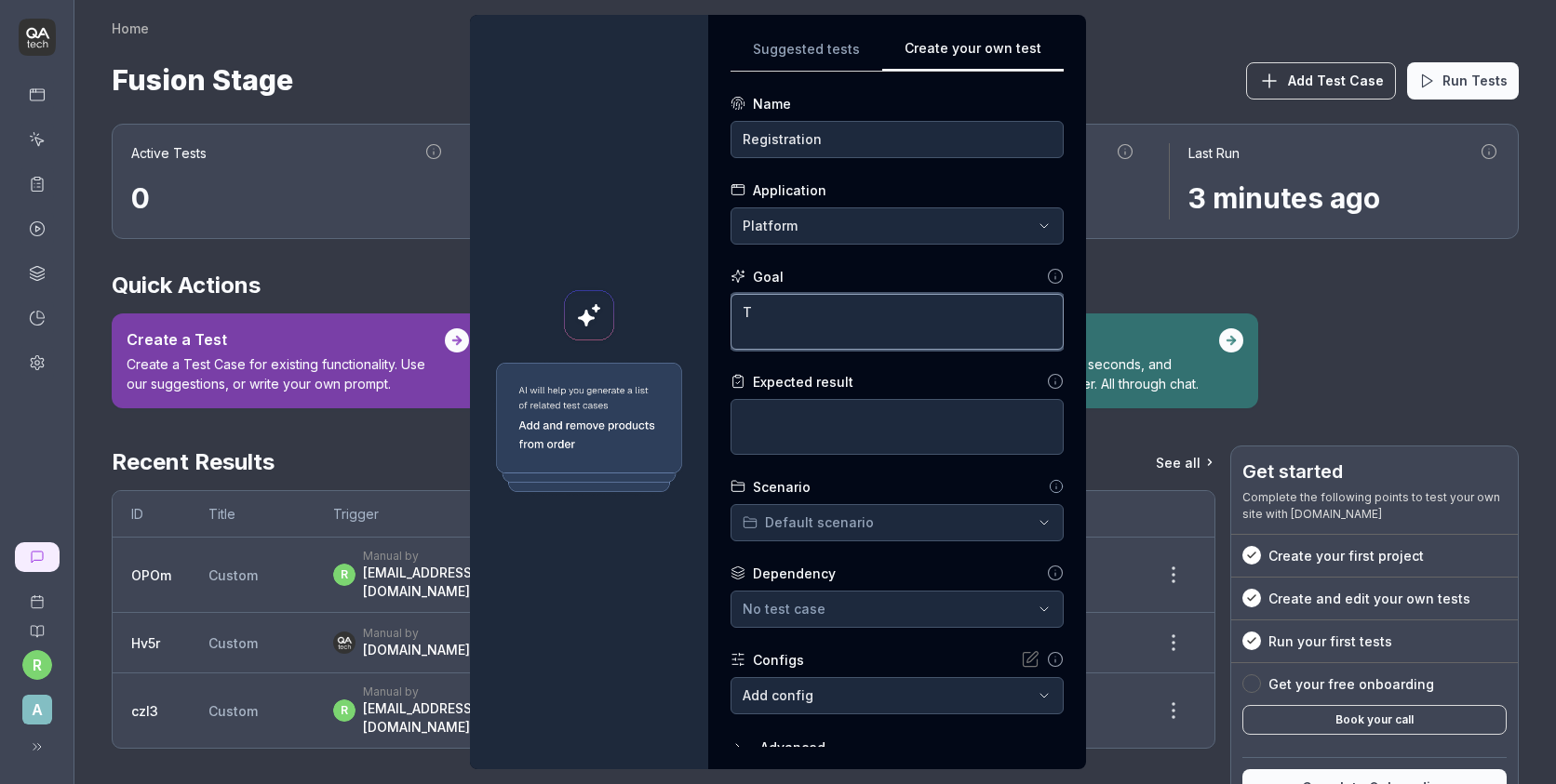
type textarea "Th"
type textarea "*"
type textarea "The"
type textarea "*"
type textarea "The"
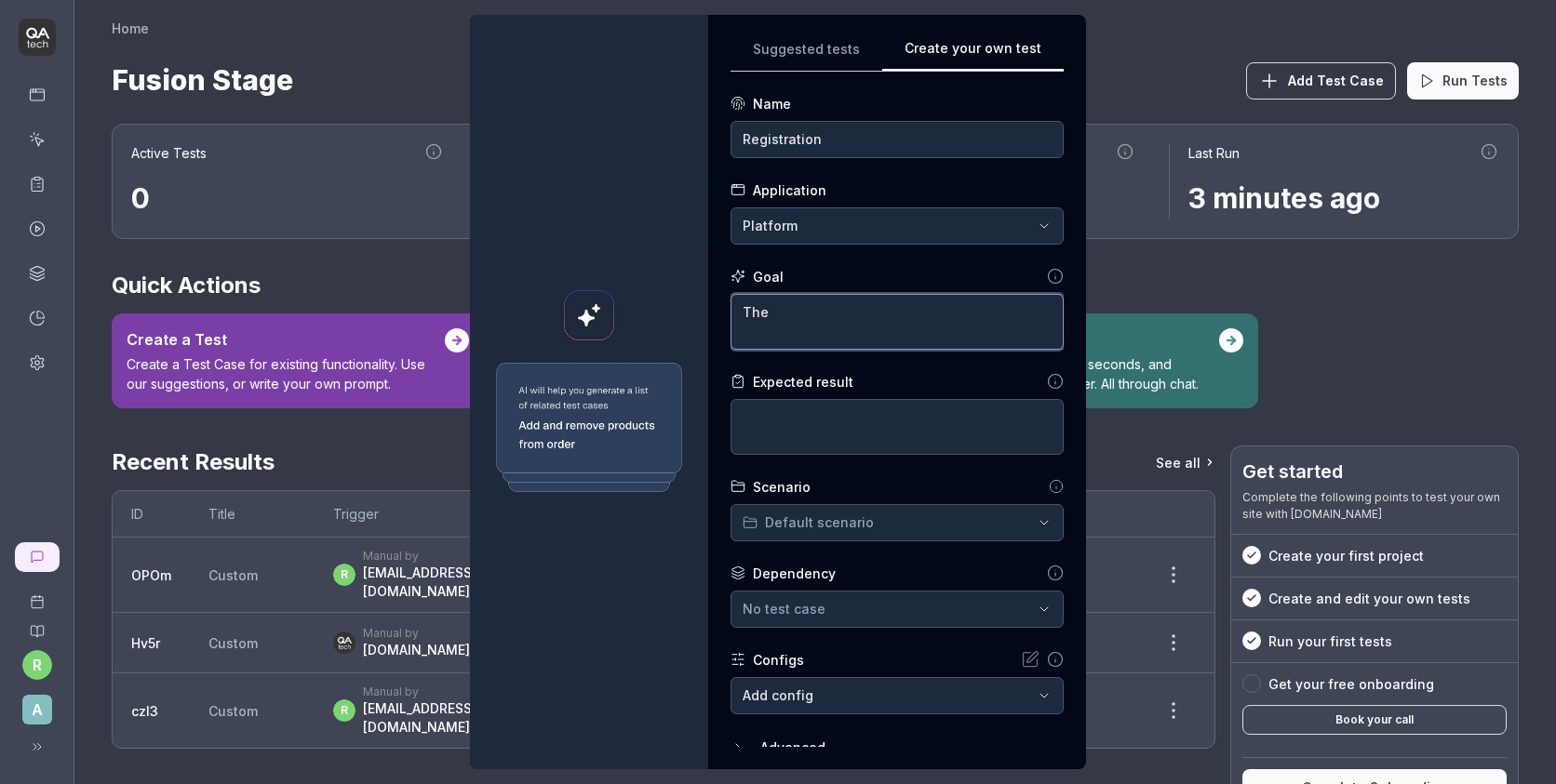
type textarea "*"
type textarea "The g"
type textarea "*"
type textarea "The go"
type textarea "*"
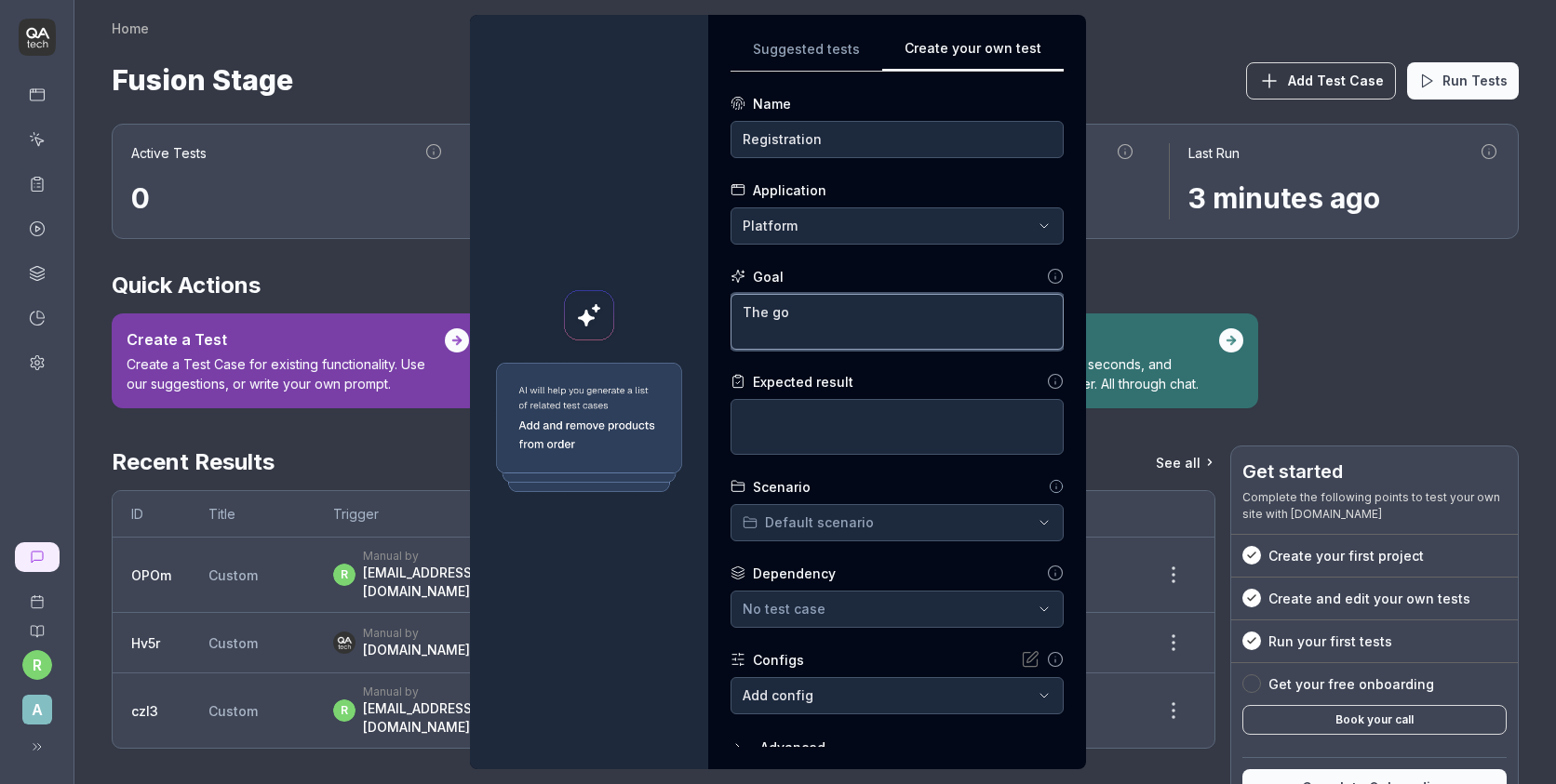
type textarea "The goa"
type textarea "*"
type textarea "The goal"
type textarea "*"
click at [872, 526] on div "**********" at bounding box center [778, 392] width 1556 height 784
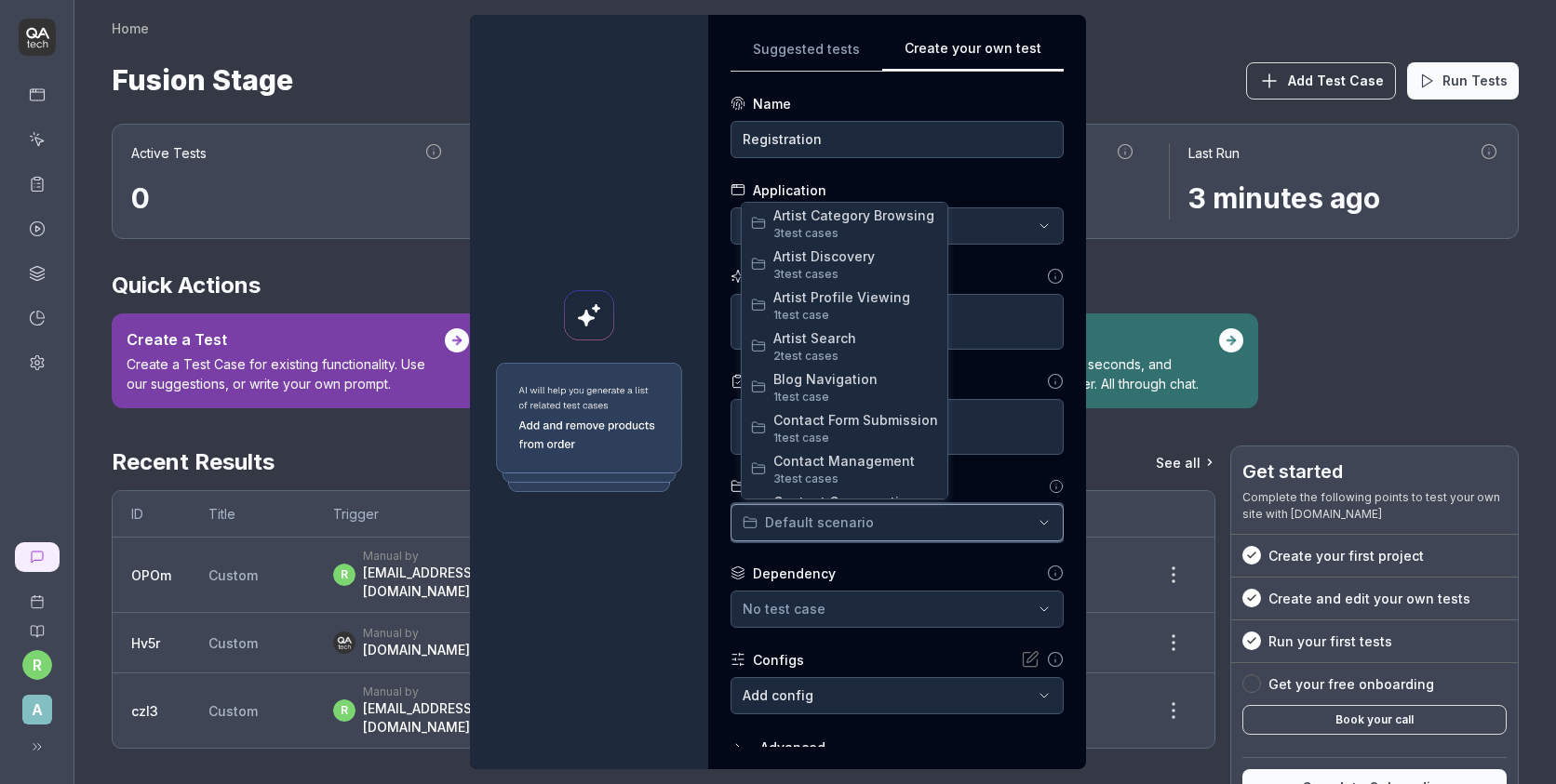
click at [927, 525] on div "**********" at bounding box center [778, 392] width 1556 height 784
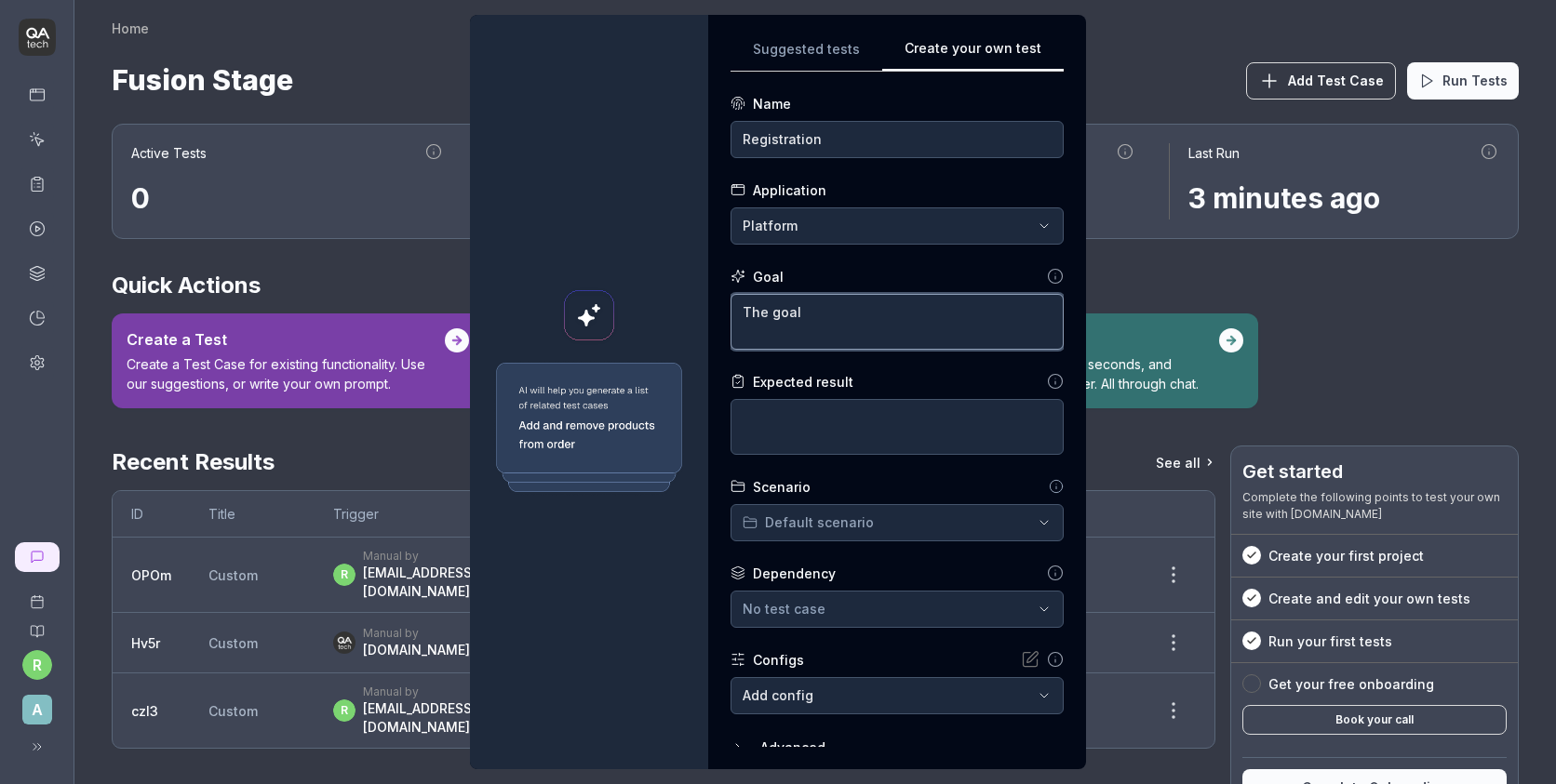
click at [883, 320] on textarea "The goal" at bounding box center [897, 321] width 333 height 55
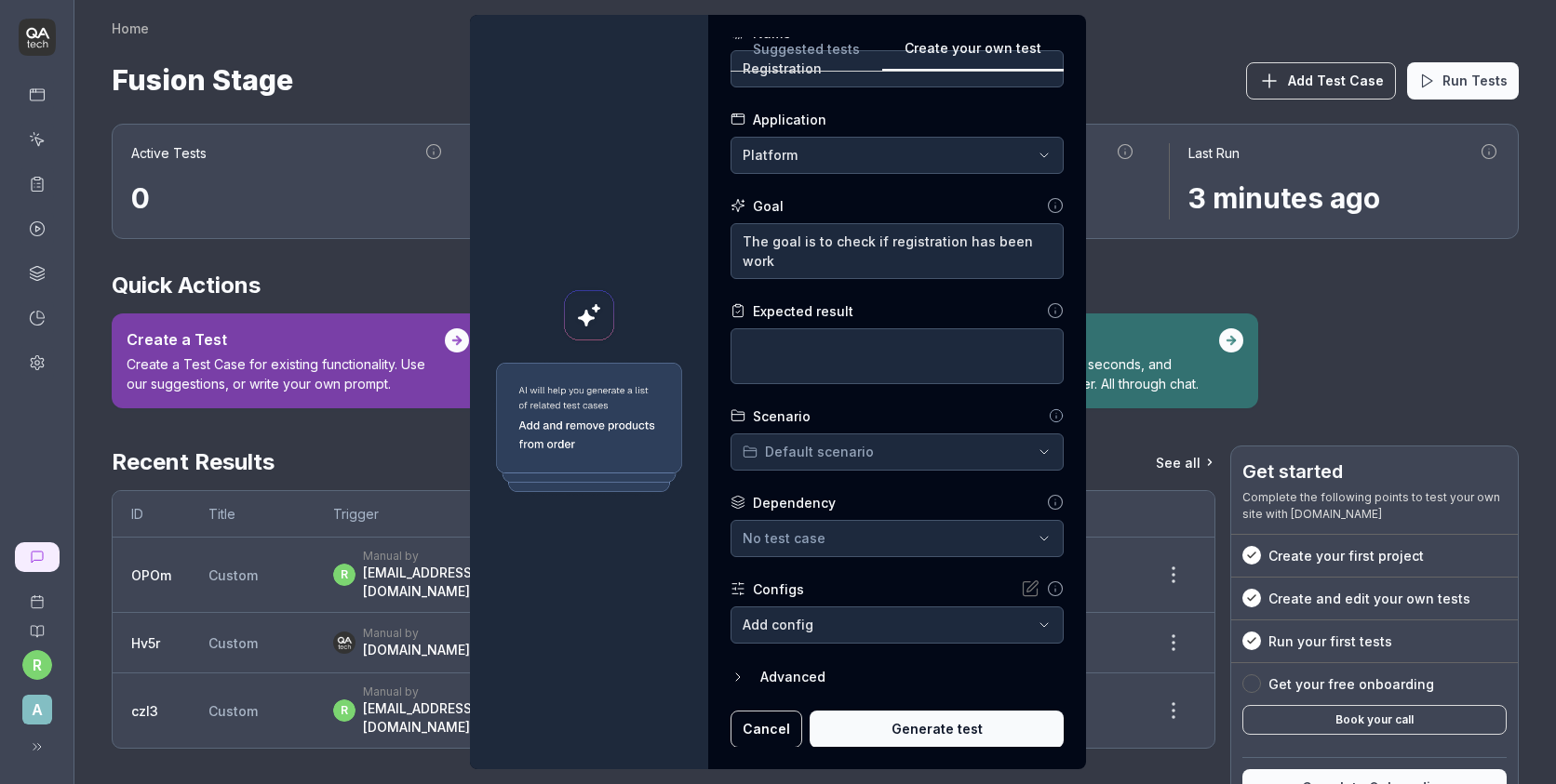
click at [804, 671] on div "Advanced" at bounding box center [912, 677] width 304 height 22
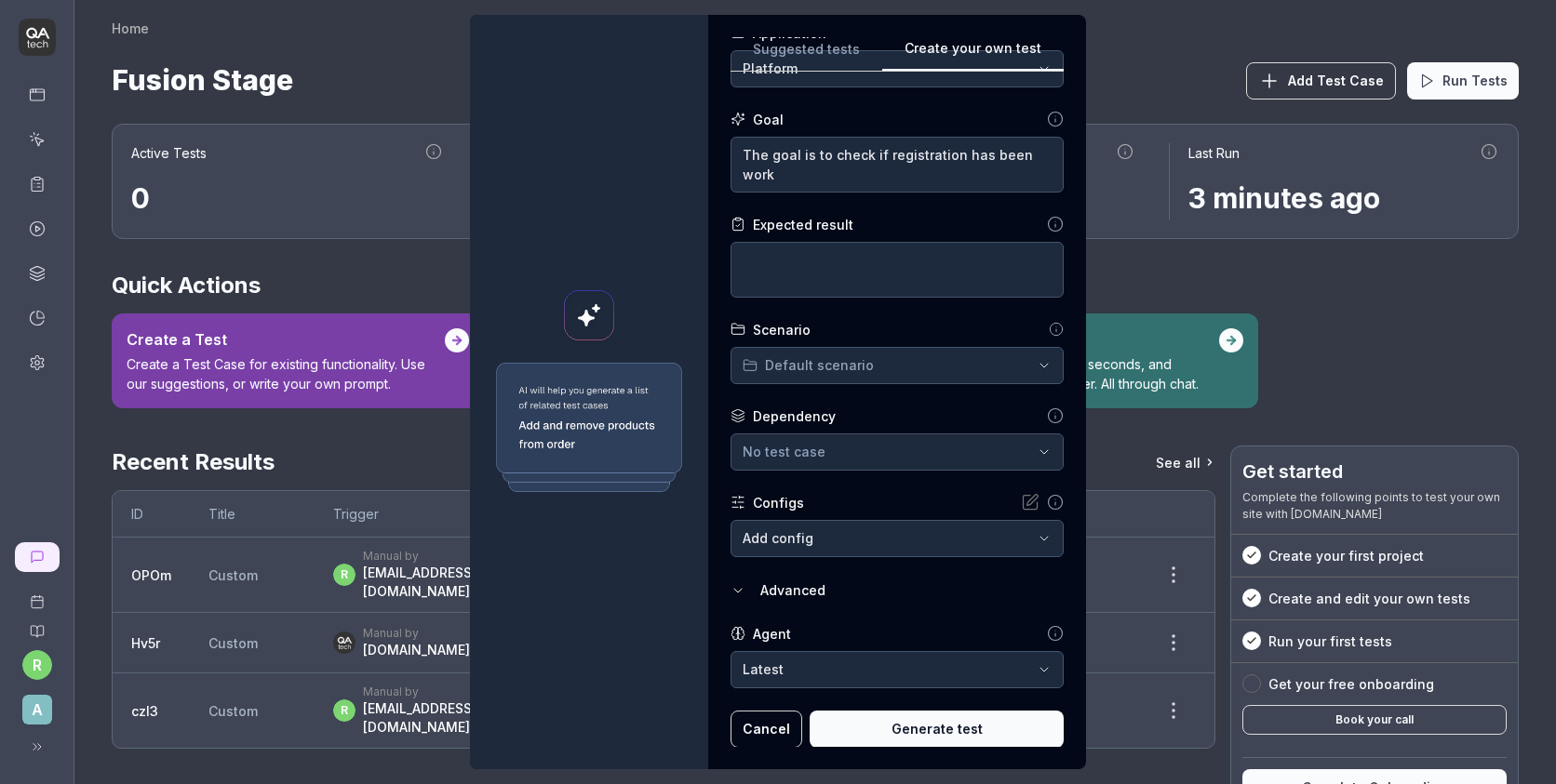
click at [871, 728] on button "Generate test" at bounding box center [936, 730] width 254 height 37
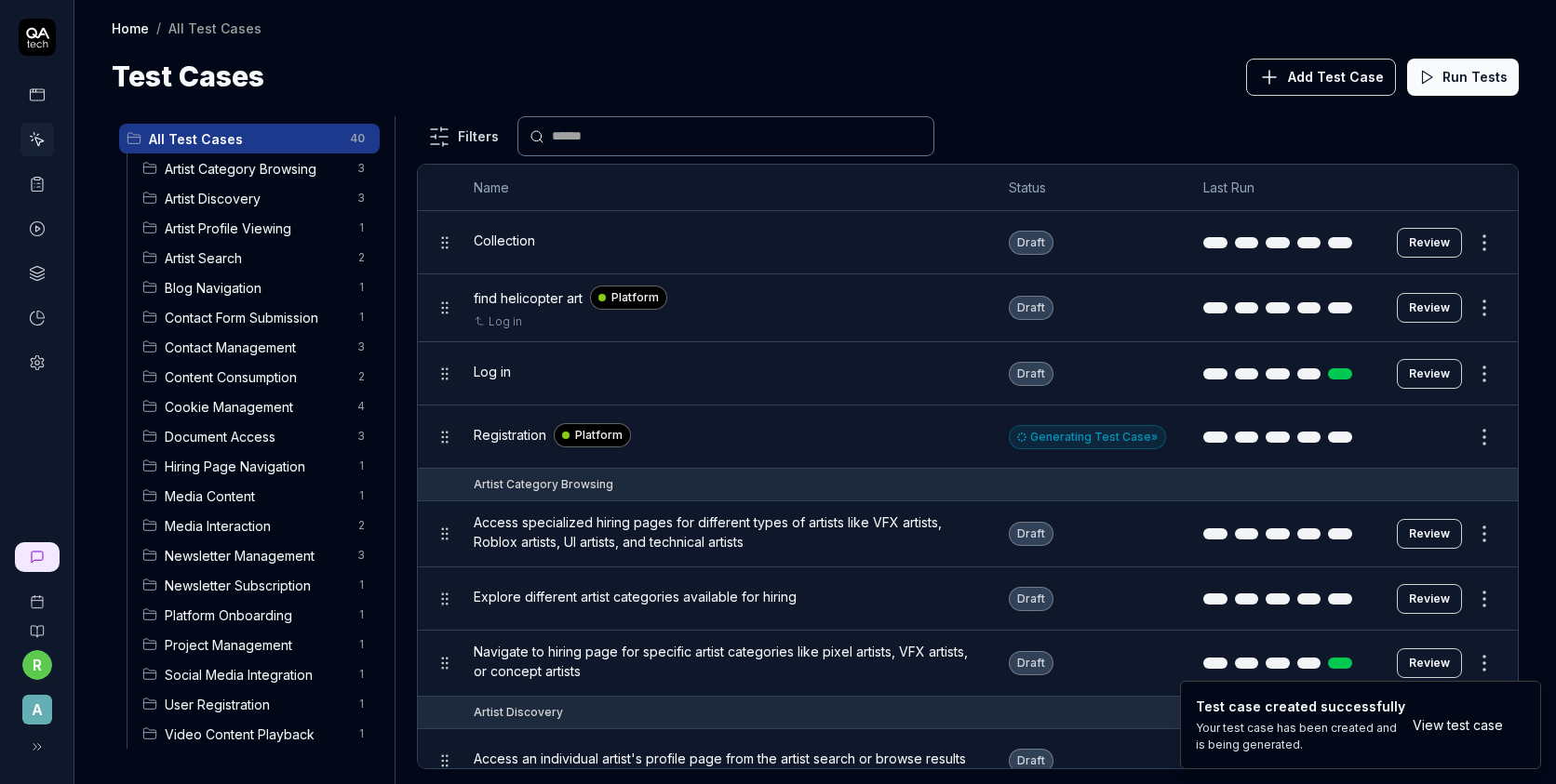
click at [510, 442] on div "Registration Platform" at bounding box center [723, 435] width 498 height 24
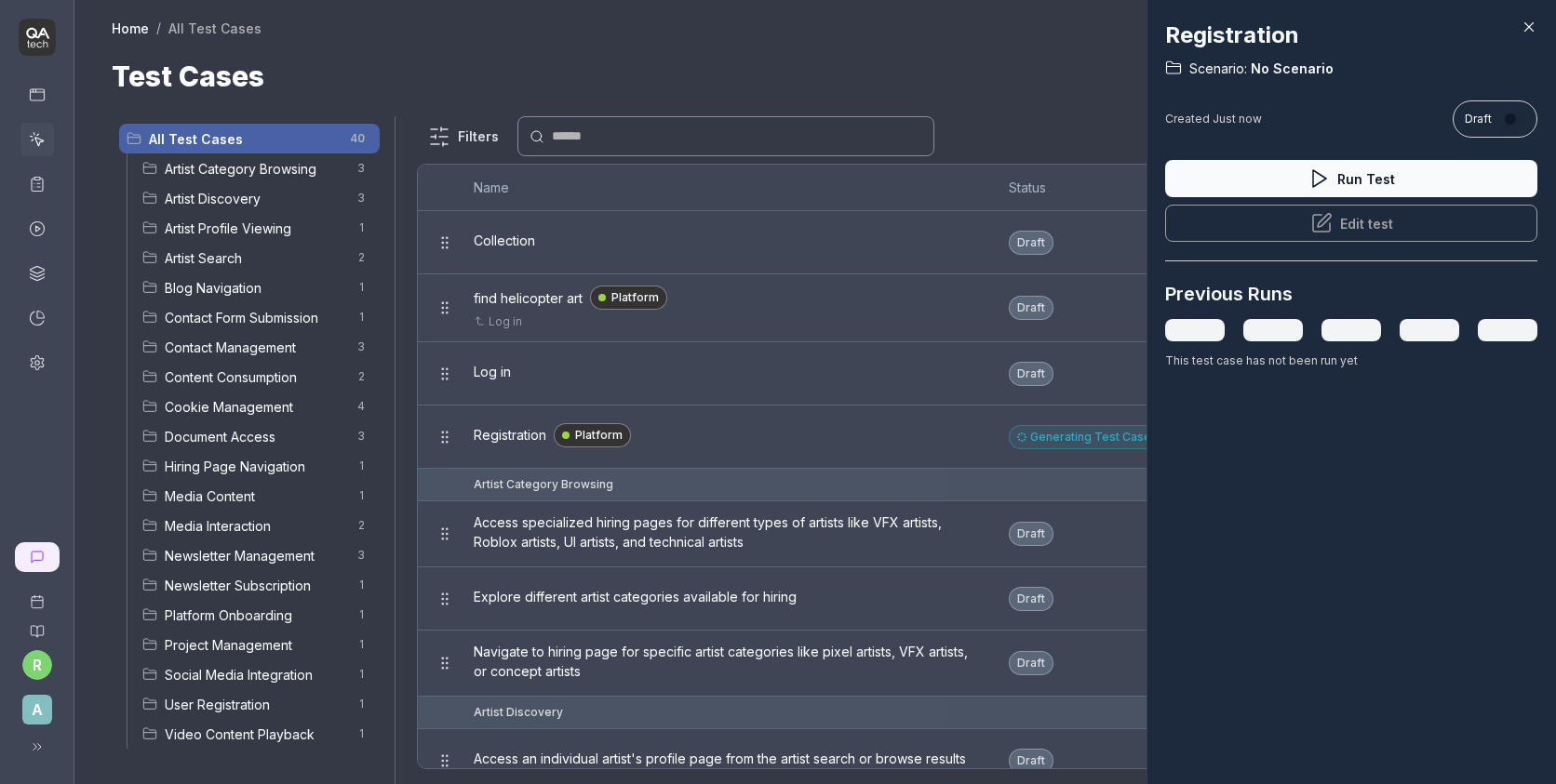
click at [1311, 224] on div "Run Test Edit test" at bounding box center [1351, 210] width 373 height 101
click at [1326, 189] on button "Run Test" at bounding box center [1351, 178] width 373 height 37
click at [1380, 222] on div "Run Test Edit test" at bounding box center [1351, 210] width 373 height 101
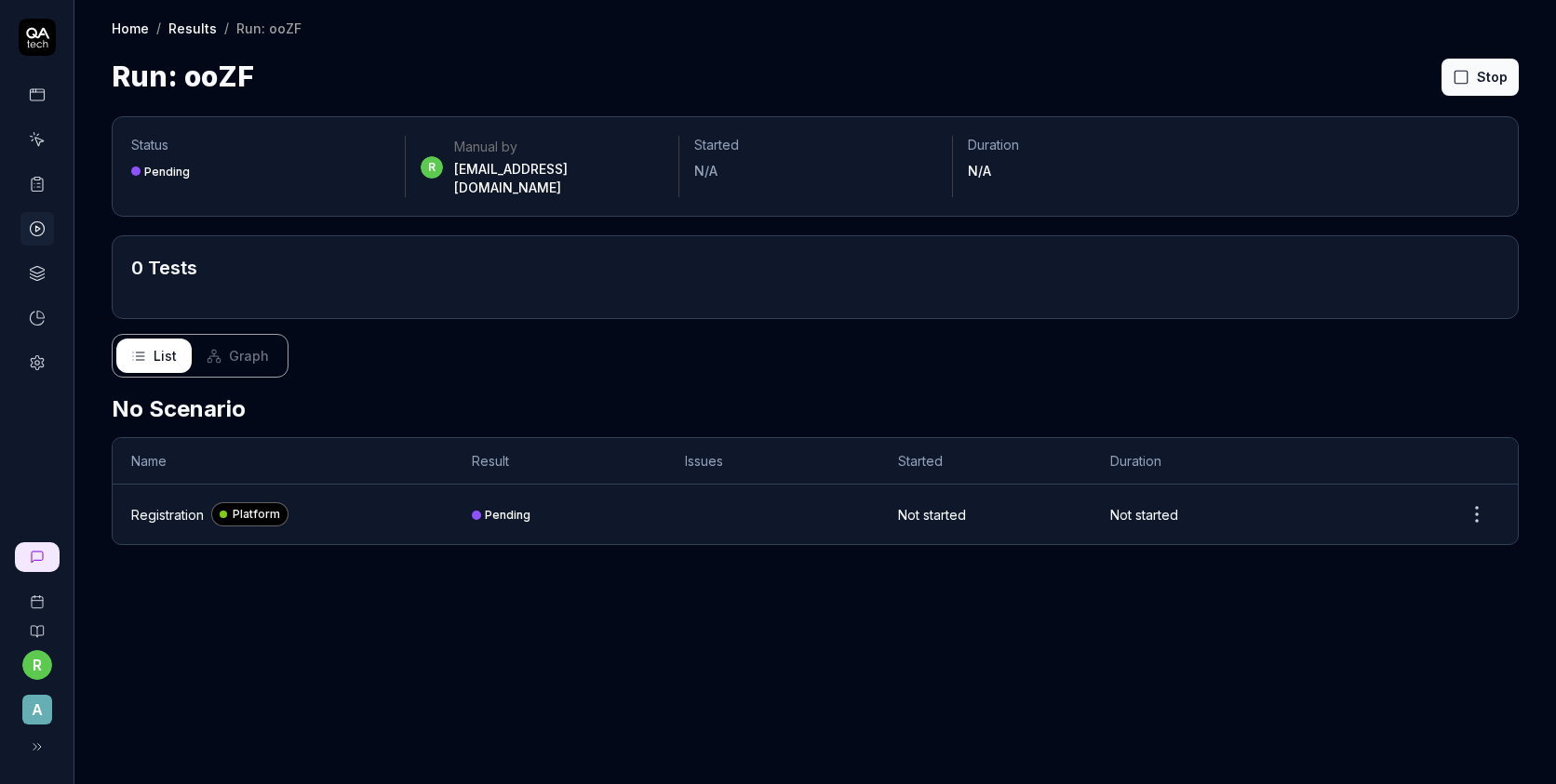
click at [316, 484] on td "Registration Platform" at bounding box center [283, 514] width 341 height 59
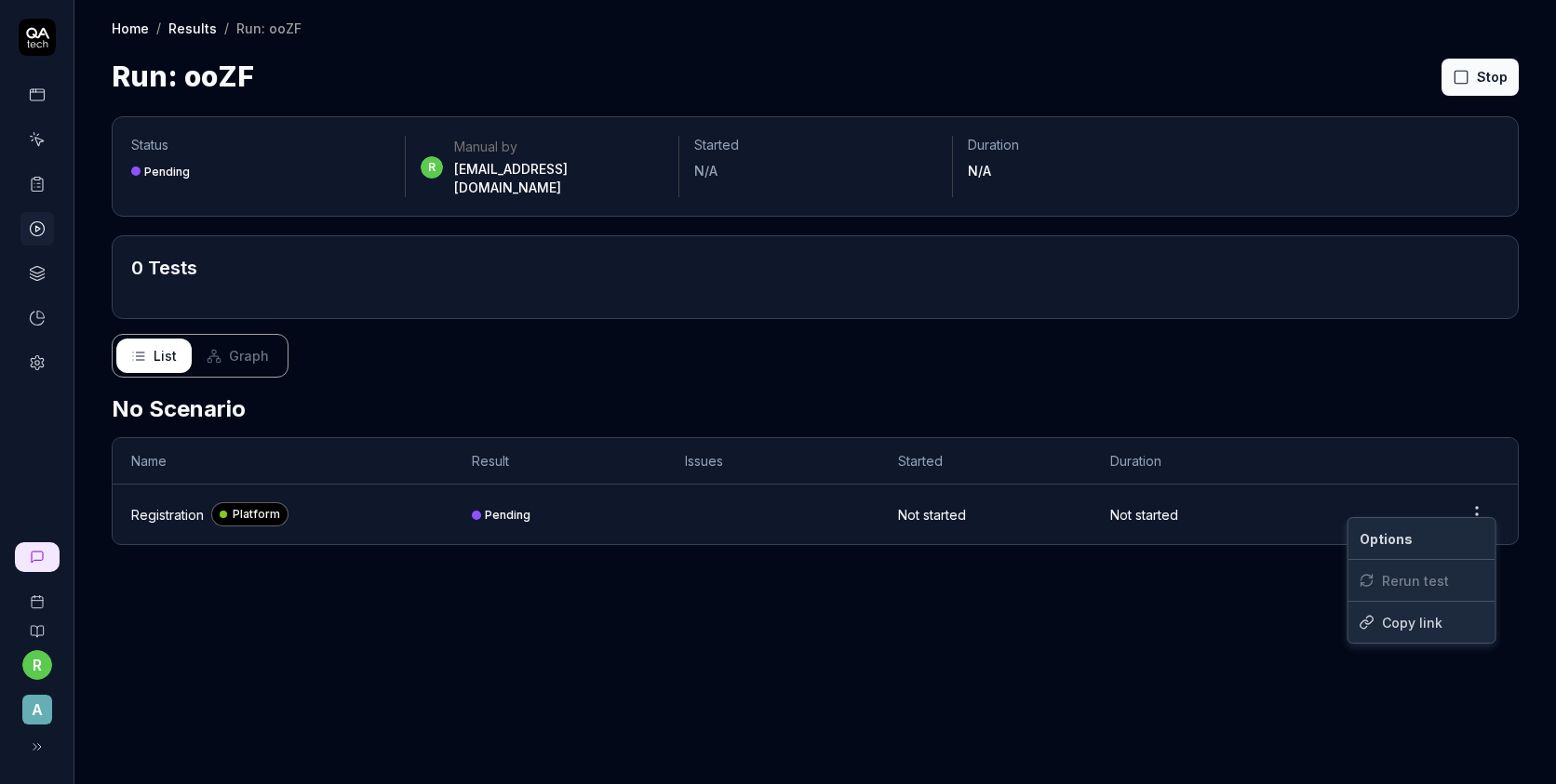
click at [1480, 497] on html "r A Home / Results / Run: ooZF Home / Results / Run: ooZF Run: ooZF Stop Status…" at bounding box center [778, 392] width 1556 height 784
click at [1408, 546] on span "Options" at bounding box center [1386, 539] width 54 height 19
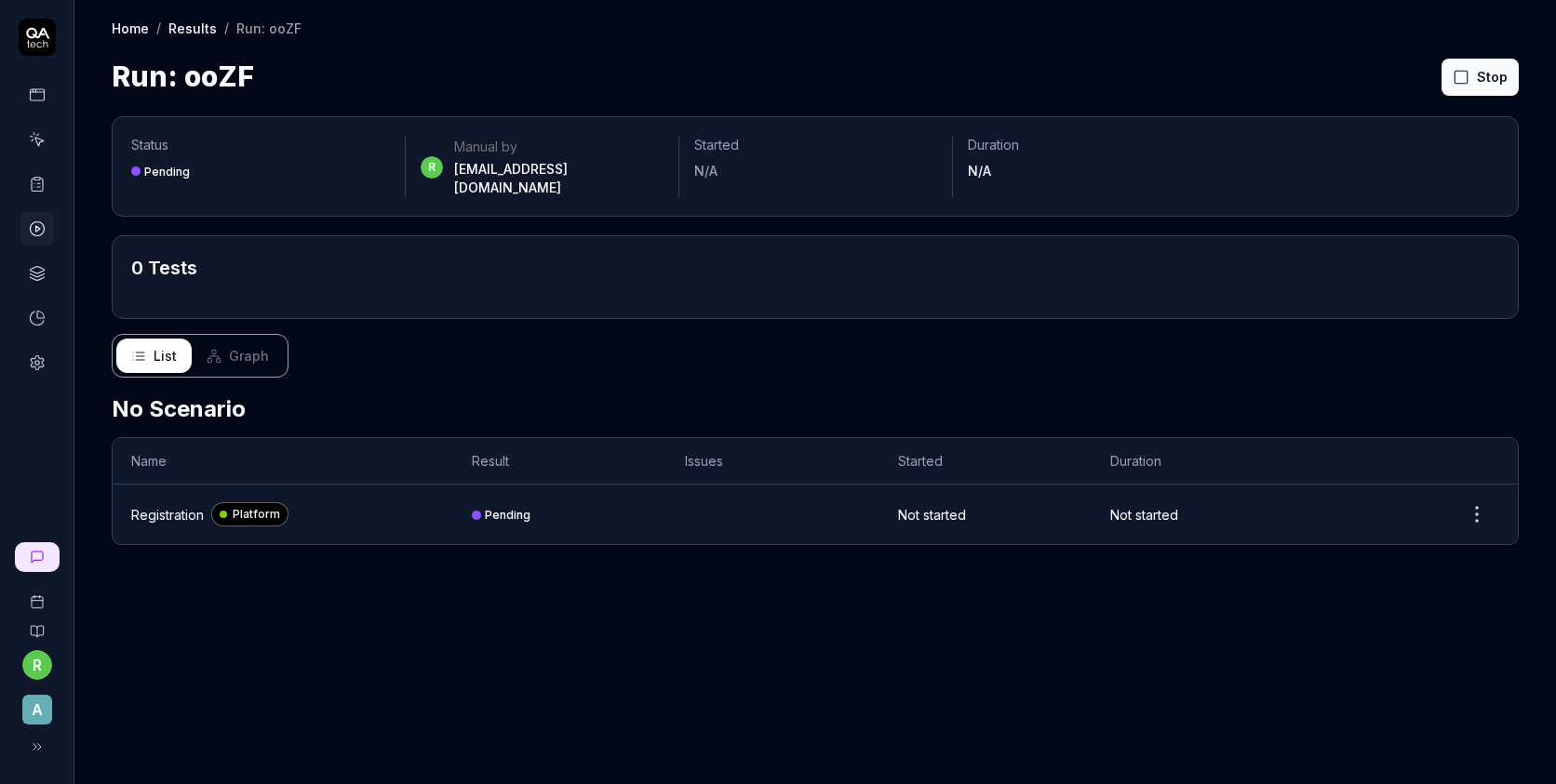
drag, startPoint x: 858, startPoint y: 462, endPoint x: 845, endPoint y: 462, distance: 13.0
click at [854, 462] on th "Issues" at bounding box center [773, 461] width 213 height 47
click at [48, 96] on link at bounding box center [37, 94] width 33 height 33
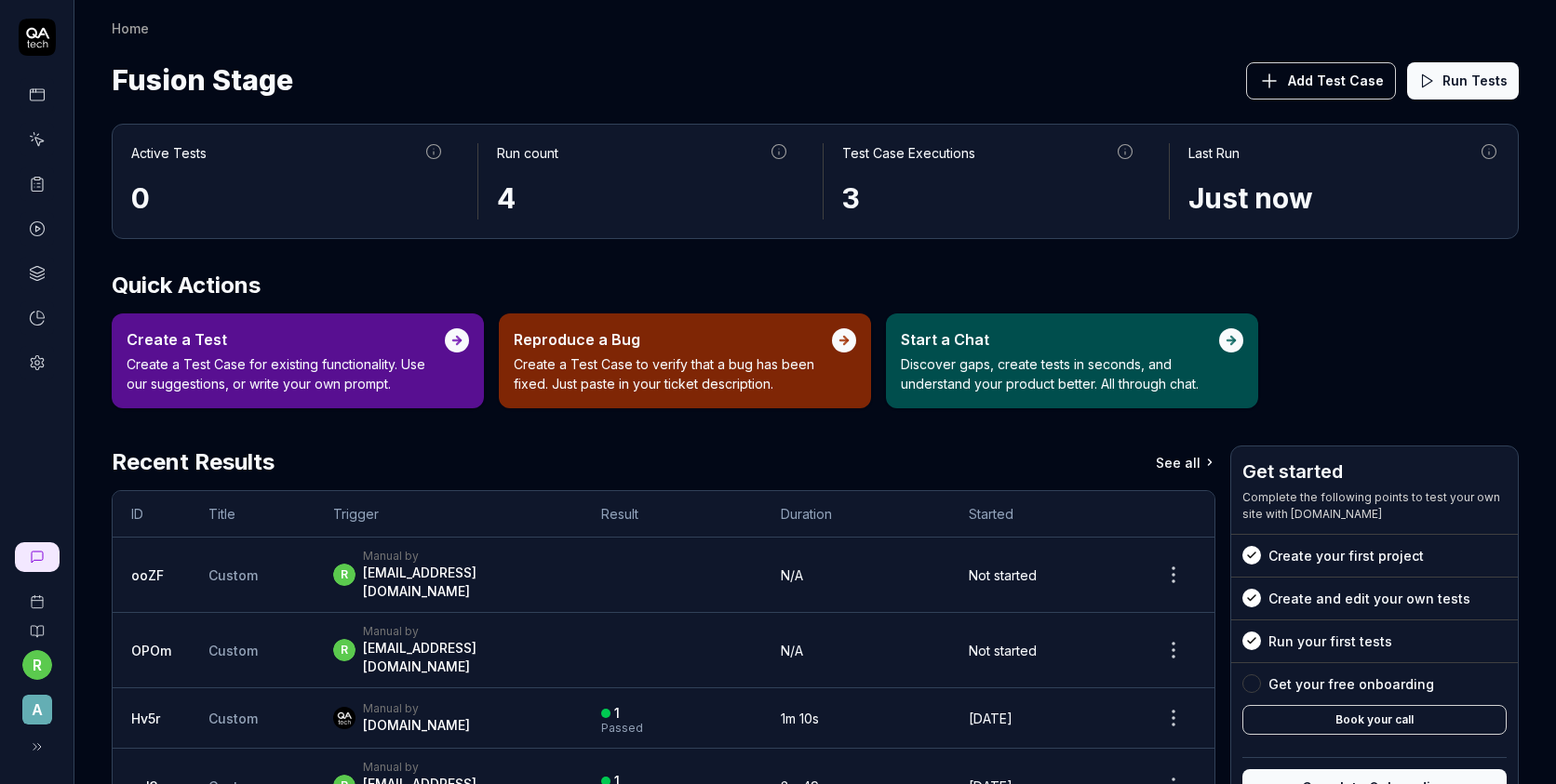
scroll to position [69, 0]
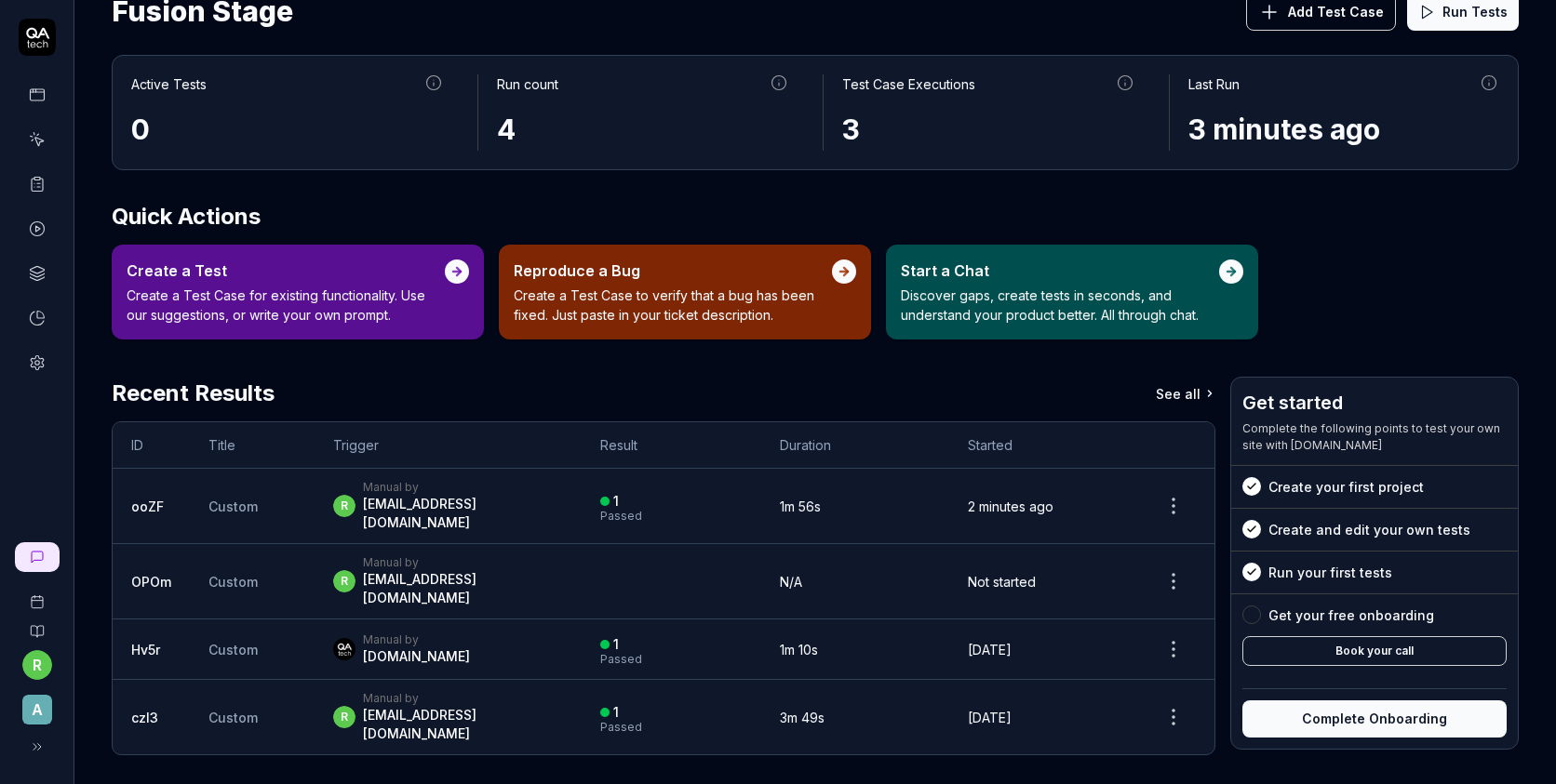
click at [562, 509] on div "r Manual by r.yatsyk@artlabseurope.com" at bounding box center [448, 506] width 231 height 53
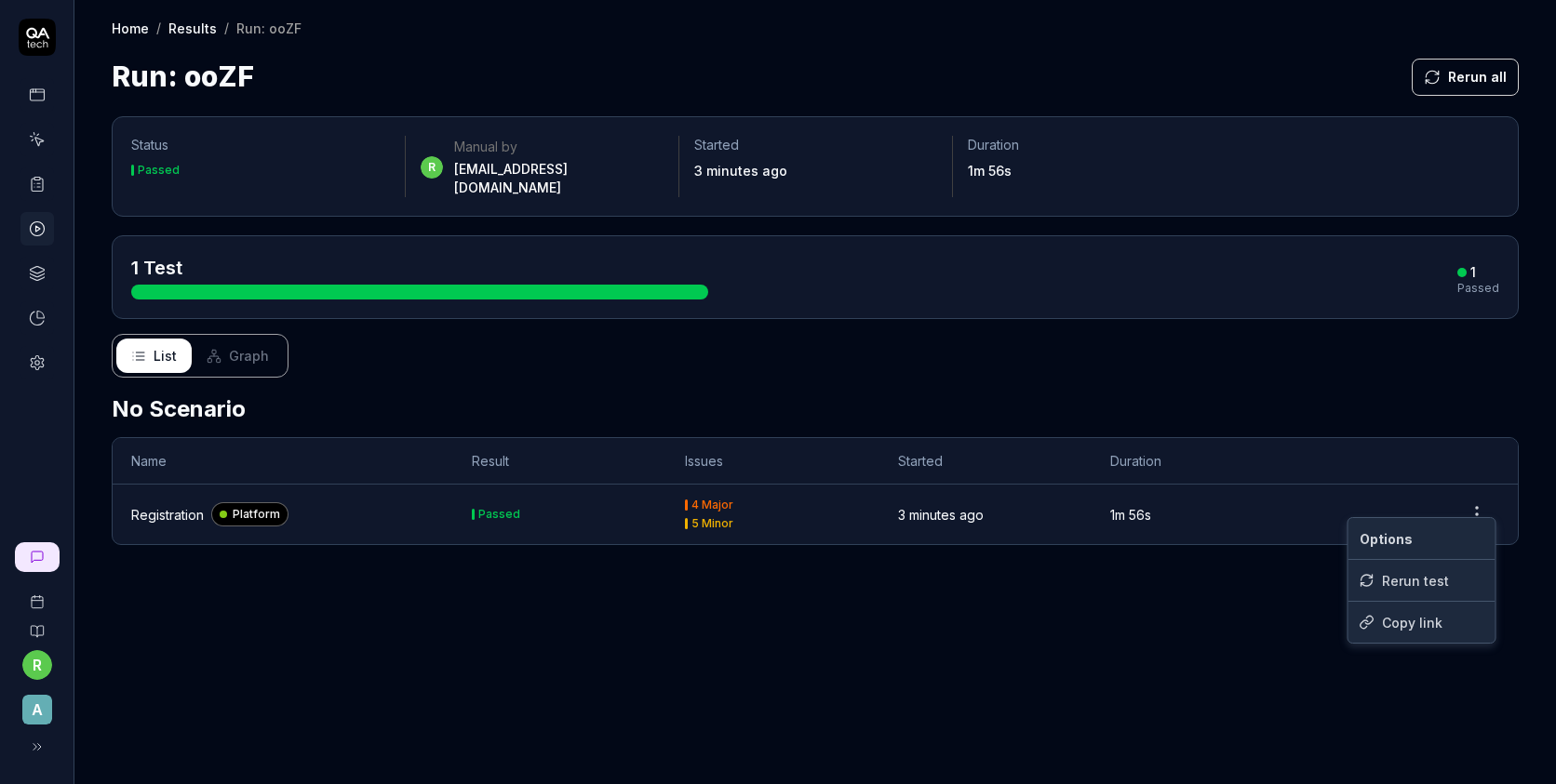
click at [1478, 481] on html "r A Home / Results / Run: ooZF Home / Results / Run: ooZF Run: ooZF Rerun all S…" at bounding box center [778, 392] width 1556 height 784
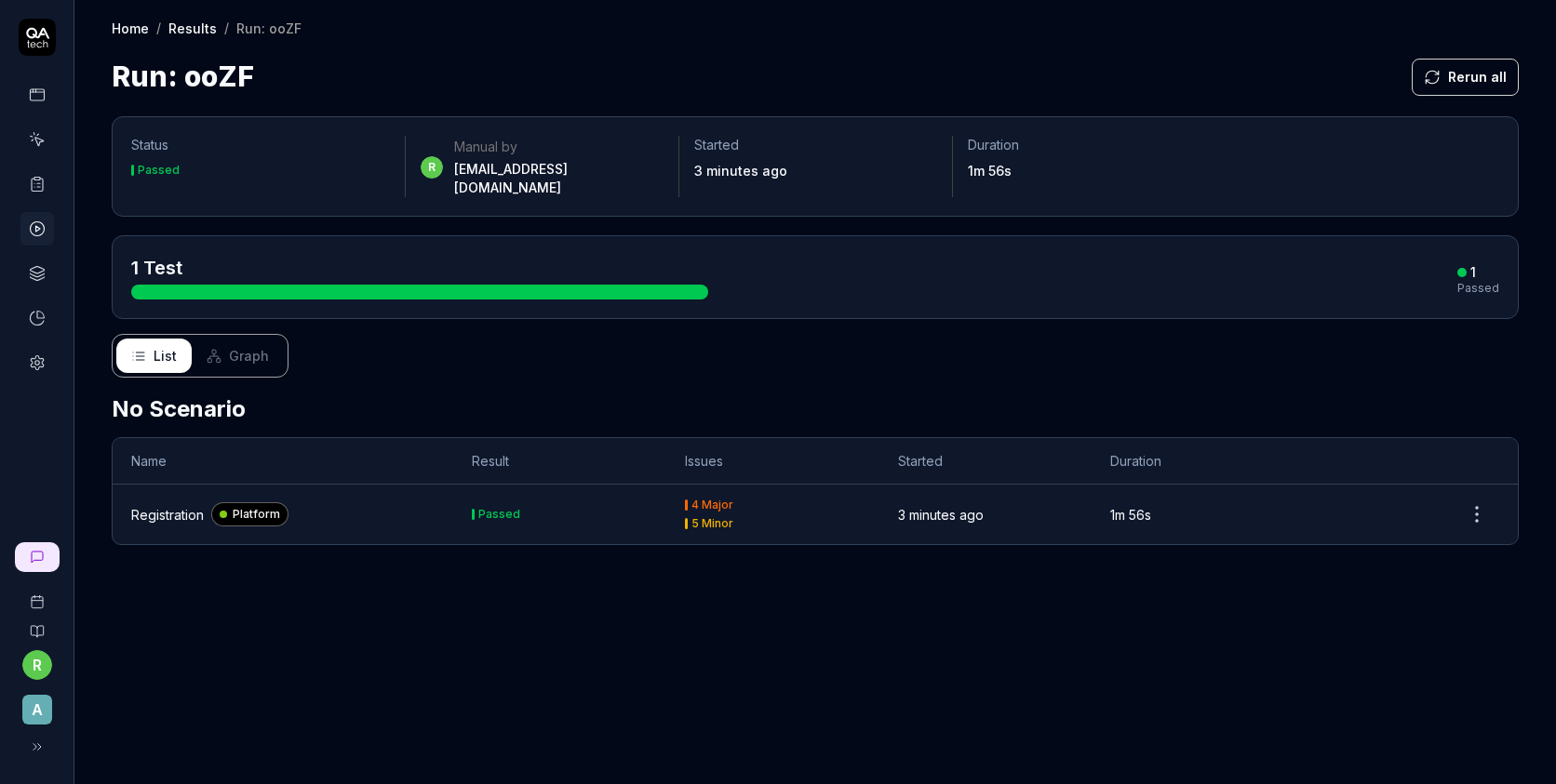
click at [149, 491] on html "r A Home / Results / Run: ooZF Home / Results / Run: ooZF Run: ooZF Rerun all S…" at bounding box center [778, 392] width 1556 height 784
click at [149, 505] on div "Registration" at bounding box center [167, 515] width 73 height 19
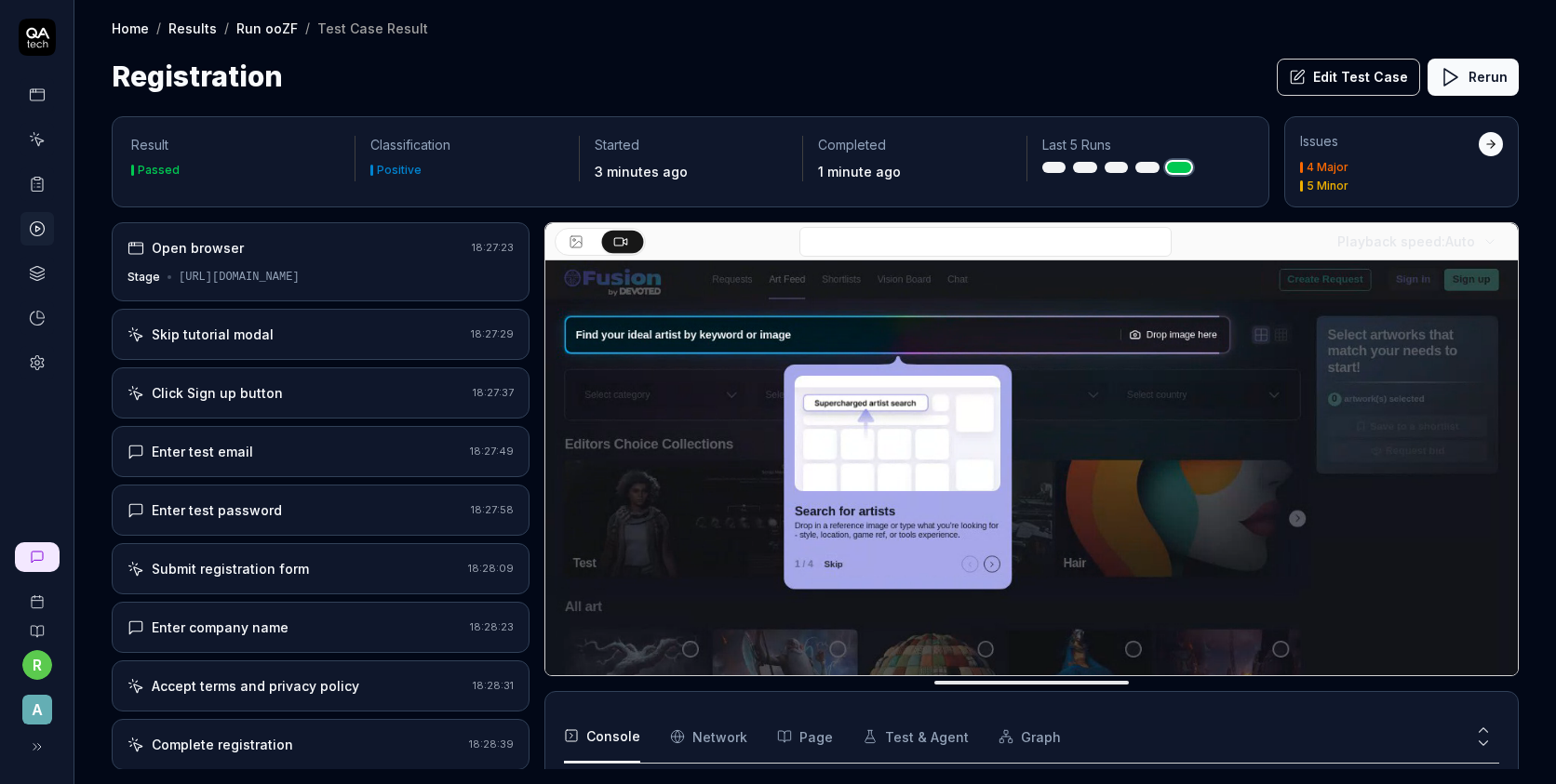
click at [1336, 82] on button "Edit Test Case" at bounding box center [1348, 77] width 143 height 37
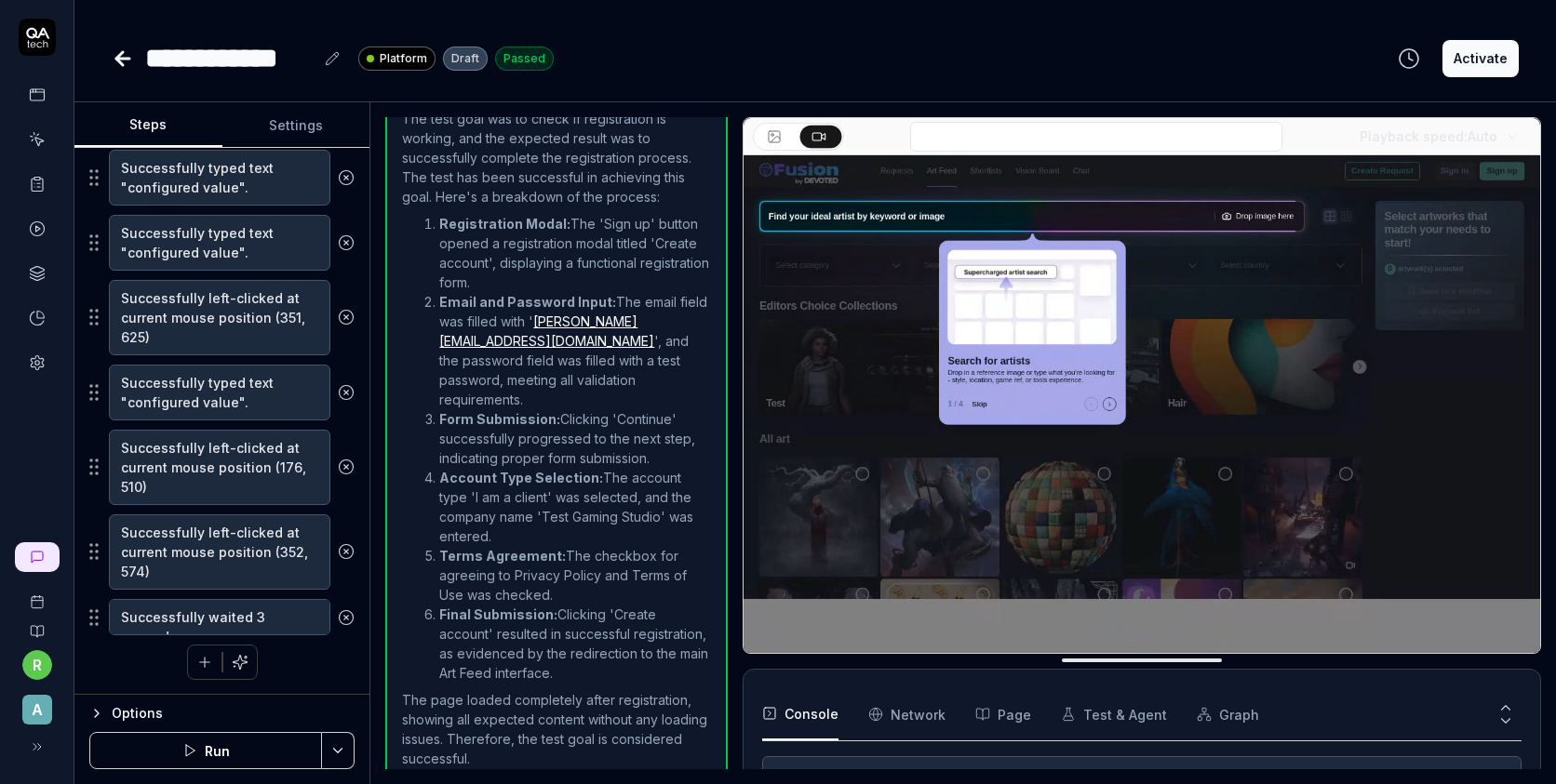
scroll to position [787, 0]
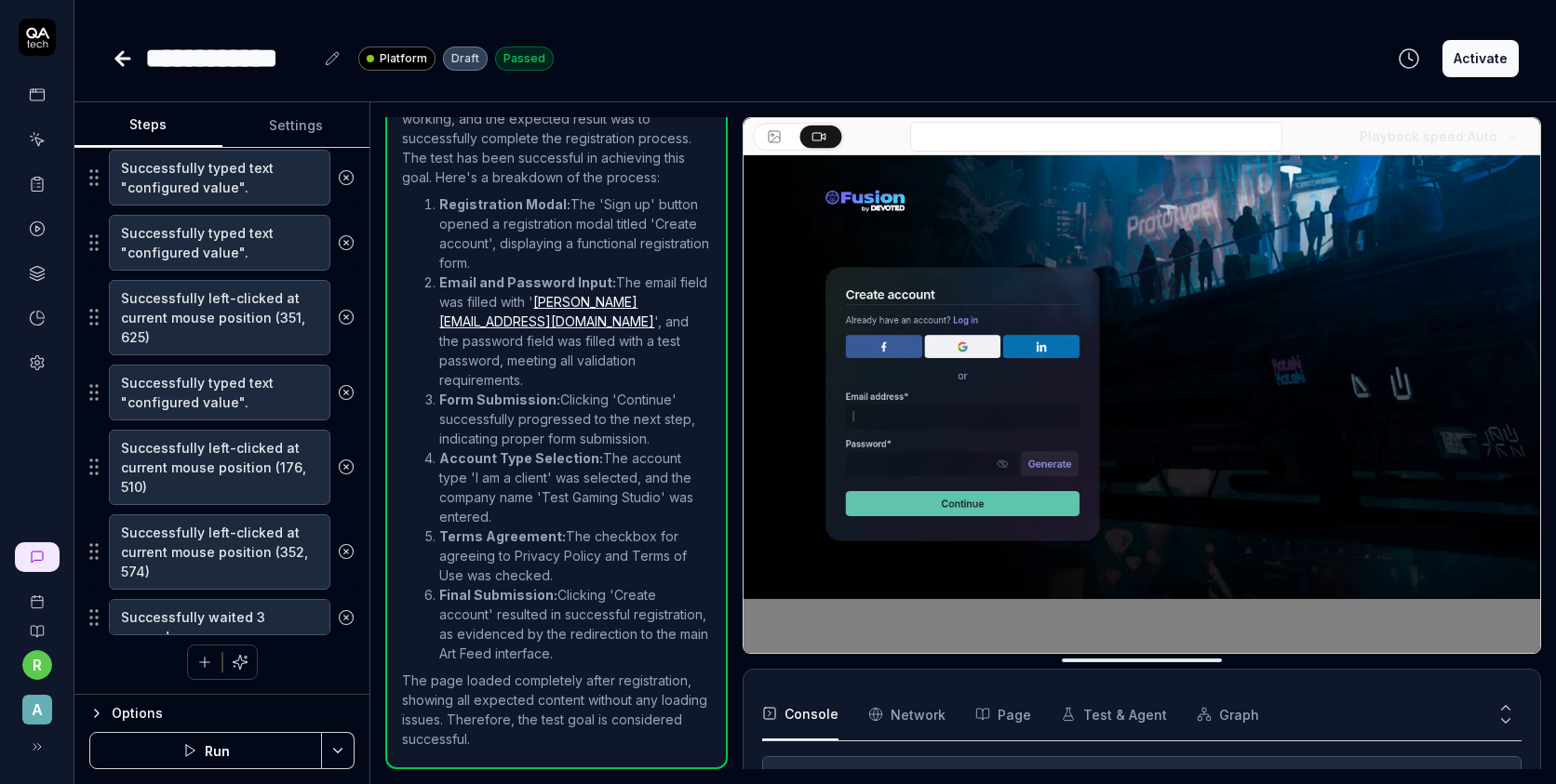
click at [213, 659] on button "button" at bounding box center [204, 662] width 33 height 33
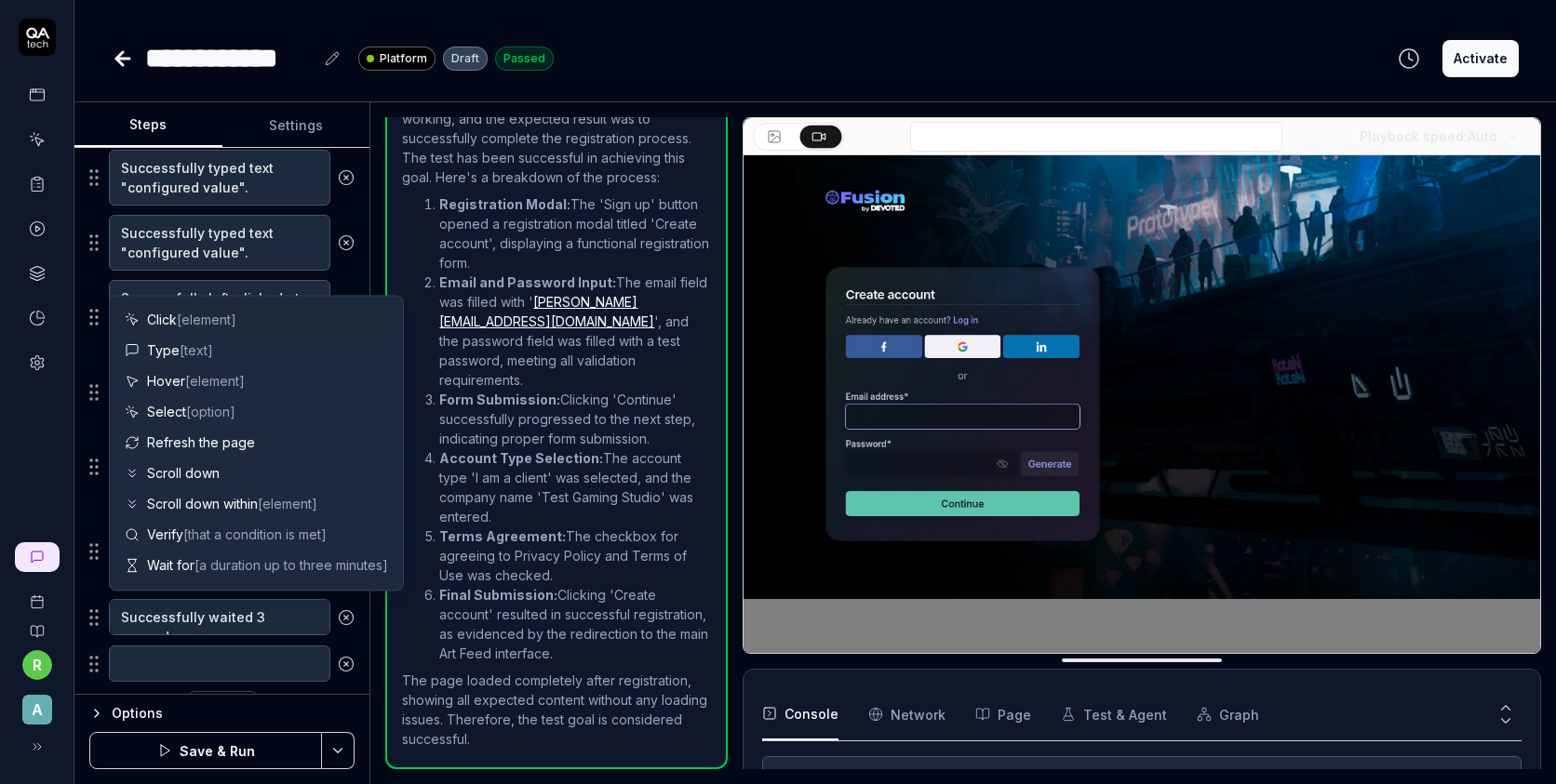
scroll to position [459, 0]
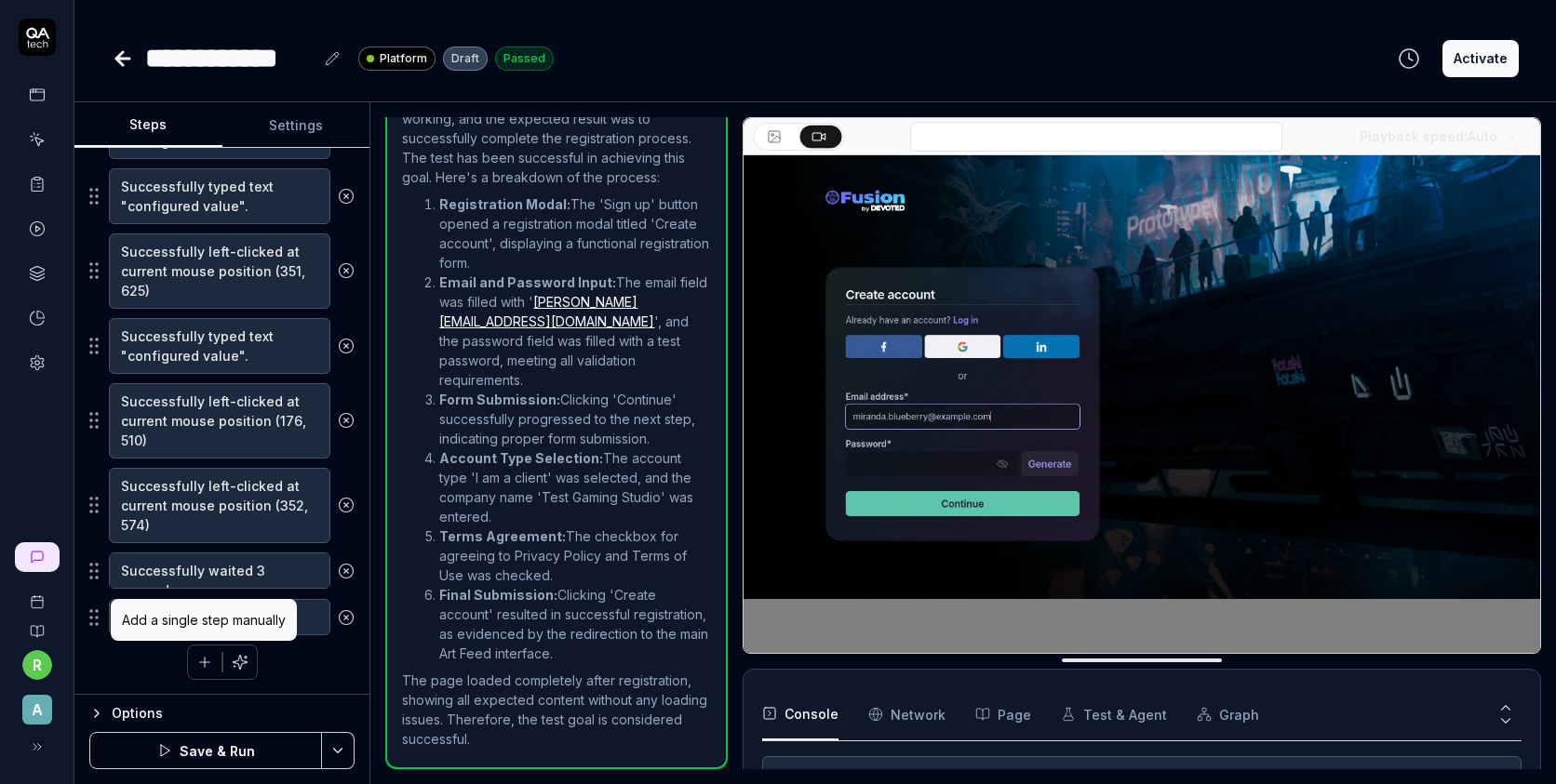
click at [202, 664] on icon "button" at bounding box center [204, 661] width 17 height 17
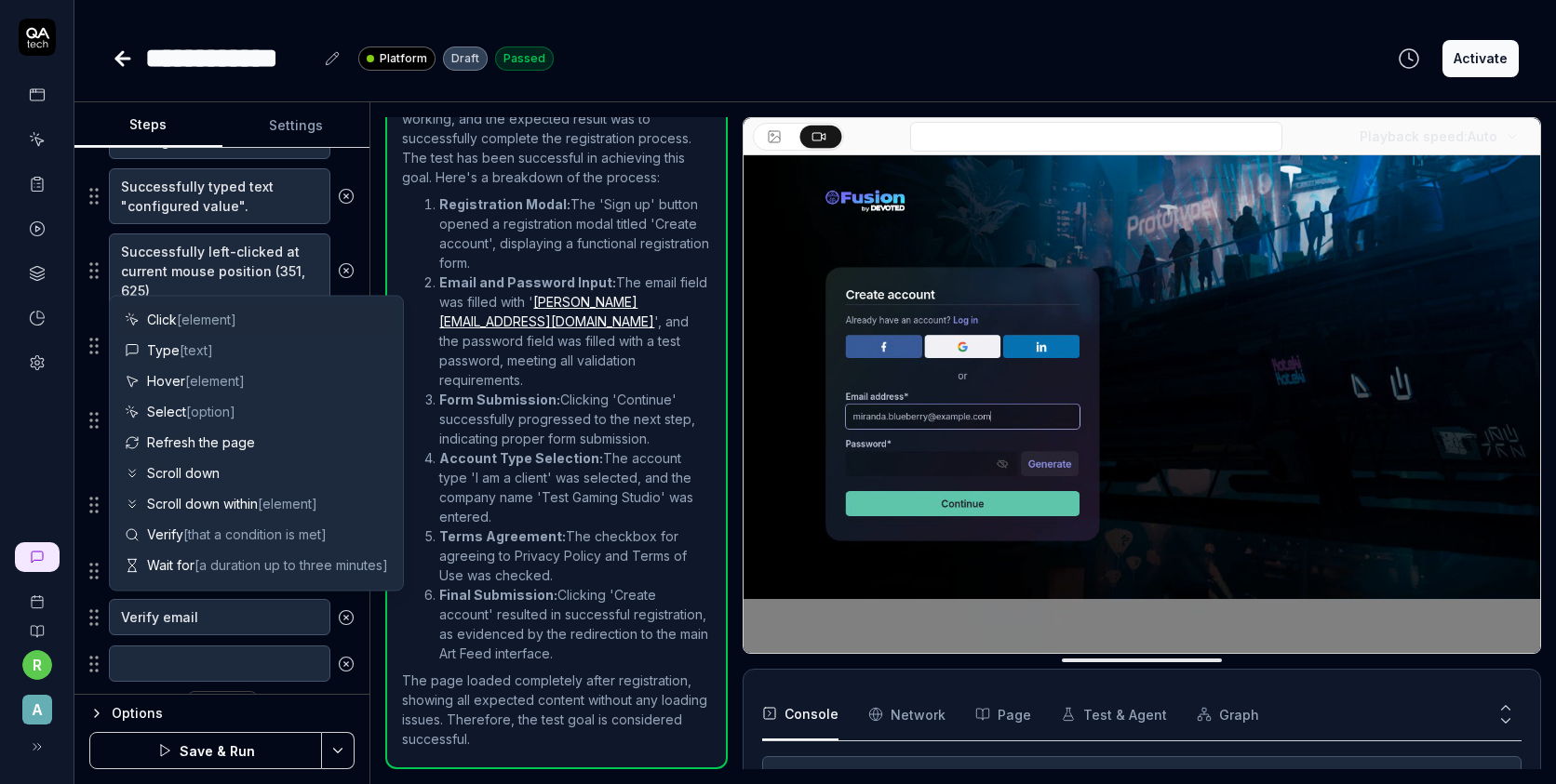
scroll to position [506, 0]
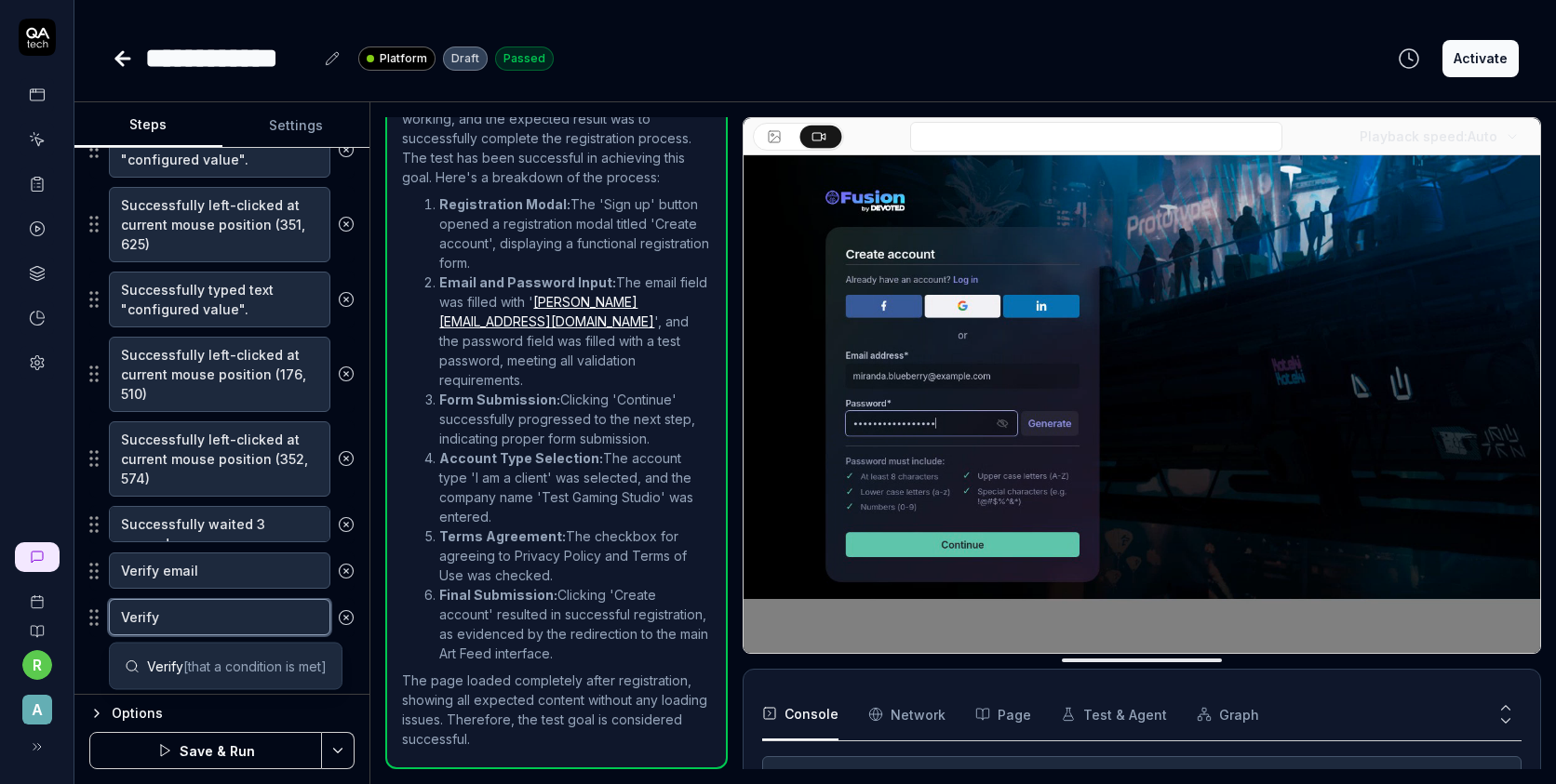
drag, startPoint x: 236, startPoint y: 622, endPoint x: 103, endPoint y: 619, distance: 133.0
click at [103, 619] on div "Verify" at bounding box center [222, 618] width 266 height 39
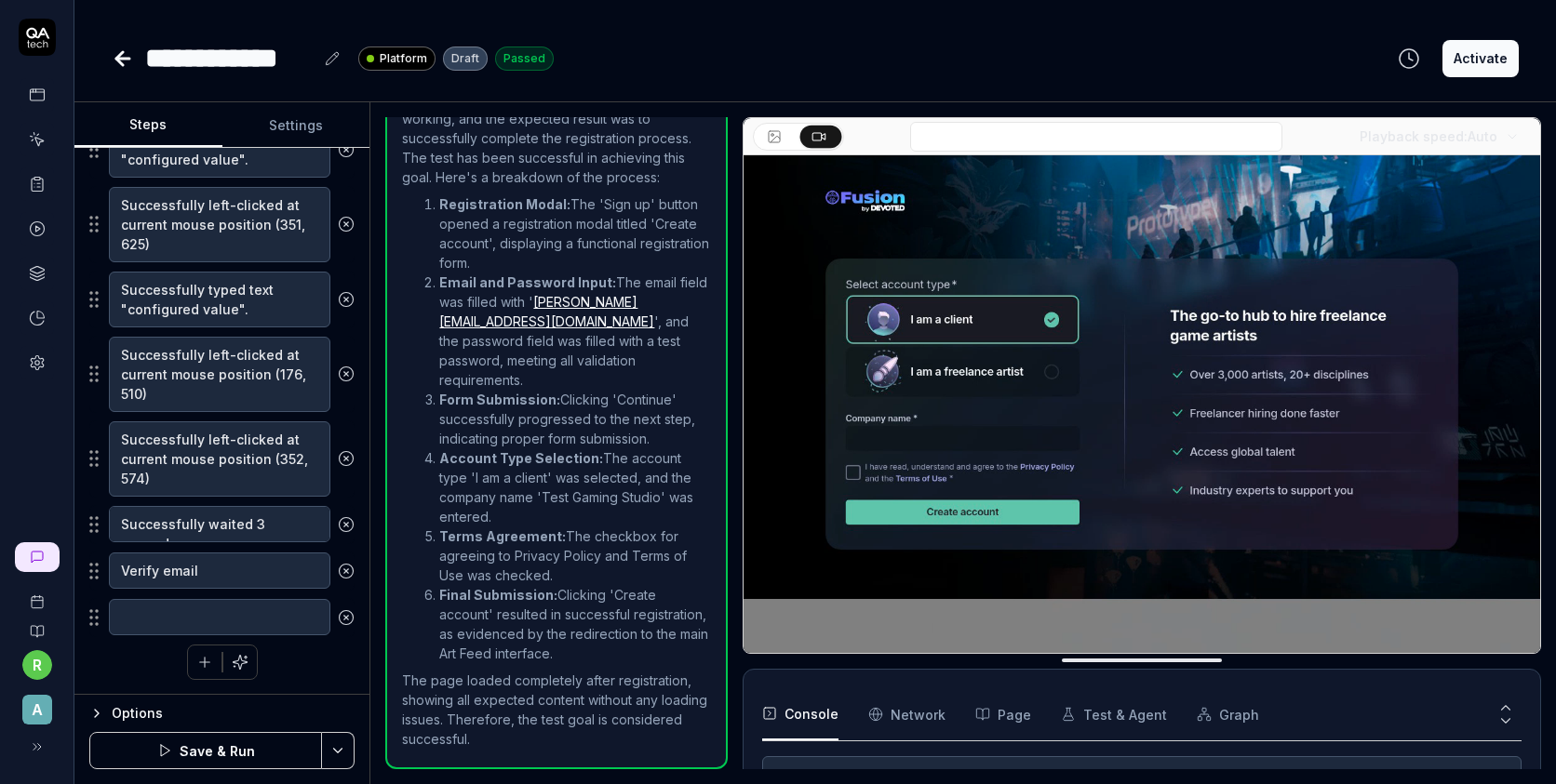
click at [98, 650] on div "Successfully left-clicked at current mouse position (379, 401) Successfully lef…" at bounding box center [222, 283] width 266 height 794
click at [207, 579] on textarea "Verify email" at bounding box center [220, 570] width 222 height 36
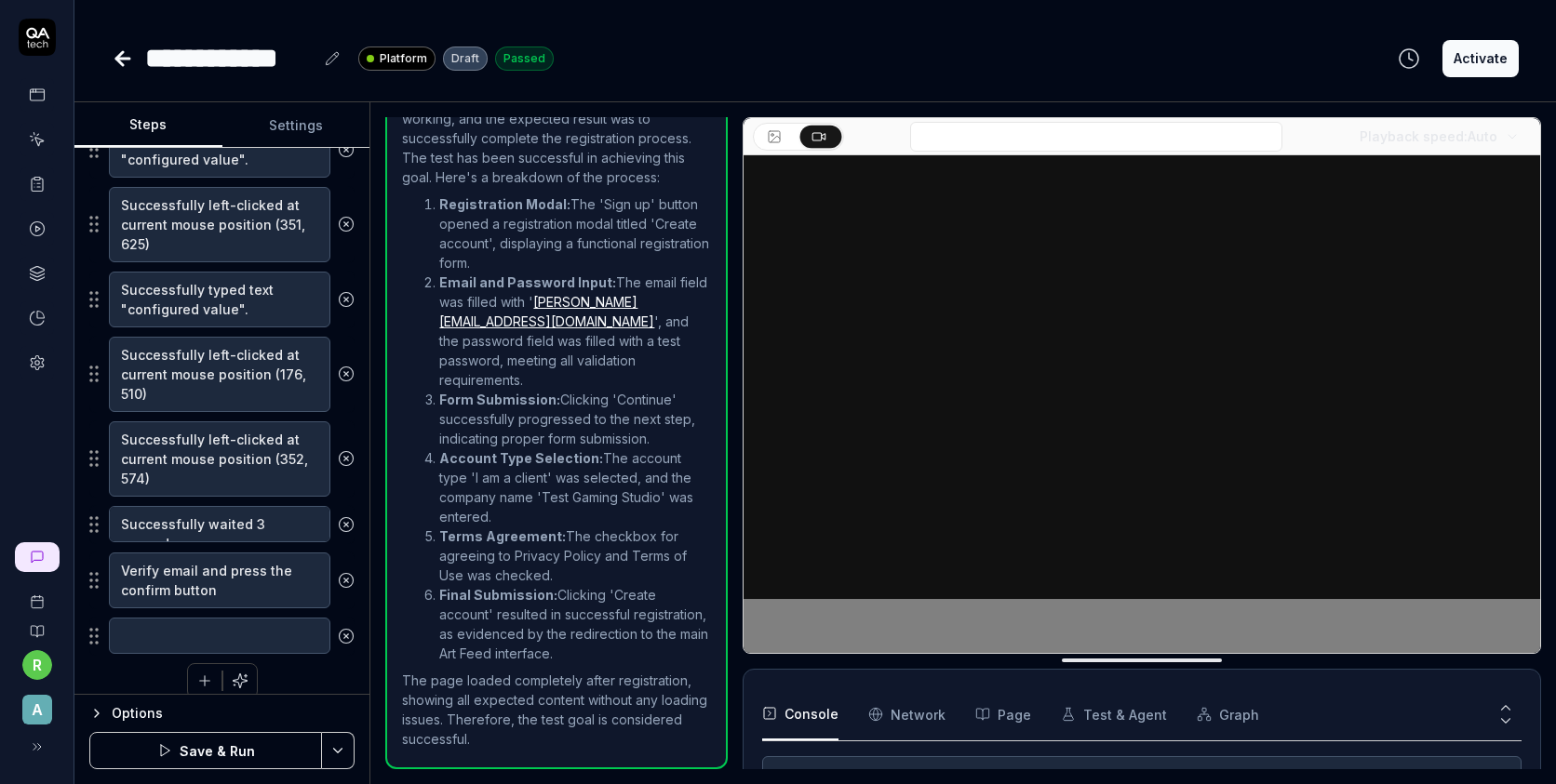
click at [212, 753] on button "Save & Run" at bounding box center [205, 751] width 233 height 37
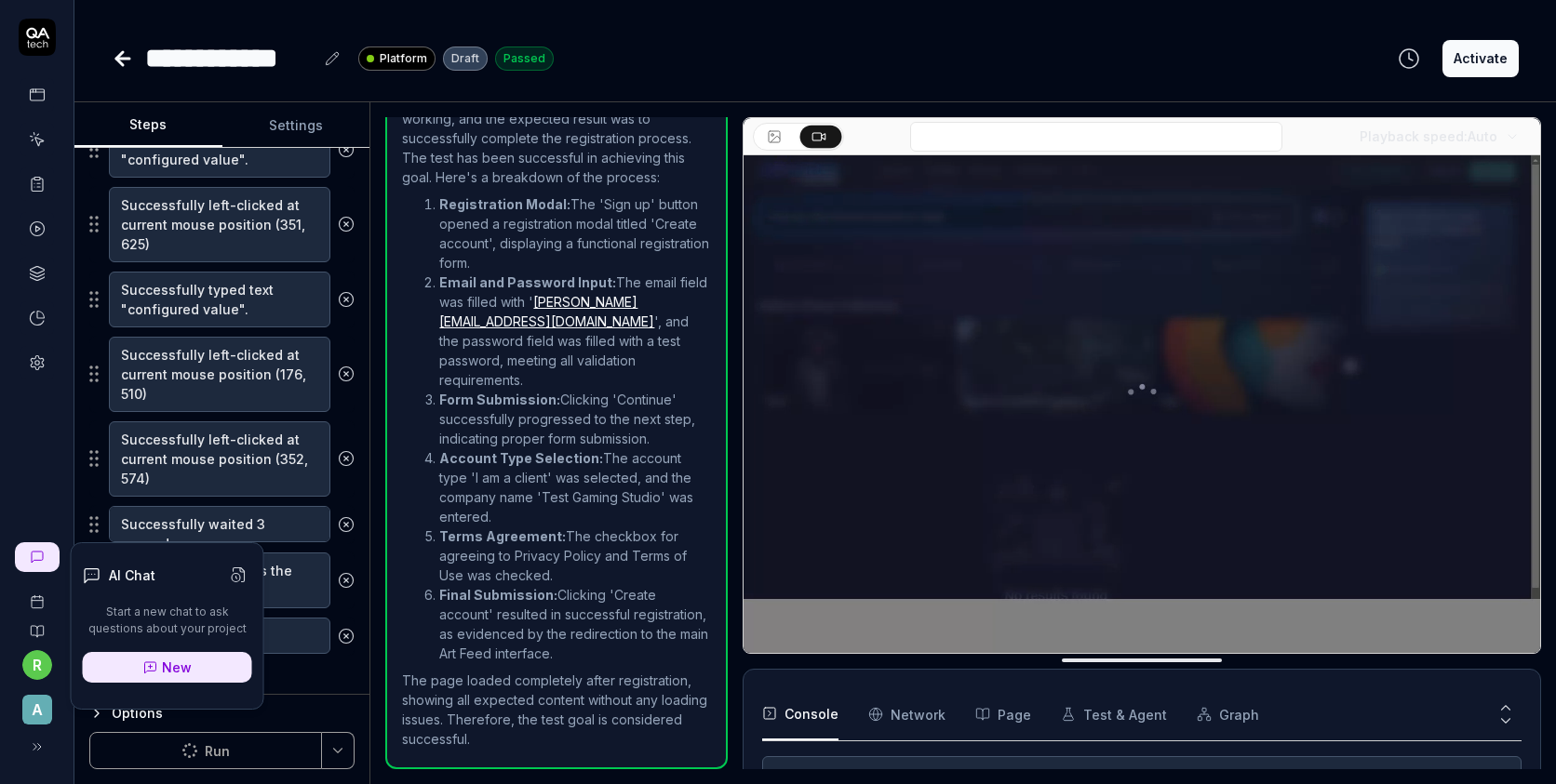
click at [121, 678] on link "New" at bounding box center [167, 667] width 169 height 31
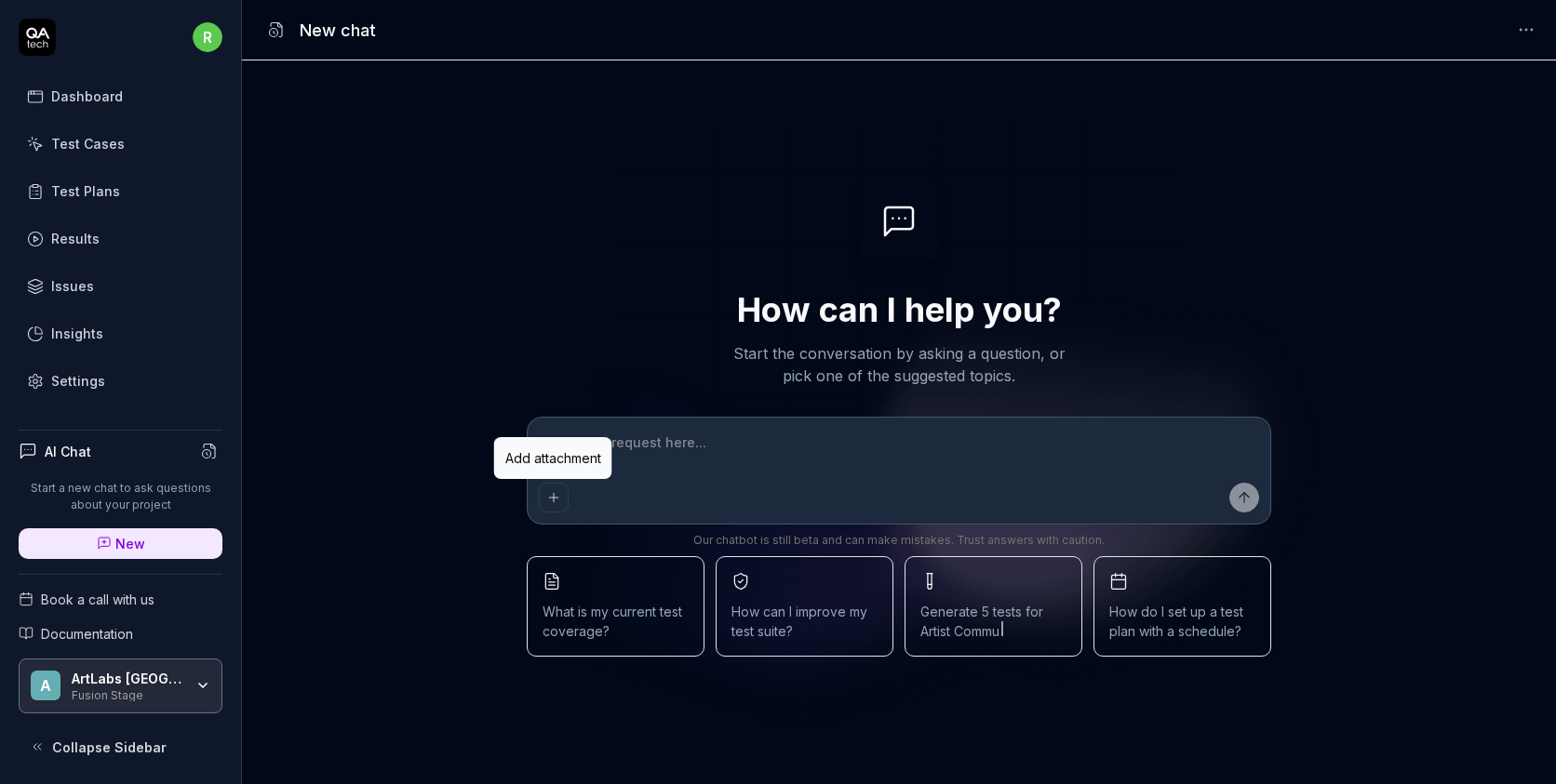
type textarea "*"
click at [556, 491] on icon "Add attachment" at bounding box center [553, 497] width 15 height 15
click at [947, 437] on textarea at bounding box center [899, 452] width 720 height 47
type textarea "*"
type textarea "1"
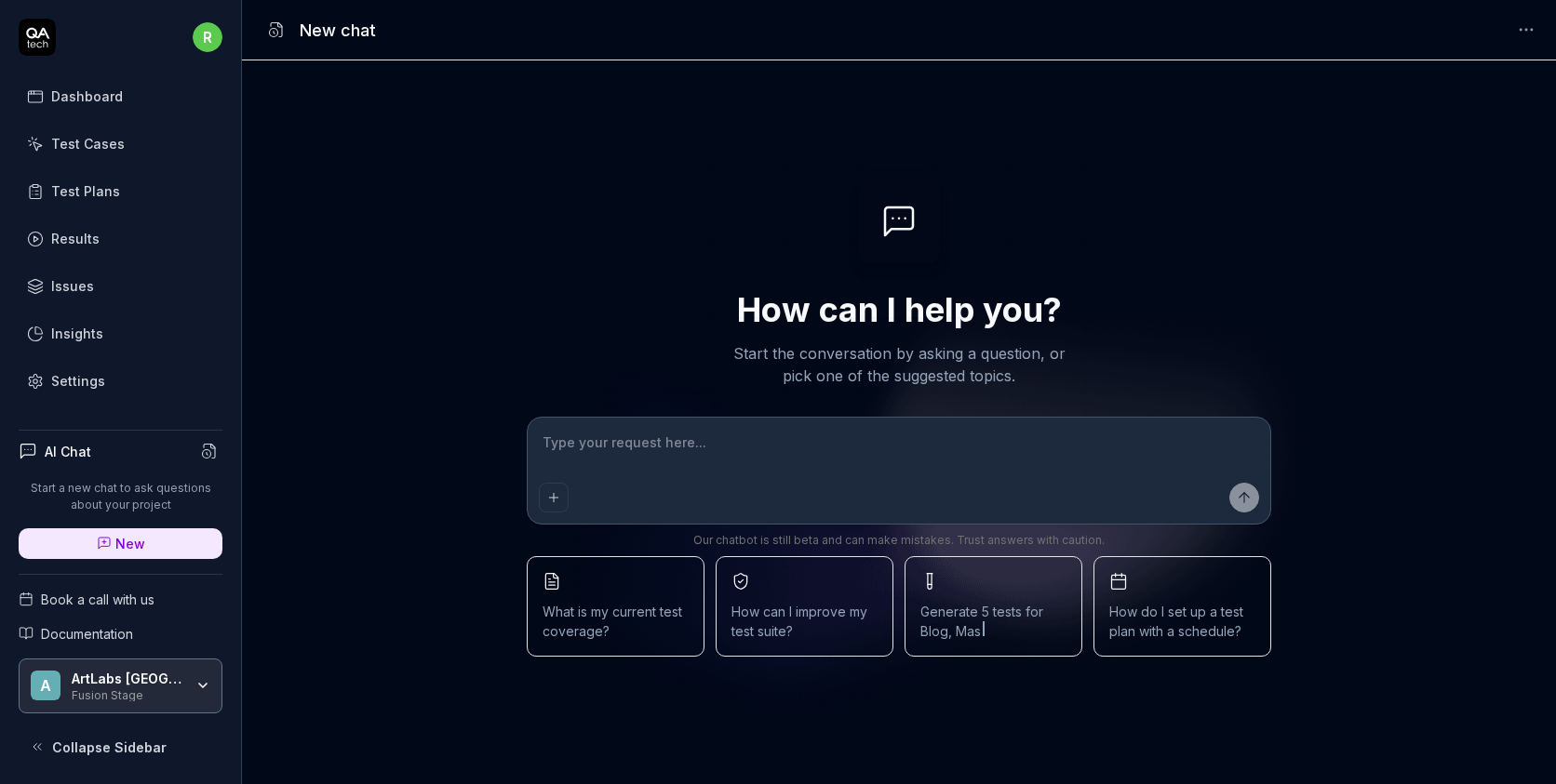
type textarea "*"
type textarea "1."
type textarea "*"
type textarea "1."
type textarea "*"
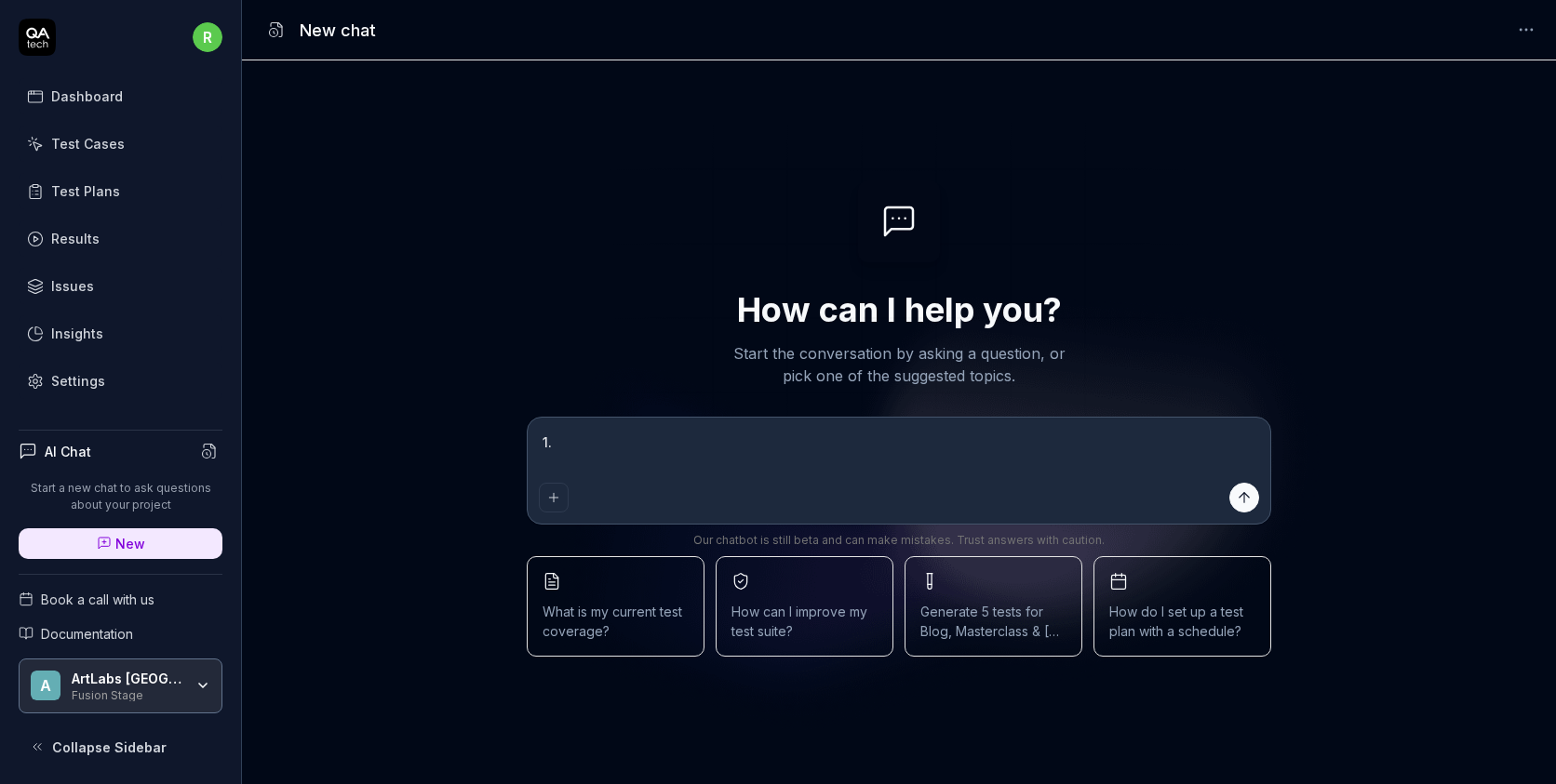
type textarea "1. O"
type textarea "*"
type textarea "1. Op"
type textarea "*"
type textarea "1. Ope"
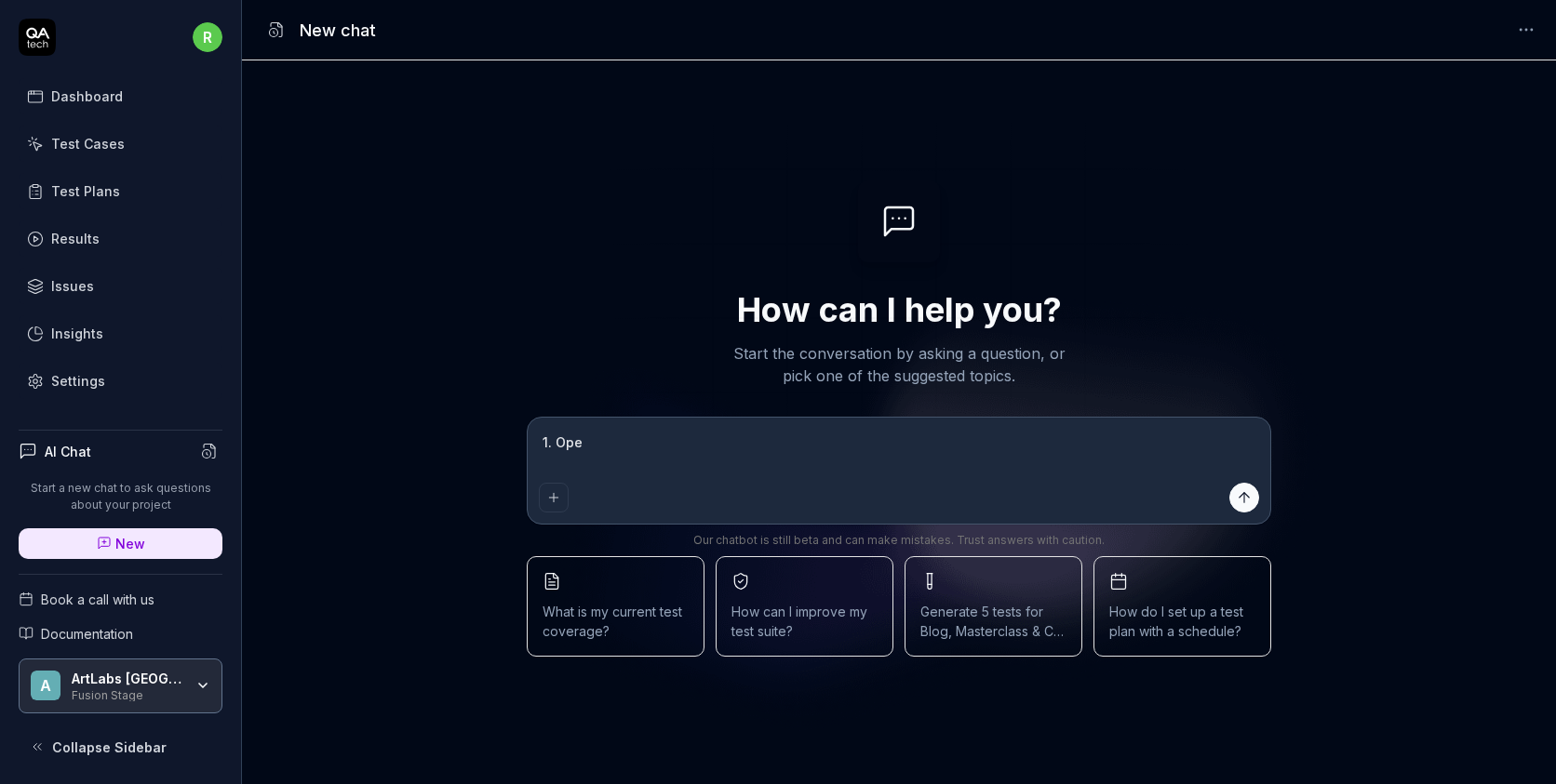
type textarea "*"
type textarea "1. Open"
type textarea "*"
type textarea "1. Ope"
type textarea "*"
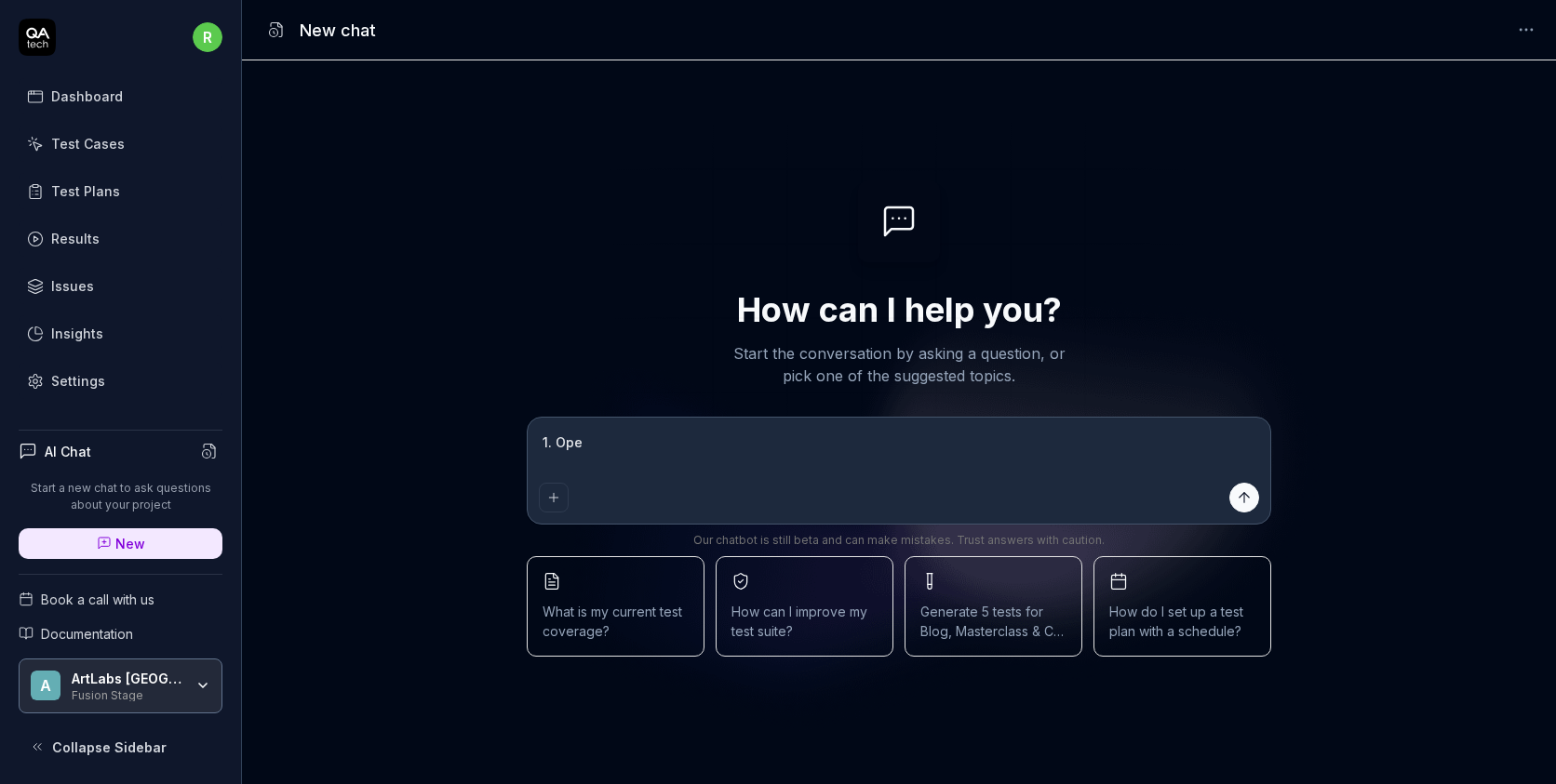
type textarea "1. Op"
type textarea "*"
type textarea "1. O"
type textarea "*"
type textarea "1."
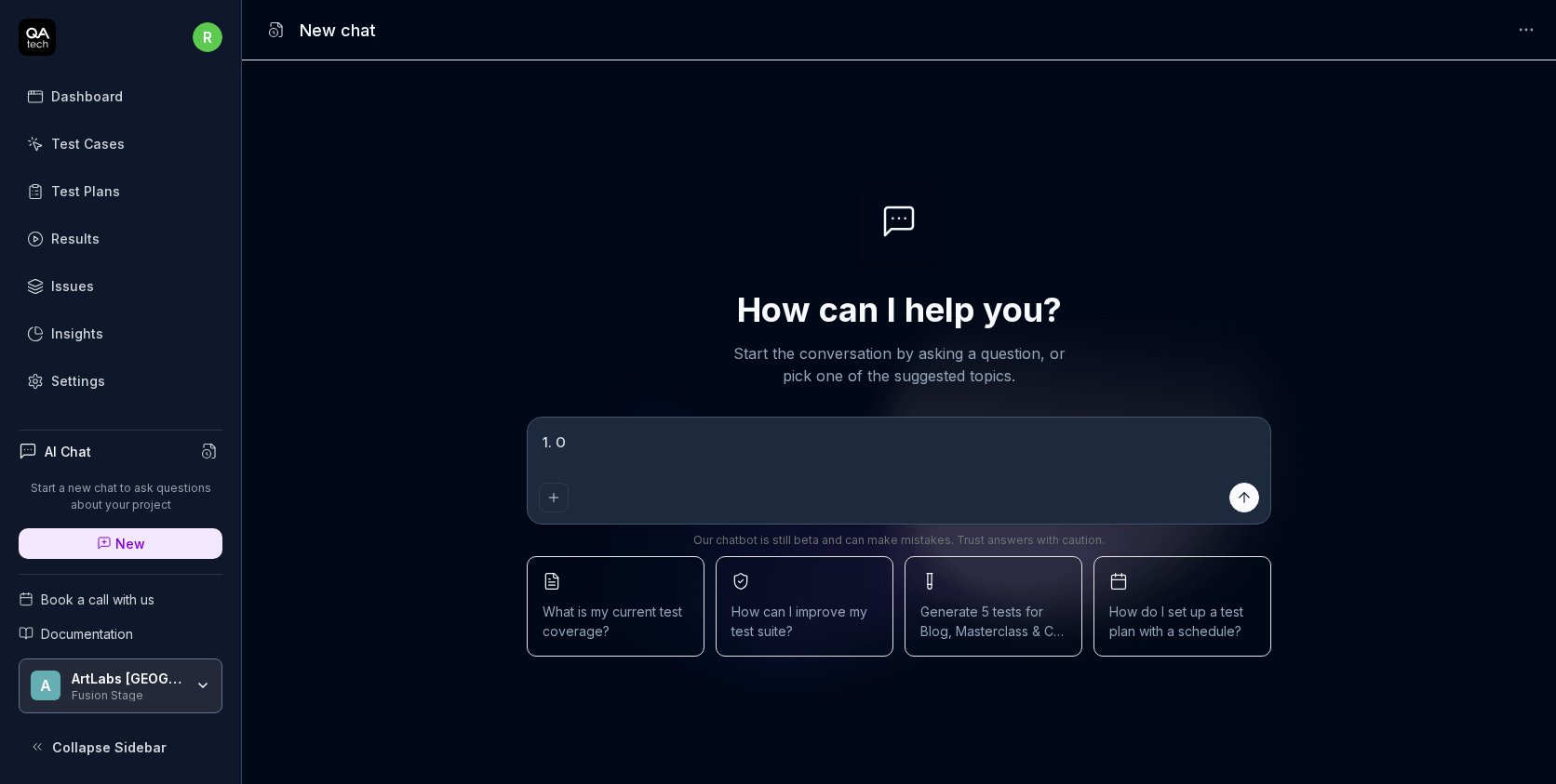
type textarea "*"
type textarea "1."
type textarea "*"
type textarea "1"
type textarea "*"
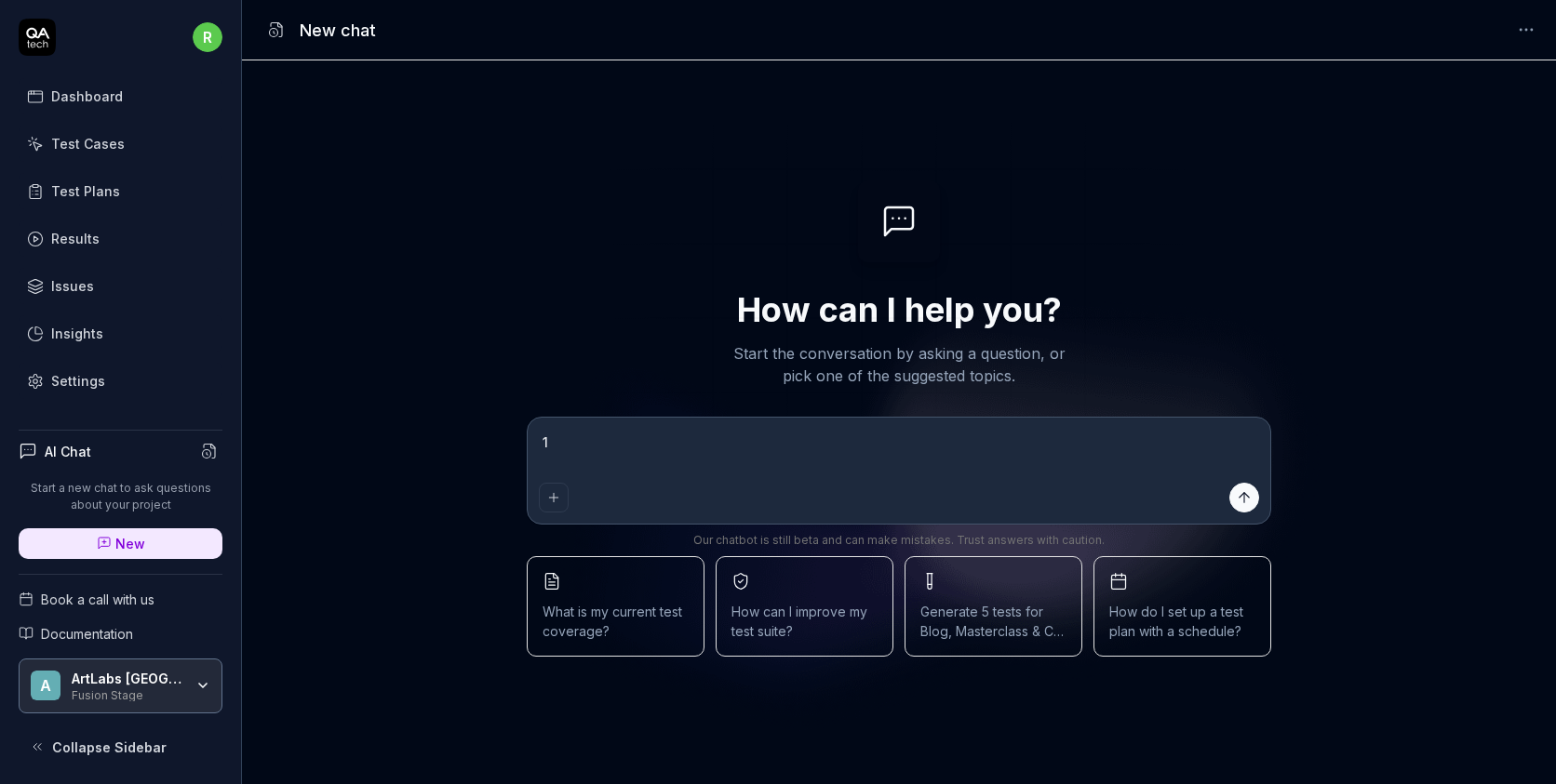
type textarea "*"
type textarea "e"
type textarea "*"
type textarea "N"
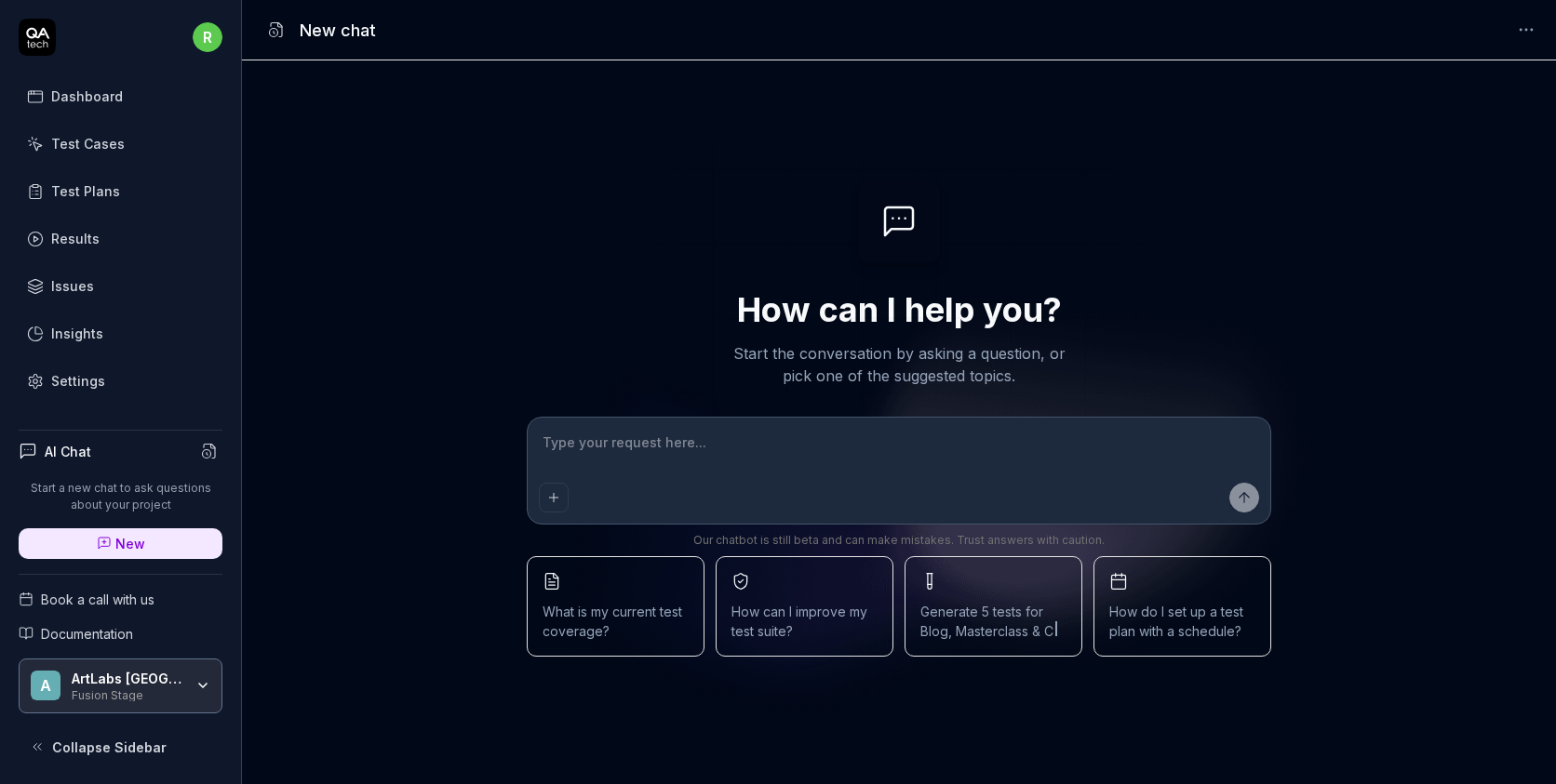
type textarea "*"
type textarea "Ne"
type textarea "*"
type textarea "Nee"
type textarea "*"
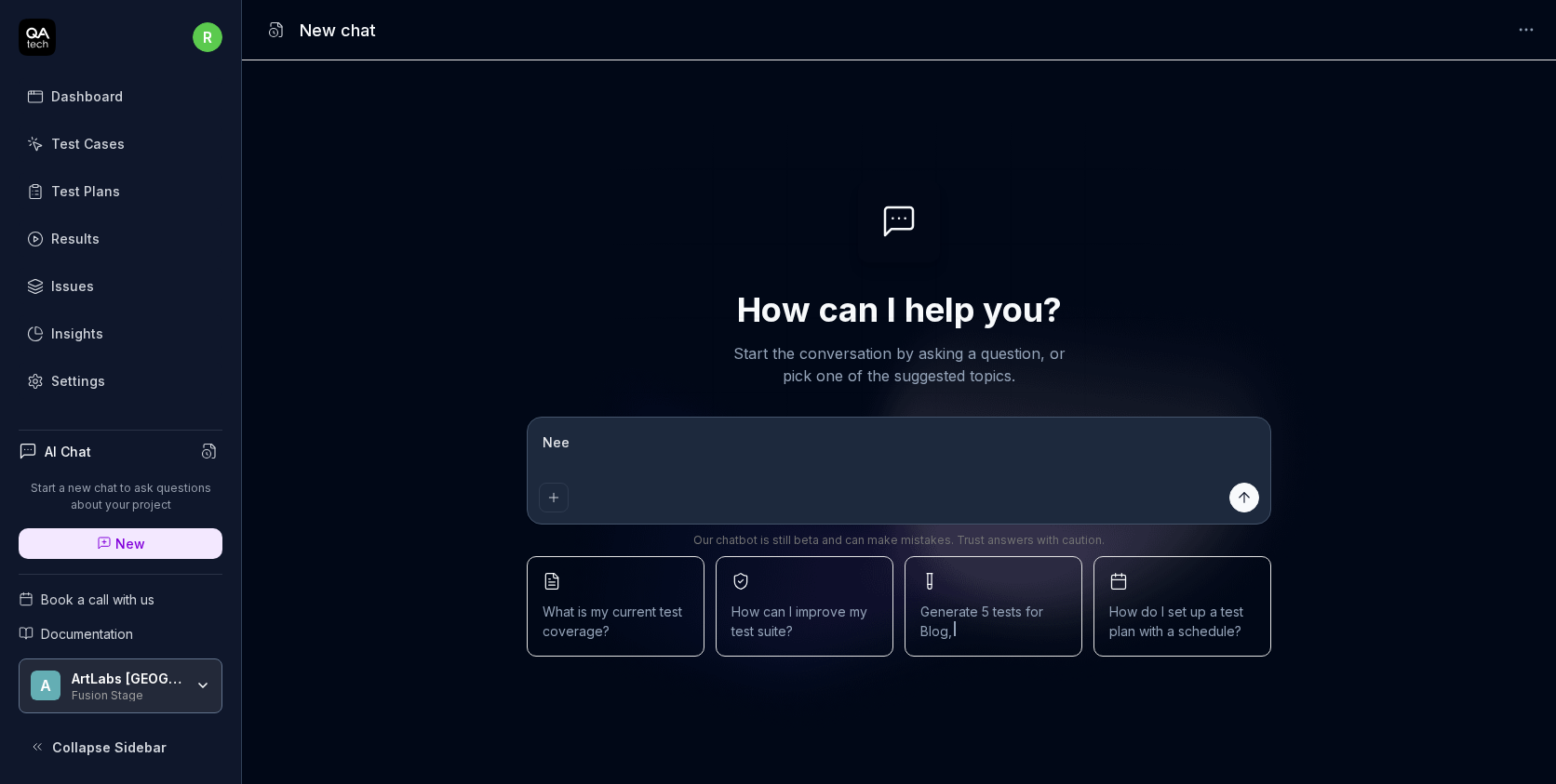
type textarea "Need"
type textarea "*"
type textarea "Needs"
type textarea "*"
type textarea "Needs"
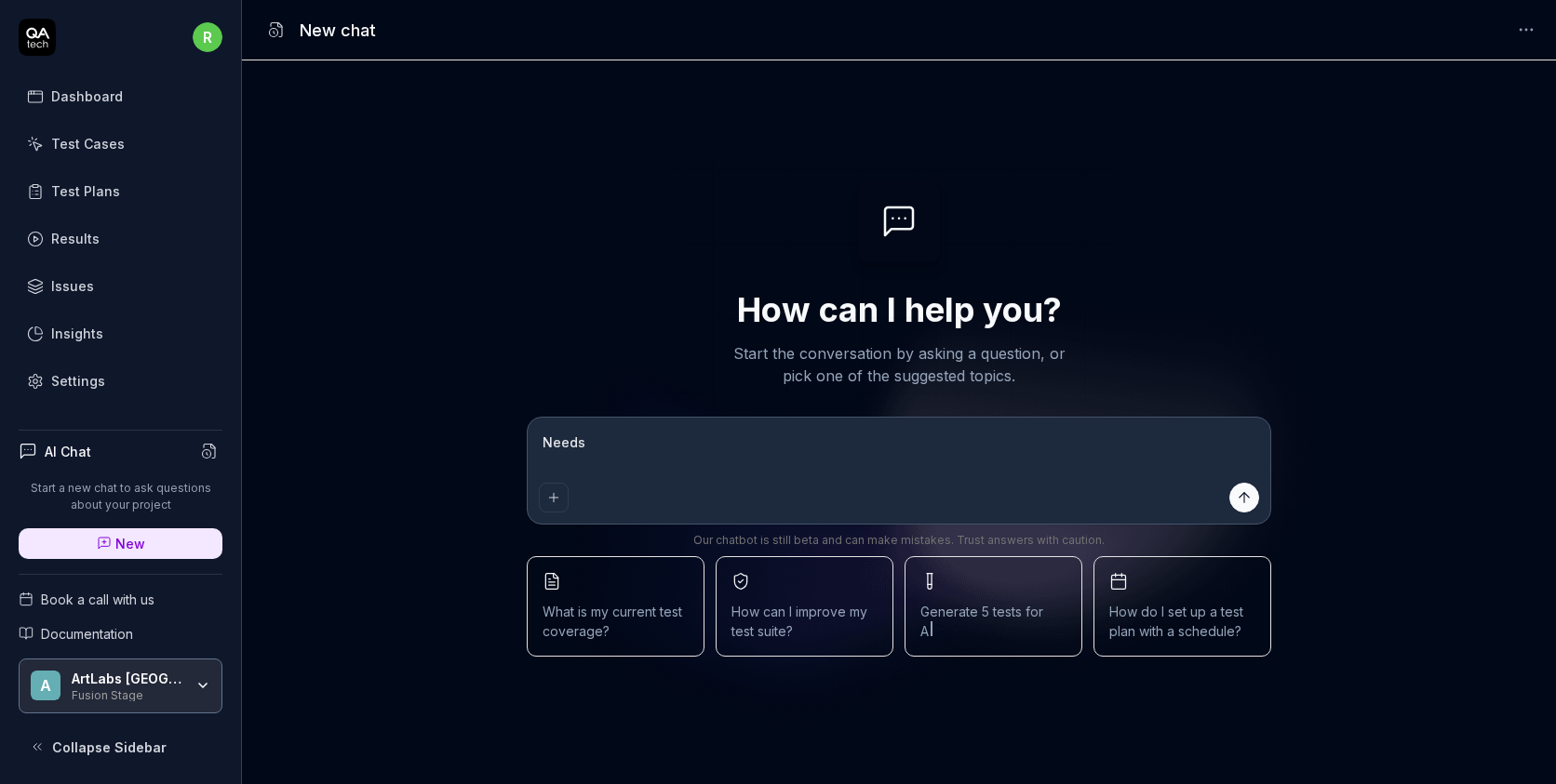
type textarea "*"
type textarea "Needs"
type textarea "*"
type textarea "Needs"
type textarea "*"
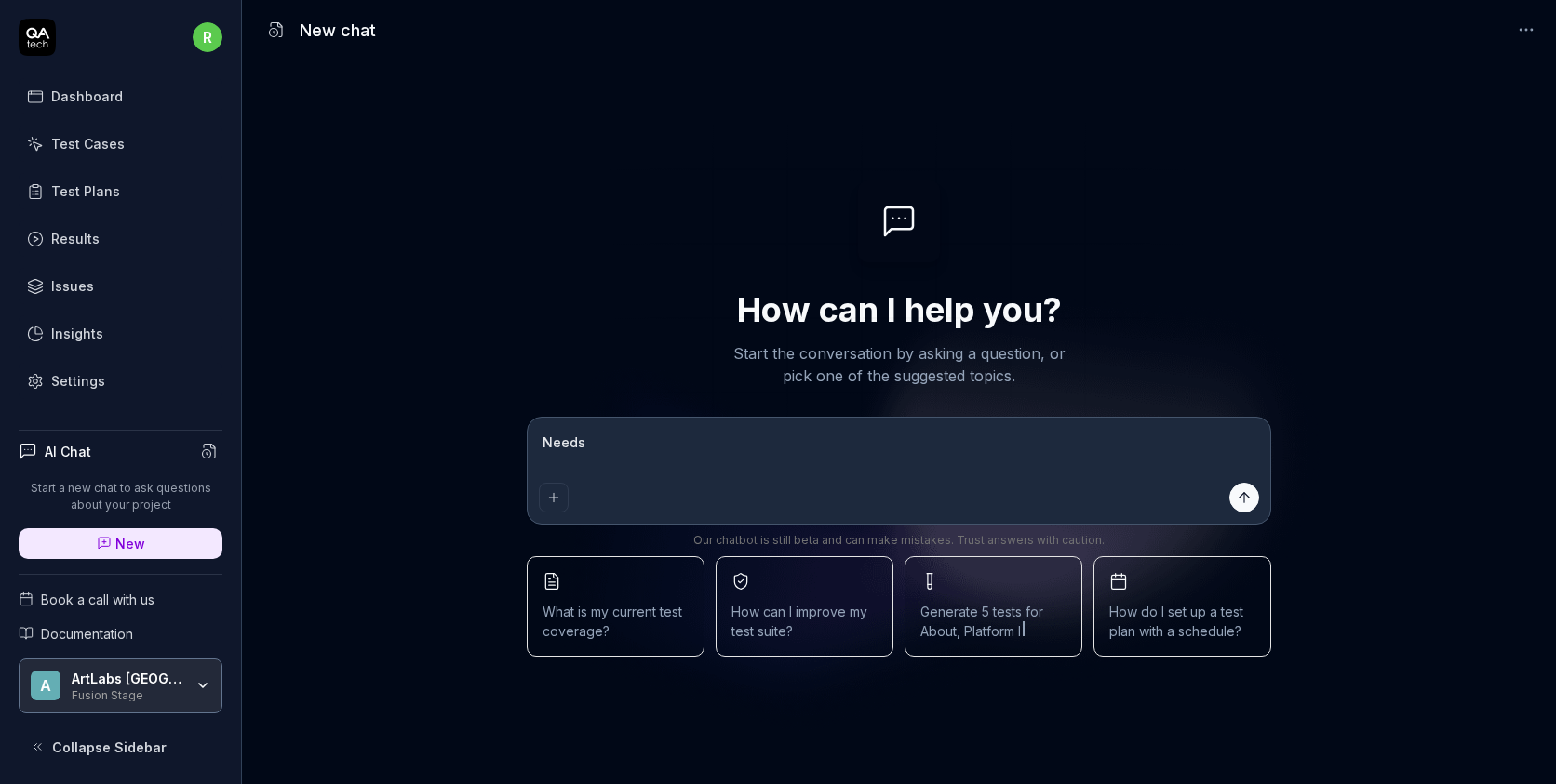
type textarea "Needs a"
type textarea "*"
type textarea "Needs a"
type textarea "*"
type textarea "Needs a t"
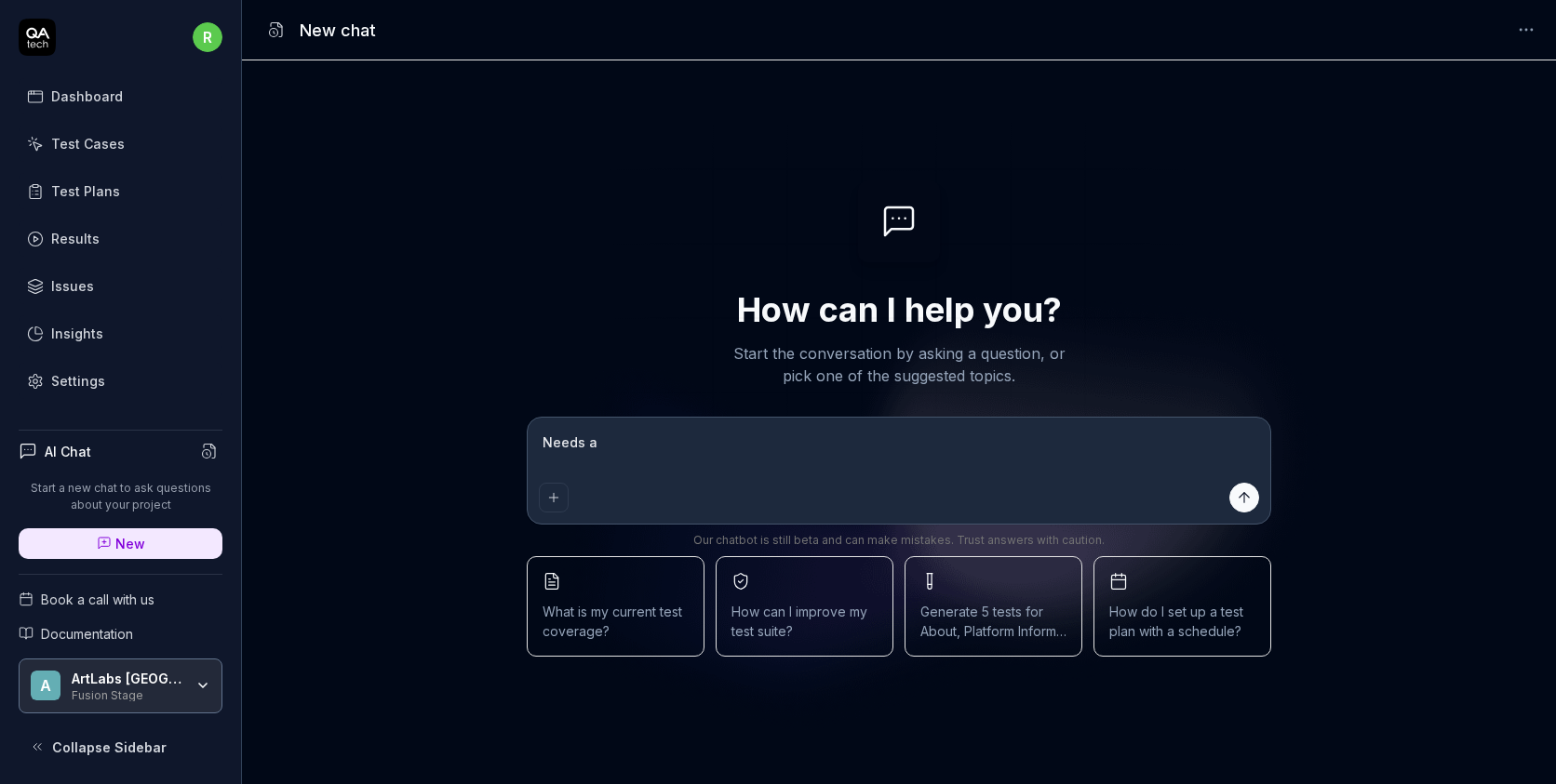
type textarea "*"
type textarea "Needs a te"
type textarea "*"
type textarea "Needs a tes"
type textarea "*"
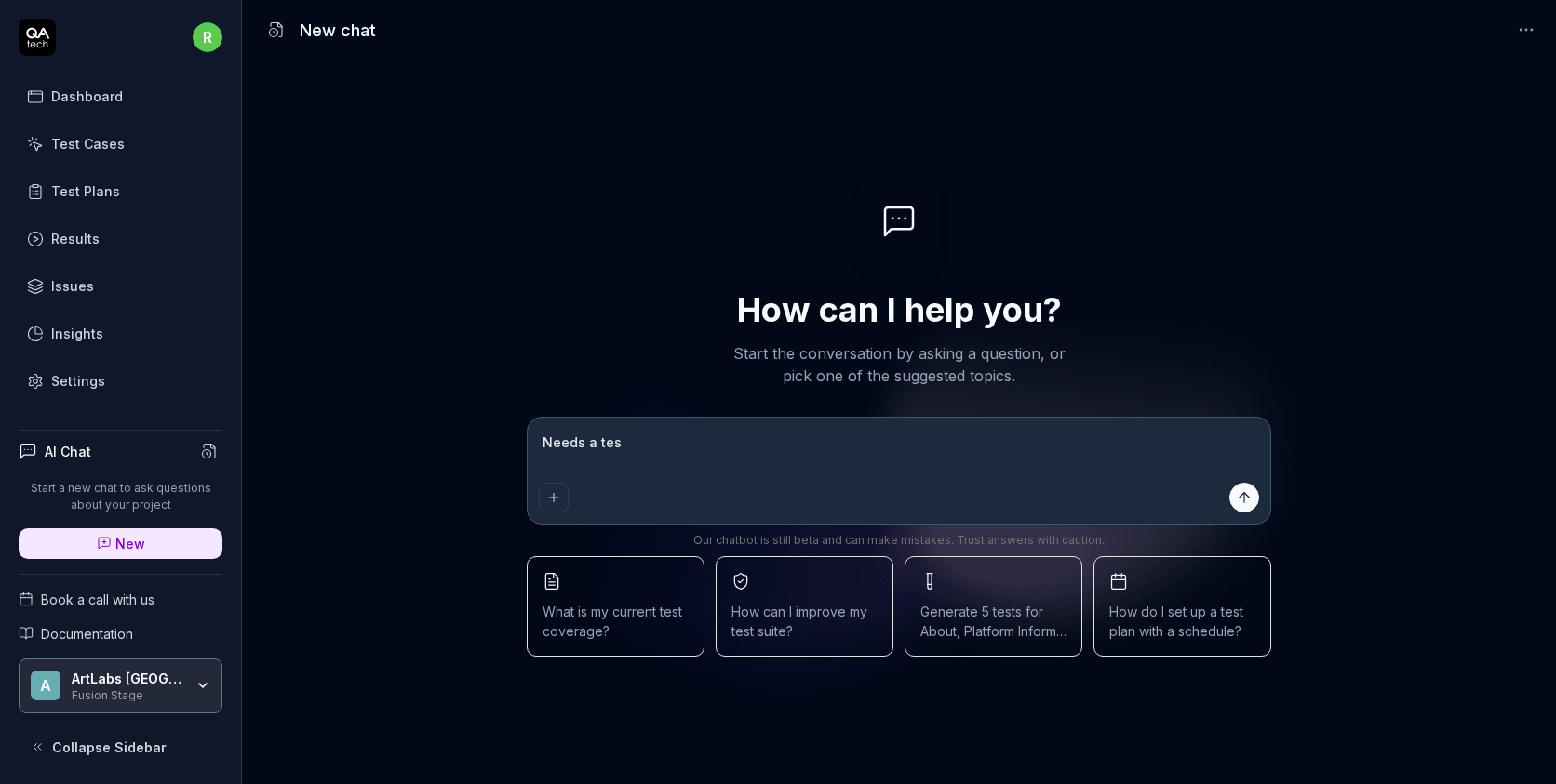
type textarea "Needs a test"
type textarea "*"
type textarea "Needs a test"
type textarea "*"
type textarea "Needs a test 1"
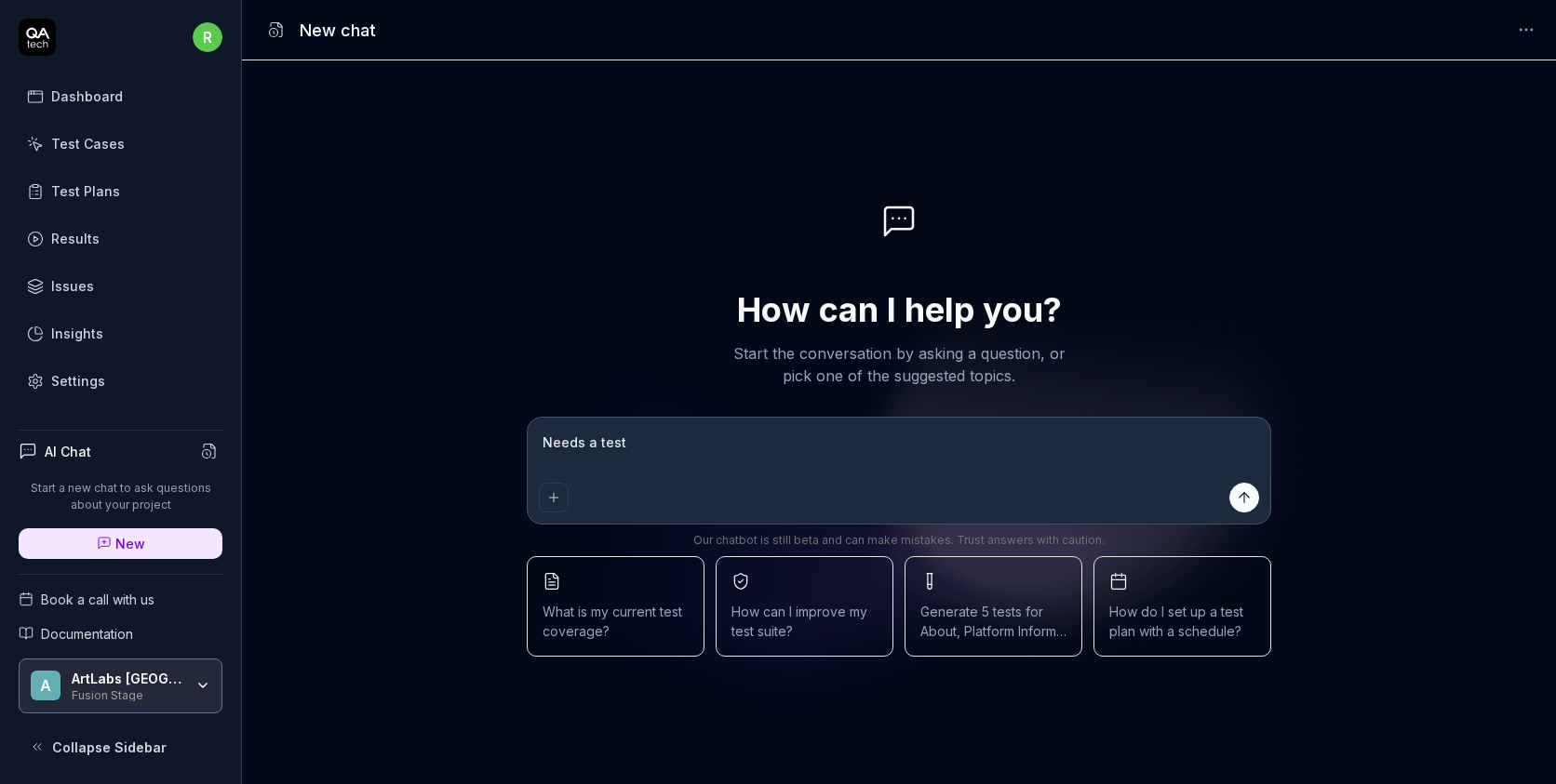
type textarea "*"
type textarea "Needs a test 1."
type textarea "*"
type textarea "Needs a test 1."
type textarea "*"
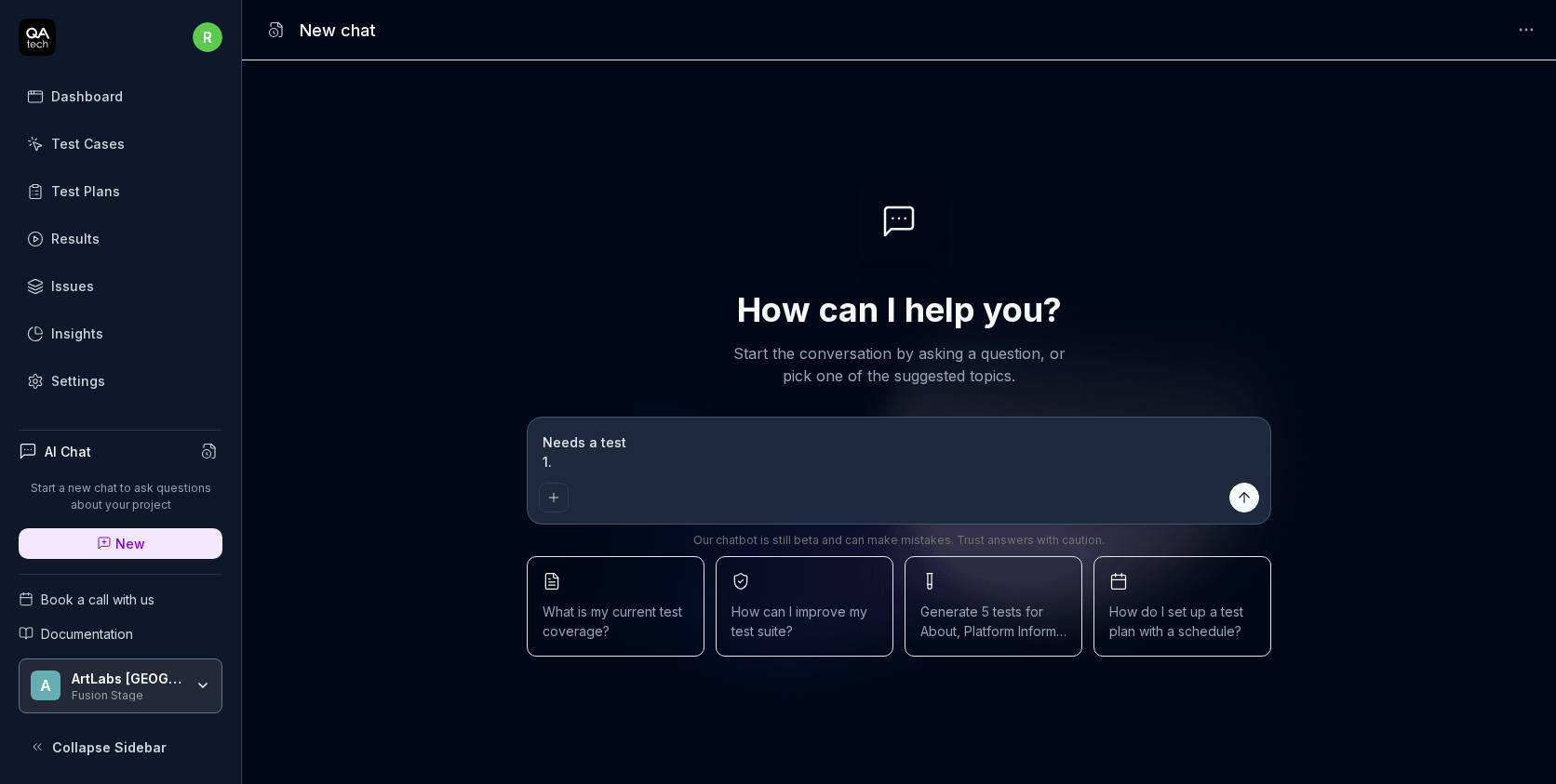
type textarea "Needs a test 1. O"
type textarea "*"
type textarea "Needs a test 1. Op"
type textarea "*"
type textarea "Needs a test 1. Ope"
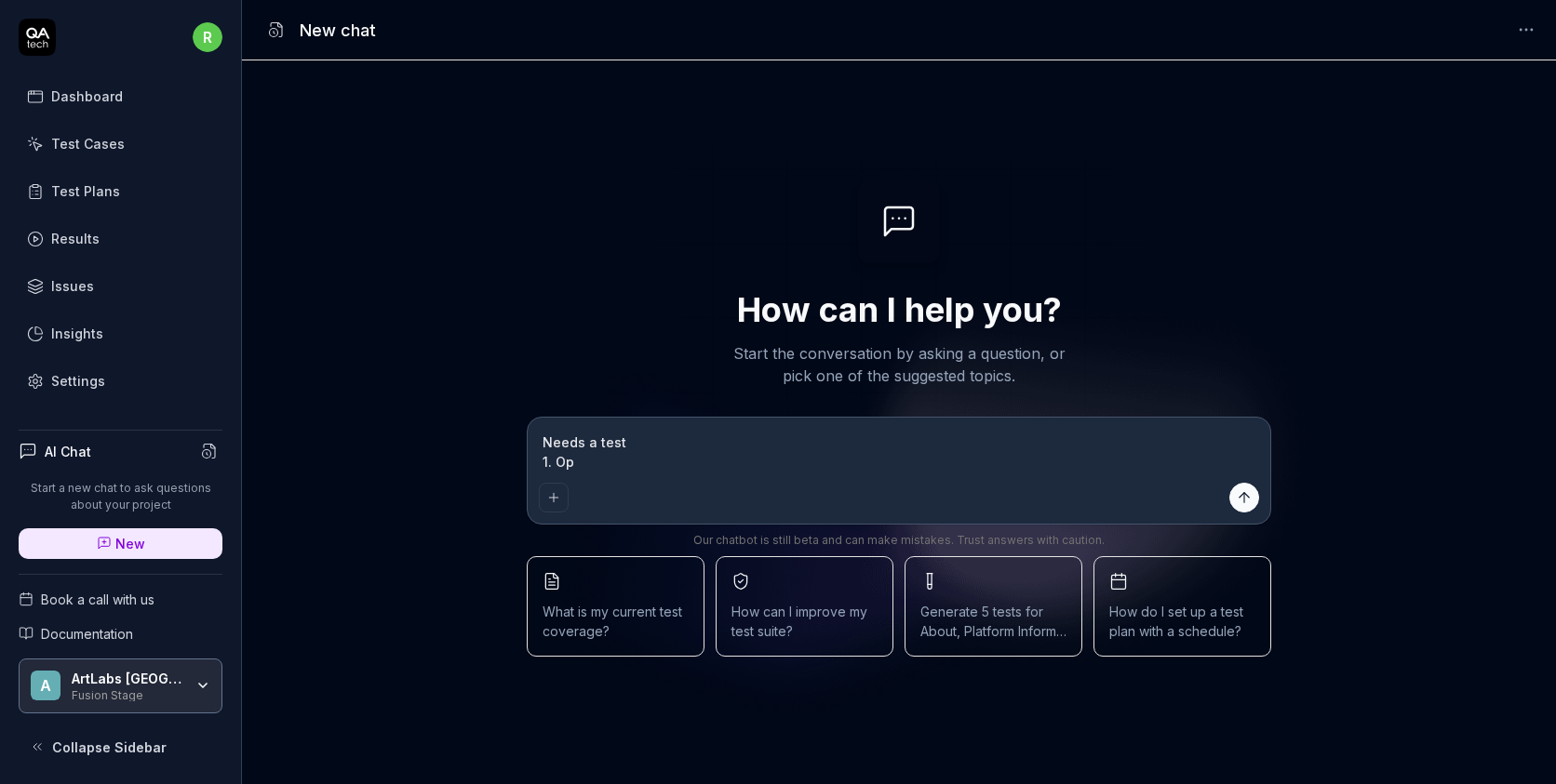
type textarea "*"
type textarea "Needs a test 1. Open"
type textarea "*"
type textarea "Needs a test 1. Opent"
type textarea "*"
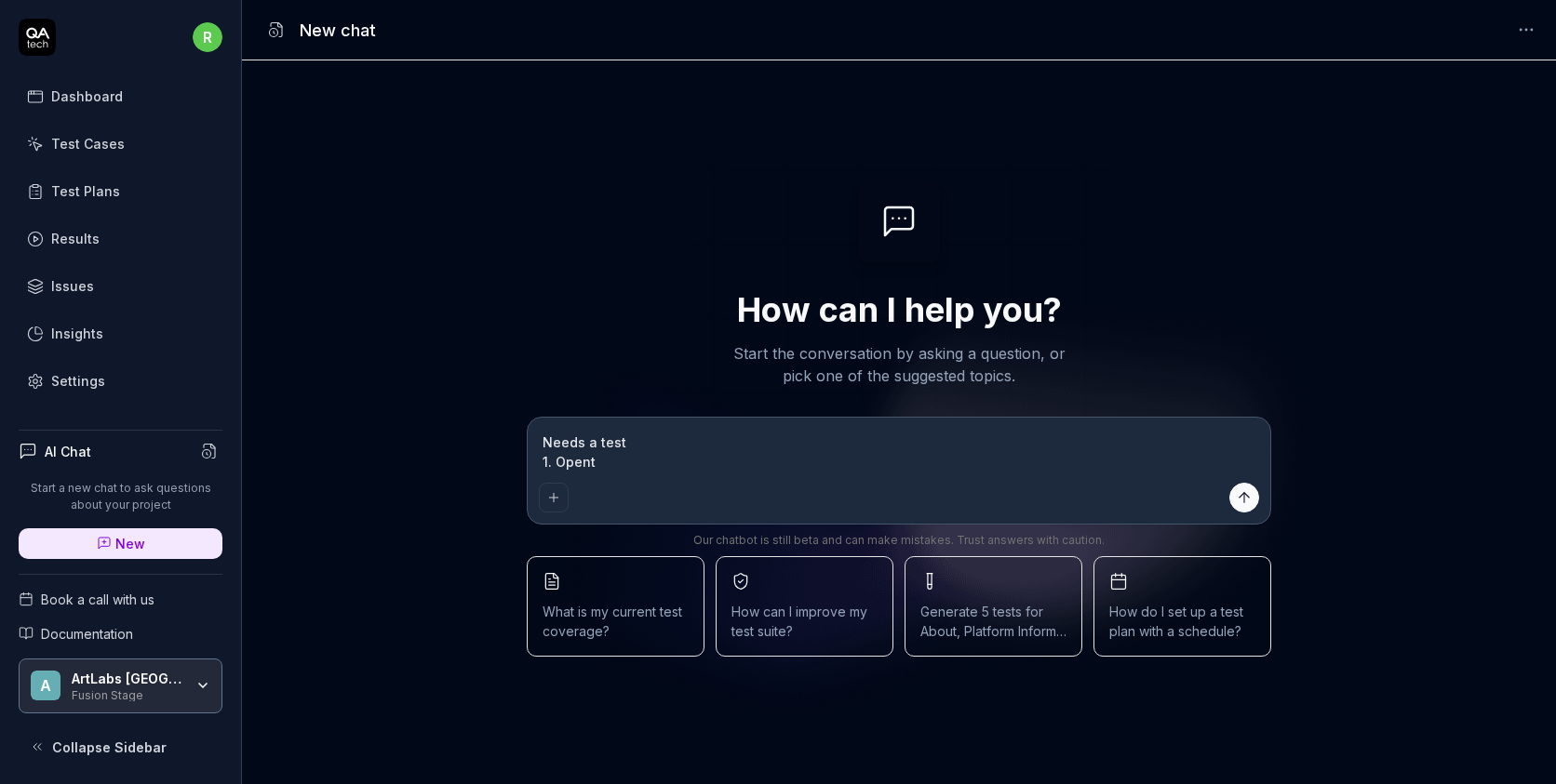
type textarea "Needs a test 1. Opent"
type textarea "*"
type textarea "Needs a test 1. Opent t"
type textarea "*"
type textarea "Needs a test 1. Opent"
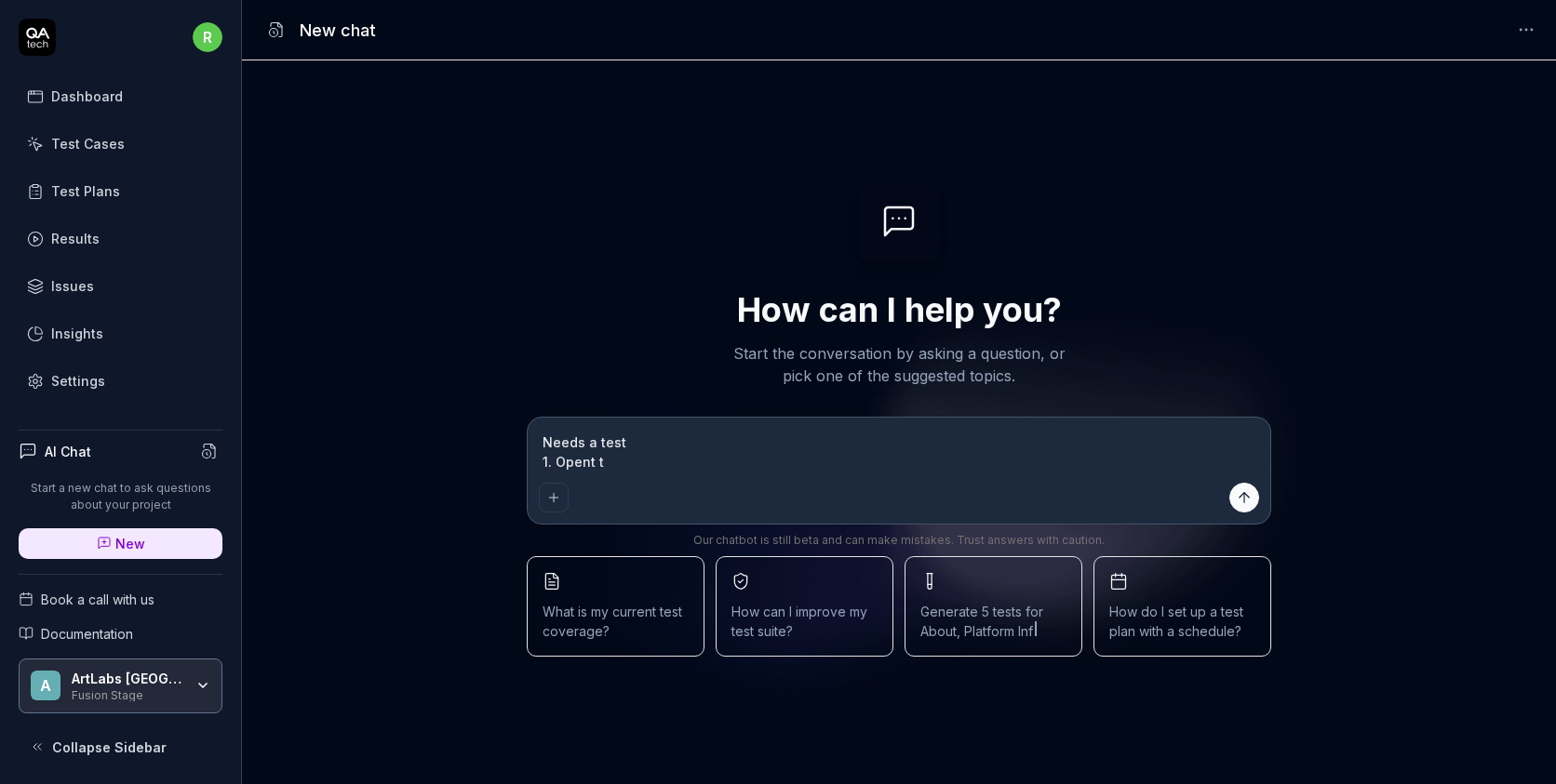
type textarea "*"
type textarea "Needs a test 1. Opent"
type textarea "*"
type textarea "Needs a test 1. Open"
type textarea "*"
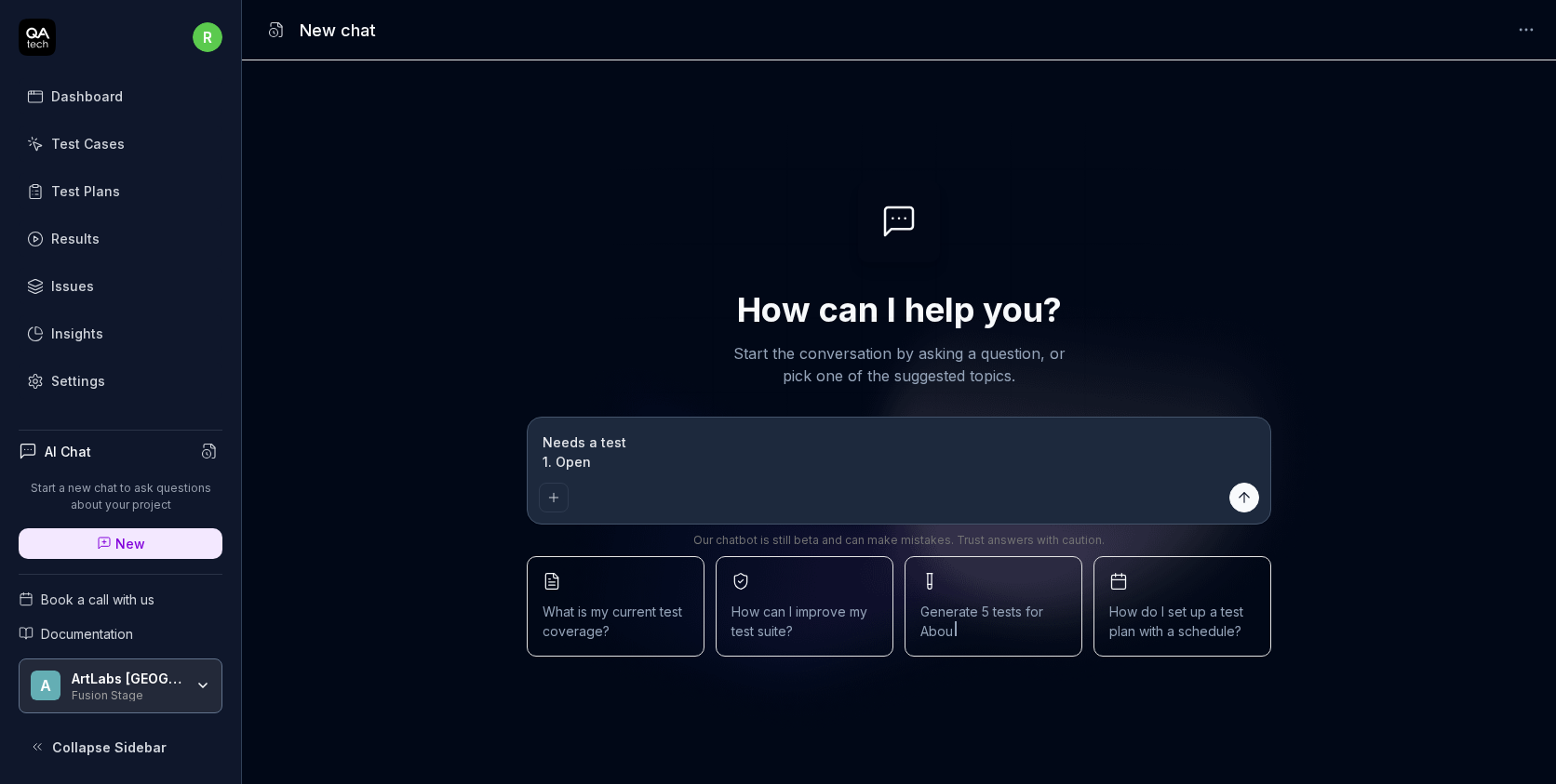
type textarea "Needs a test 1. Open"
type textarea "*"
type textarea "Needs a test 1. Open t"
type textarea "*"
type textarea "Needs a test 1. Open th"
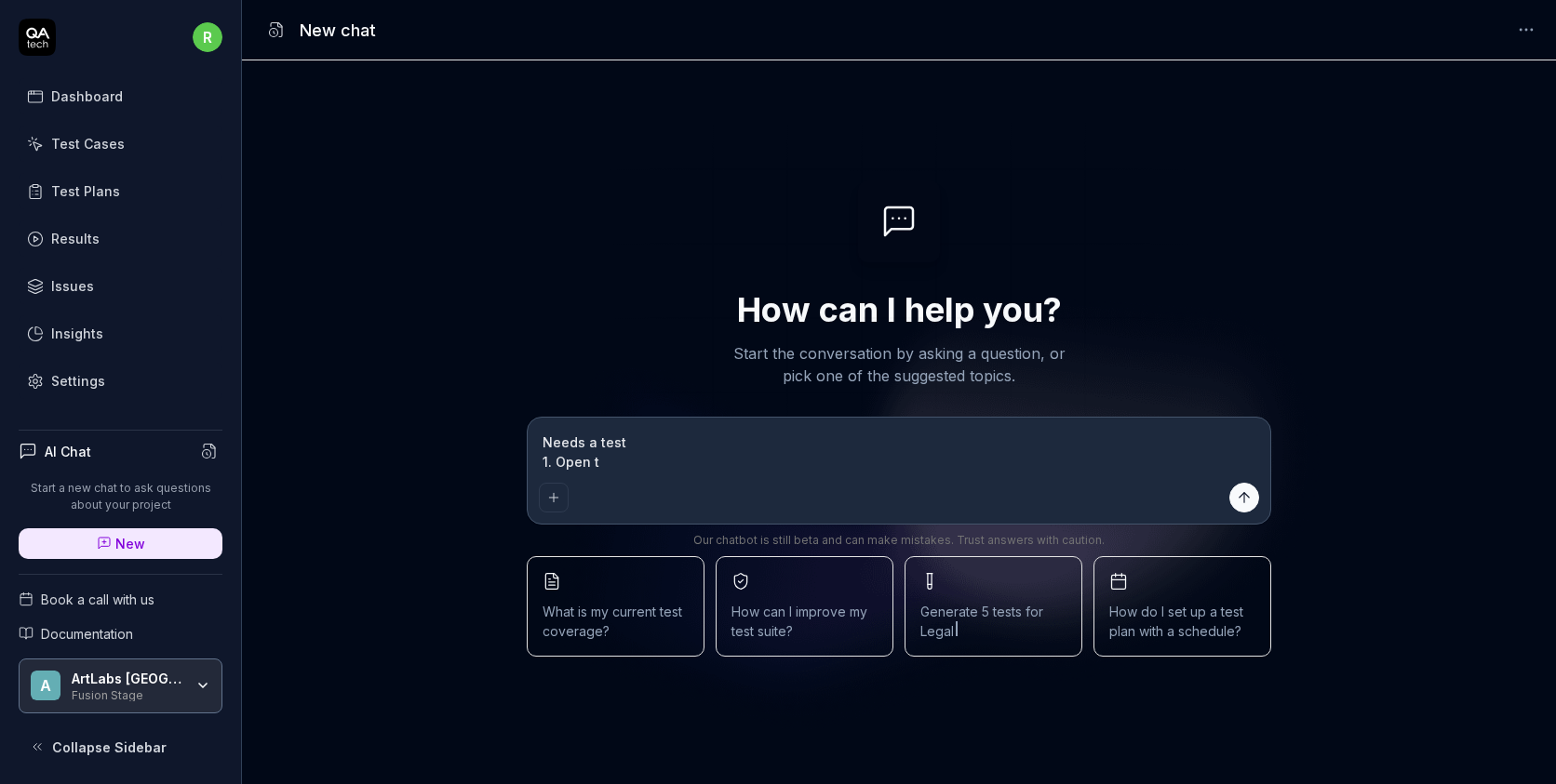
type textarea "*"
type textarea "Needs a test 1. Open th"
type textarea "*"
type textarea "Needs a test 1. Open th"
type textarea "*"
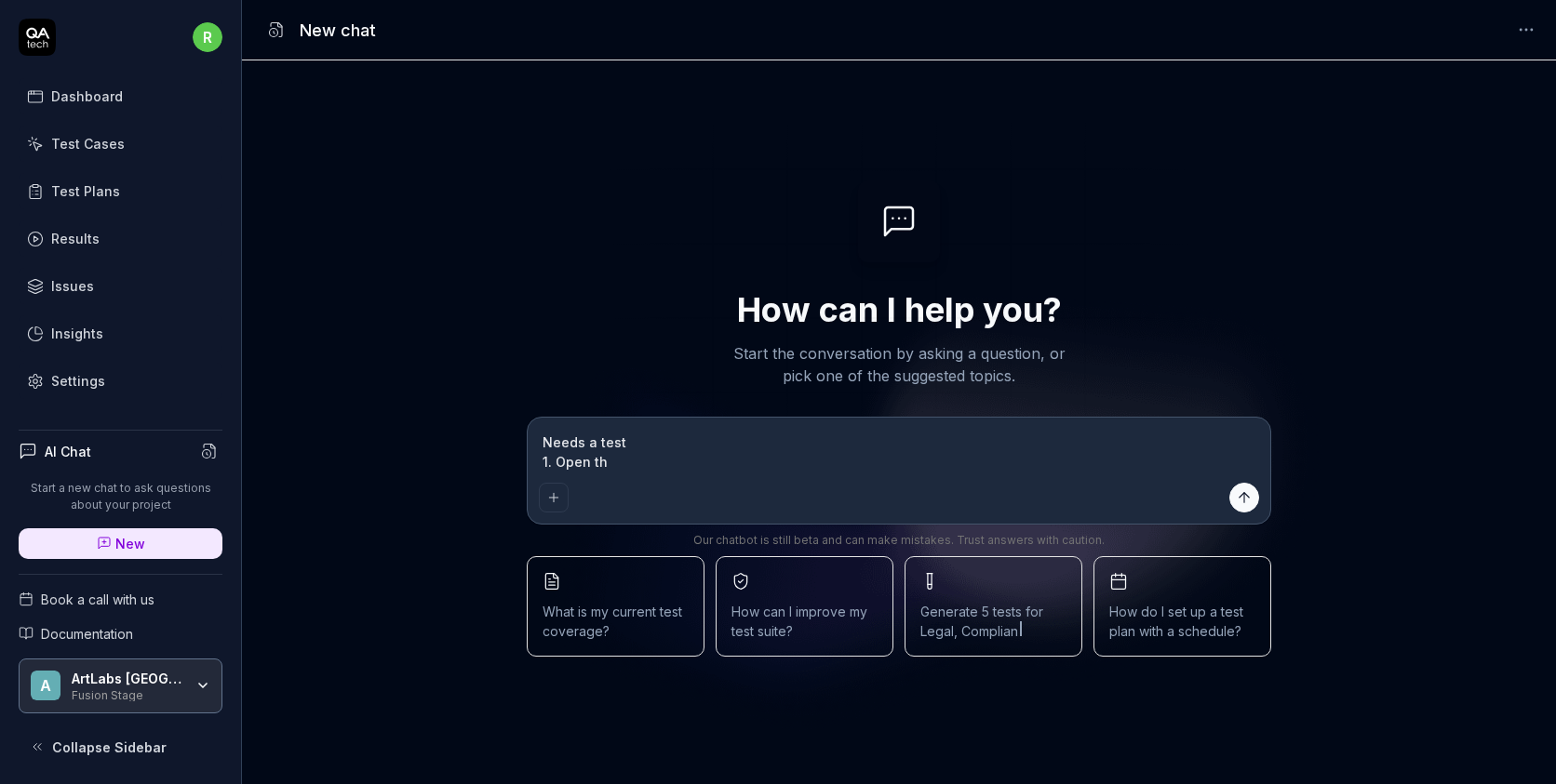
type textarea "Needs a test 1. Open the"
type textarea "*"
type textarea "Needs a test 1. Open the"
type textarea "*"
type textarea "Needs a test 1. Open the a"
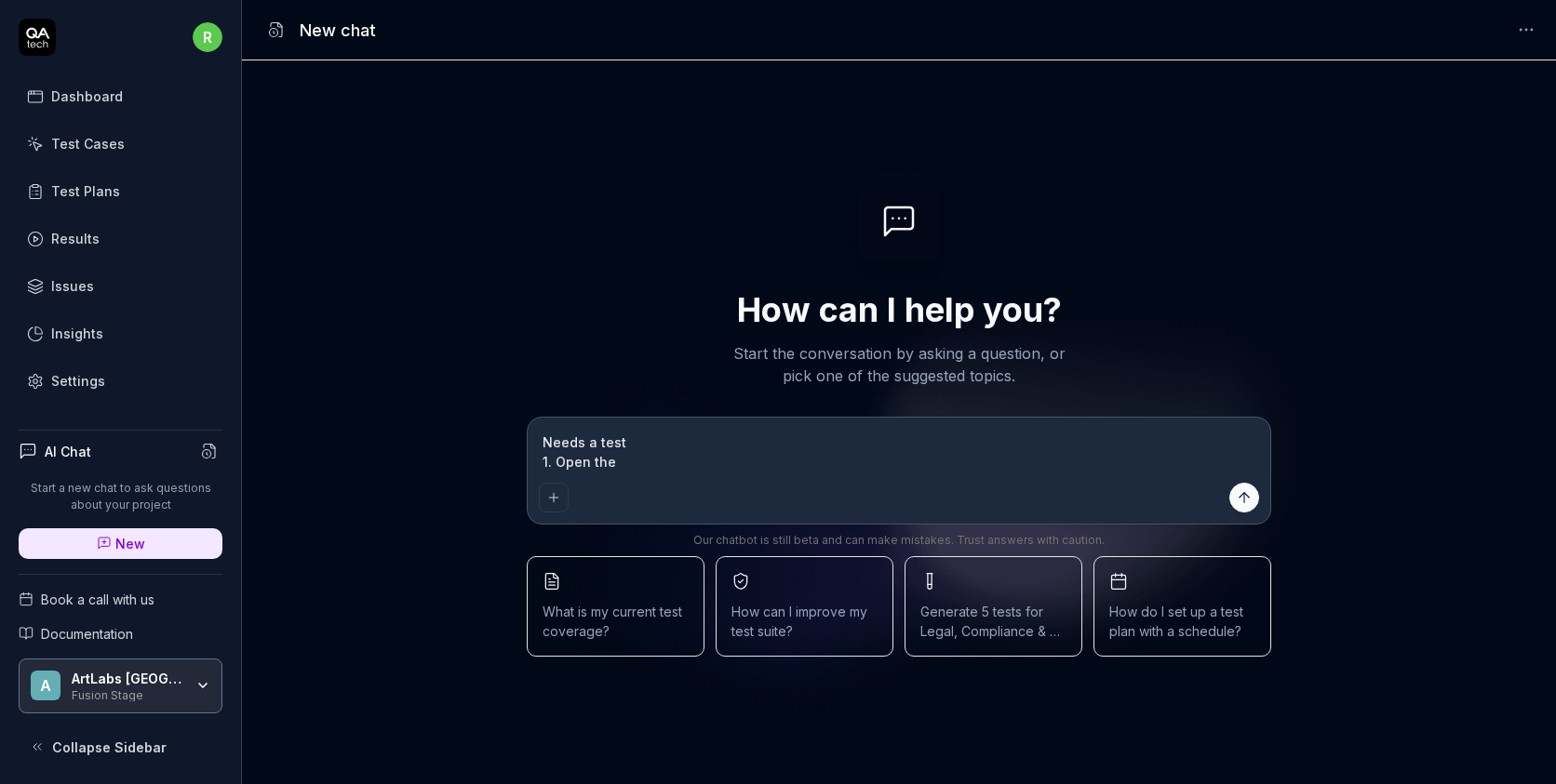
type textarea "*"
type textarea "Needs a test 1. Open the ap"
type textarea "*"
type textarea "Needs a test 1. Open the app"
type textarea "*"
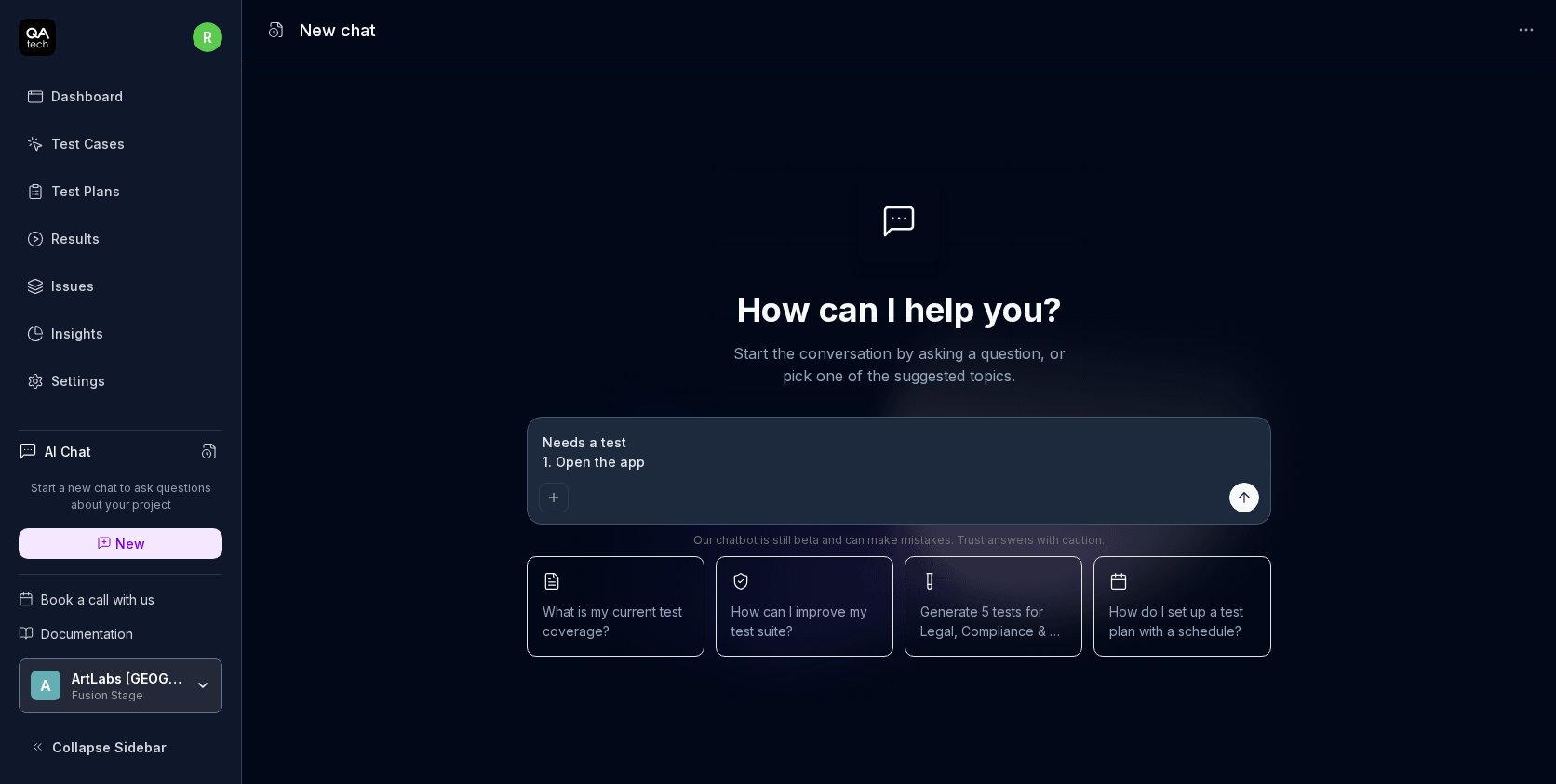
type textarea "Needs a test 1. Open the app."
type textarea "*"
type textarea "Needs a test 1. Open the app"
type textarea "*"
type textarea "Needs a test 1. Open the ap"
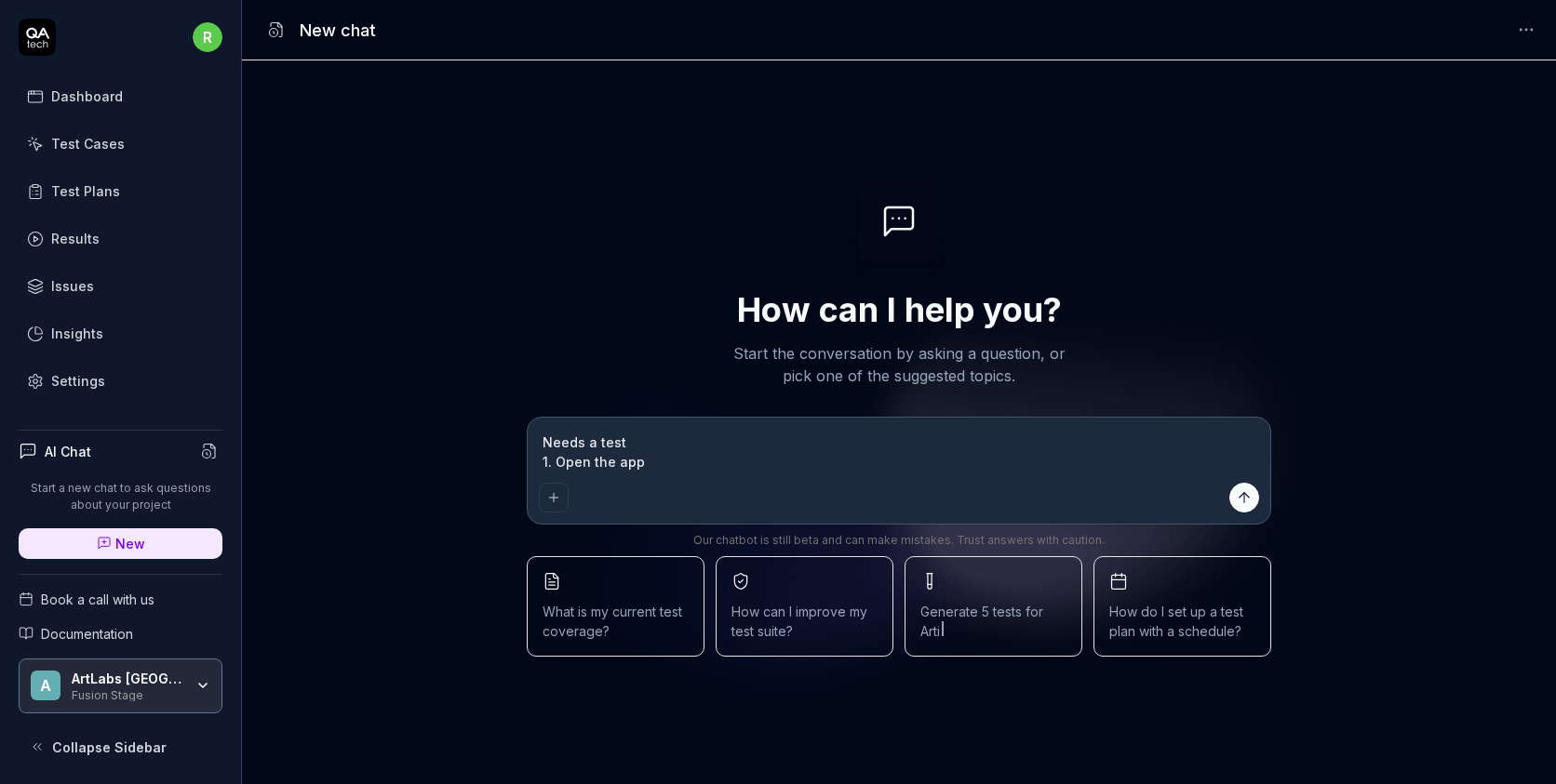
type textarea "*"
type textarea "Needs a test 1. Open the a"
type textarea "*"
type textarea "Needs a test 1. Open the"
type textarea "*"
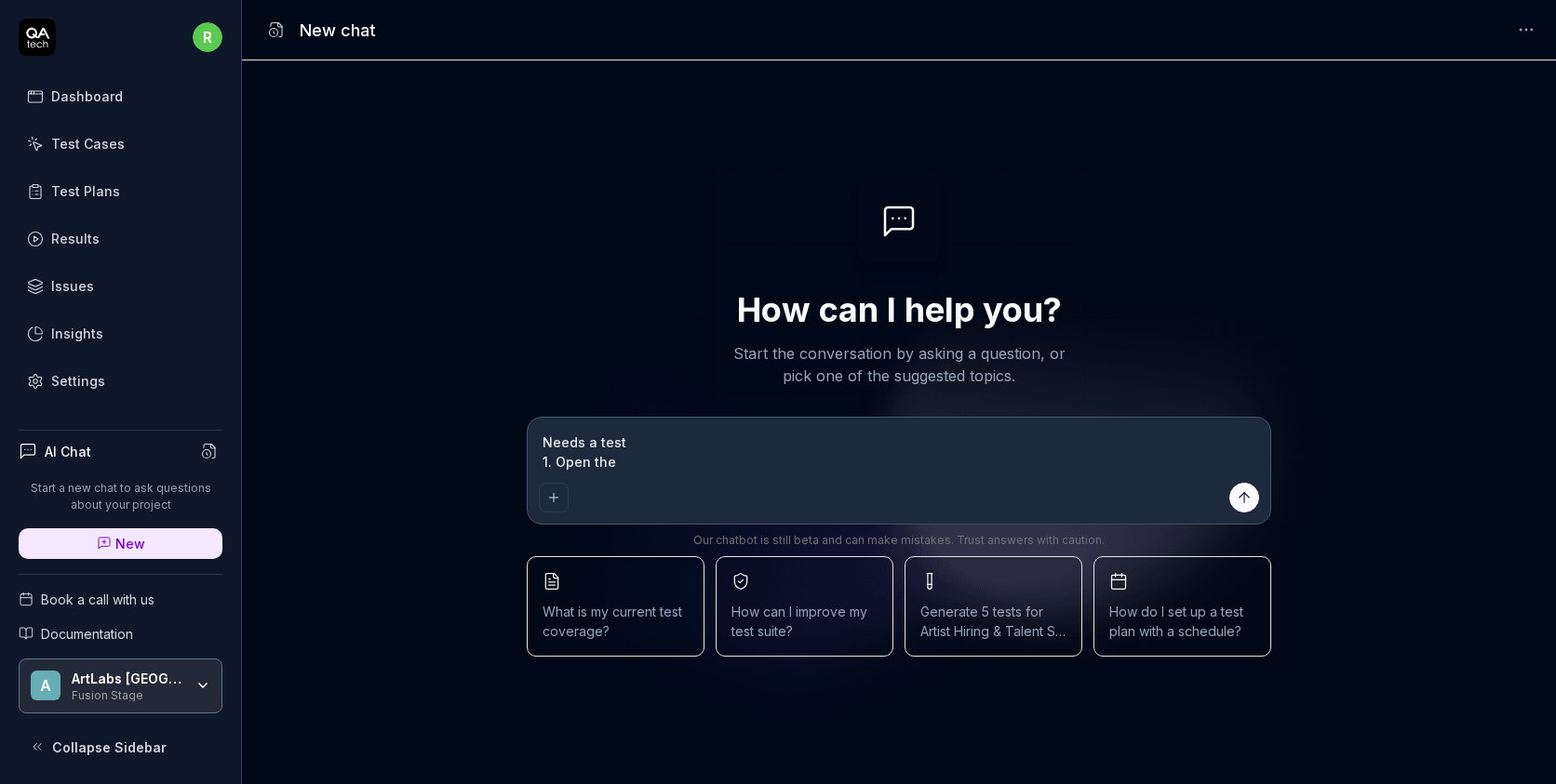
type textarea "Needs a test 1. Open the"
type textarea "*"
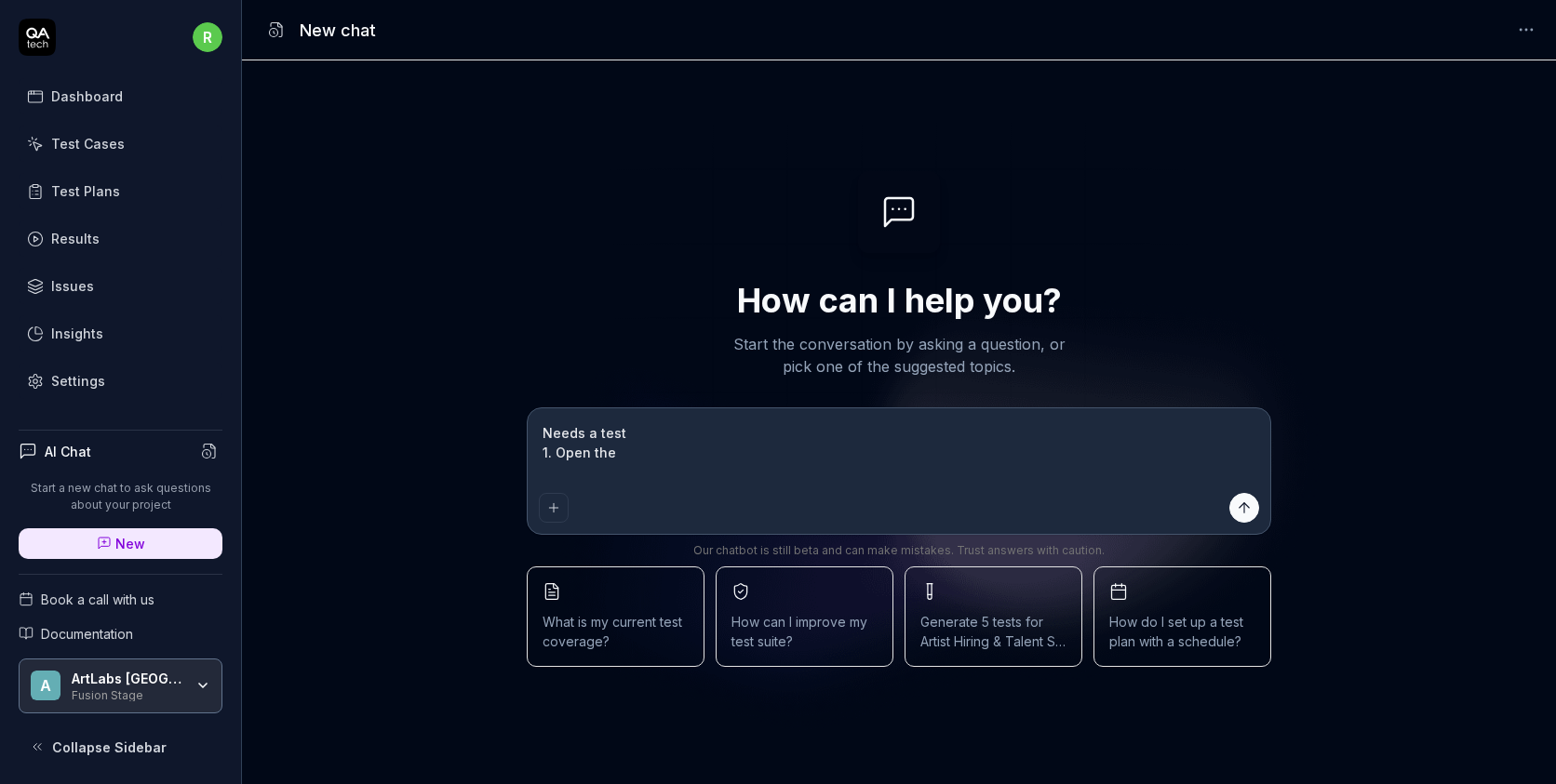
type textarea "Needs a test 1. Open the 2"
type textarea "*"
type textarea "Needs a test 1. Open the 2."
type textarea "*"
type textarea "Needs a test 1. Open the 2."
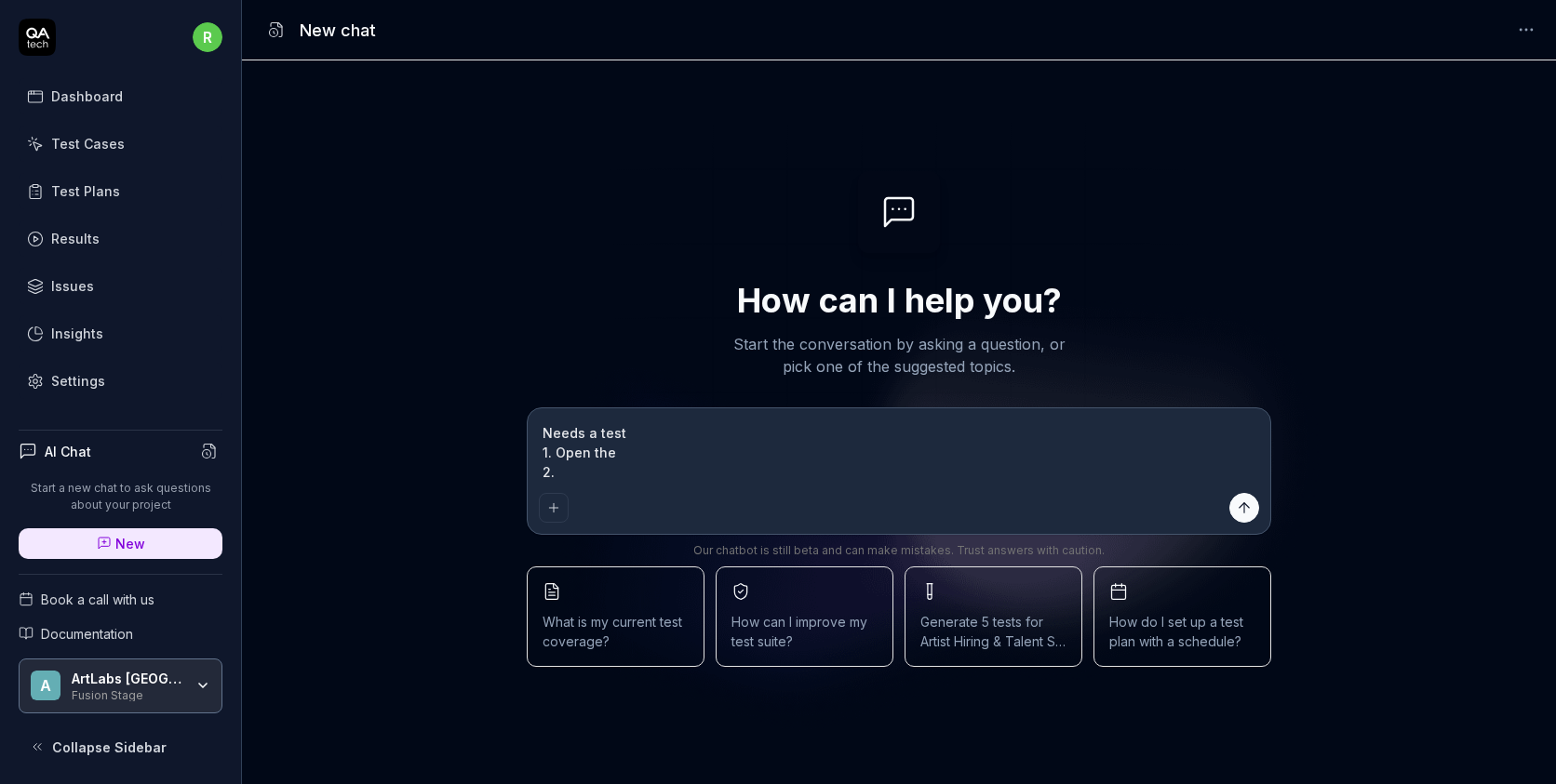
type textarea "*"
type textarea "Needs a test 1. Open the 2. F"
type textarea "*"
type textarea "Needs a test 1. Open the 2. Fi"
type textarea "*"
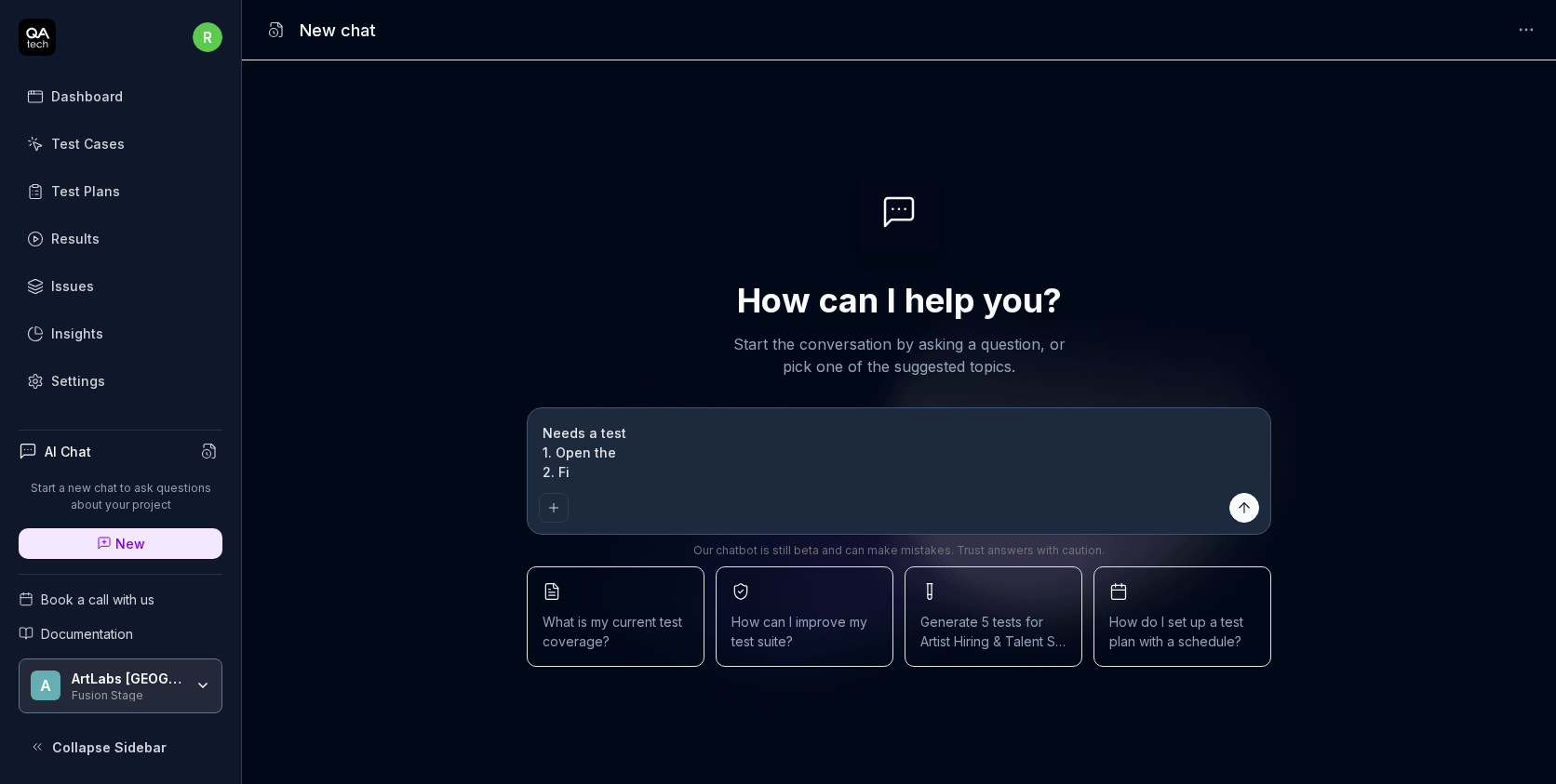
type textarea "Needs a test 1. Open the 2. Fil"
type textarea "*"
type textarea "Needs a test 1. Open the 2. Fill"
type textarea "*"
type textarea "Needs a test 1. Open the 2. Fill"
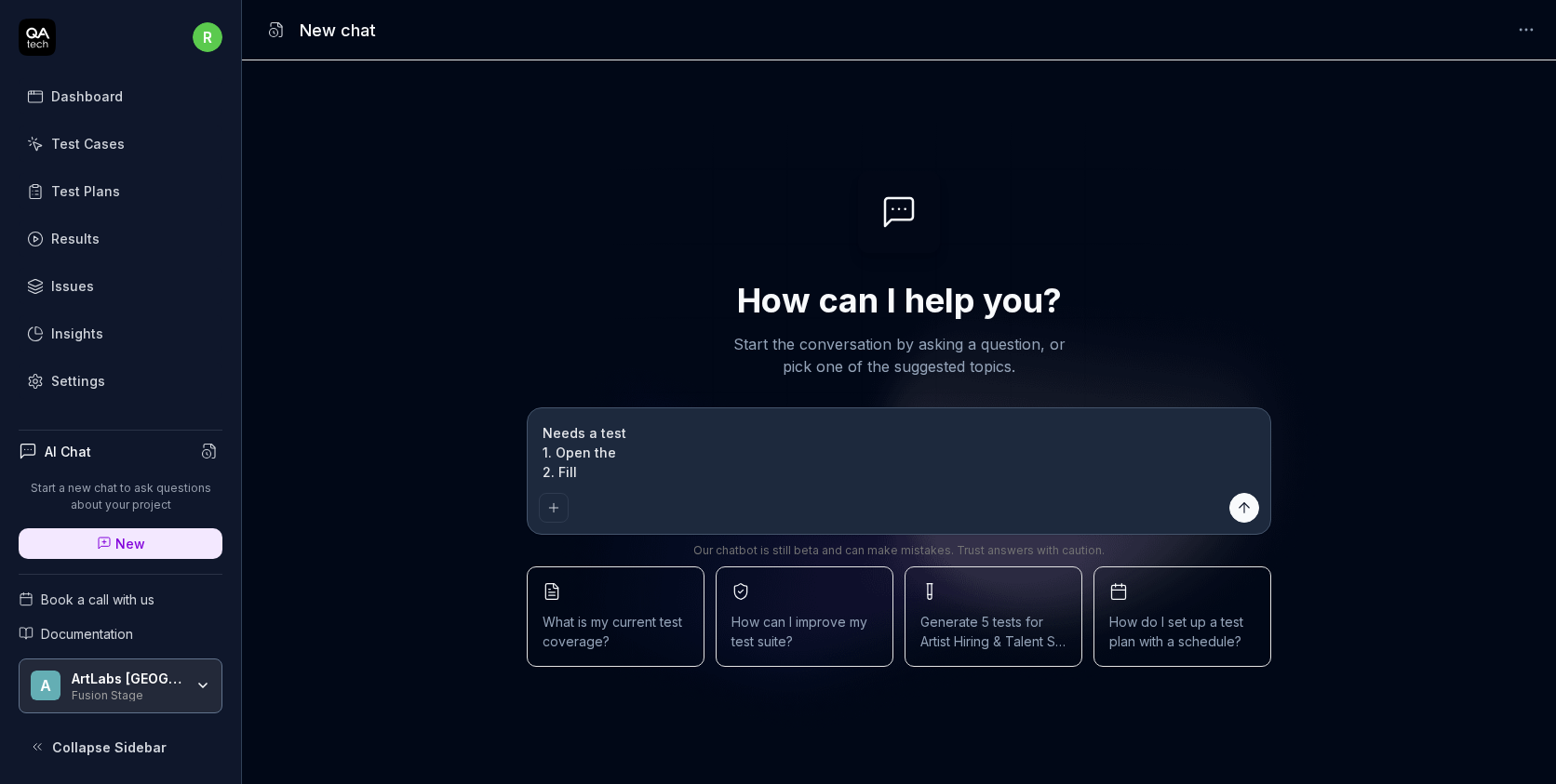
type textarea "*"
type textarea "Needs a test 1. Open the 2. Fill a"
type textarea "*"
type textarea "Needs a test 1. Open the 2. Fill al"
type textarea "*"
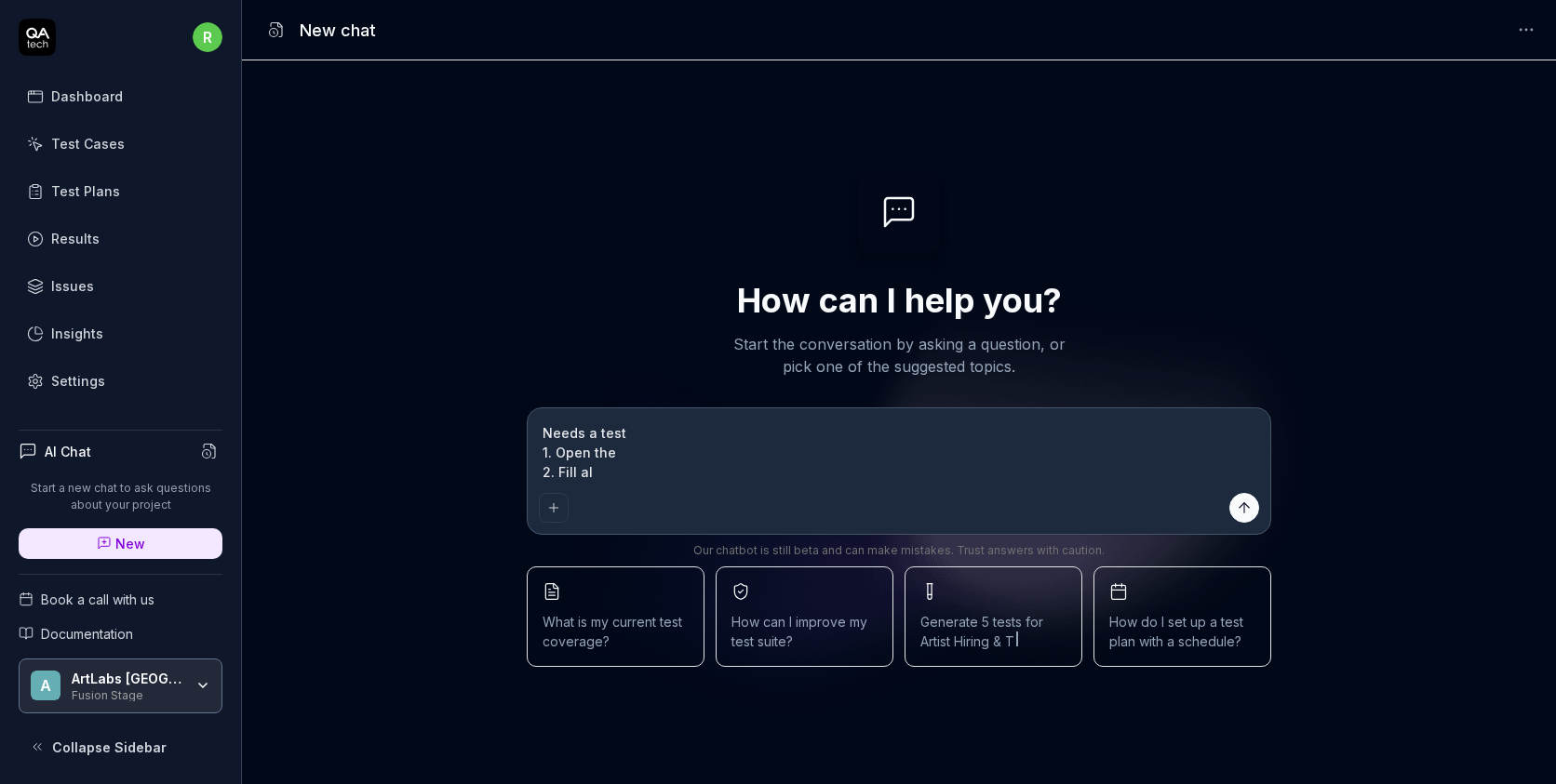
type textarea "Needs a test 1. Open the 2. Fill all"
type textarea "*"
type textarea "Needs a test 1. Open the 2. Fill all"
type textarea "*"
type textarea "Needs a test 1. Open the 2. Fill all t"
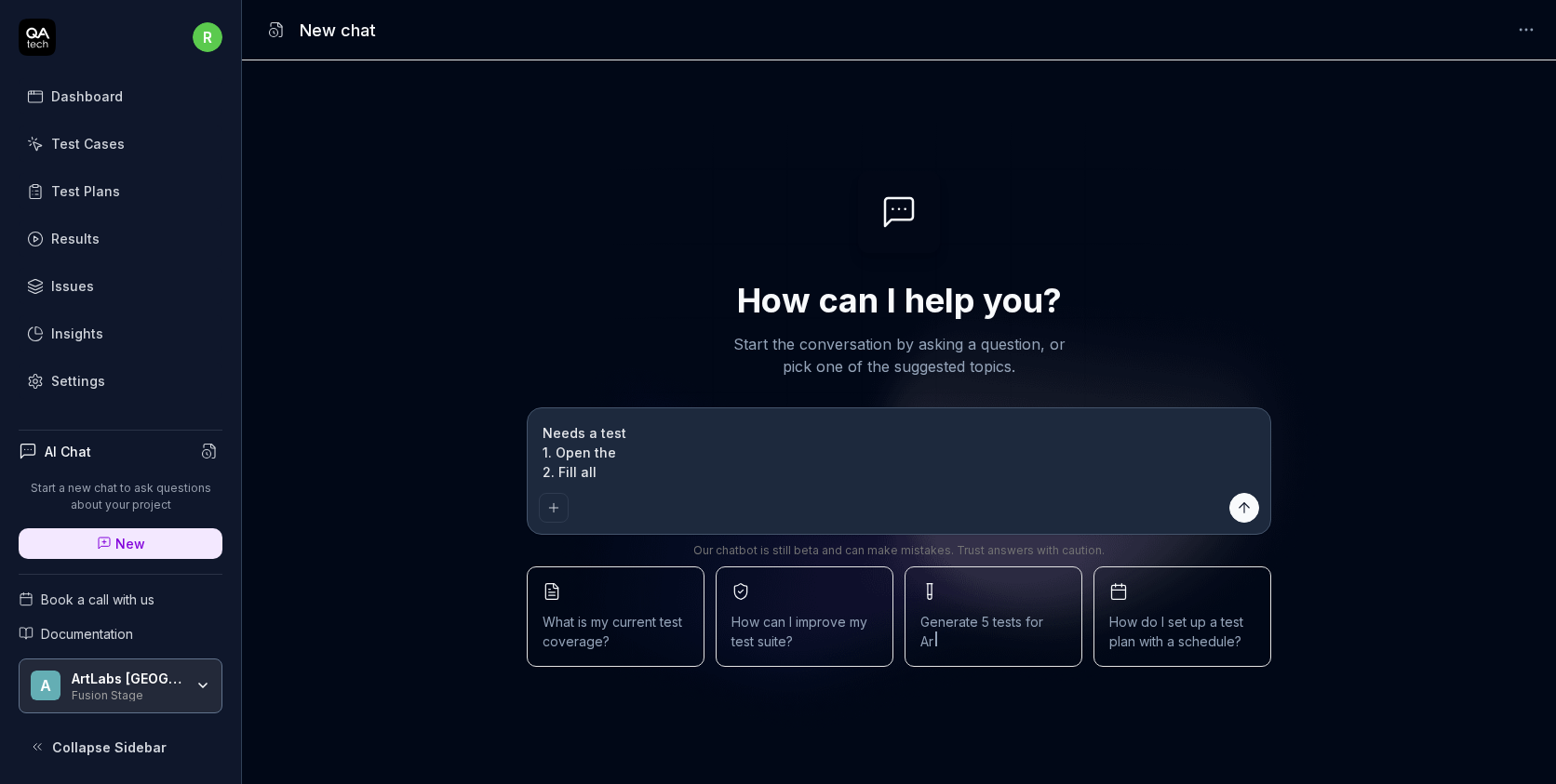
type textarea "*"
type textarea "Needs a test 1. Open the 2. Fill all th"
type textarea "*"
type textarea "Needs a test 1. Open the 2. Fill all the"
type textarea "*"
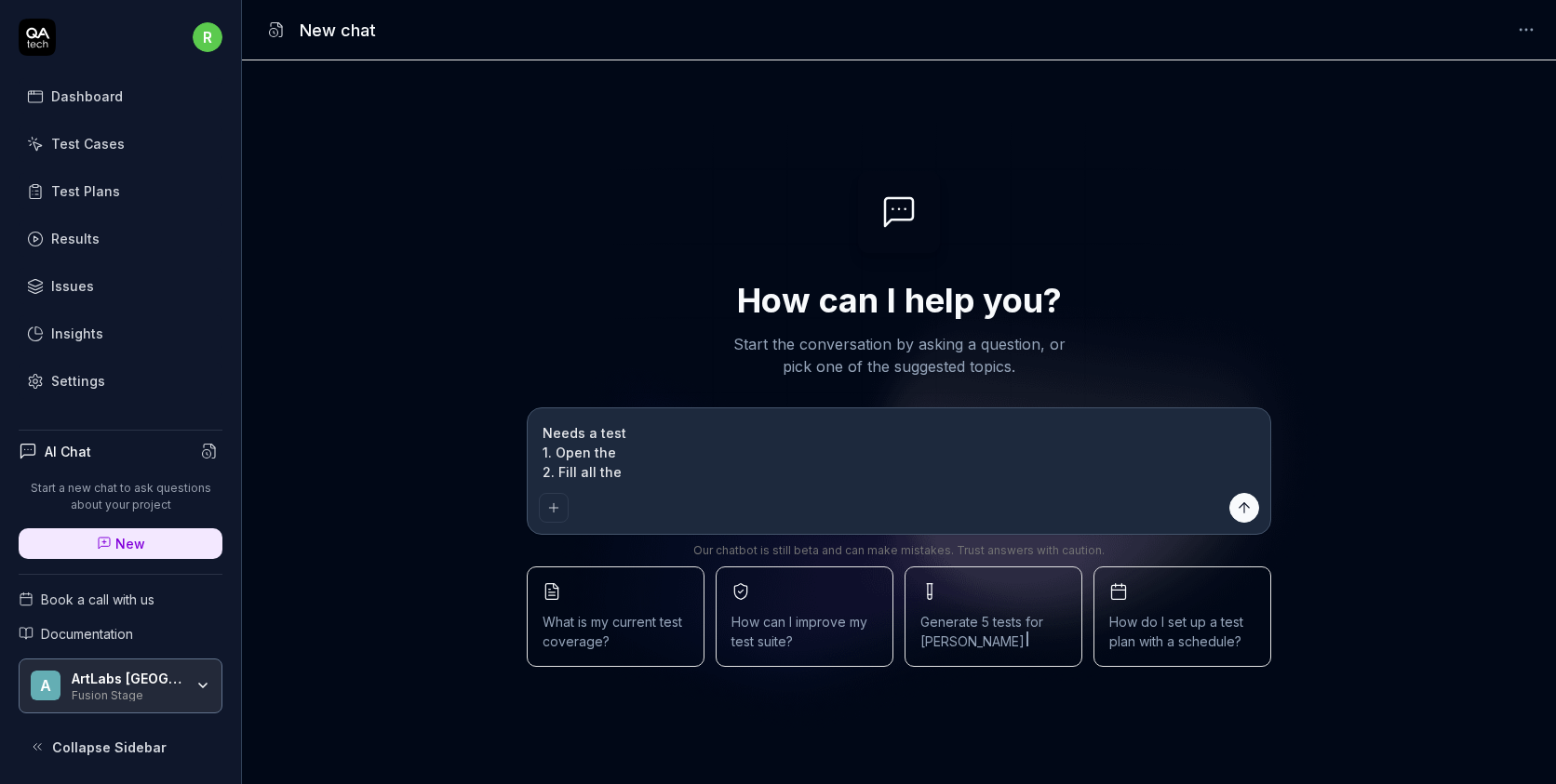
type textarea "Needs a test 1. Open the 2. Fill all the"
type textarea "*"
type textarea "Needs a test 1. Open the 2. Fill all the"
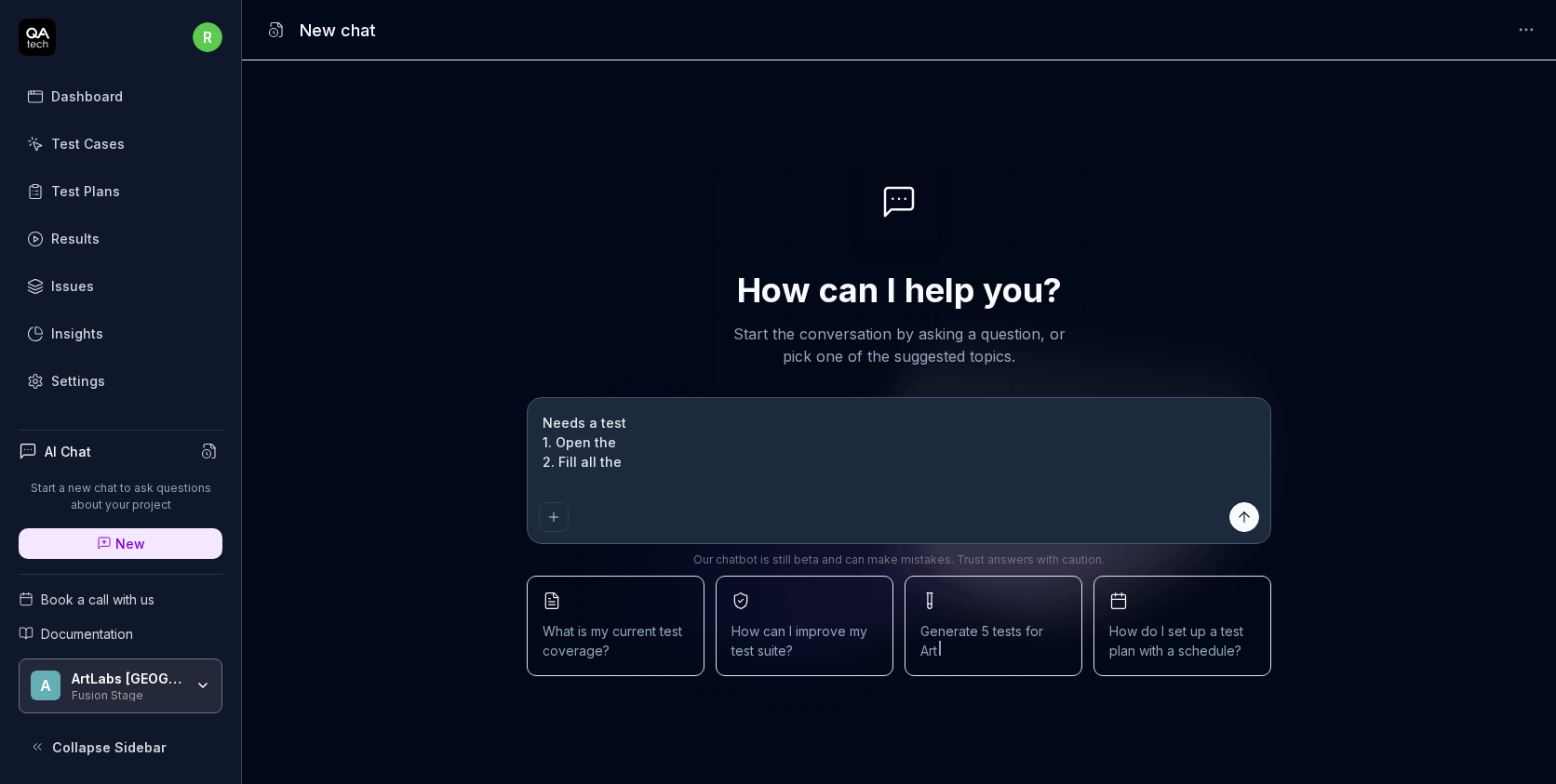
type textarea "*"
type textarea "Needs a test 1. Open the 2. Fill all the 3"
type textarea "*"
type textarea "Needs a test 1. Open the 2. Fill all the 3."
type textarea "*"
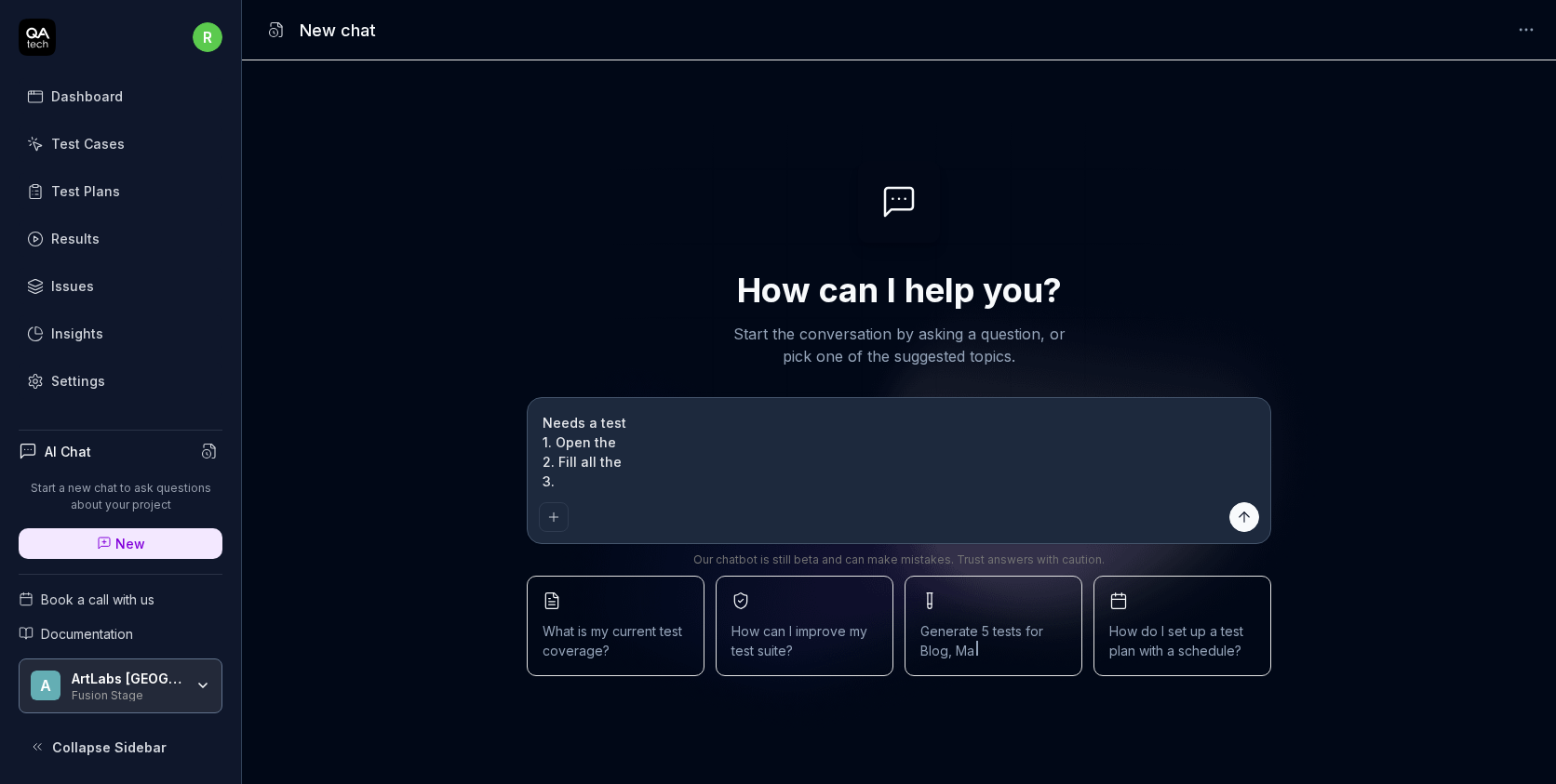
type textarea "Needs a test 1. Open the 2. Fill all the 3."
type textarea "*"
type textarea "Needs a test 1. Open the 2. Fill all the 3."
type textarea "*"
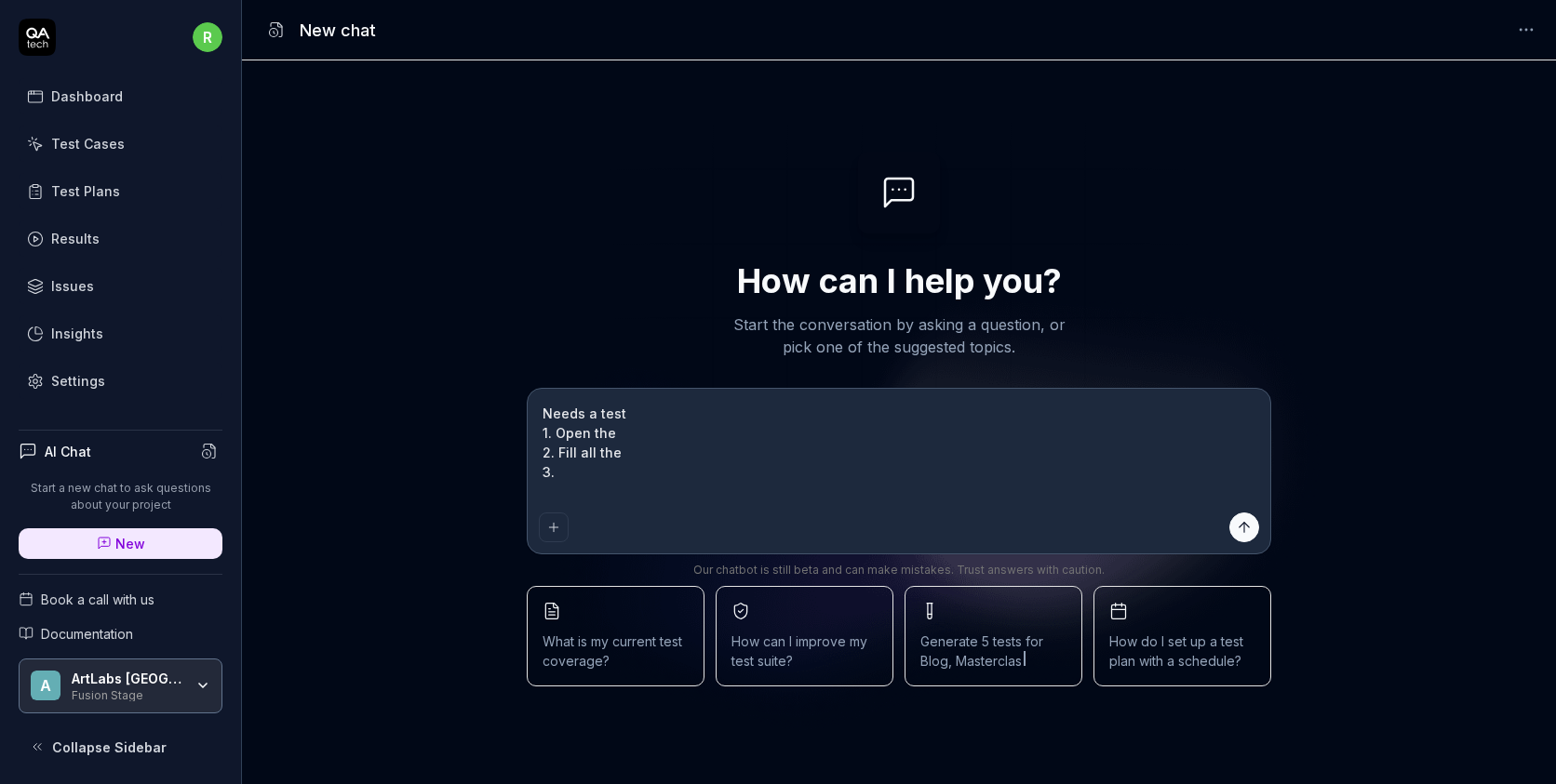
type textarea "Needs a test 1. Open the 2. Fill all the 3. 4"
type textarea "*"
type textarea "Needs a test 1. Open the 2. Fill all the 3. 4."
type textarea "*"
type textarea "Needs a test 1. Open the 2. Fill all the 3. 4."
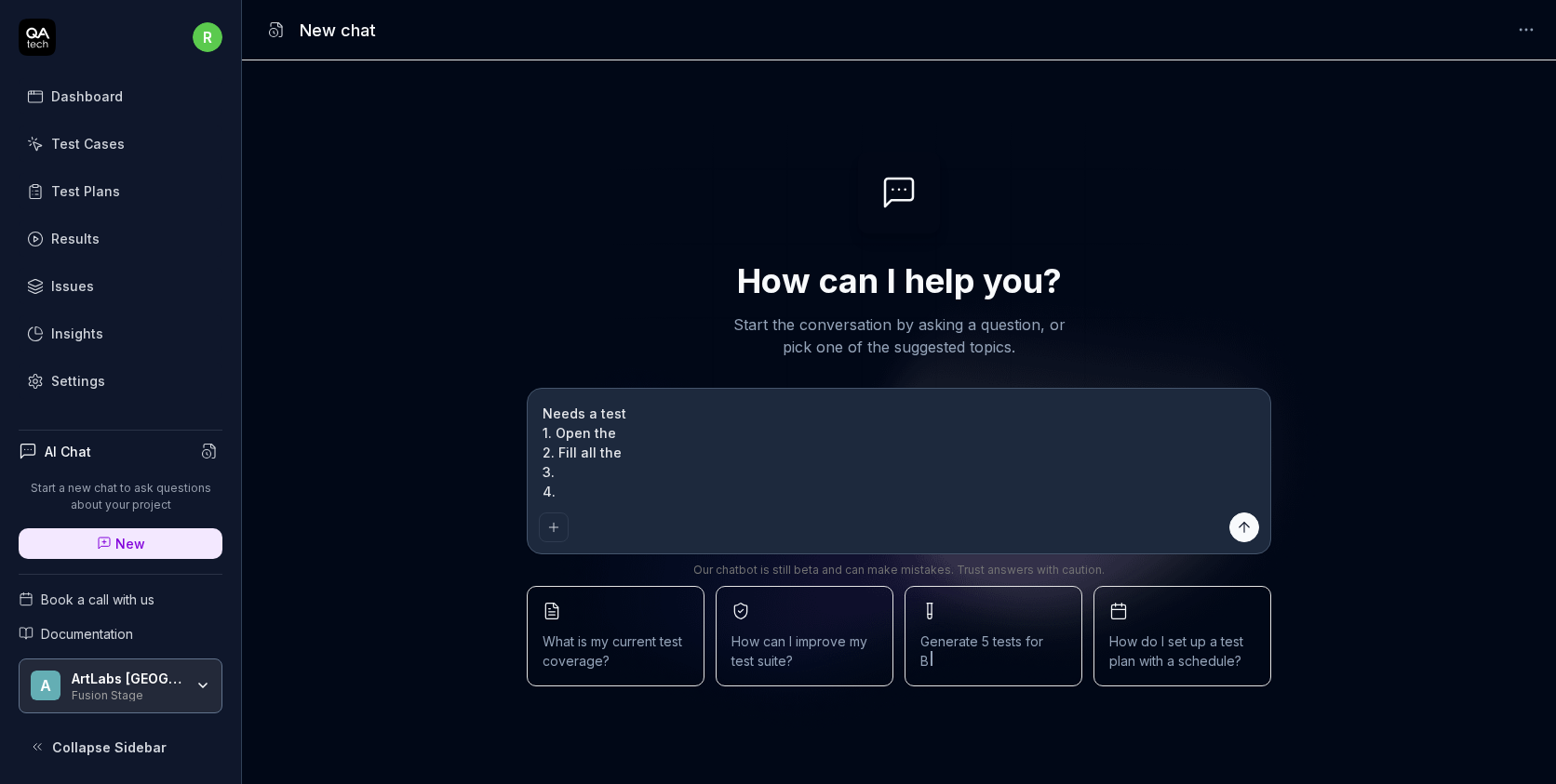
type textarea "*"
type textarea "Needs a test 1. Open the 2. Fill all the 3. 4."
type textarea "*"
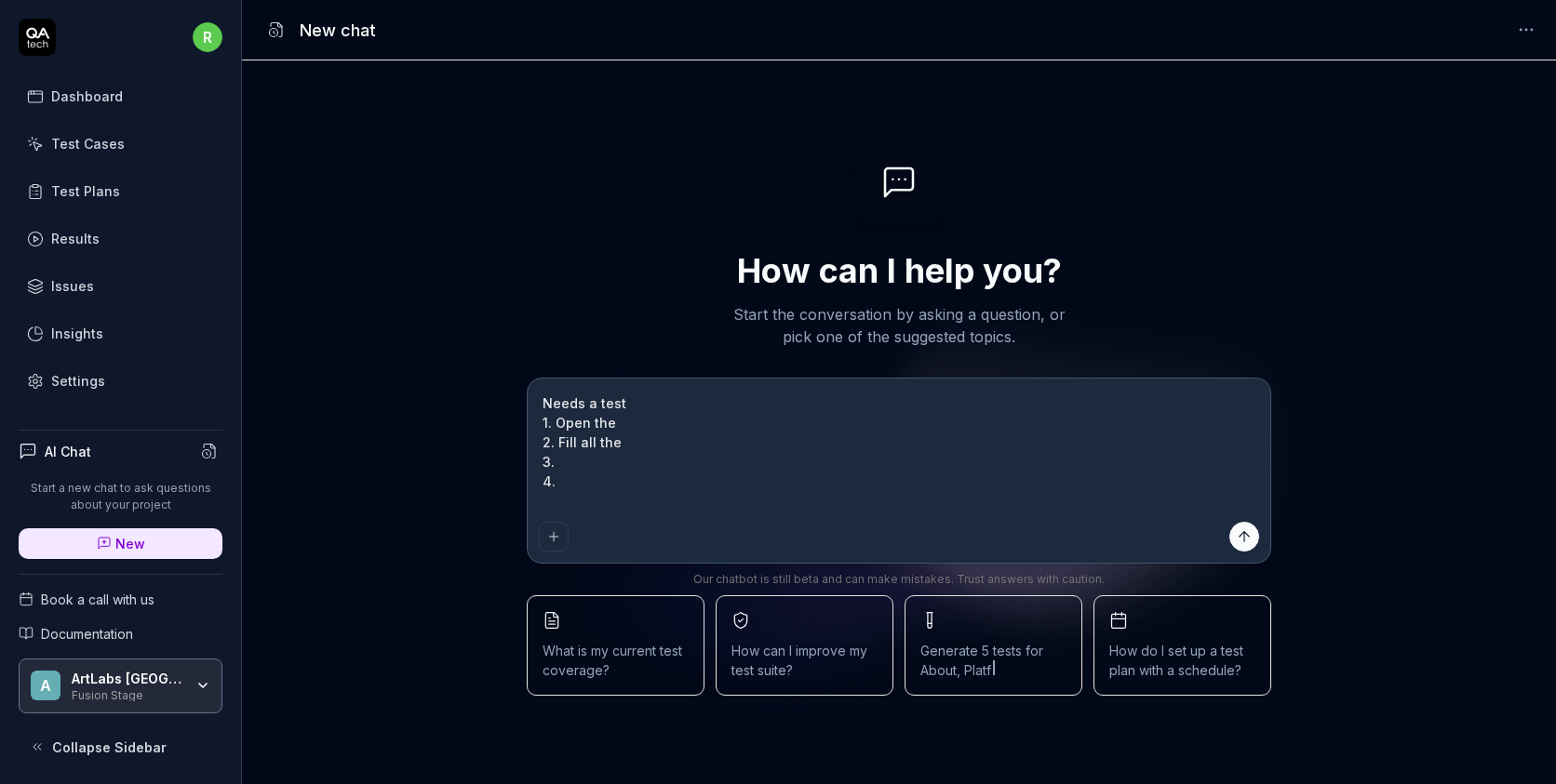
type textarea "Needs a test 1. Open the 2. Fill all the 3. 4. 5"
type textarea "*"
type textarea "Needs a test 1. Open the 2. Fill all the 3. 4. 5."
type textarea "*"
type textarea "Needs a test 1. Open the 2. Fill all the 3. 4. 5."
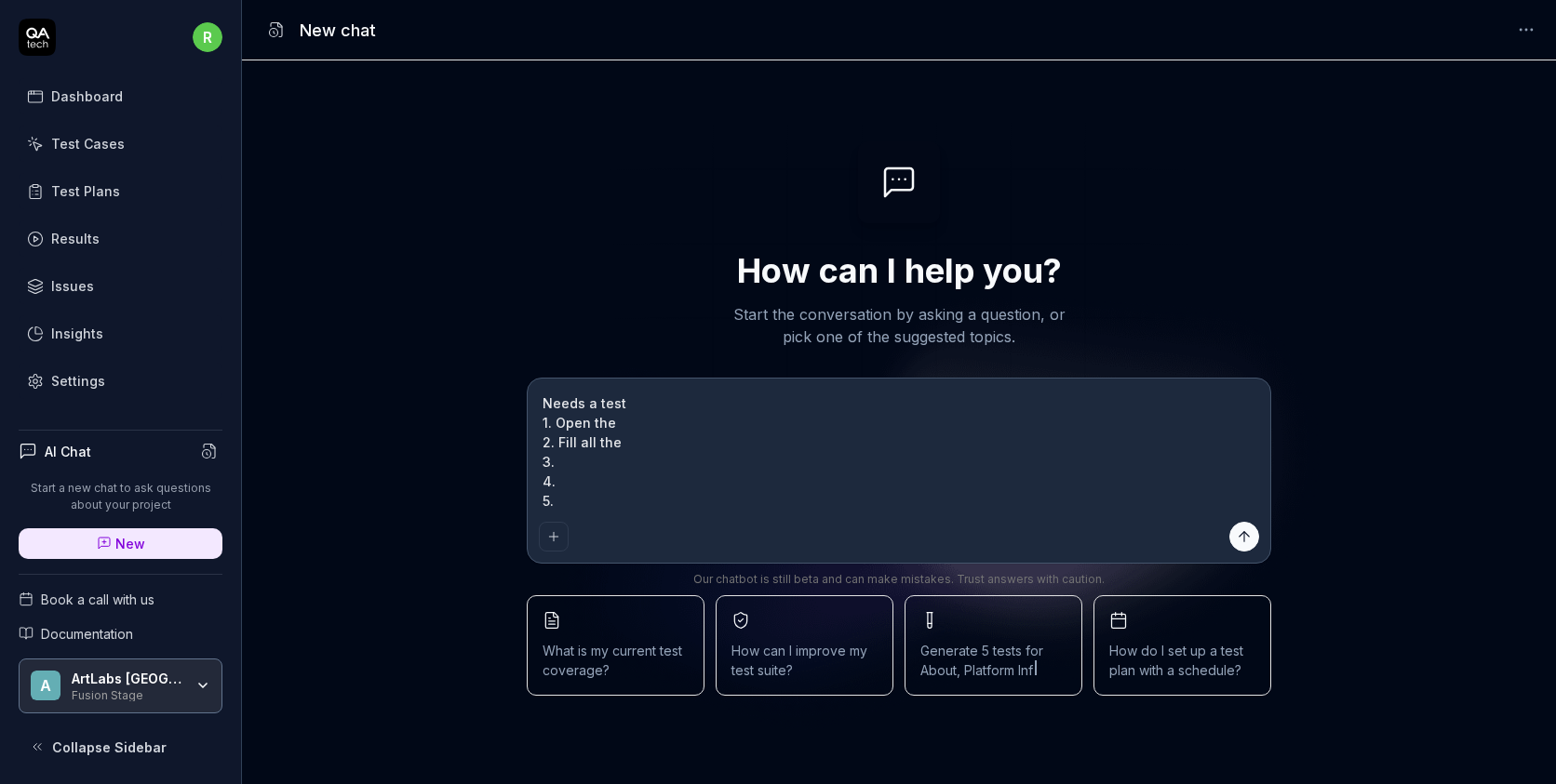
type textarea "*"
click at [692, 415] on textarea "Needs a test 1. Open the 2. Fill all the 3. 4. 5." at bounding box center [899, 452] width 720 height 125
type textarea "Needs a test 1. Open the 2. Fill all the 3. 4. 5."
type textarea "*"
paste textarea "[DOMAIN_NAME]"
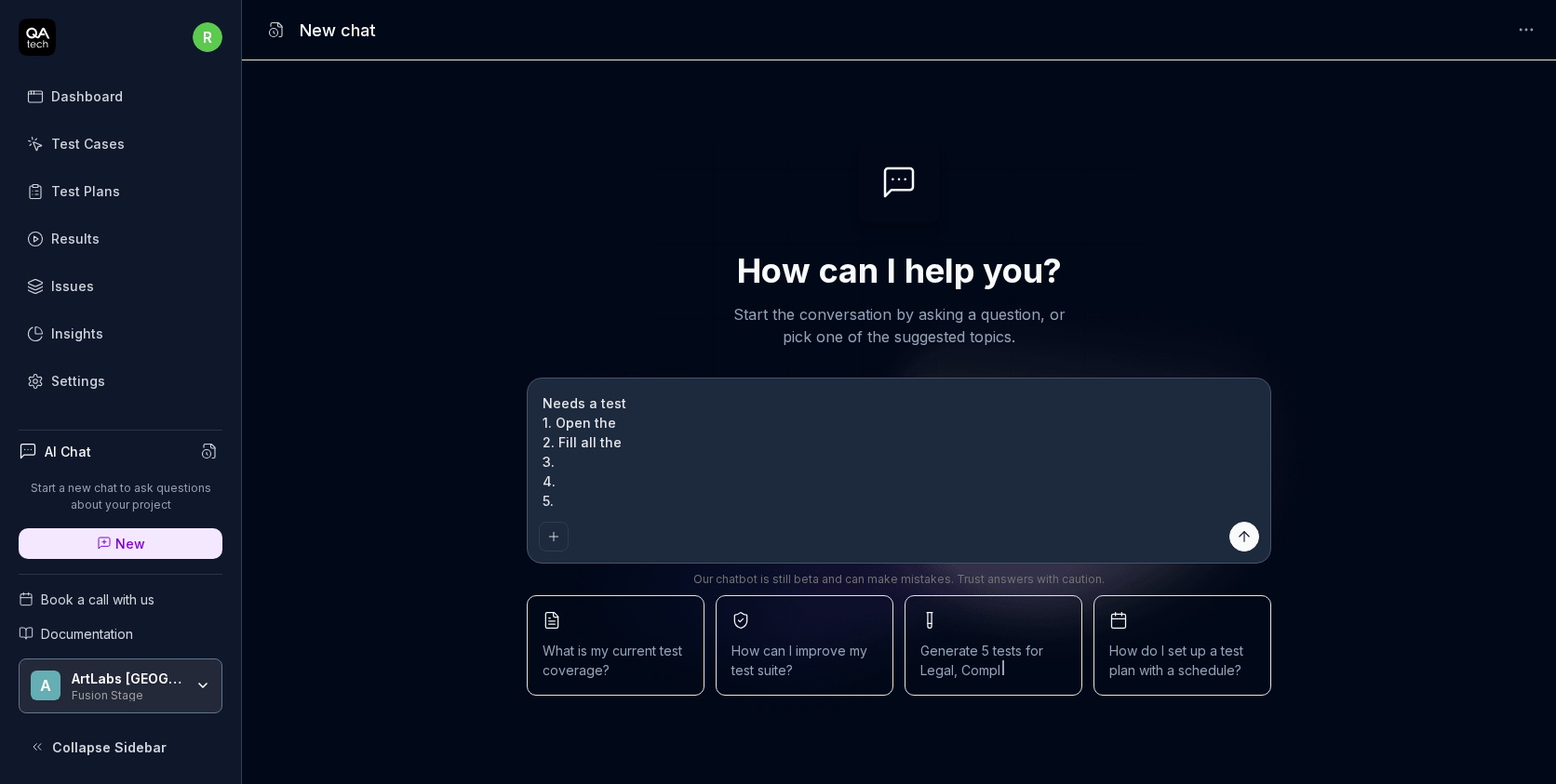
type textarea "Needs a test 1. Open the [DOMAIN_NAME] 2. Fill all the 3. 4. 5."
type textarea "*"
click at [629, 442] on textarea "Needs a test 1. Open the [DOMAIN_NAME] 2. Fill all the 3. 4. 5." at bounding box center [899, 452] width 720 height 125
type textarea "Needs a test 1. Open the [DOMAIN_NAME] 2. Fill all the d 3. 4. 5."
type textarea "*"
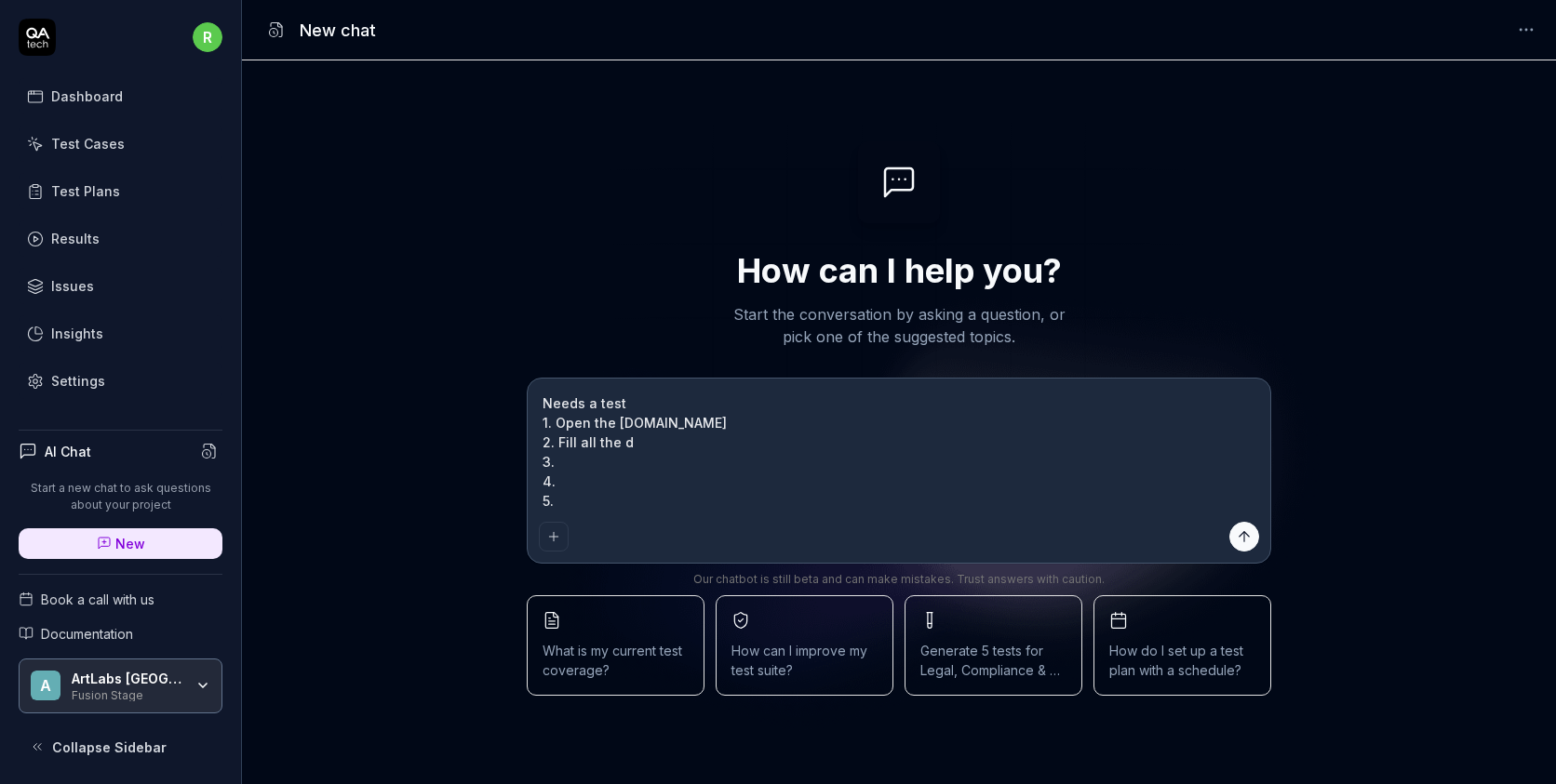
type textarea "Needs a test 1. Open the [DOMAIN_NAME] 2. Fill all the de 3. 4. 5."
type textarea "*"
type textarea "Needs a test 1. Open the [DOMAIN_NAME] 2. Fill all the det 3. 4. 5."
type textarea "*"
type textarea "Needs a test 1. Open the [DOMAIN_NAME] 2. Fill all the deta 3. 4. 5."
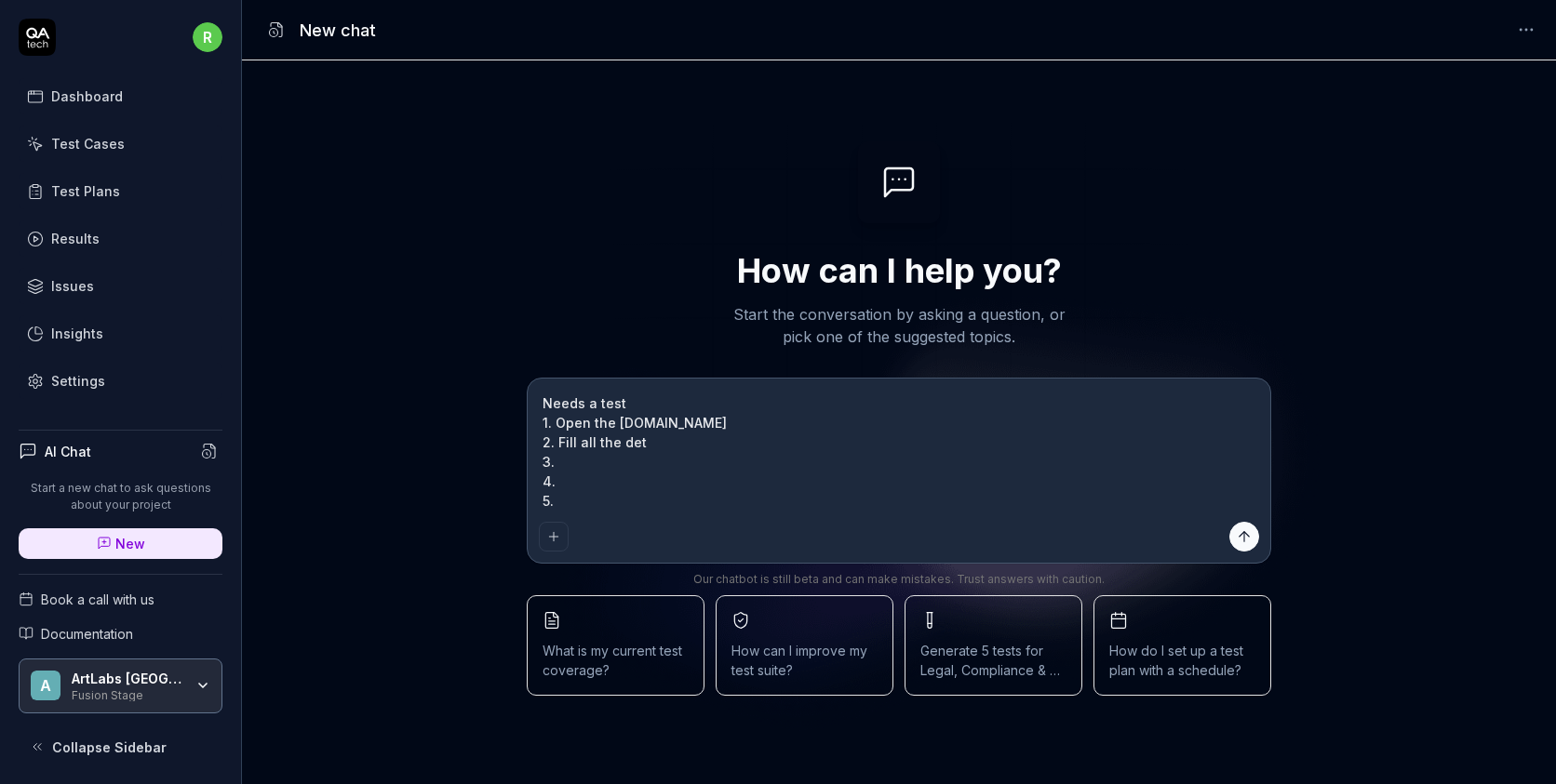
type textarea "*"
type textarea "Needs a test 1. Open the [DOMAIN_NAME] 2. Fill all the detai 3. 4. 5."
type textarea "*"
type textarea "Needs a test 1. Open the [DOMAIN_NAME] 2. Fill all the detail 3. 4. 5."
type textarea "*"
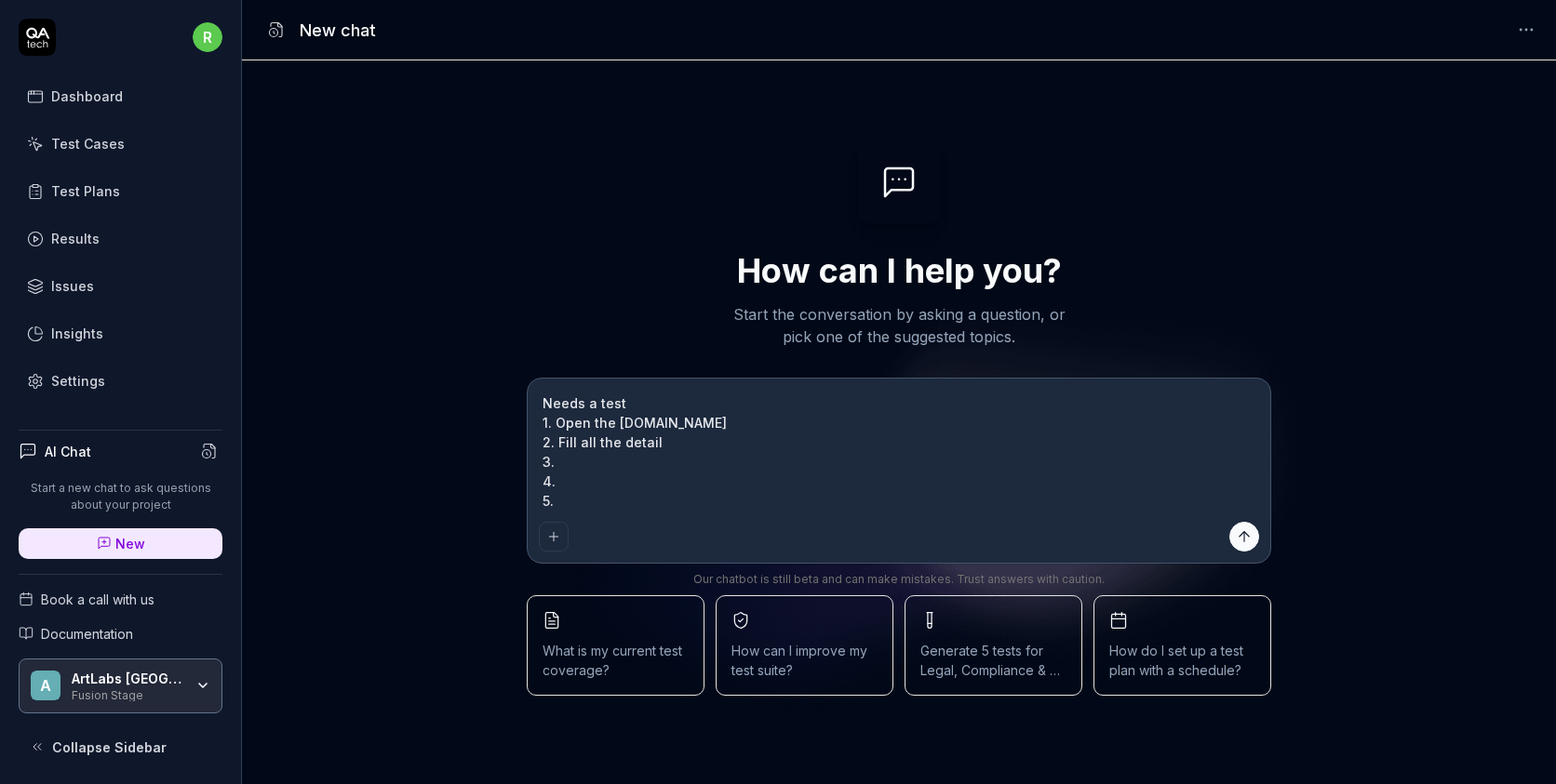
type textarea "Needs a test 1. Open the [DOMAIN_NAME] 2. Fill all the details 3. 4. 5."
type textarea "*"
type textarea "Needs a test 1. Open the [DOMAIN_NAME] 2. Fill all the details 3. 4. 5."
type textarea "*"
type textarea "Needs a test 1. Open the [DOMAIN_NAME] 2. Fill all the details f 3. 4. 5."
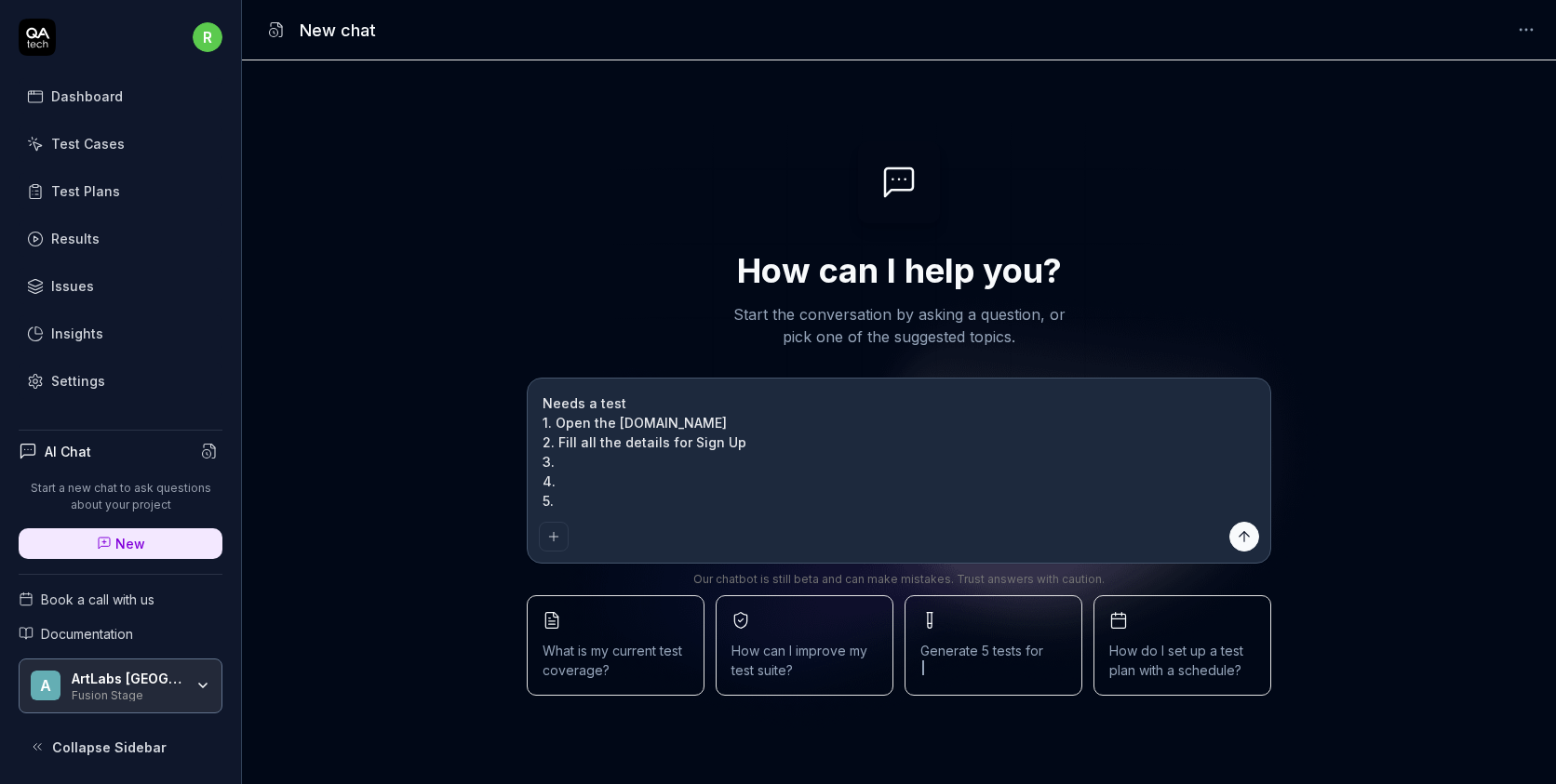
click at [659, 466] on textarea "Needs a test 1. Open the [DOMAIN_NAME] 2. Fill all the details for Sign Up 3. 4…" at bounding box center [899, 452] width 720 height 125
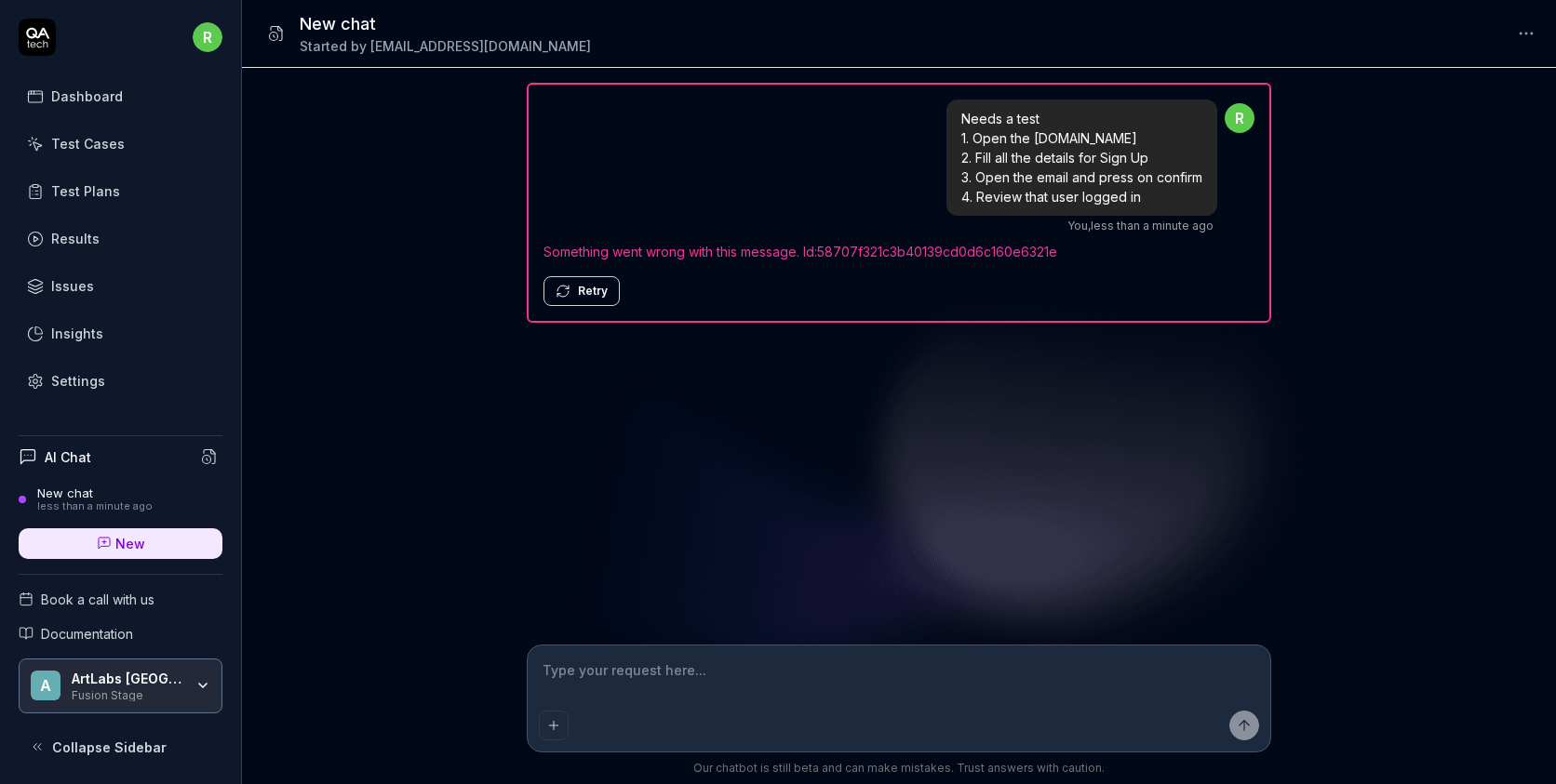
click at [574, 293] on button "Retry" at bounding box center [581, 291] width 76 height 30
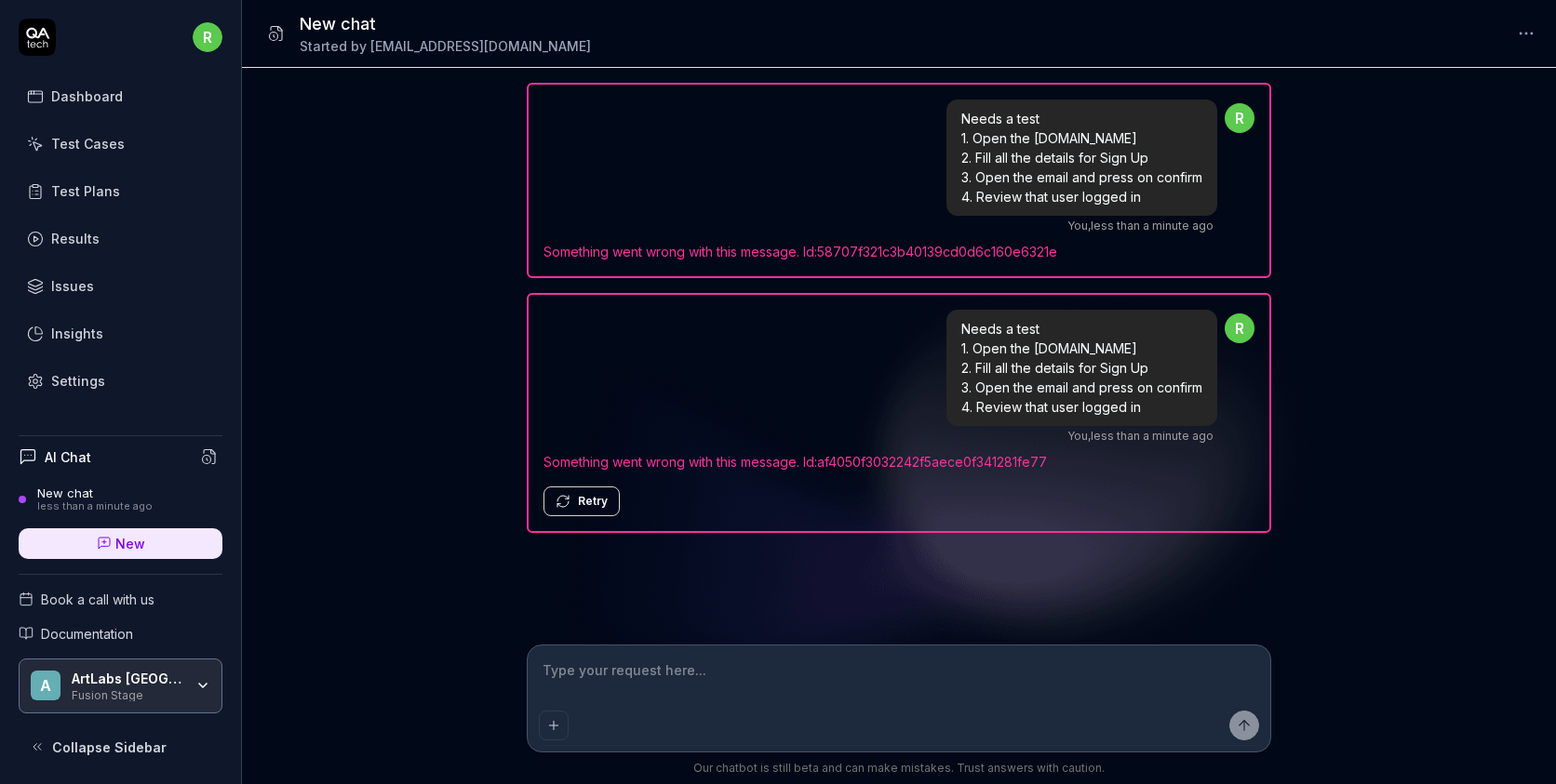
click at [559, 511] on button "Retry" at bounding box center [581, 501] width 76 height 30
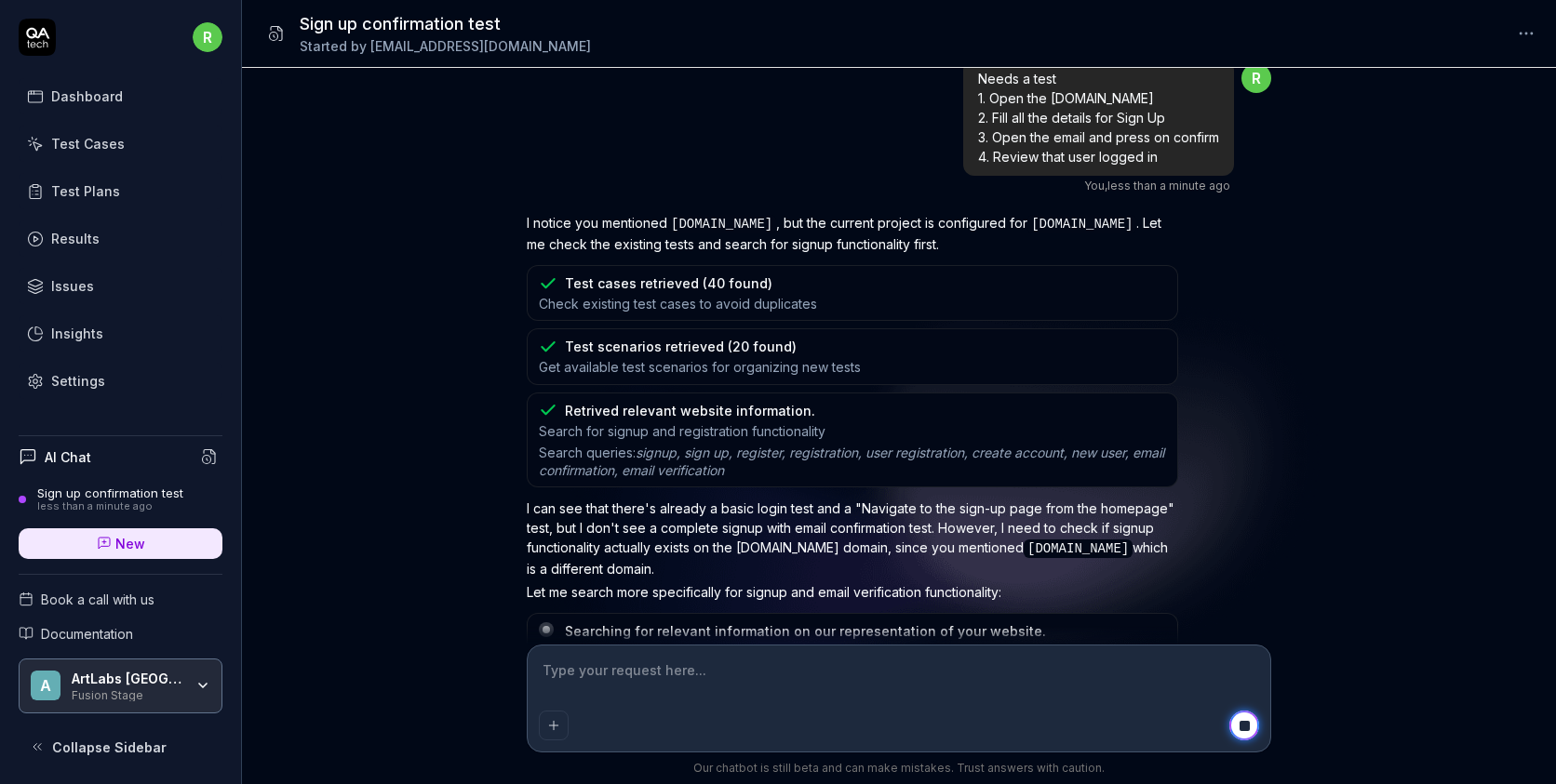
scroll to position [504, 0]
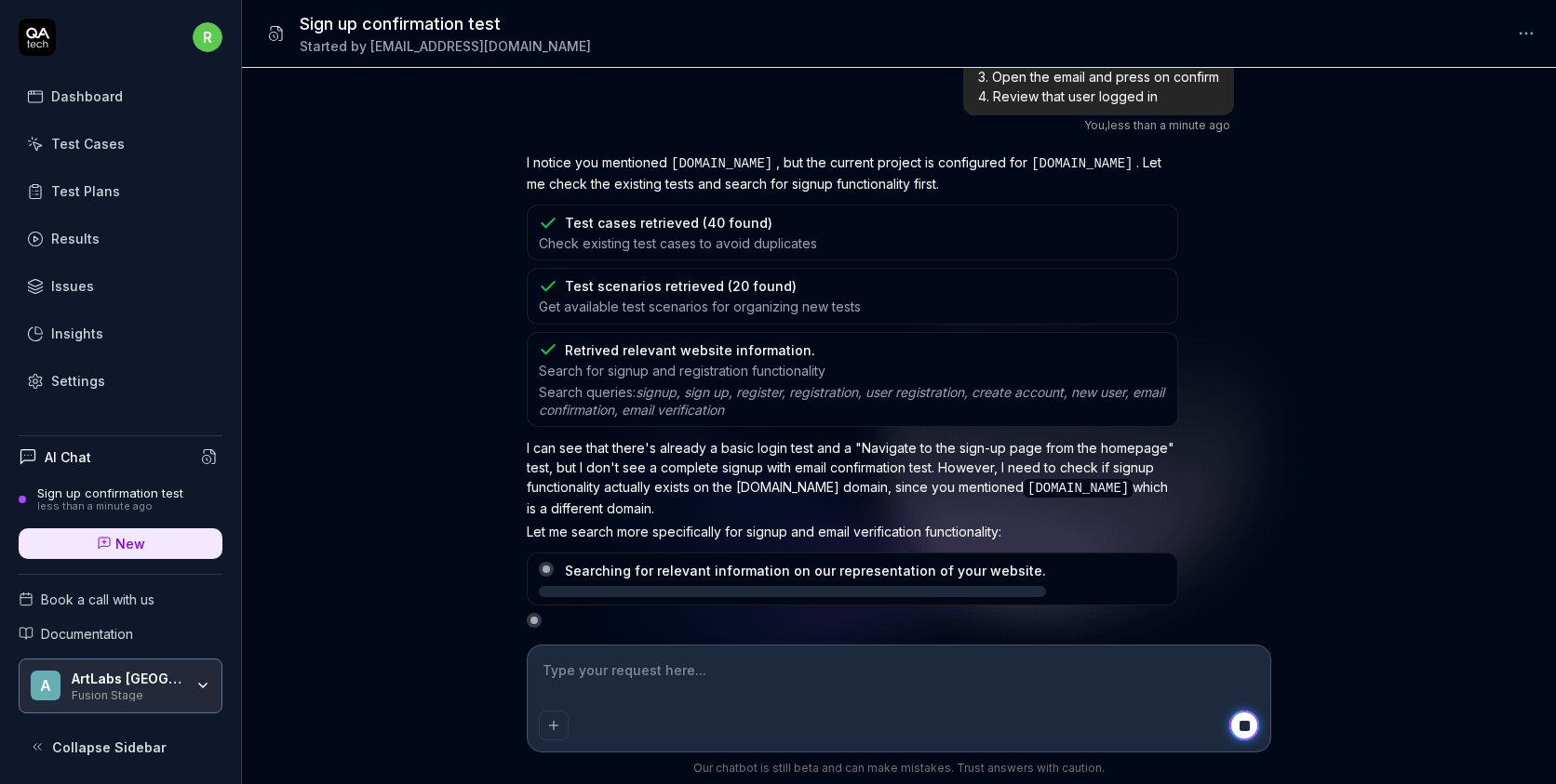
click at [622, 226] on div "Test cases retrieved (40 found)" at bounding box center [668, 223] width 207 height 19
click at [551, 222] on icon at bounding box center [548, 223] width 18 height 18
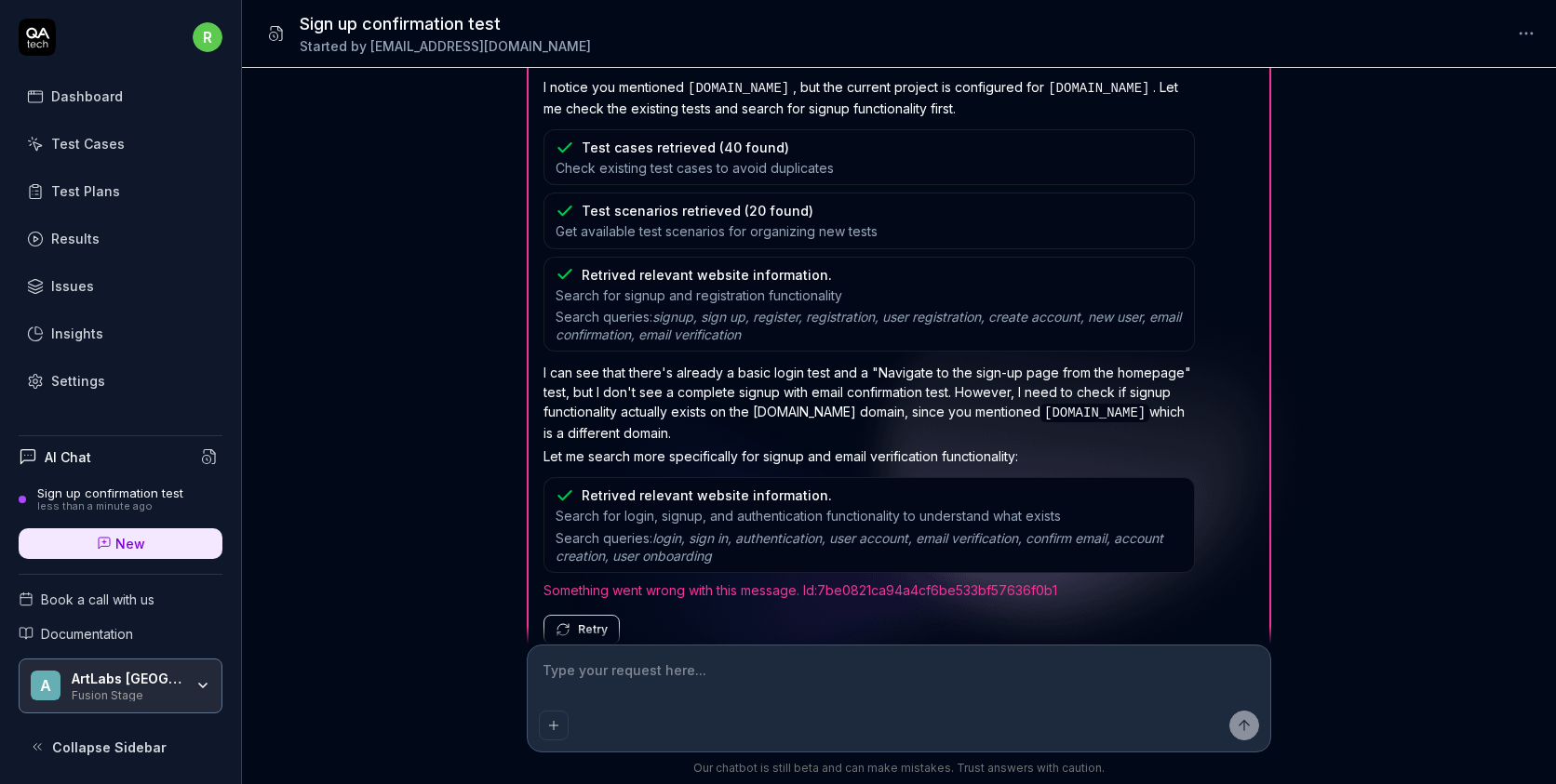
scroll to position [629, 0]
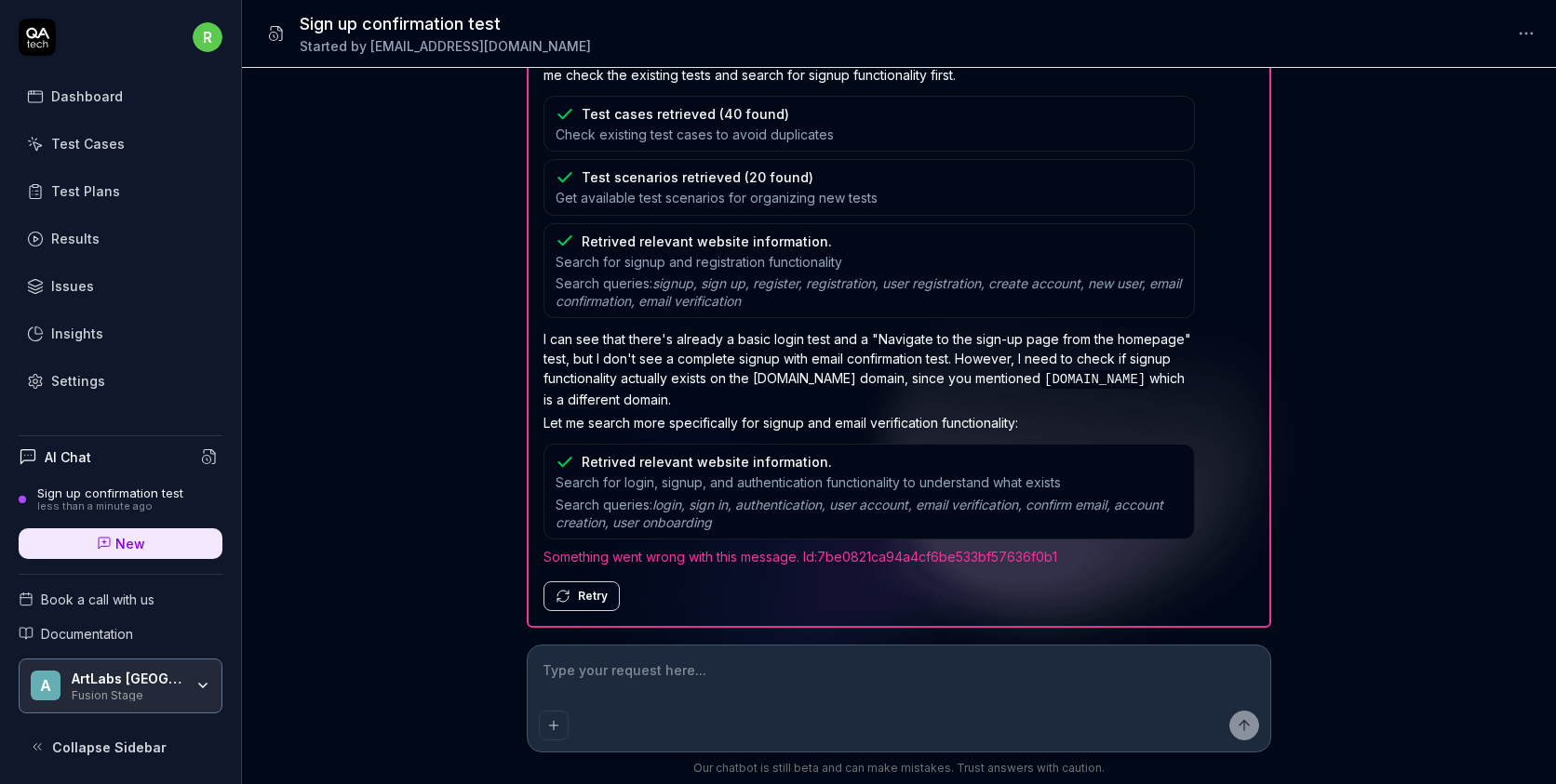
click at [590, 582] on button "Retry" at bounding box center [581, 596] width 76 height 30
click at [590, 586] on button "Retry" at bounding box center [581, 596] width 76 height 30
click at [586, 597] on button "Retry" at bounding box center [581, 596] width 76 height 30
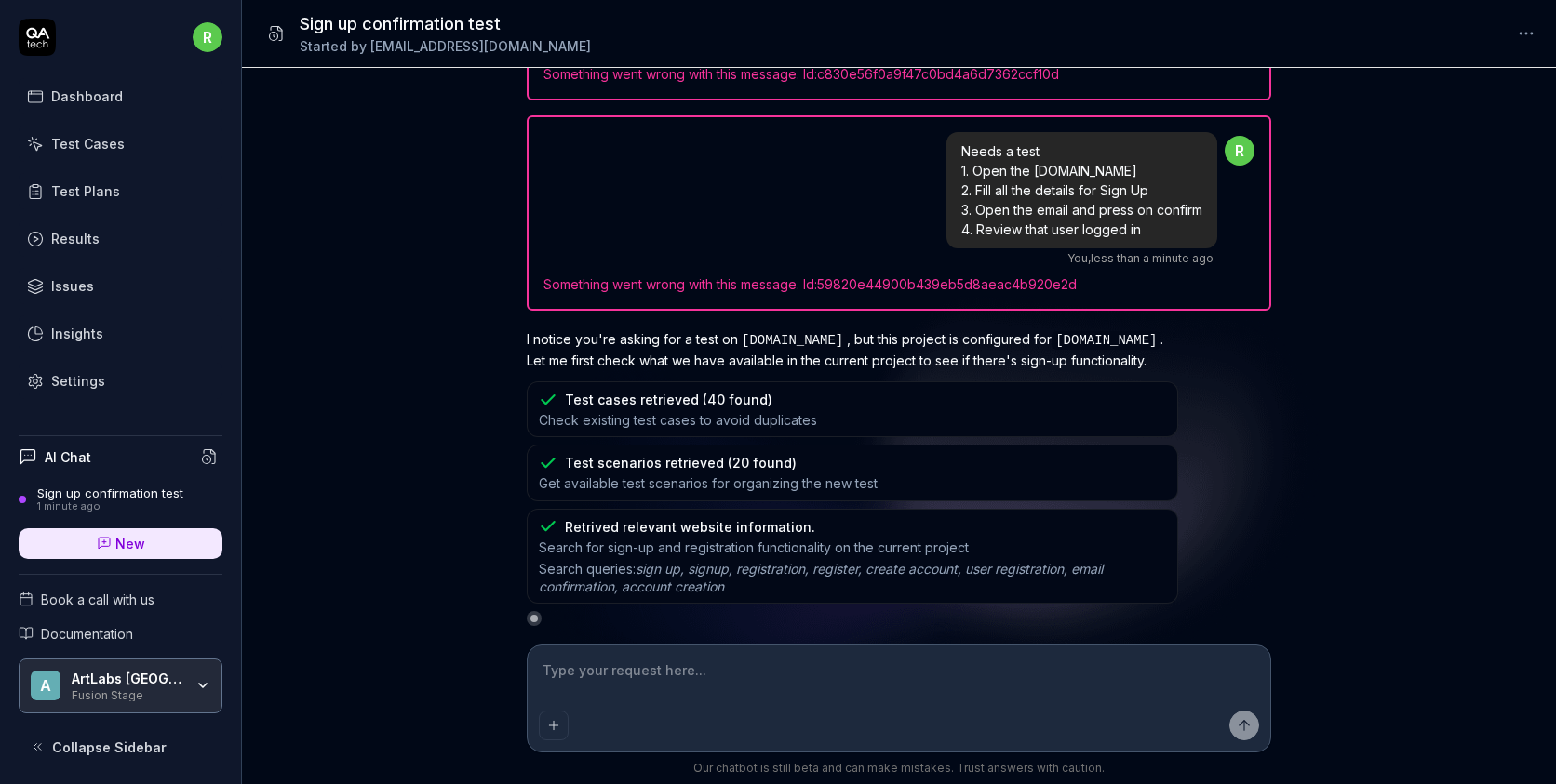
scroll to position [1539, 0]
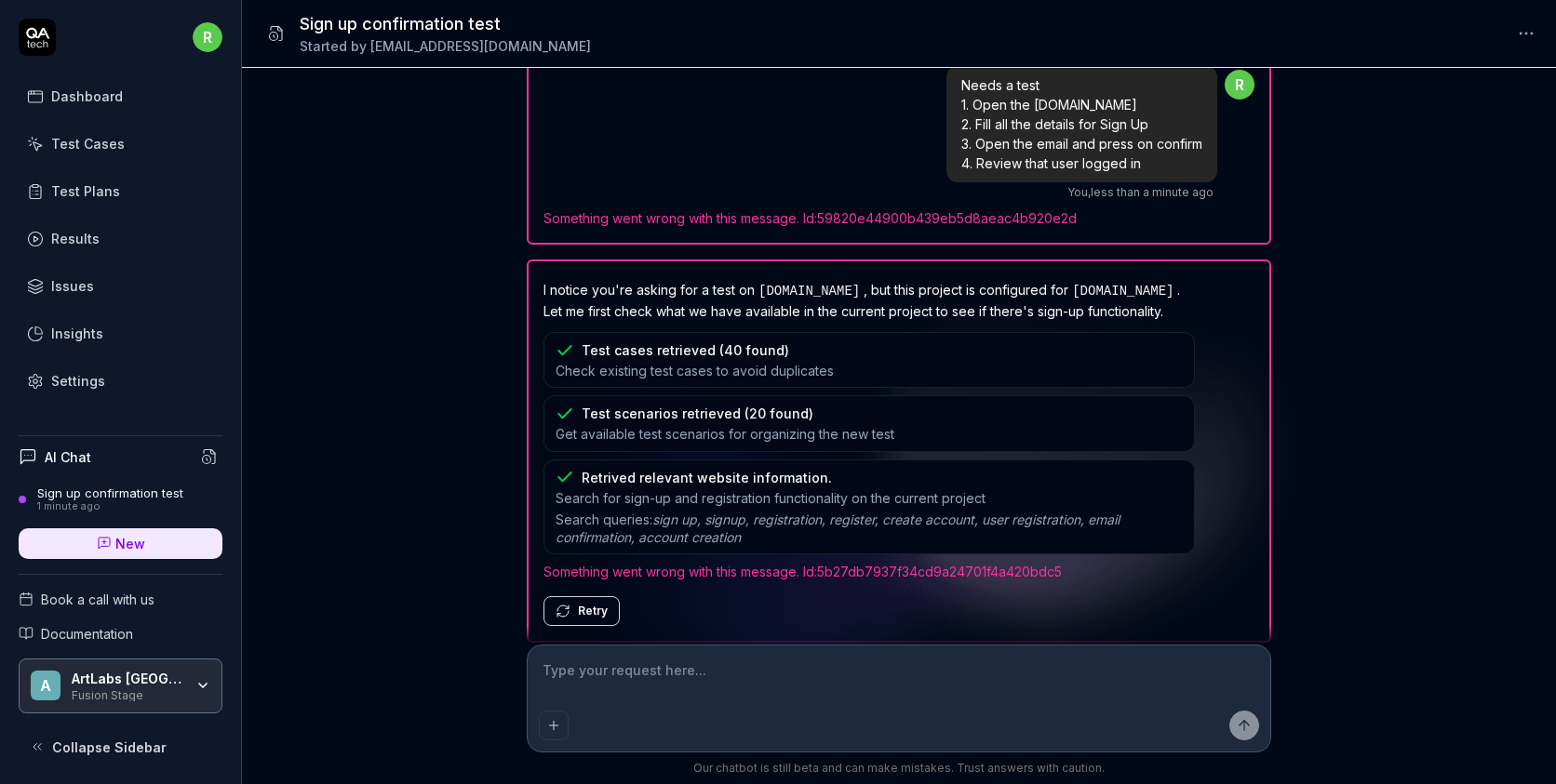
click at [94, 146] on div "Test Cases" at bounding box center [89, 144] width 74 height 19
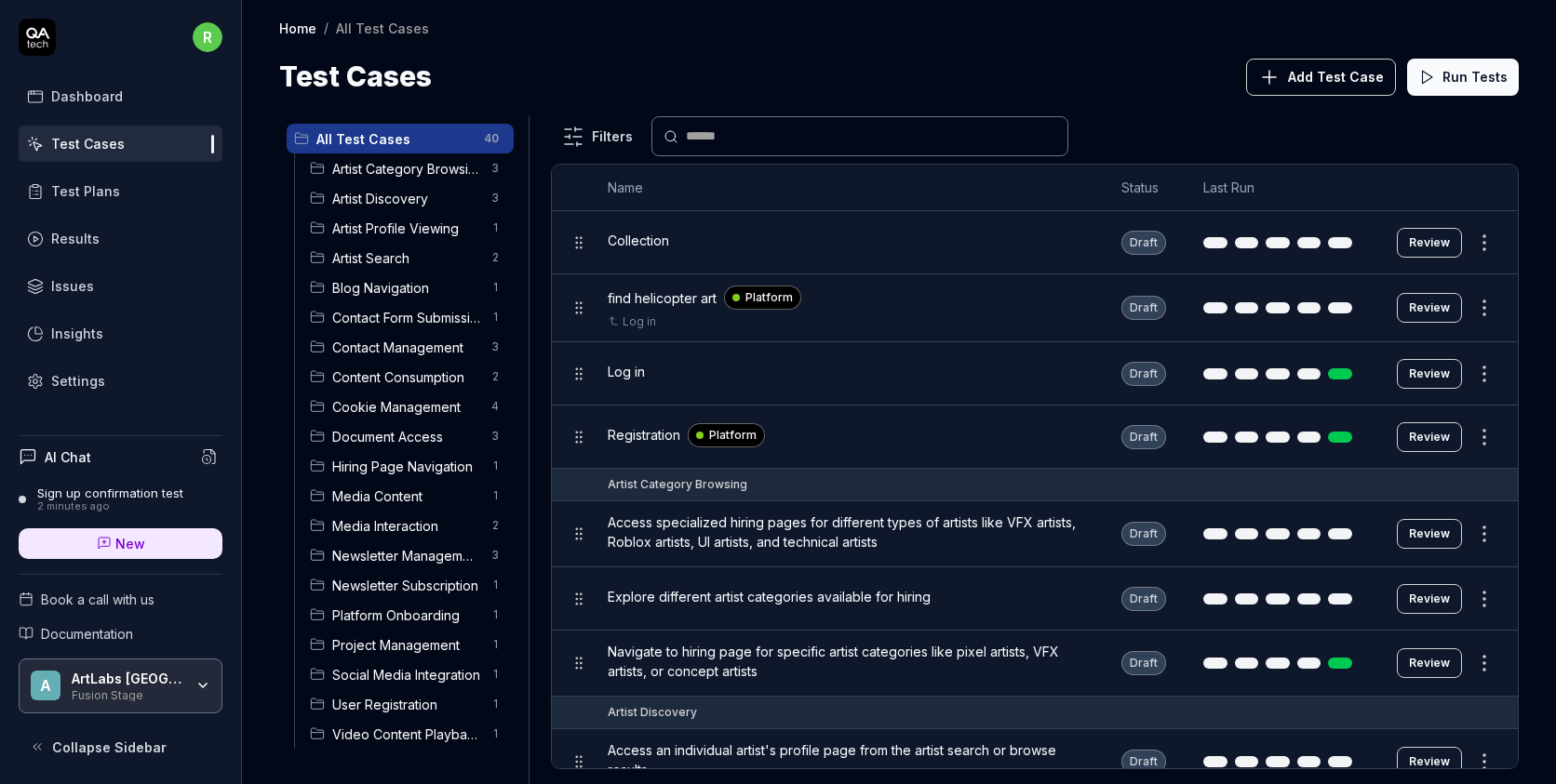
click at [72, 280] on div "Issues" at bounding box center [73, 286] width 43 height 19
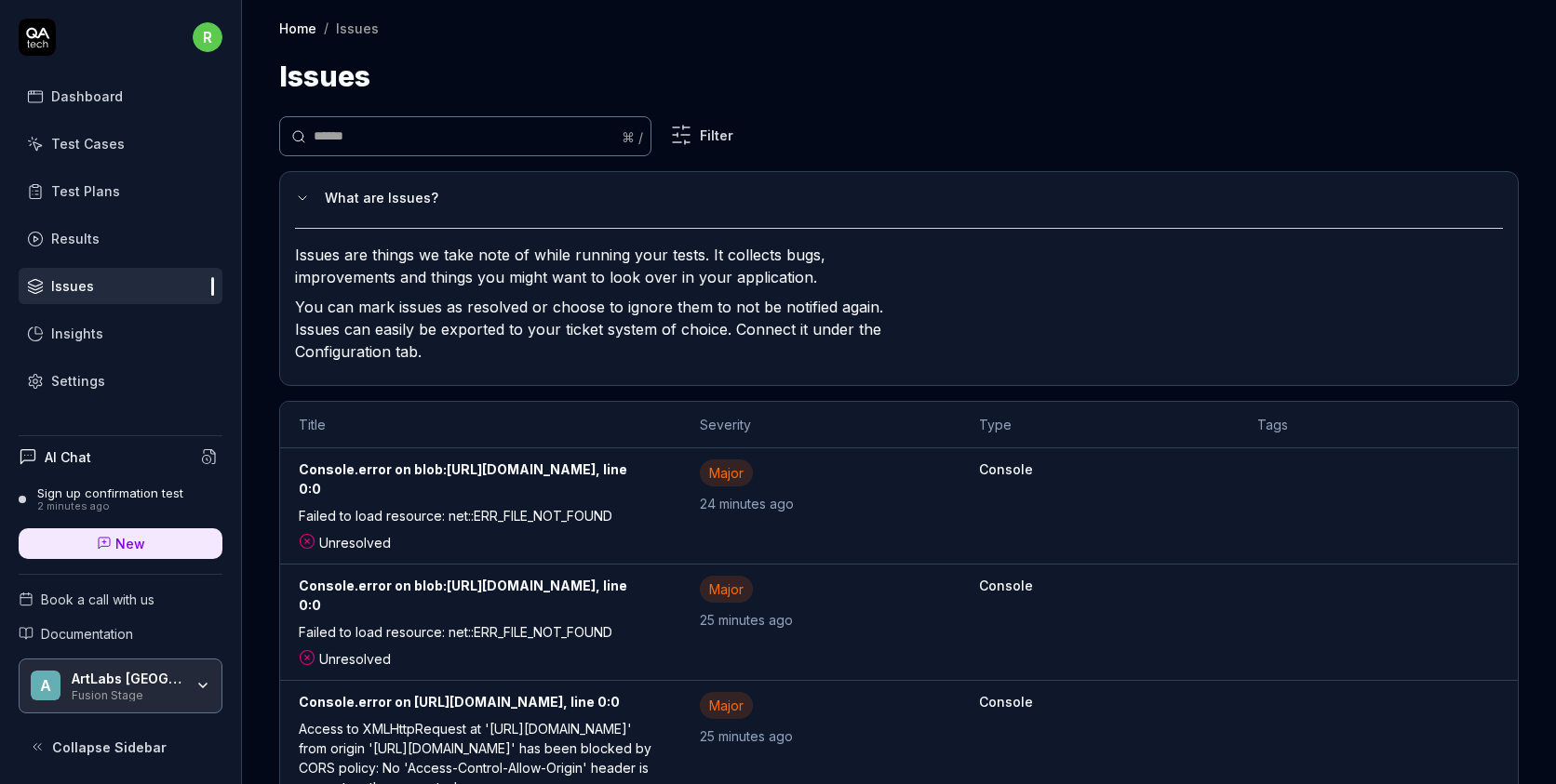
click at [85, 224] on link "Results" at bounding box center [120, 238] width 203 height 36
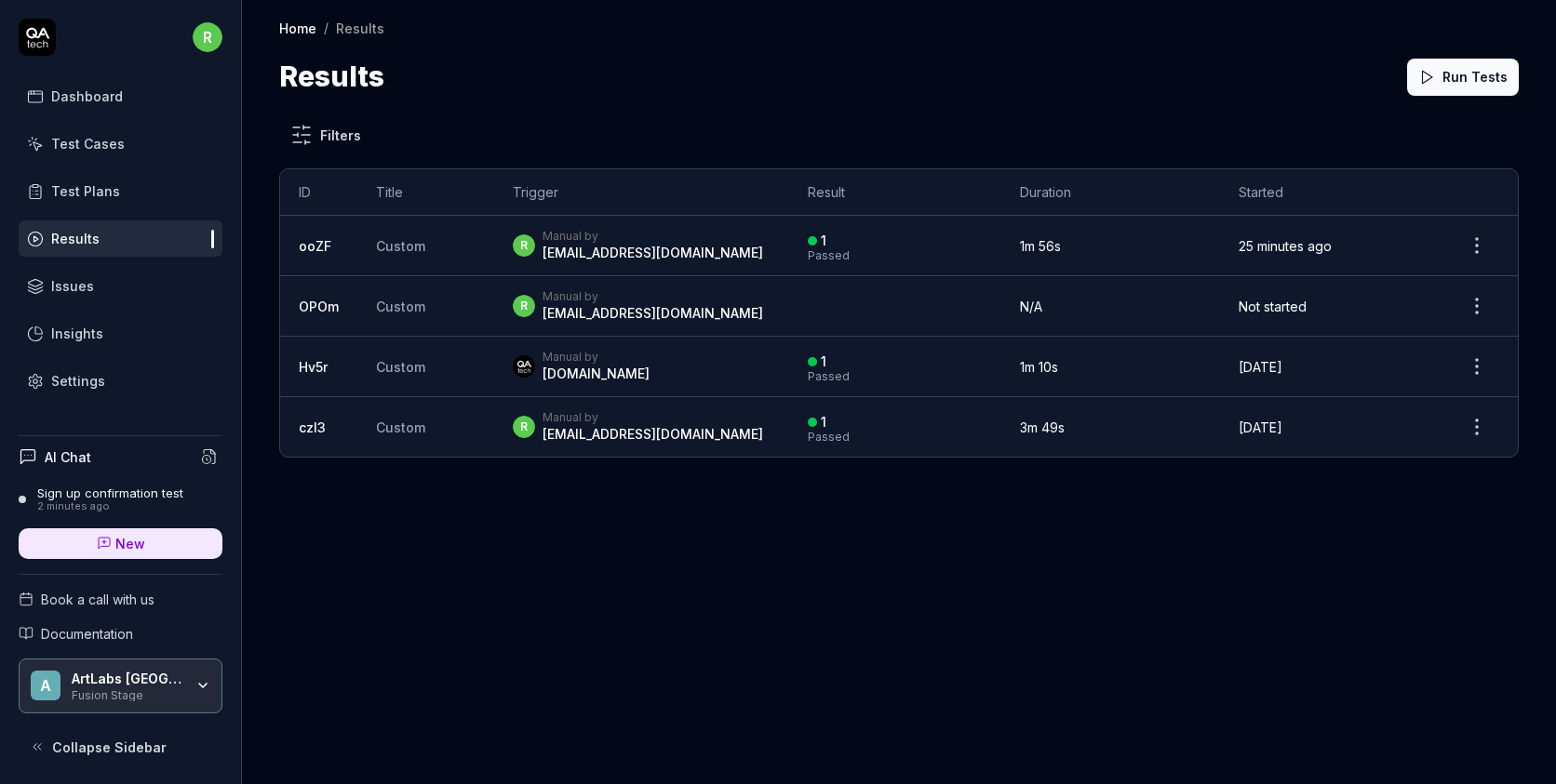
click at [90, 211] on div "Dashboard Test Cases Test Plans Results Issues Insights Settings" at bounding box center [120, 238] width 203 height 321
click at [90, 188] on div "Test Plans" at bounding box center [86, 191] width 69 height 19
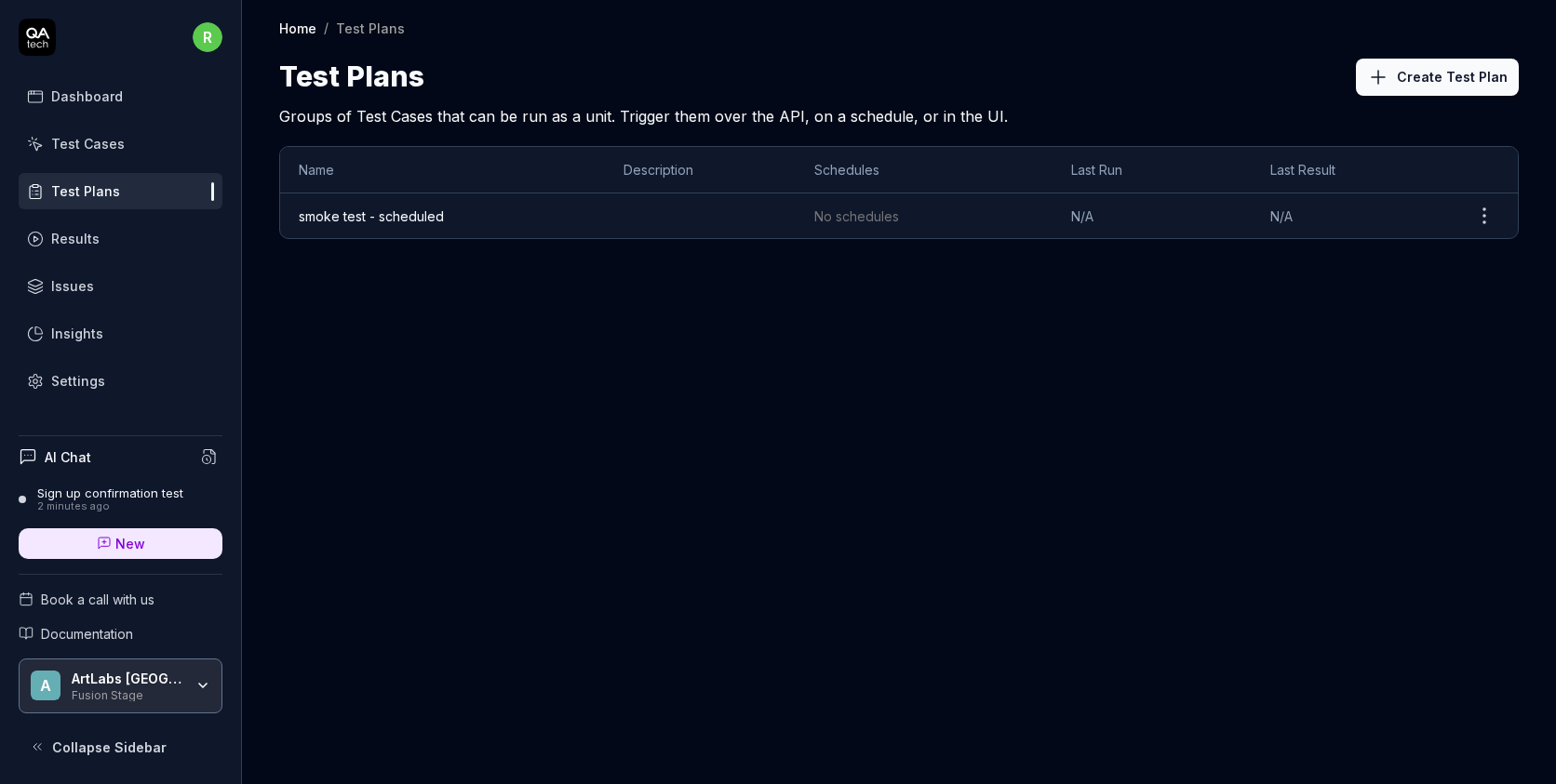
click at [523, 204] on td "smoke test - scheduled" at bounding box center [443, 216] width 325 height 45
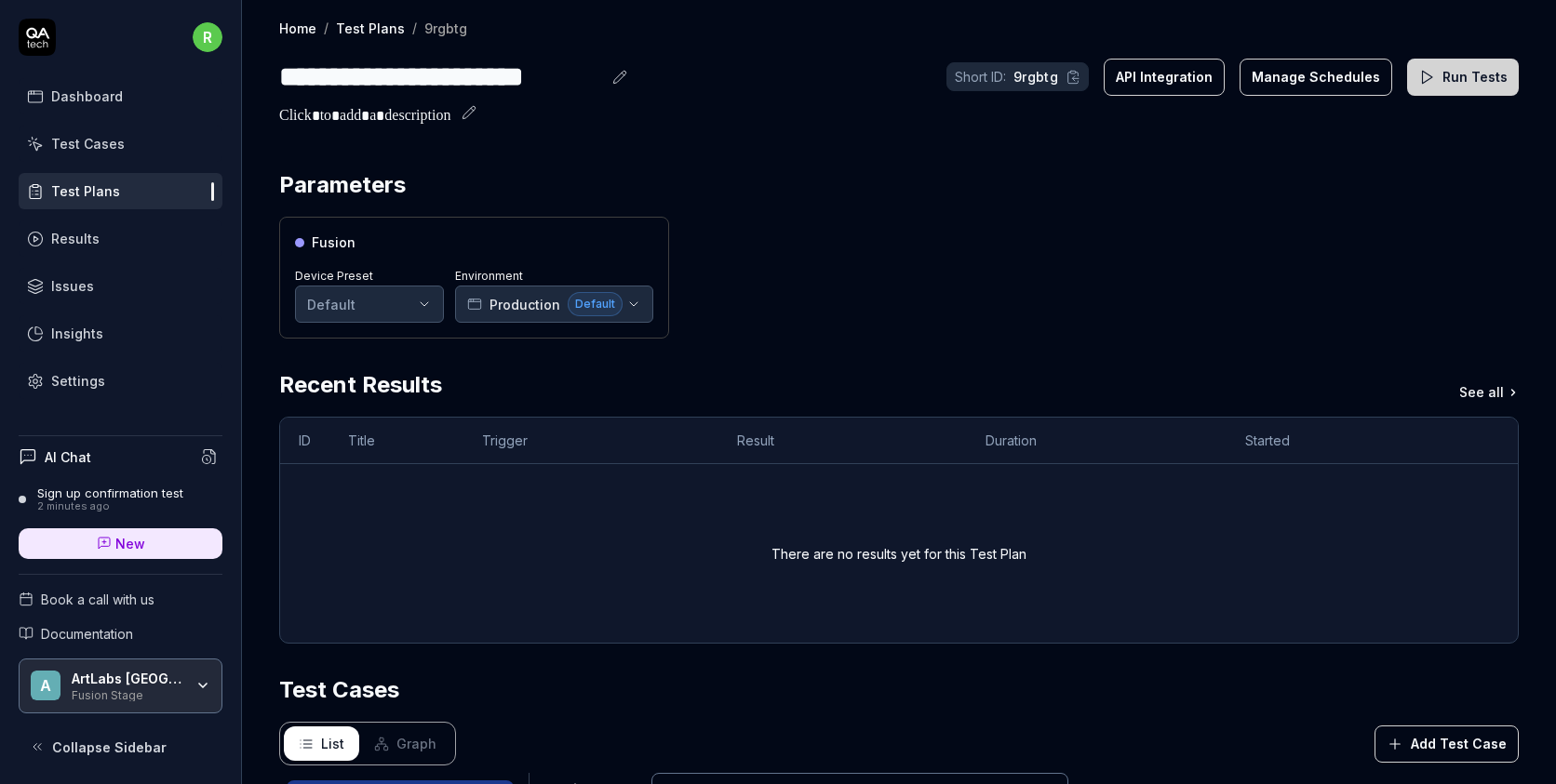
click at [127, 199] on link "Test Plans" at bounding box center [120, 191] width 203 height 36
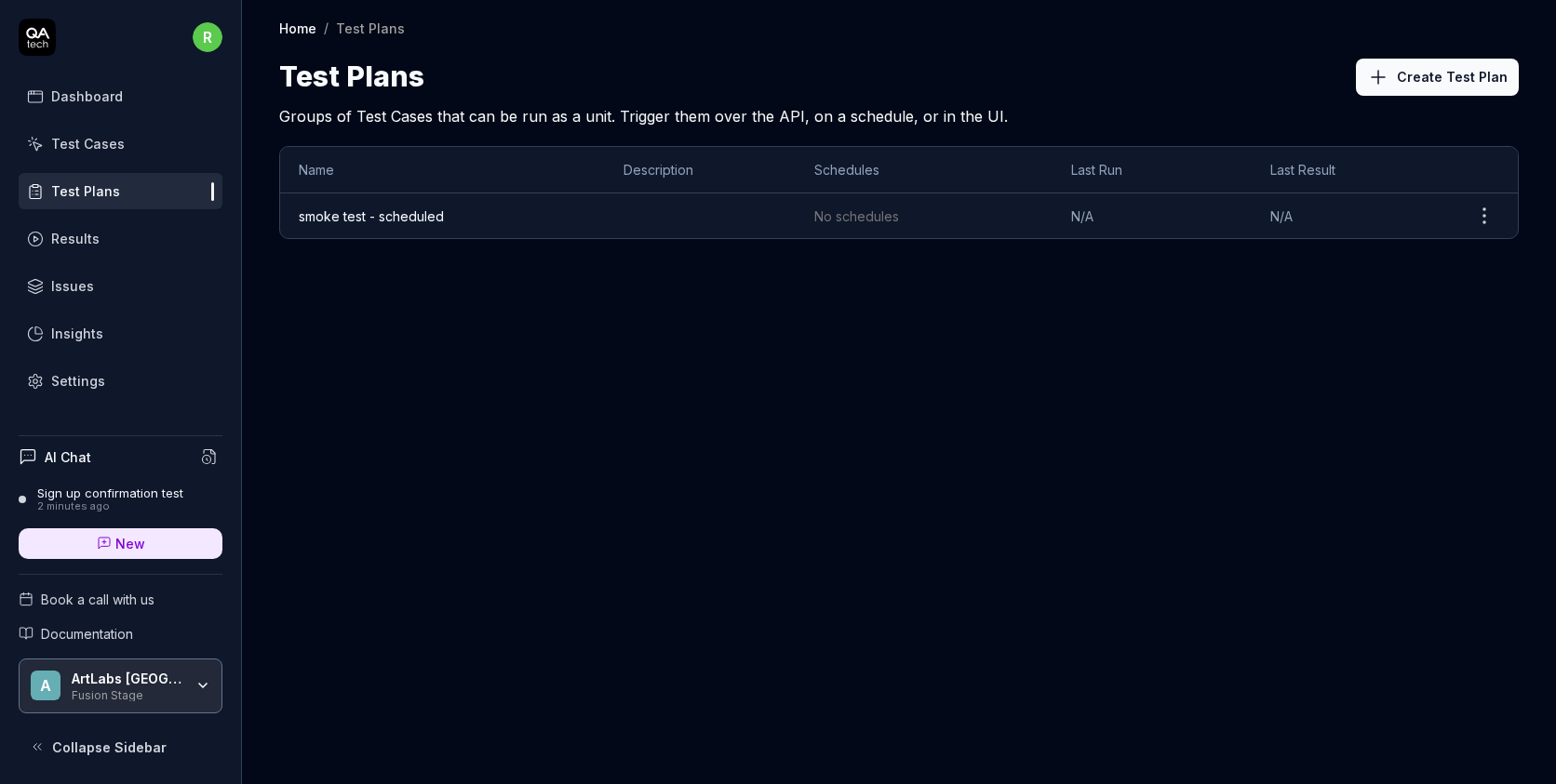
click at [1446, 82] on button "Create Test Plan" at bounding box center [1436, 77] width 163 height 37
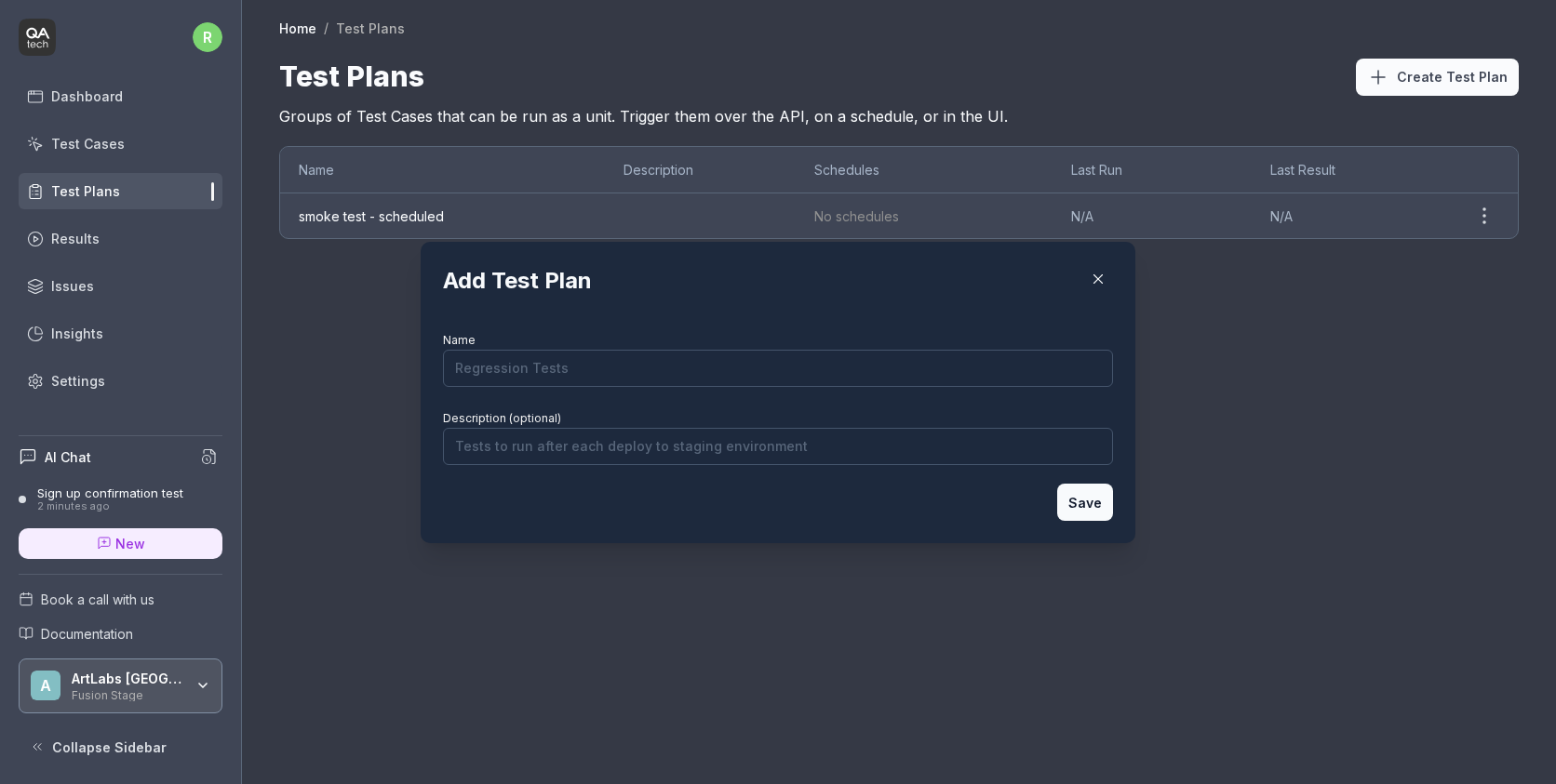
click at [681, 361] on input "Name" at bounding box center [778, 369] width 670 height 37
click at [1076, 492] on button "Save" at bounding box center [1084, 502] width 55 height 37
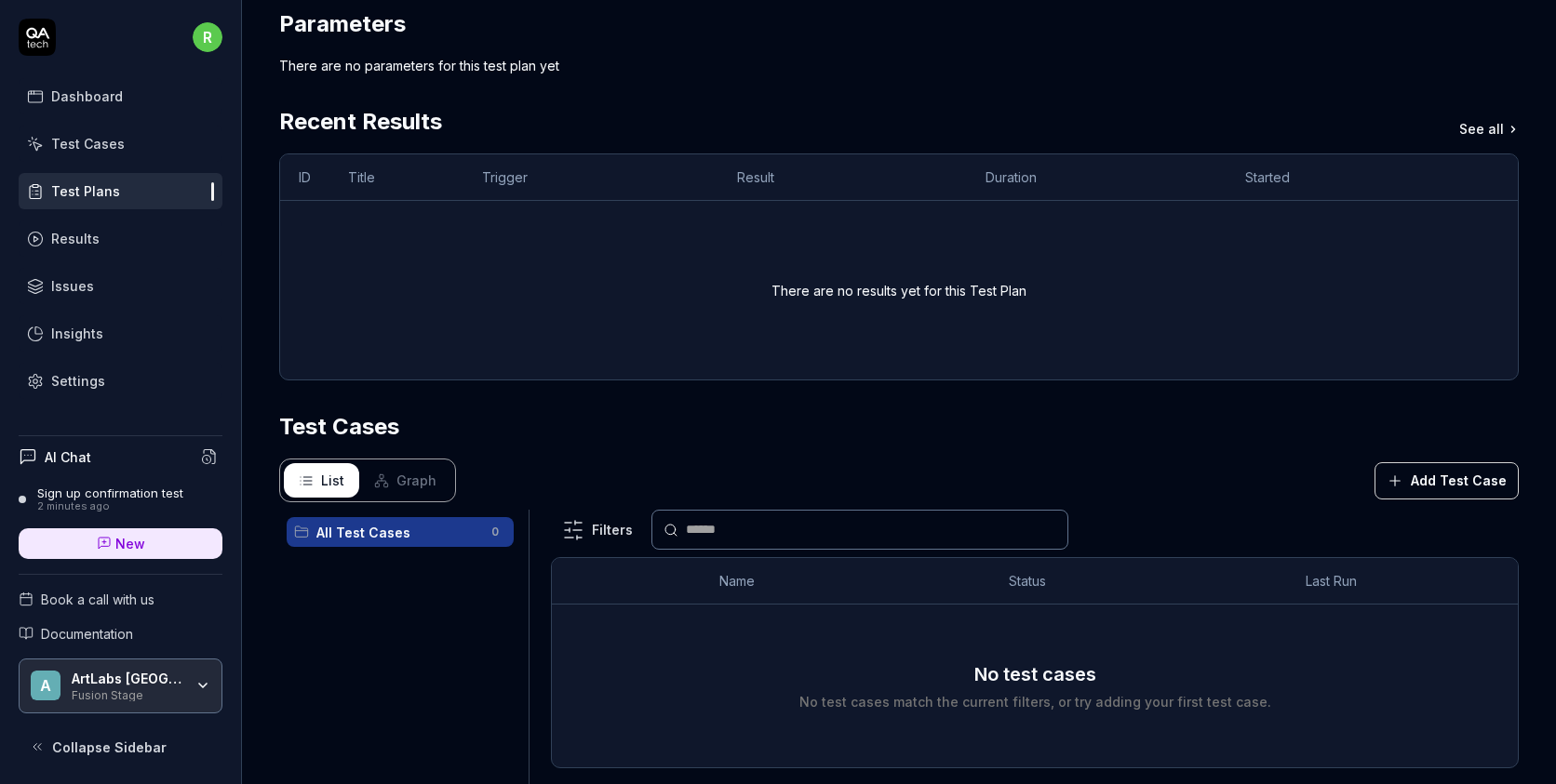
scroll to position [163, 0]
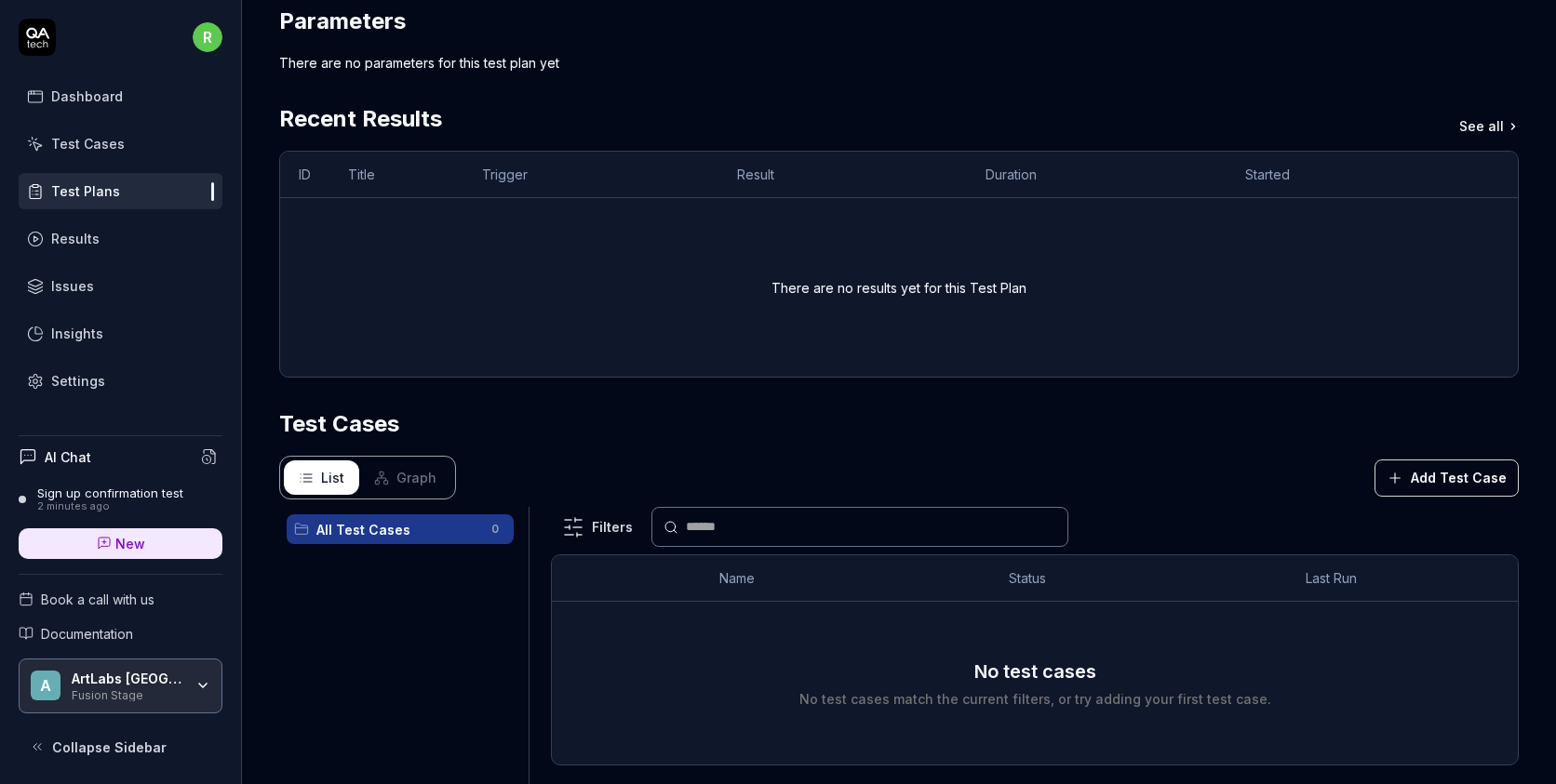
click at [1424, 477] on button "Add Test Case" at bounding box center [1447, 478] width 144 height 37
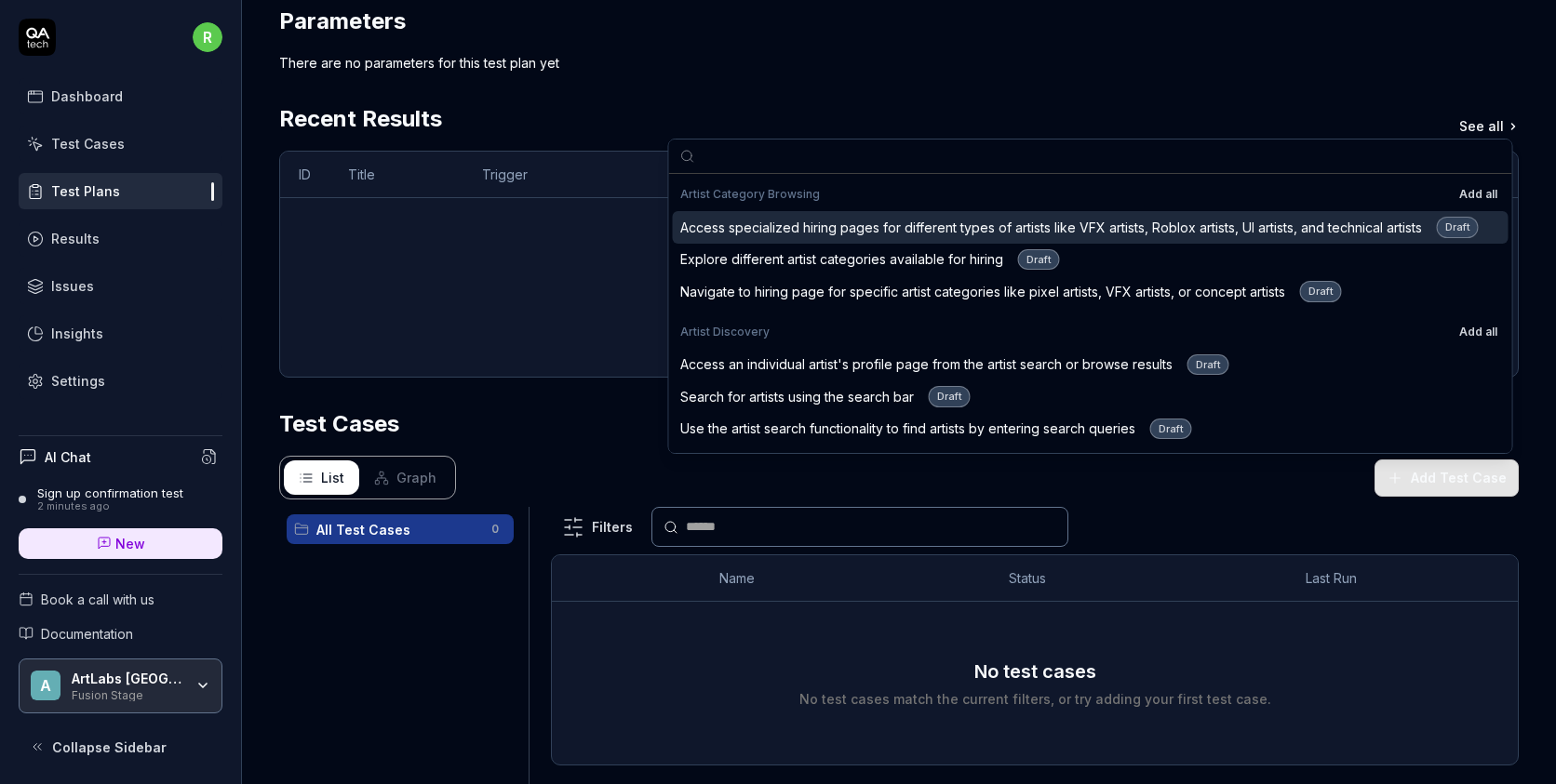
click at [835, 169] on input "text" at bounding box center [1102, 156] width 799 height 33
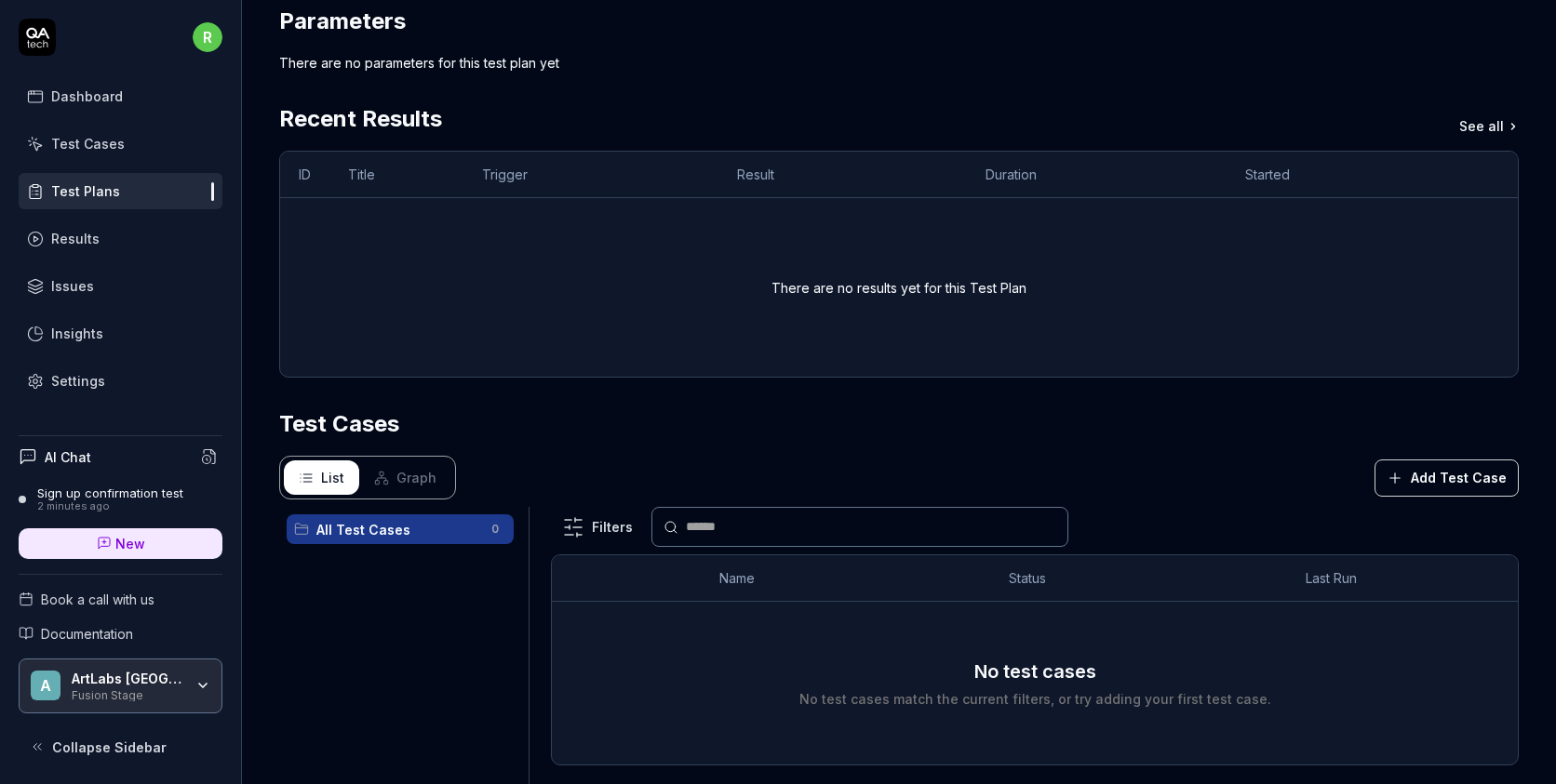
click at [547, 433] on div "Test Cases" at bounding box center [899, 424] width 1240 height 33
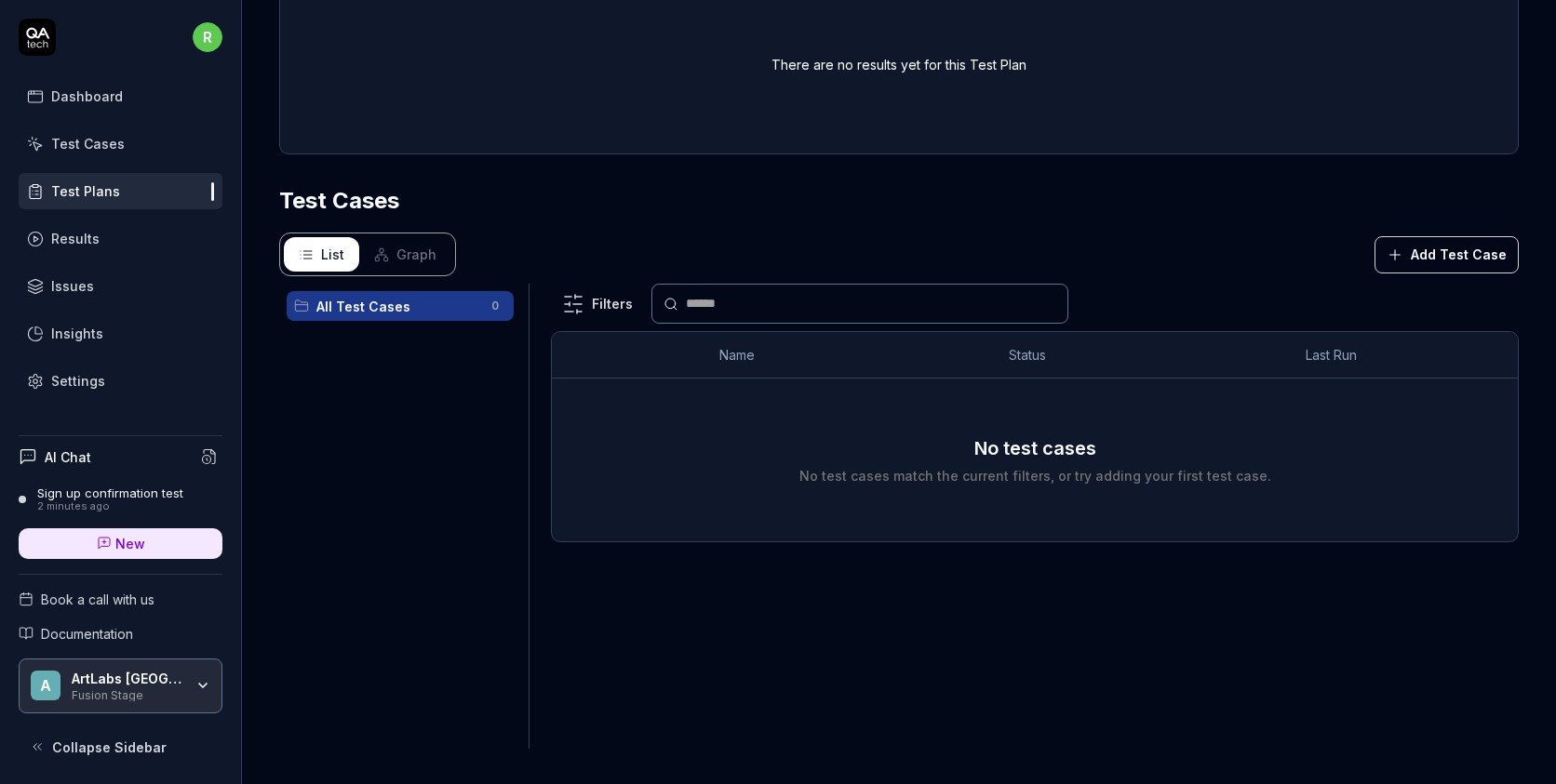
click at [975, 383] on td "No test cases No test cases match the current filters, or try adding your first…" at bounding box center [1034, 459] width 966 height 162
click at [107, 138] on div "Test Cases" at bounding box center [89, 144] width 74 height 19
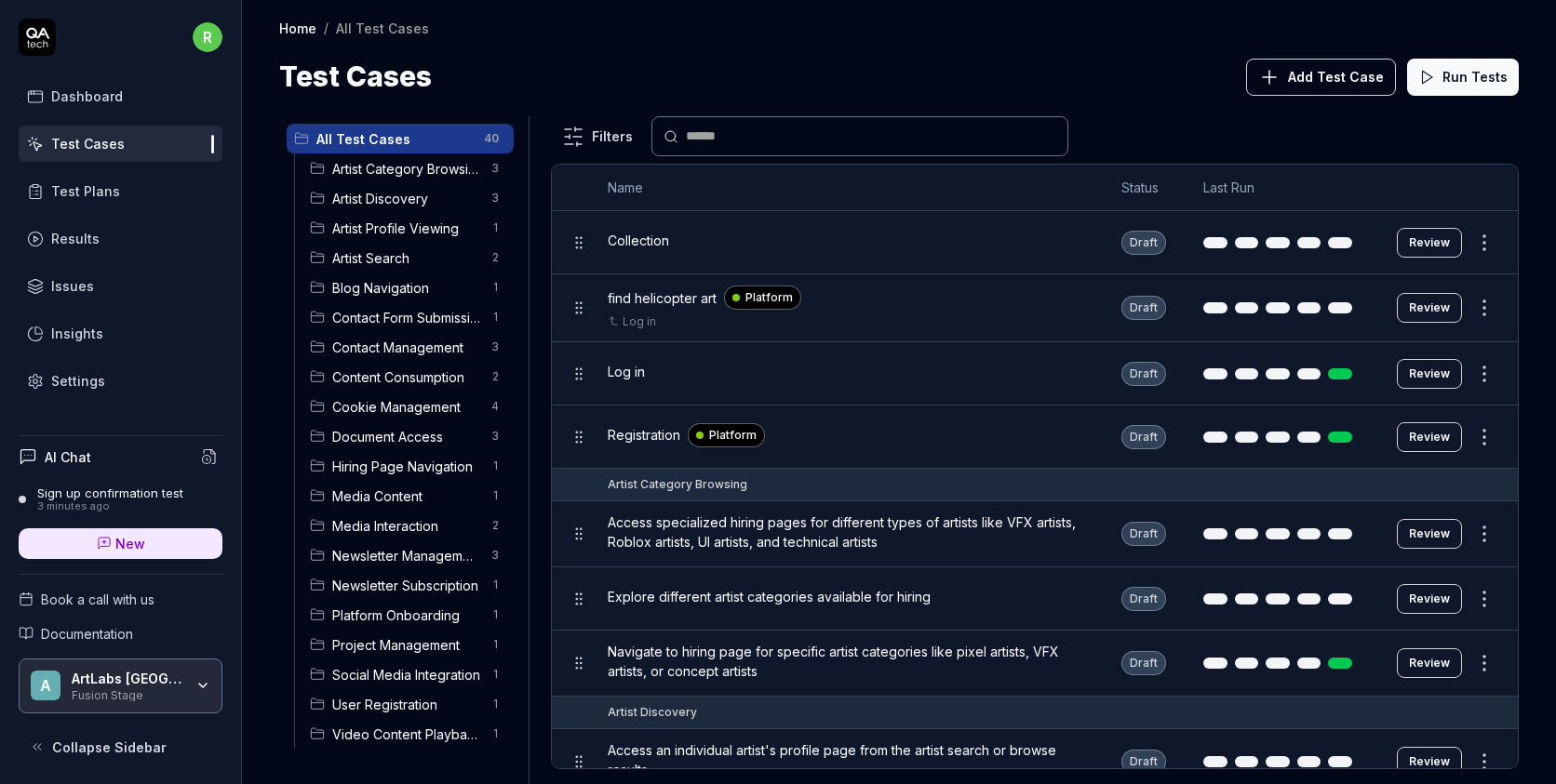
click at [300, 140] on icon at bounding box center [301, 138] width 15 height 15
click at [357, 136] on span "All Test Cases" at bounding box center [394, 139] width 157 height 19
click at [496, 138] on html "r Dashboard Test Cases Test Plans Results Issues Insights Settings AI Chat Sign…" at bounding box center [778, 392] width 1556 height 784
click at [453, 174] on div "Add Scenario" at bounding box center [427, 175] width 147 height 41
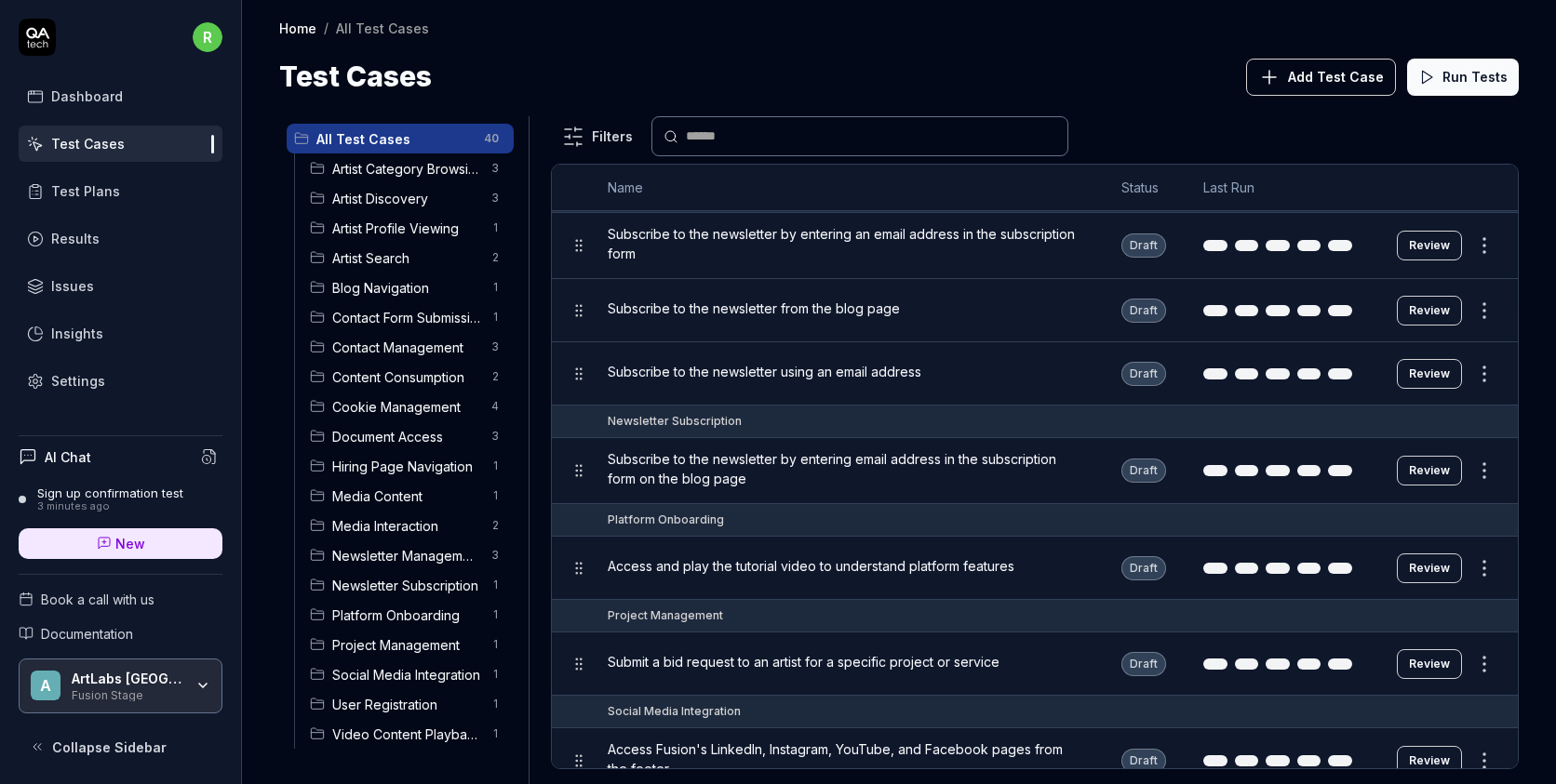
scroll to position [2646, 0]
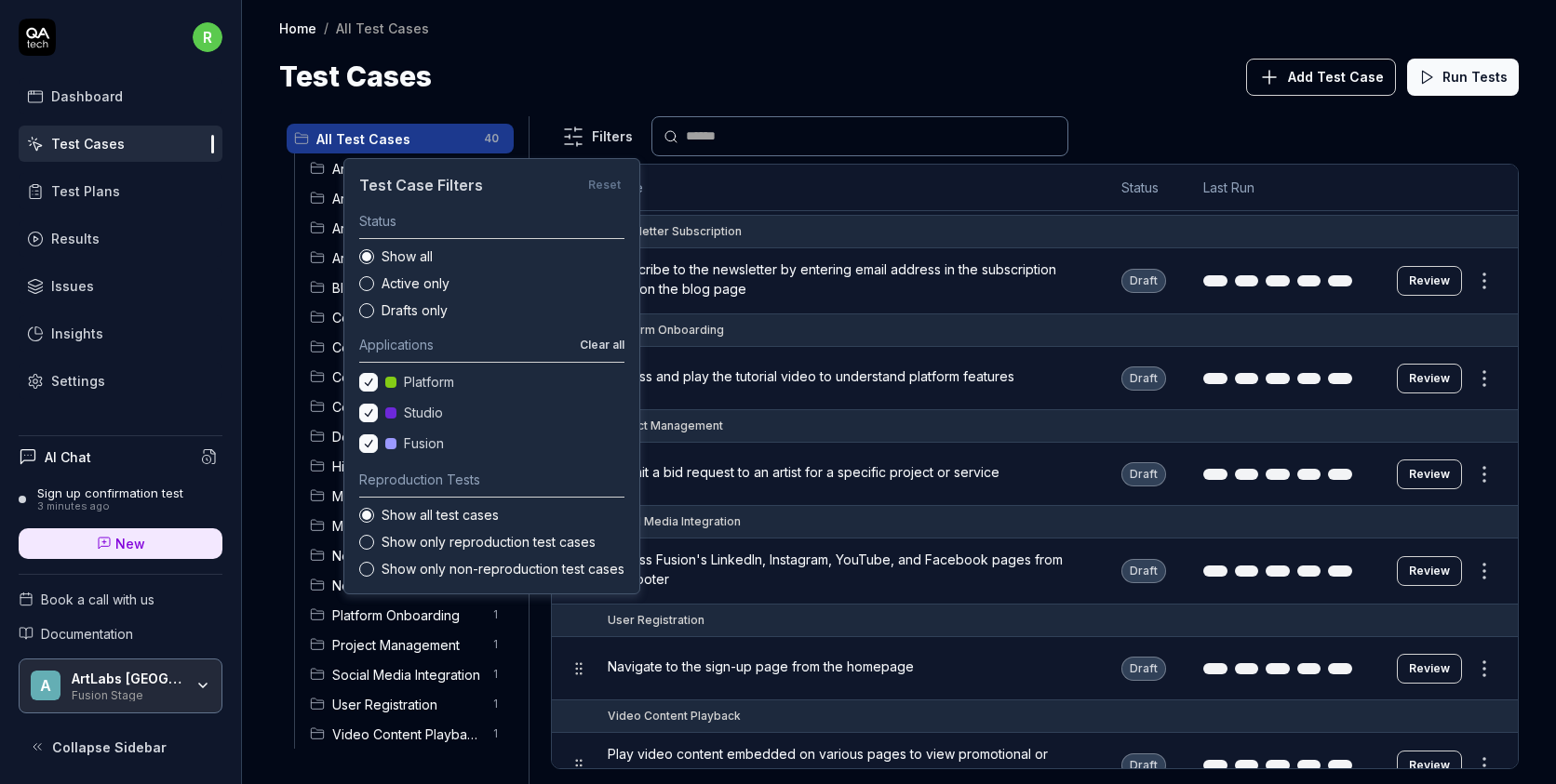
click at [594, 138] on html "r Dashboard Test Cases Test Plans Results Issues Insights Settings AI Chat Sign…" at bounding box center [778, 392] width 1556 height 784
click at [367, 318] on div "Drafts only" at bounding box center [491, 310] width 266 height 19
click at [371, 313] on button "Drafts only" at bounding box center [366, 310] width 15 height 15
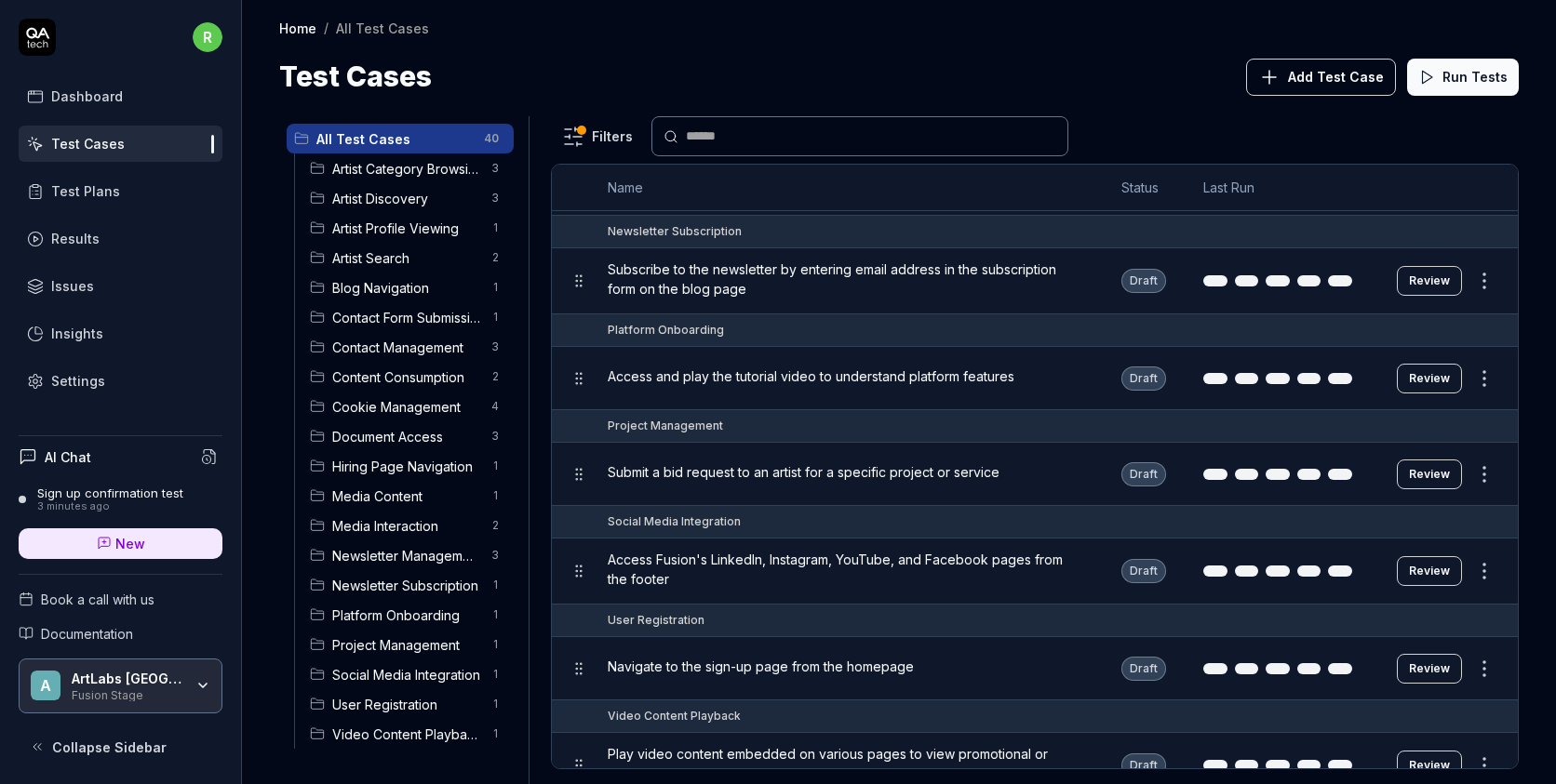
click at [678, 55] on html "r Dashboard Test Cases Test Plans Results Issues Insights Settings AI Chat Sign…" at bounding box center [778, 392] width 1556 height 784
click at [74, 89] on div "Dashboard" at bounding box center [88, 96] width 72 height 19
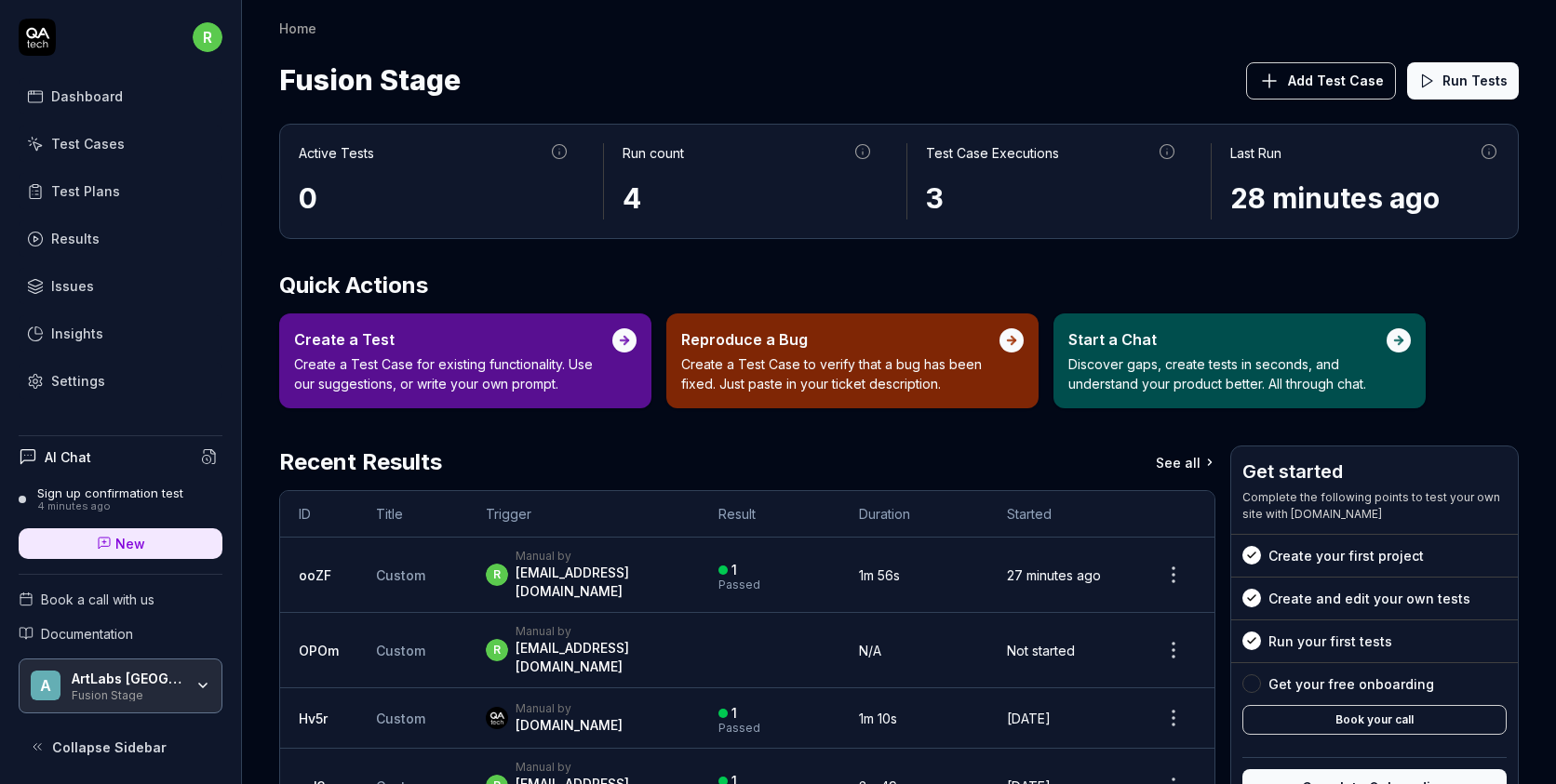
scroll to position [69, 0]
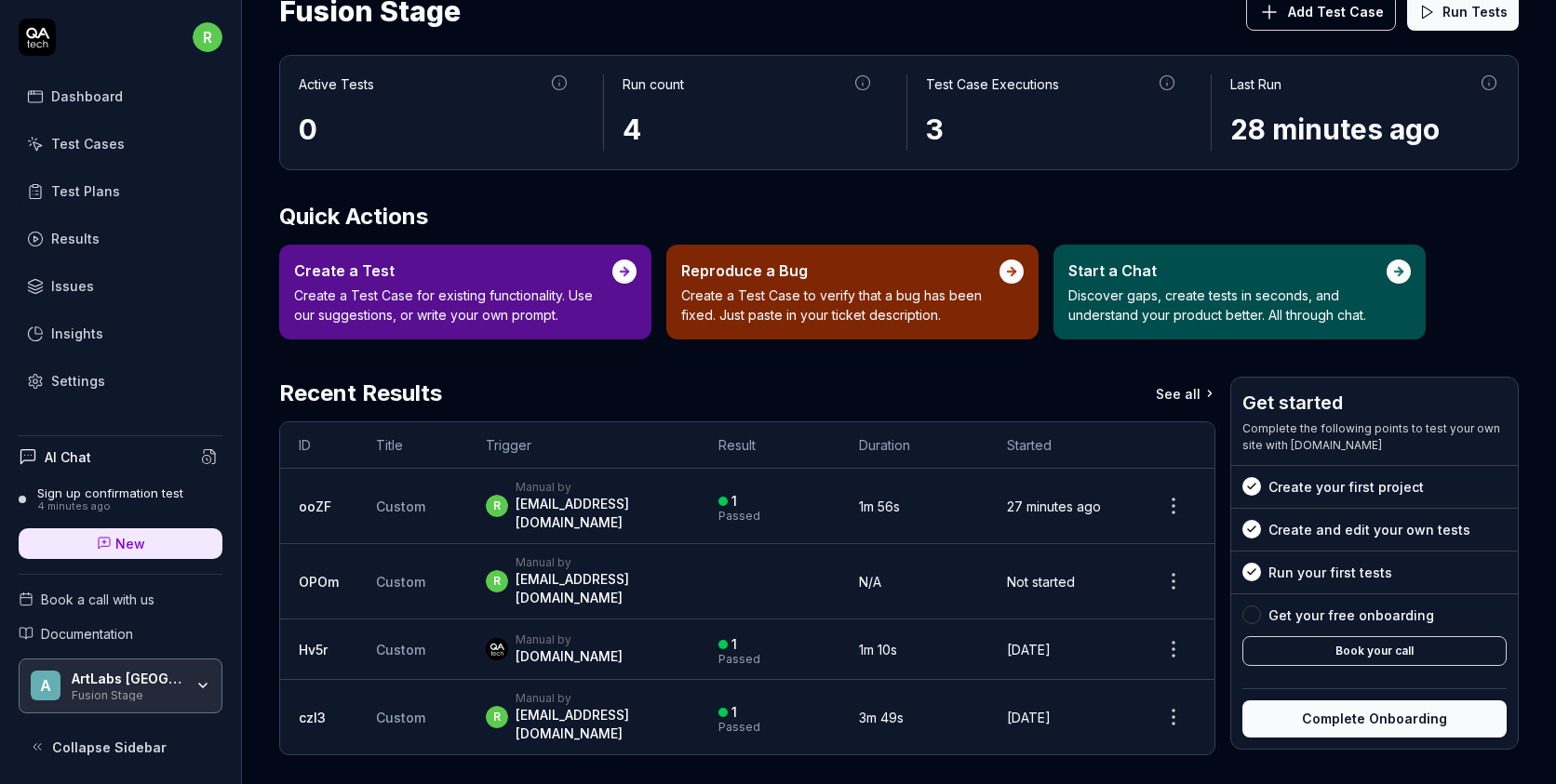
click at [1143, 287] on p "Discover gaps, create tests in seconds, and understand your product better. All…" at bounding box center [1227, 305] width 318 height 39
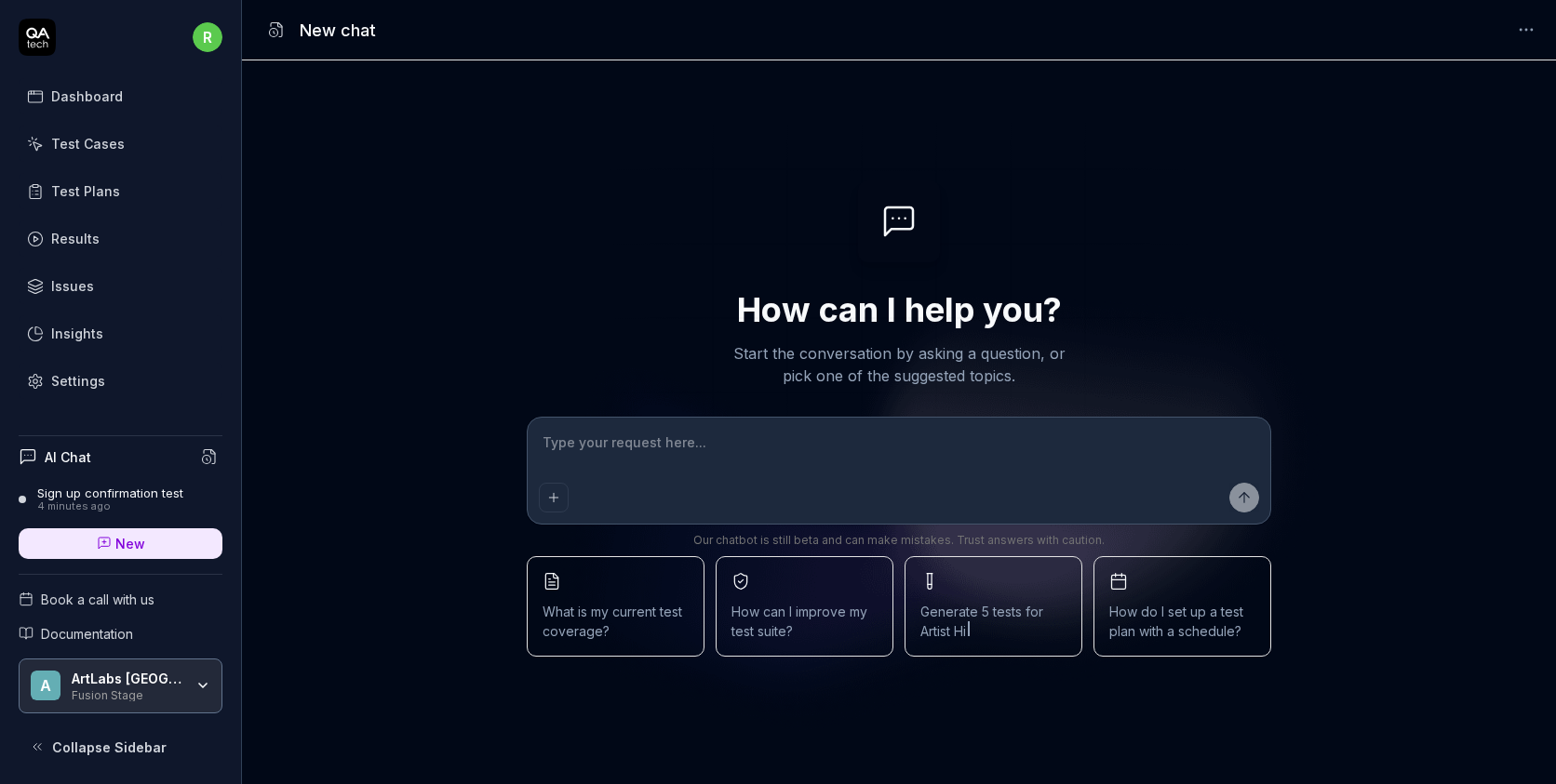
click at [121, 490] on div "Sign up confirmation test" at bounding box center [110, 492] width 146 height 15
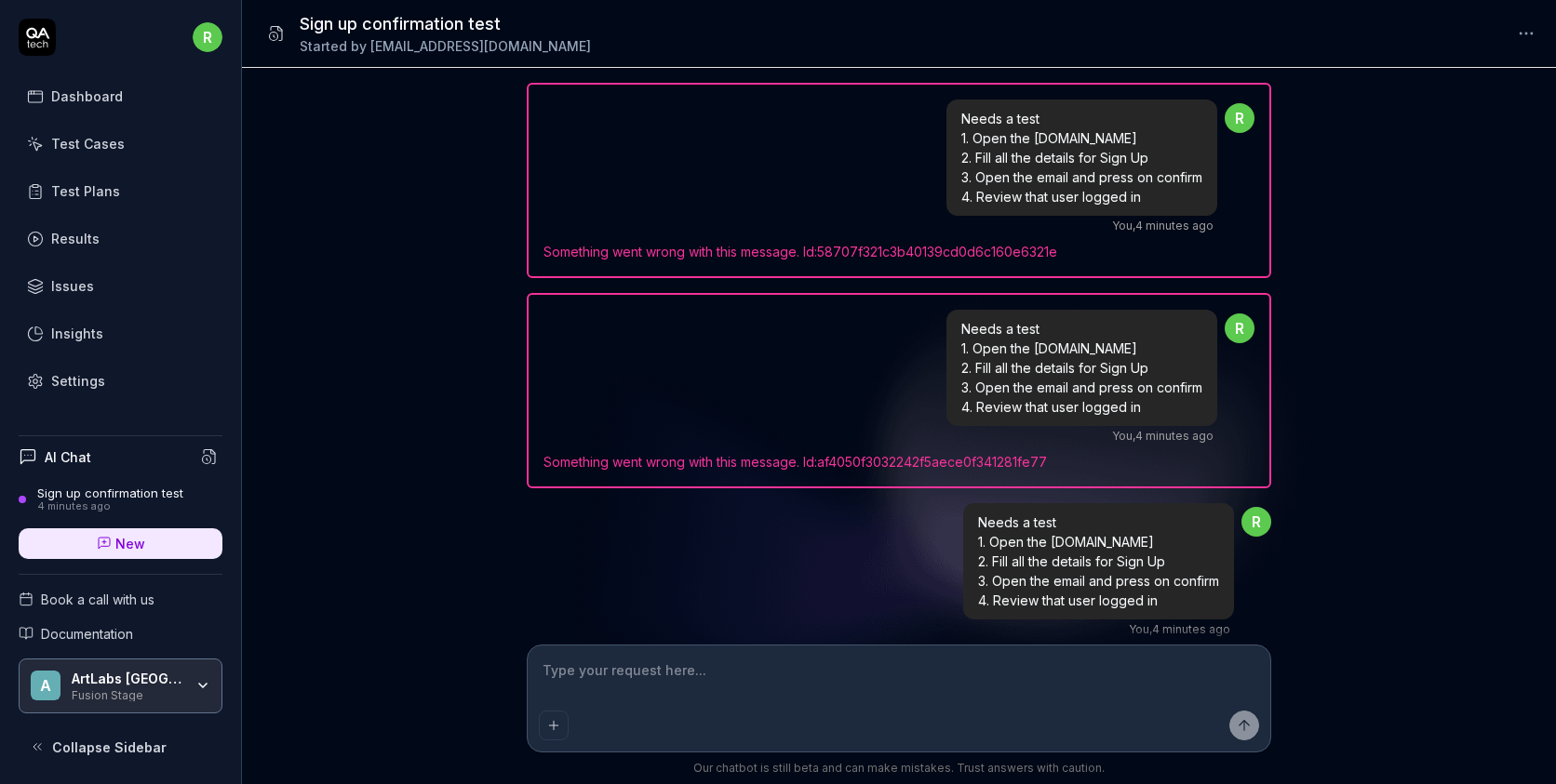
scroll to position [1572, 0]
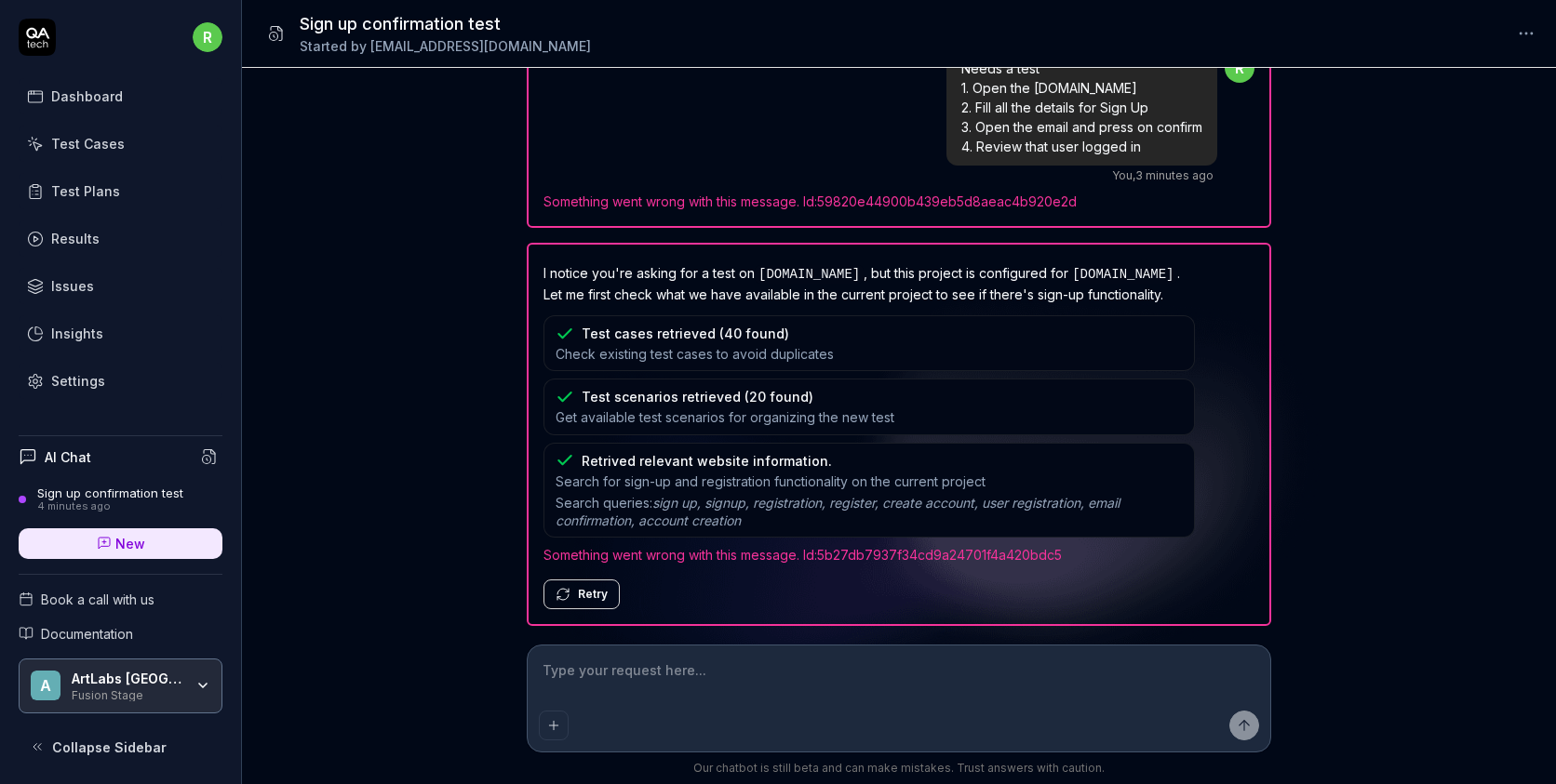
click at [595, 621] on div "I notice you're asking for a test on [DOMAIN_NAME] , but this project is config…" at bounding box center [898, 435] width 744 height 383
click at [595, 595] on button "Retry" at bounding box center [581, 594] width 76 height 30
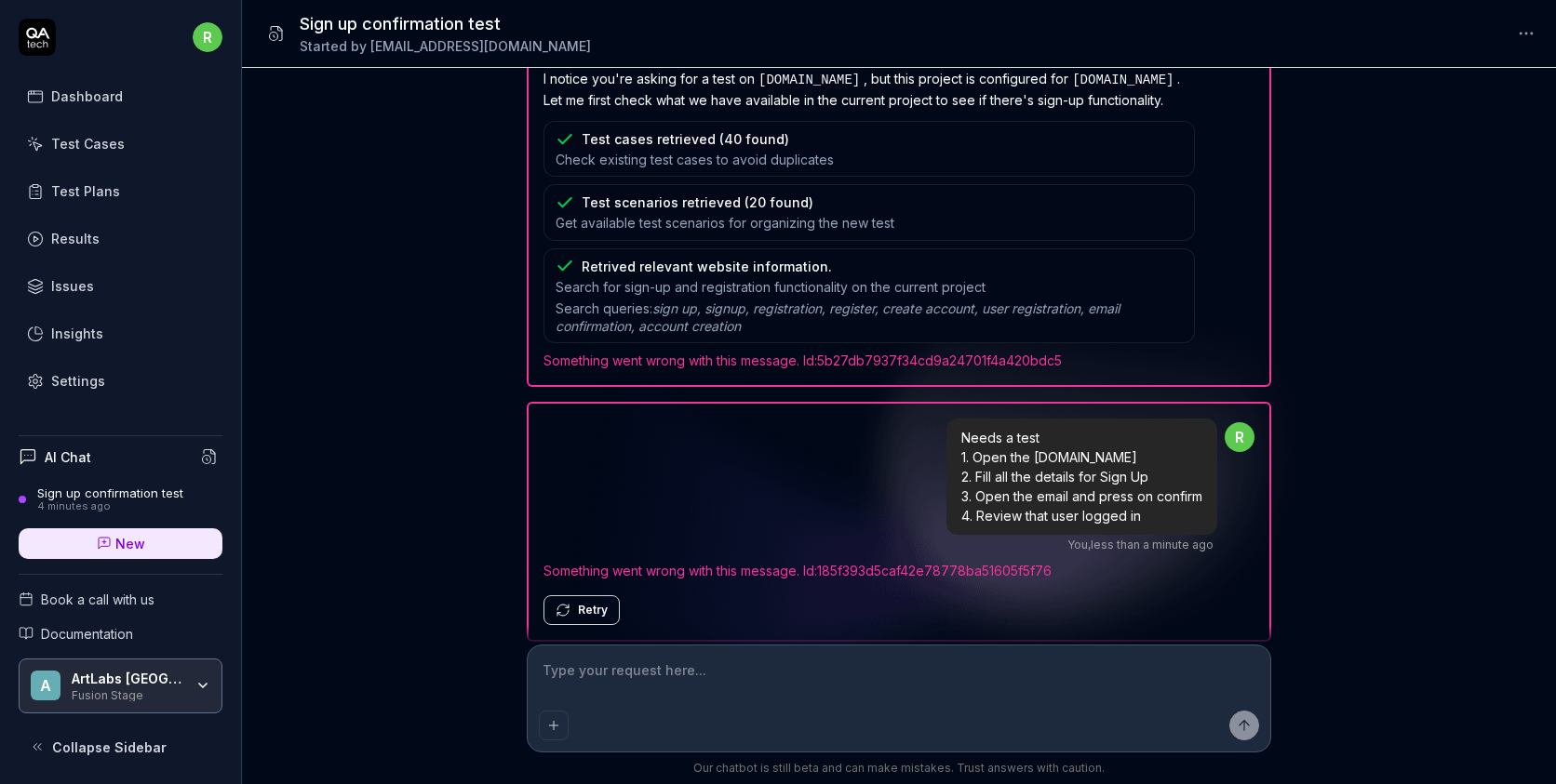
scroll to position [1782, 0]
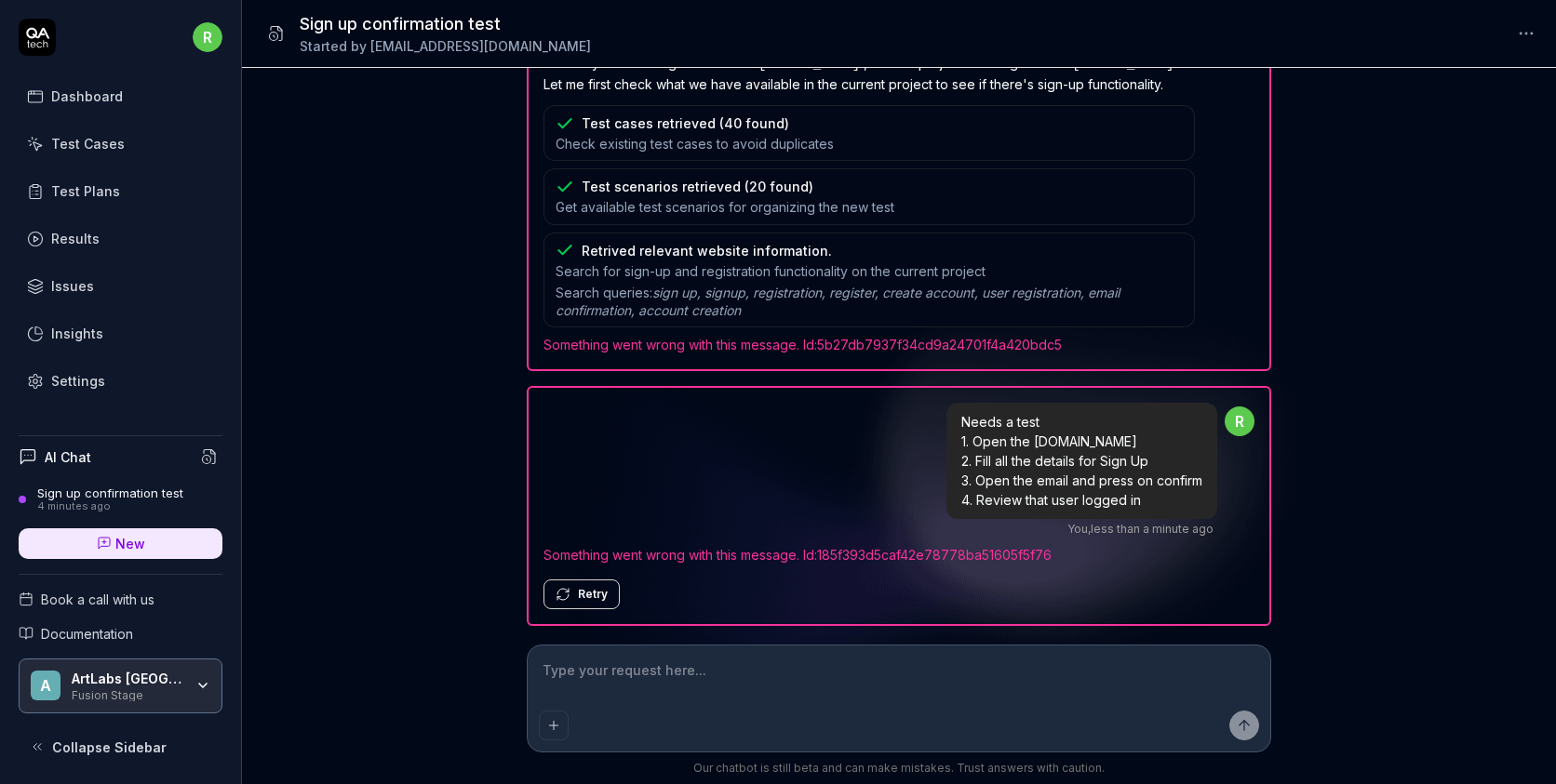
click at [561, 583] on button "Retry" at bounding box center [581, 594] width 76 height 30
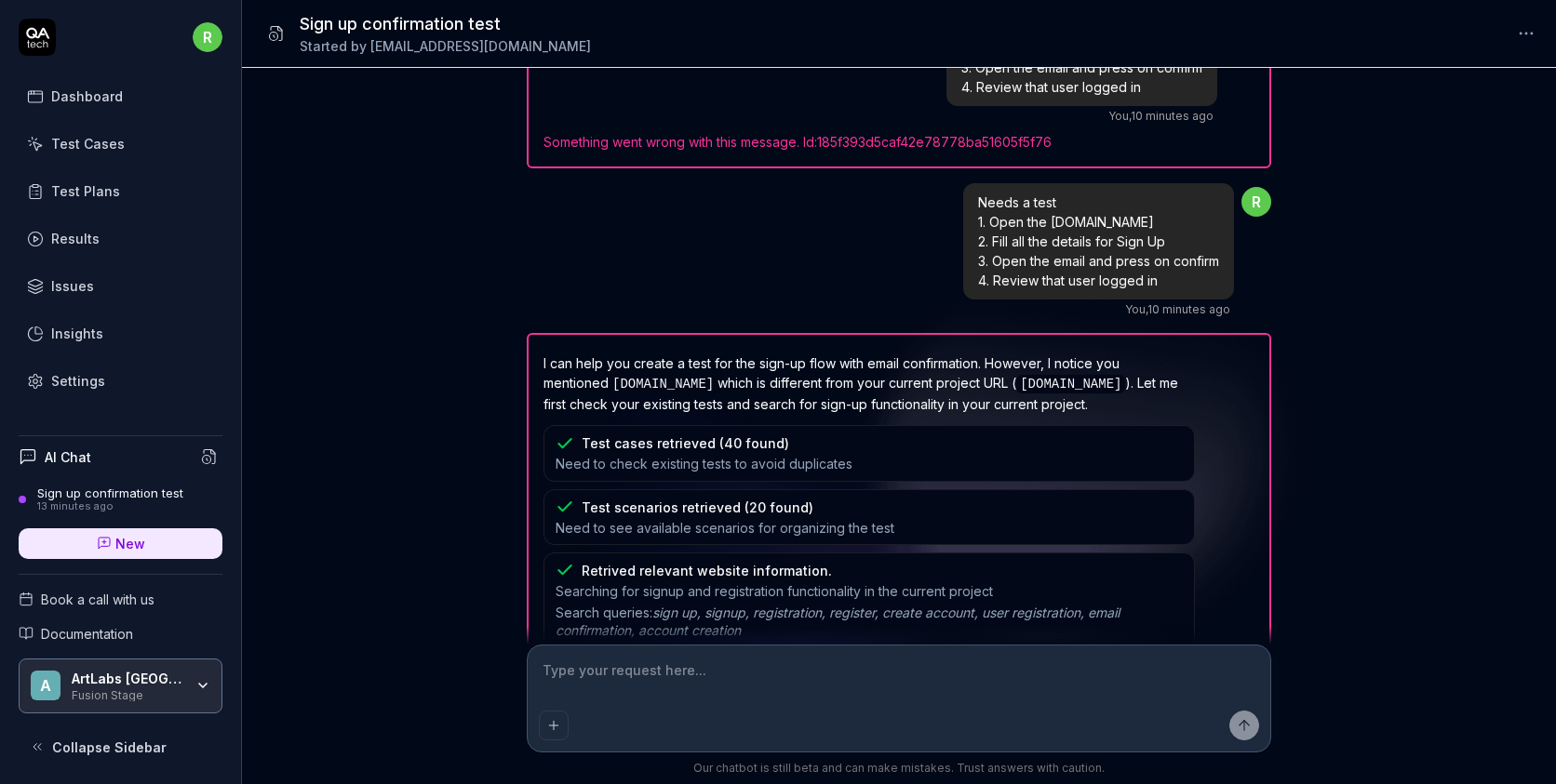
scroll to position [2304, 0]
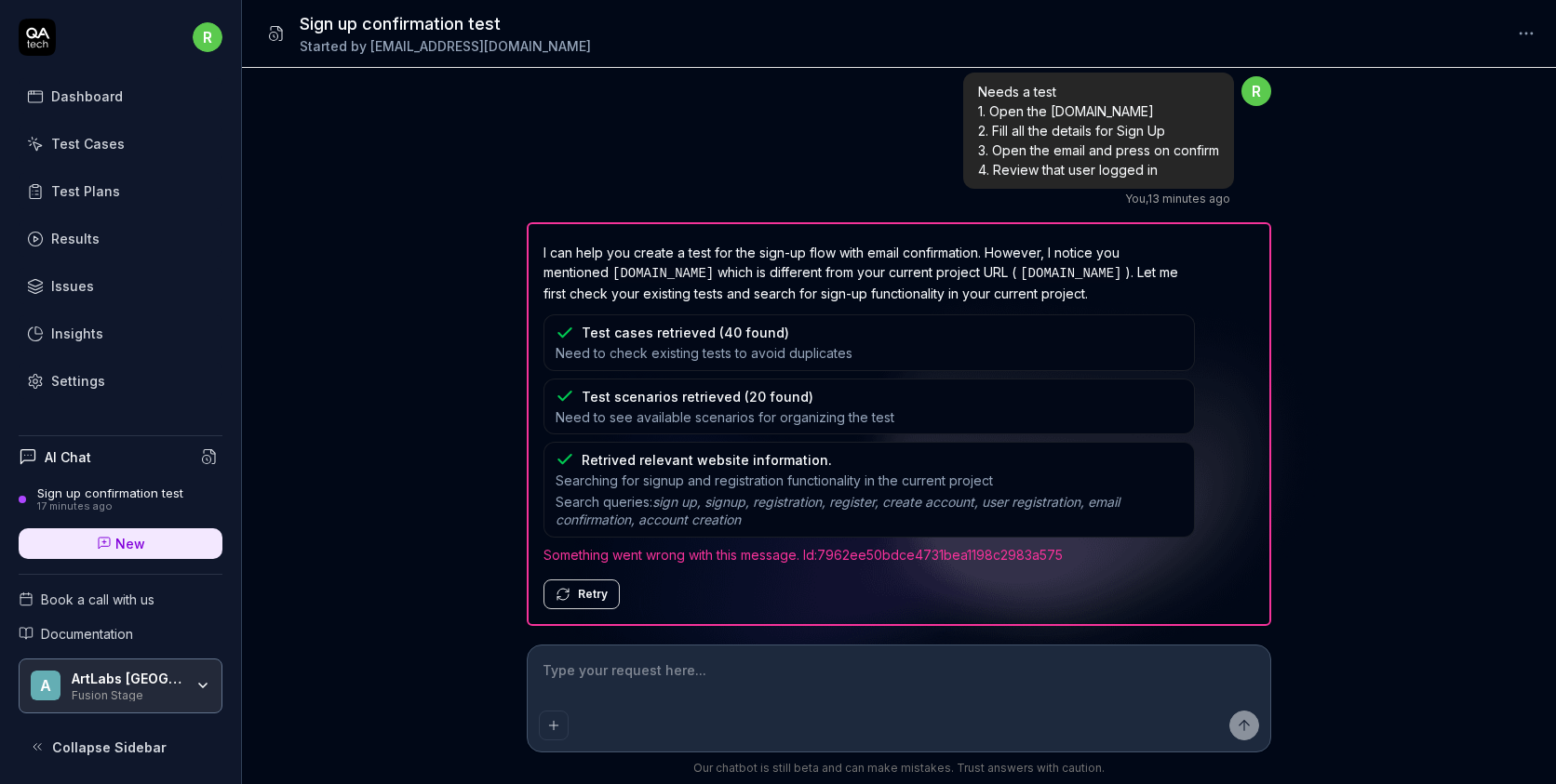
click at [98, 141] on div "Test Cases" at bounding box center [89, 144] width 74 height 19
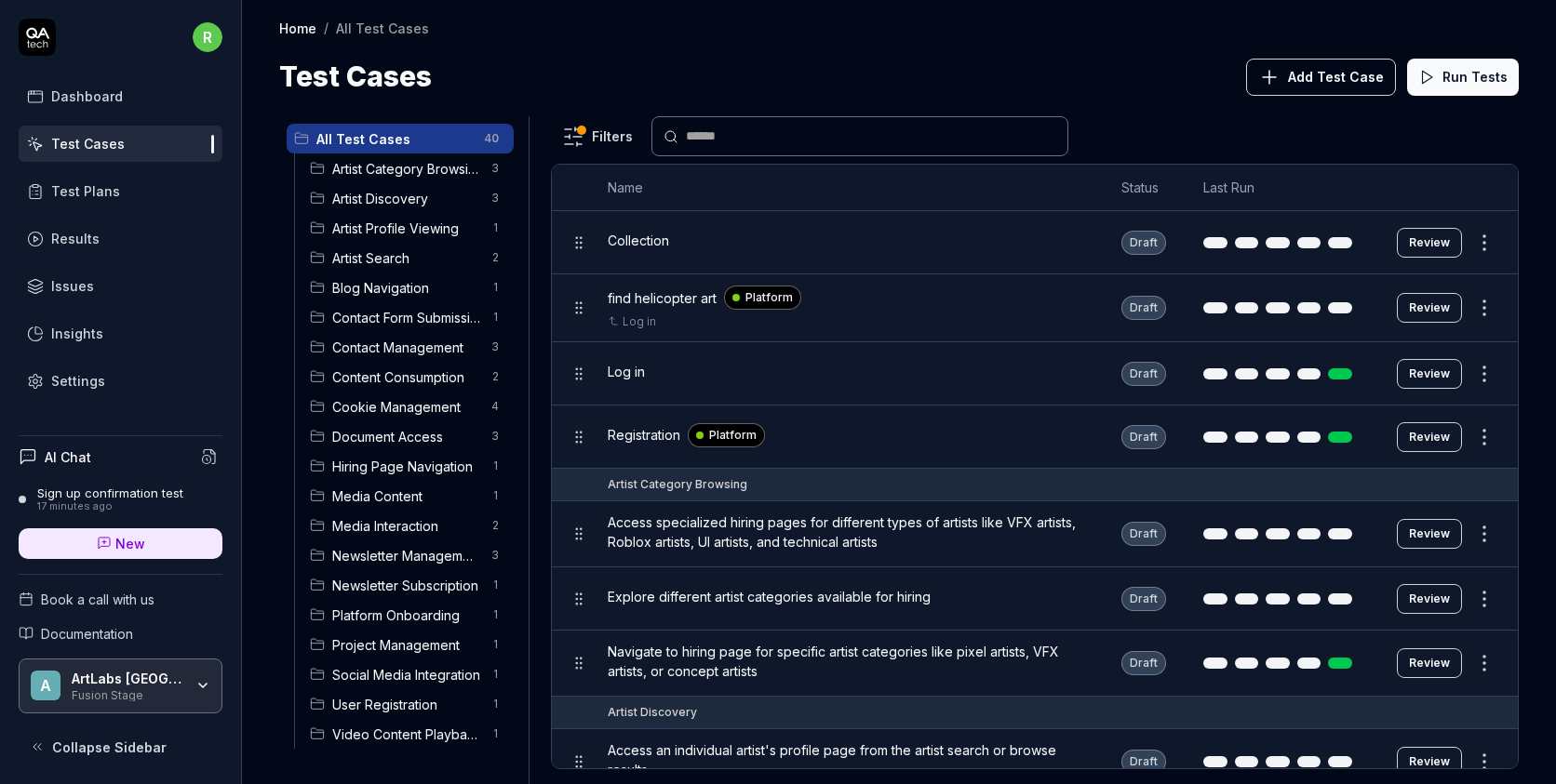
click at [115, 202] on link "Test Plans" at bounding box center [120, 191] width 203 height 36
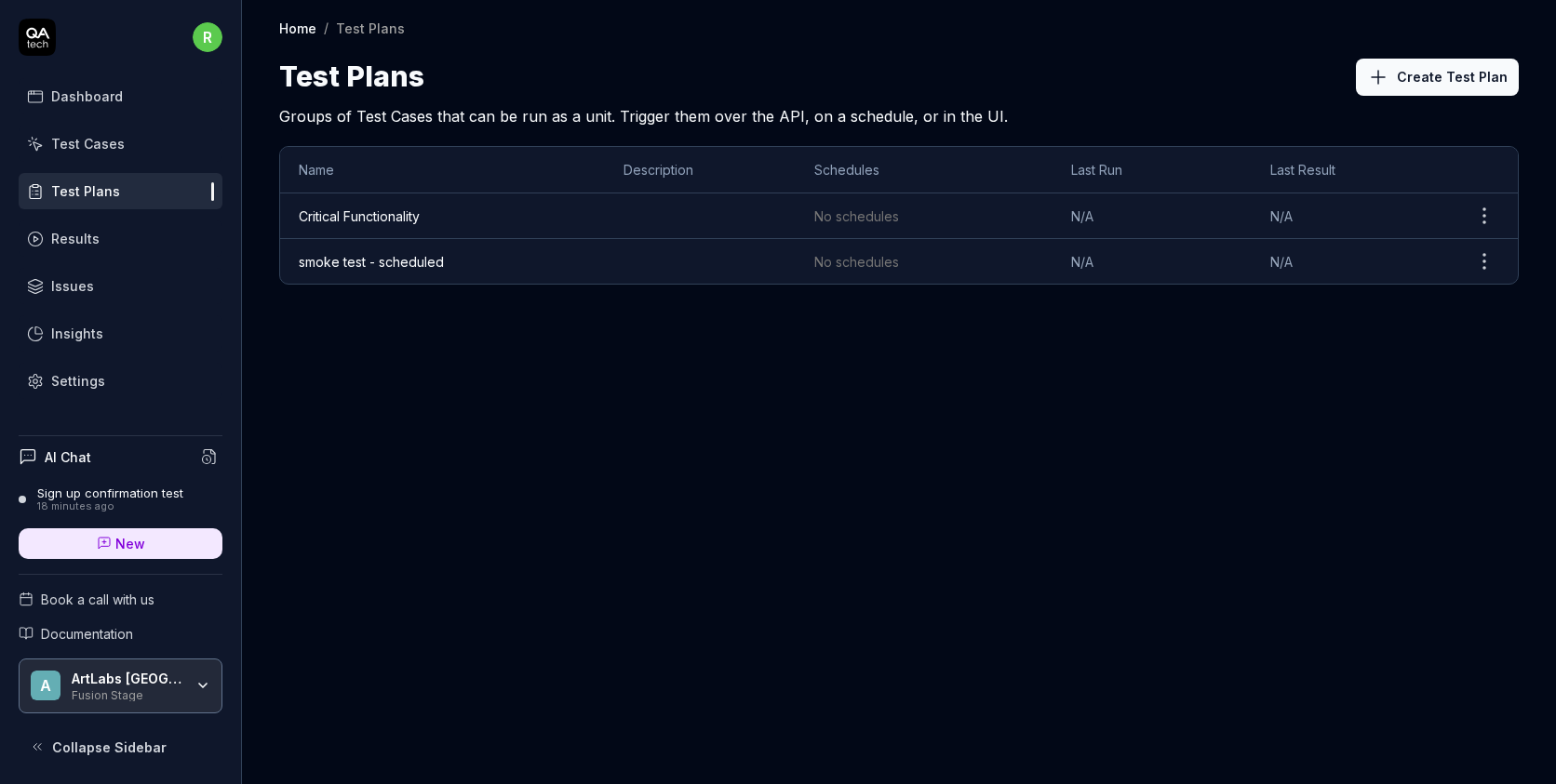
click at [112, 160] on link "Test Cases" at bounding box center [120, 143] width 203 height 36
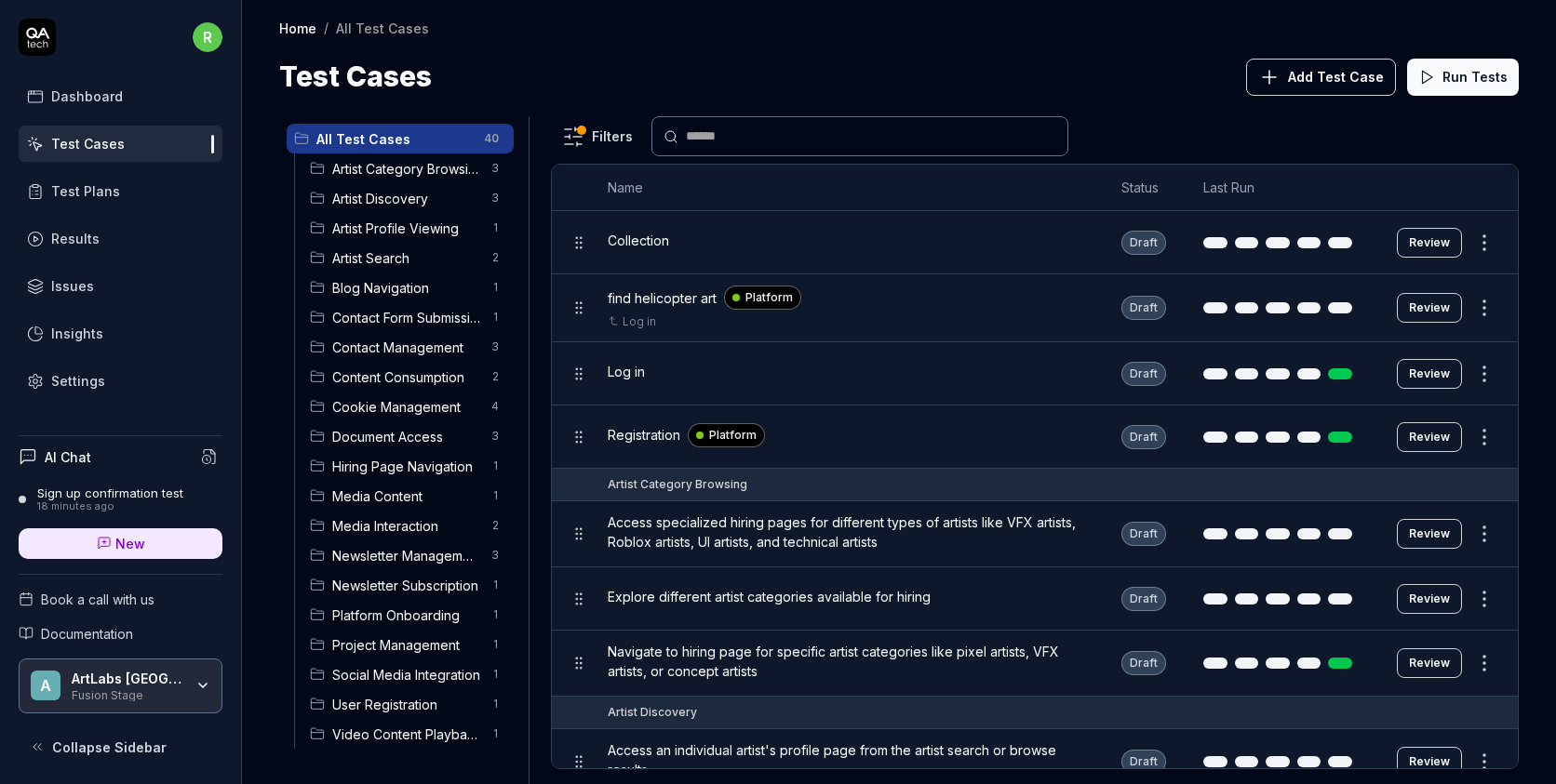
click at [396, 176] on span "Artist Category Browsing" at bounding box center [406, 169] width 148 height 19
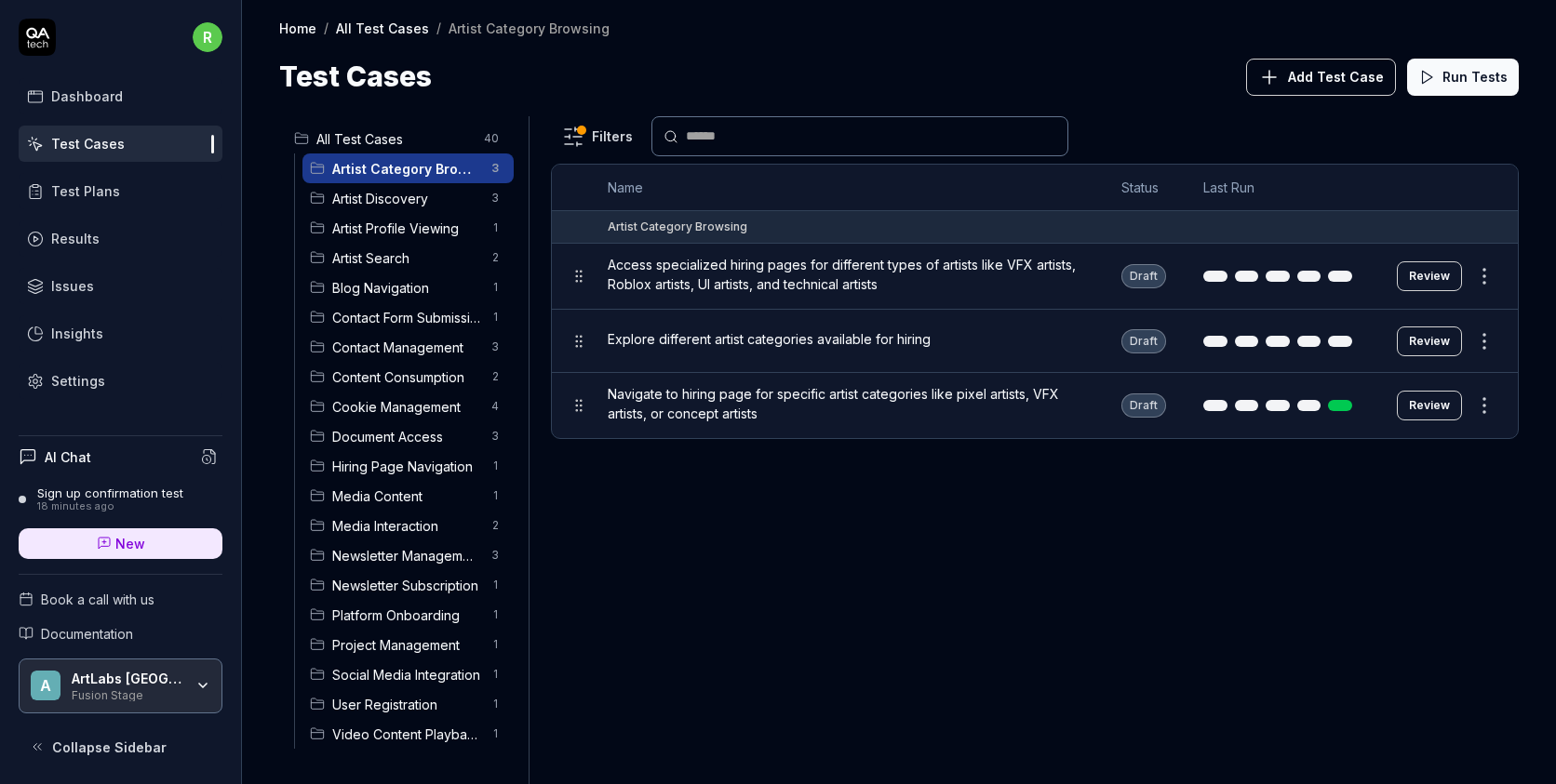
click at [751, 264] on span "Access specialized hiring pages for different types of artists like VFX artists…" at bounding box center [846, 274] width 477 height 39
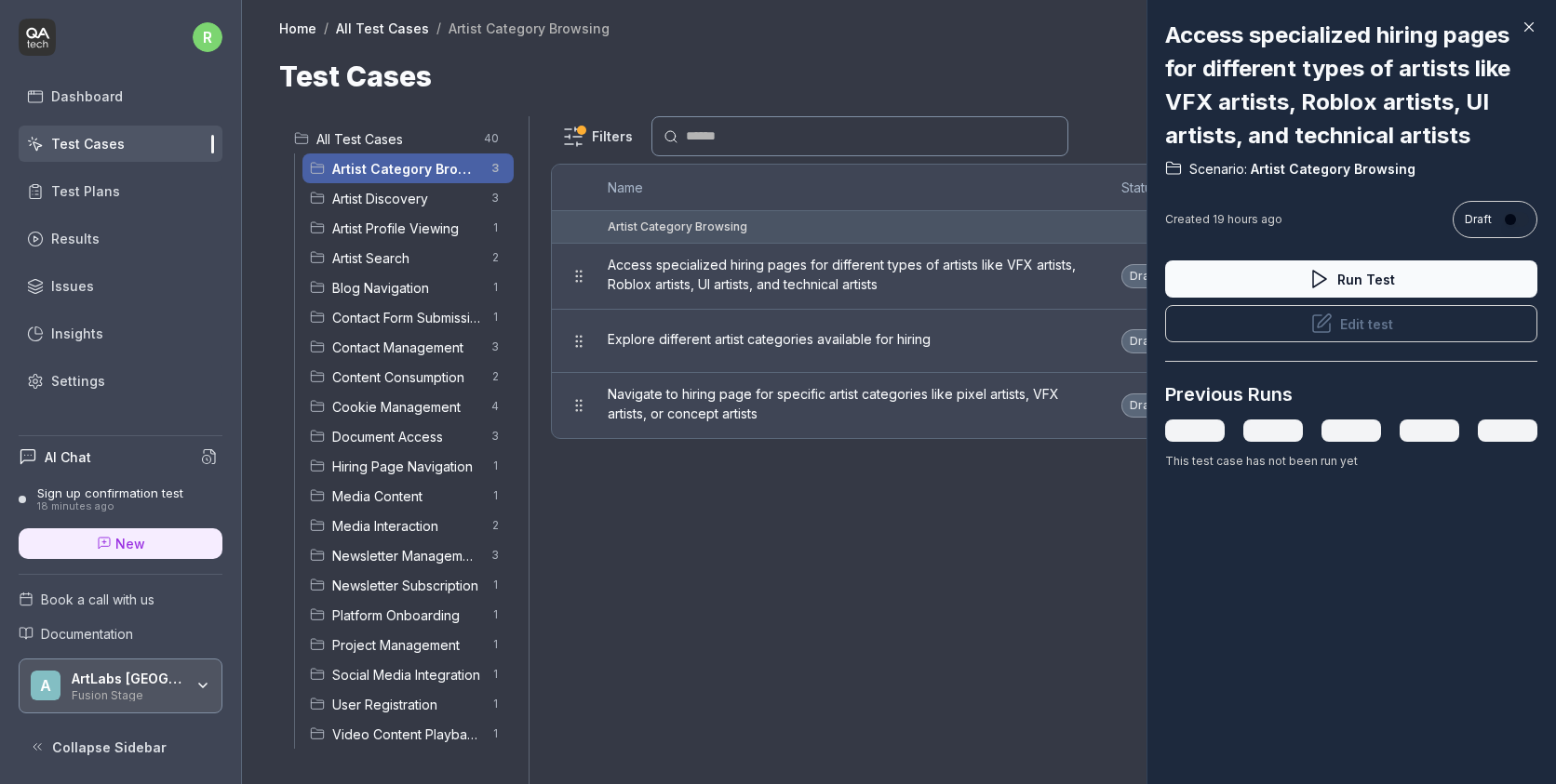
click at [1528, 26] on icon at bounding box center [1529, 27] width 9 height 9
